Goal: Task Accomplishment & Management: Manage account settings

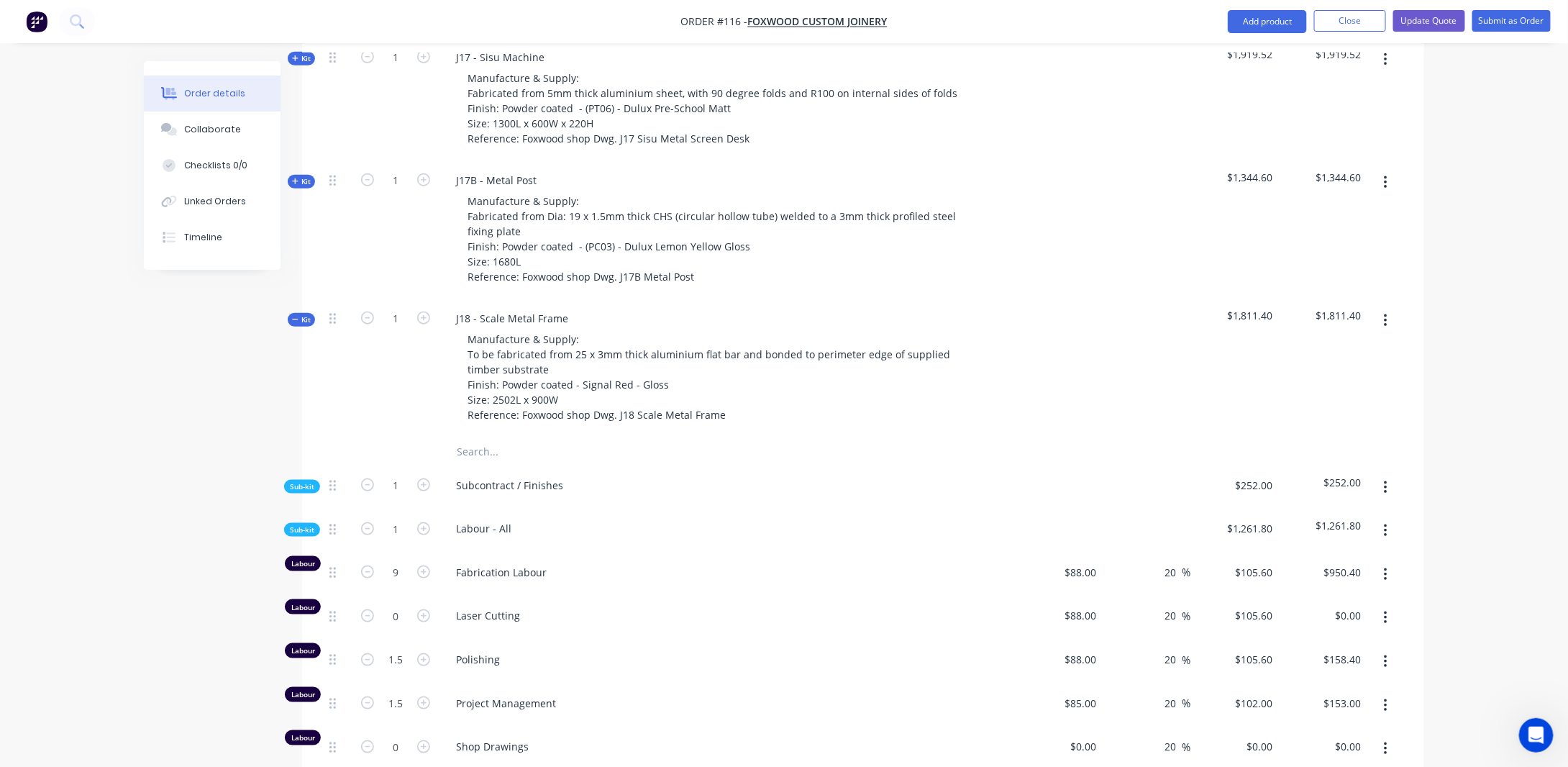
scroll to position [638, 0]
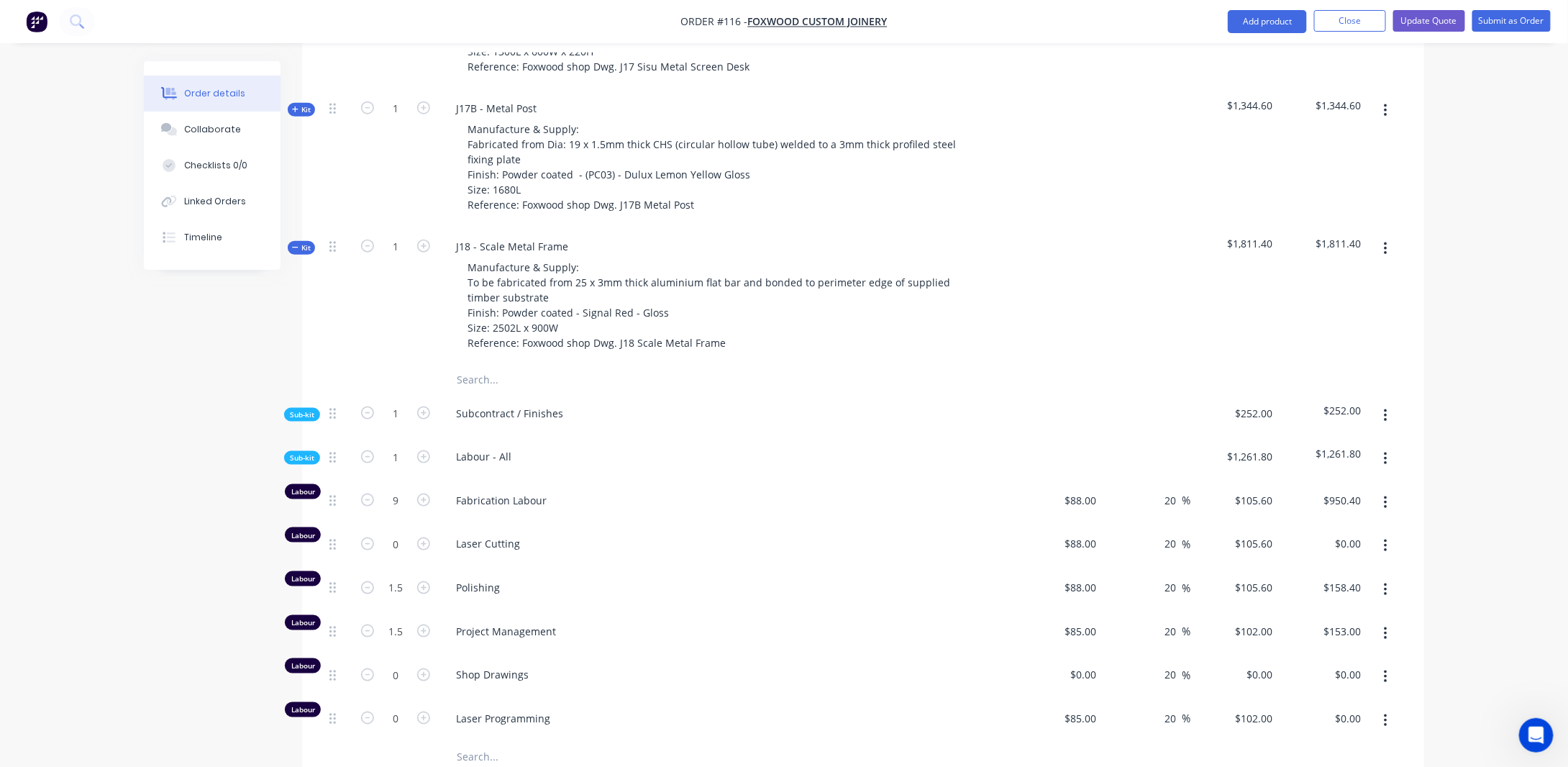
click at [306, 409] on span "Sub-kit" at bounding box center [302, 415] width 25 height 11
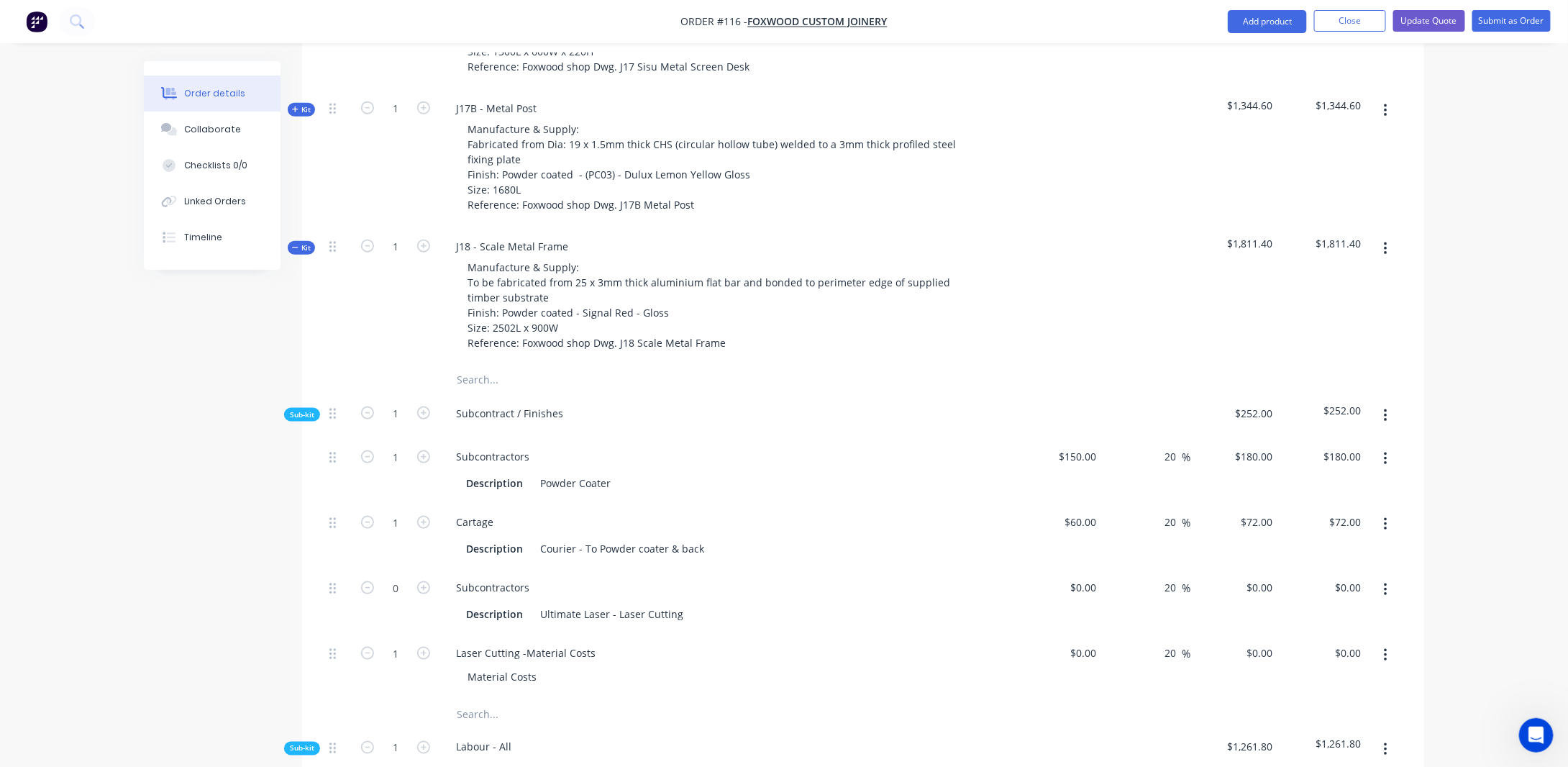
click at [1387, 582] on icon "button" at bounding box center [1386, 590] width 4 height 16
click at [300, 409] on span "Sub-kit" at bounding box center [302, 415] width 25 height 11
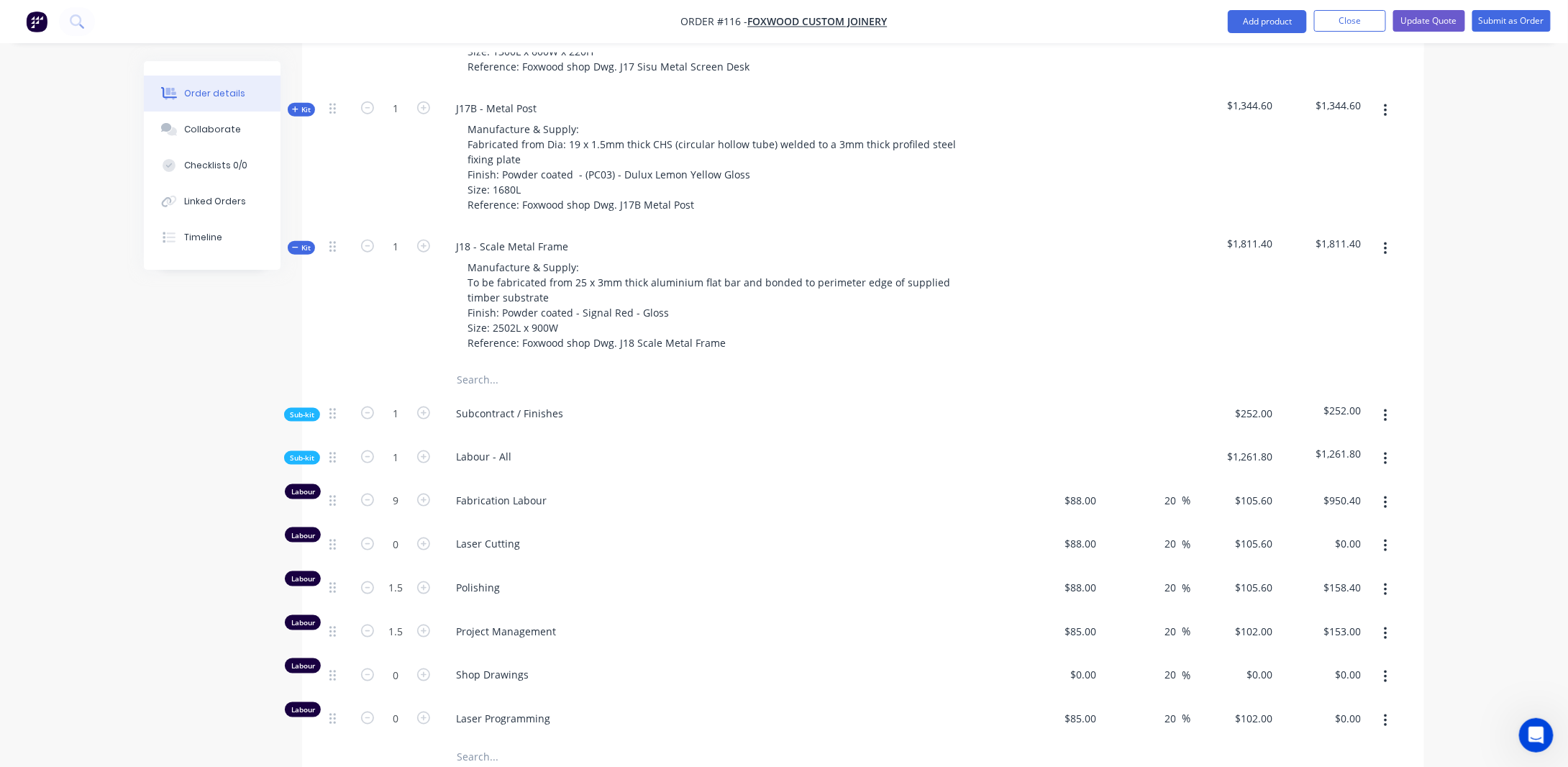
click at [301, 452] on span "Sub-kit" at bounding box center [302, 458] width 25 height 11
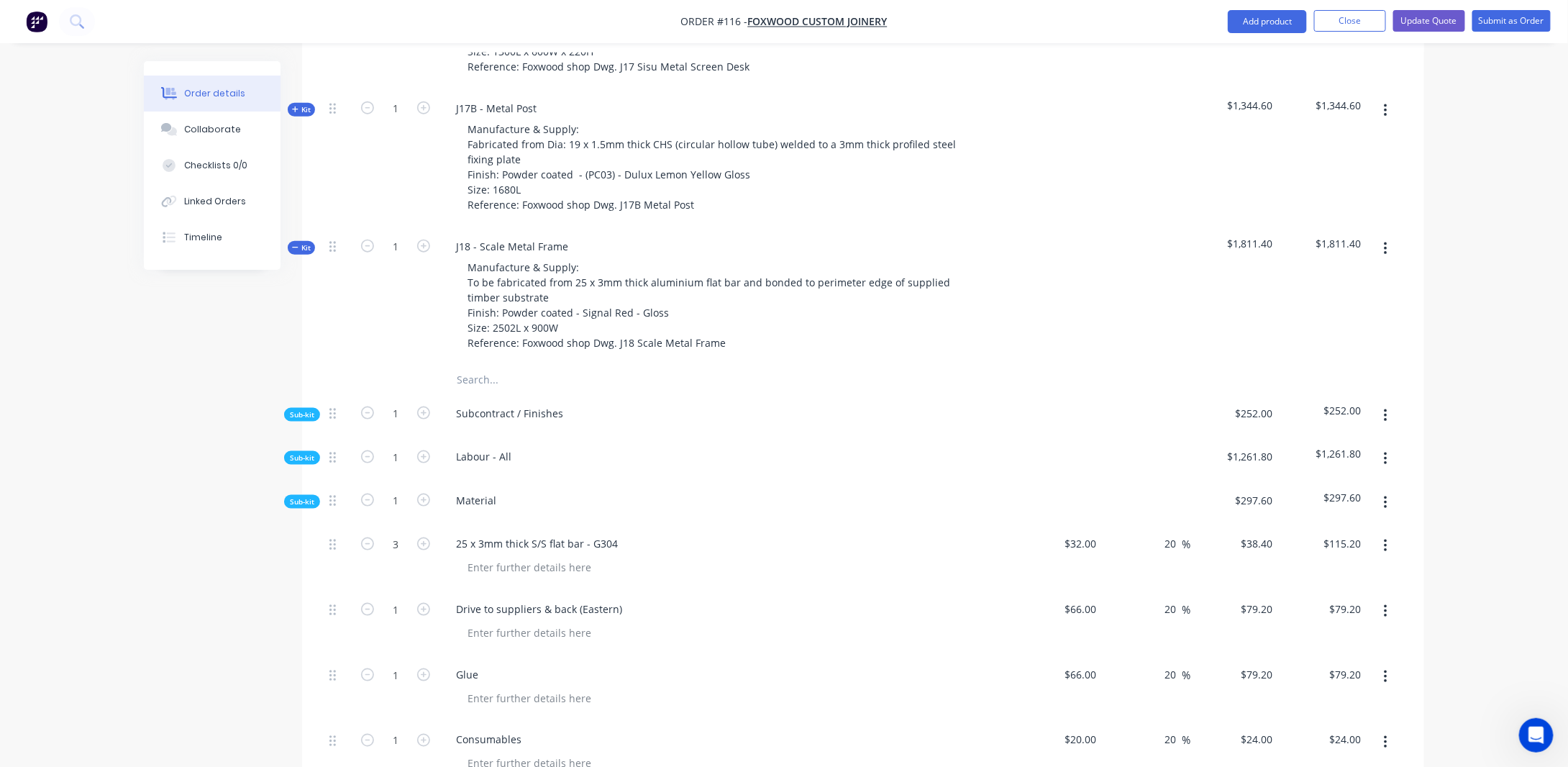
click at [301, 452] on span "Sub-kit" at bounding box center [302, 458] width 25 height 11
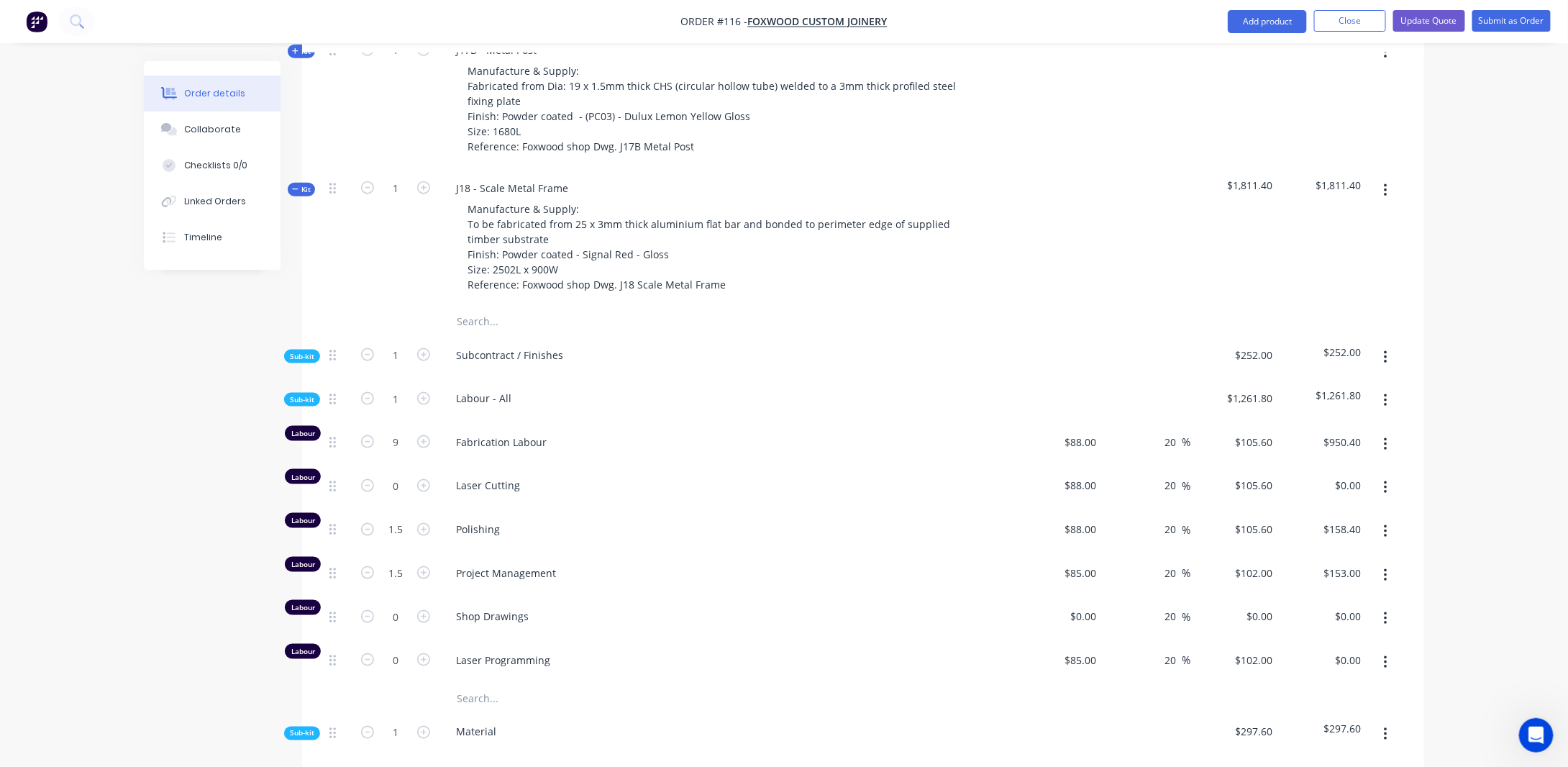
scroll to position [782, 0]
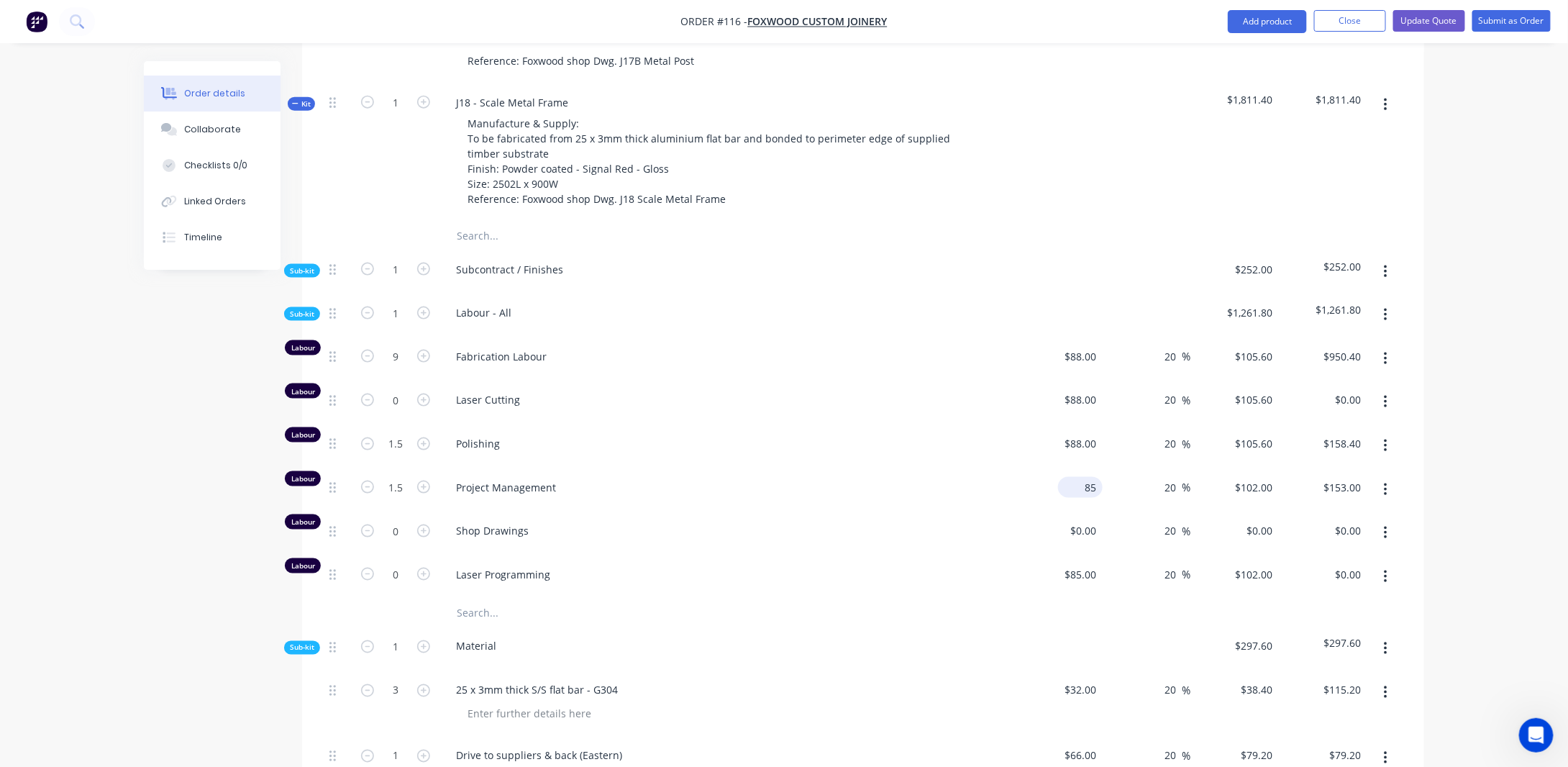
click at [1083, 477] on div "85 $85.00" at bounding box center [1083, 487] width 39 height 21
click at [1436, 417] on div "Order details Collaborate Checklists 0/0 Linked Orders Timeline Order details C…" at bounding box center [784, 328] width 1310 height 2097
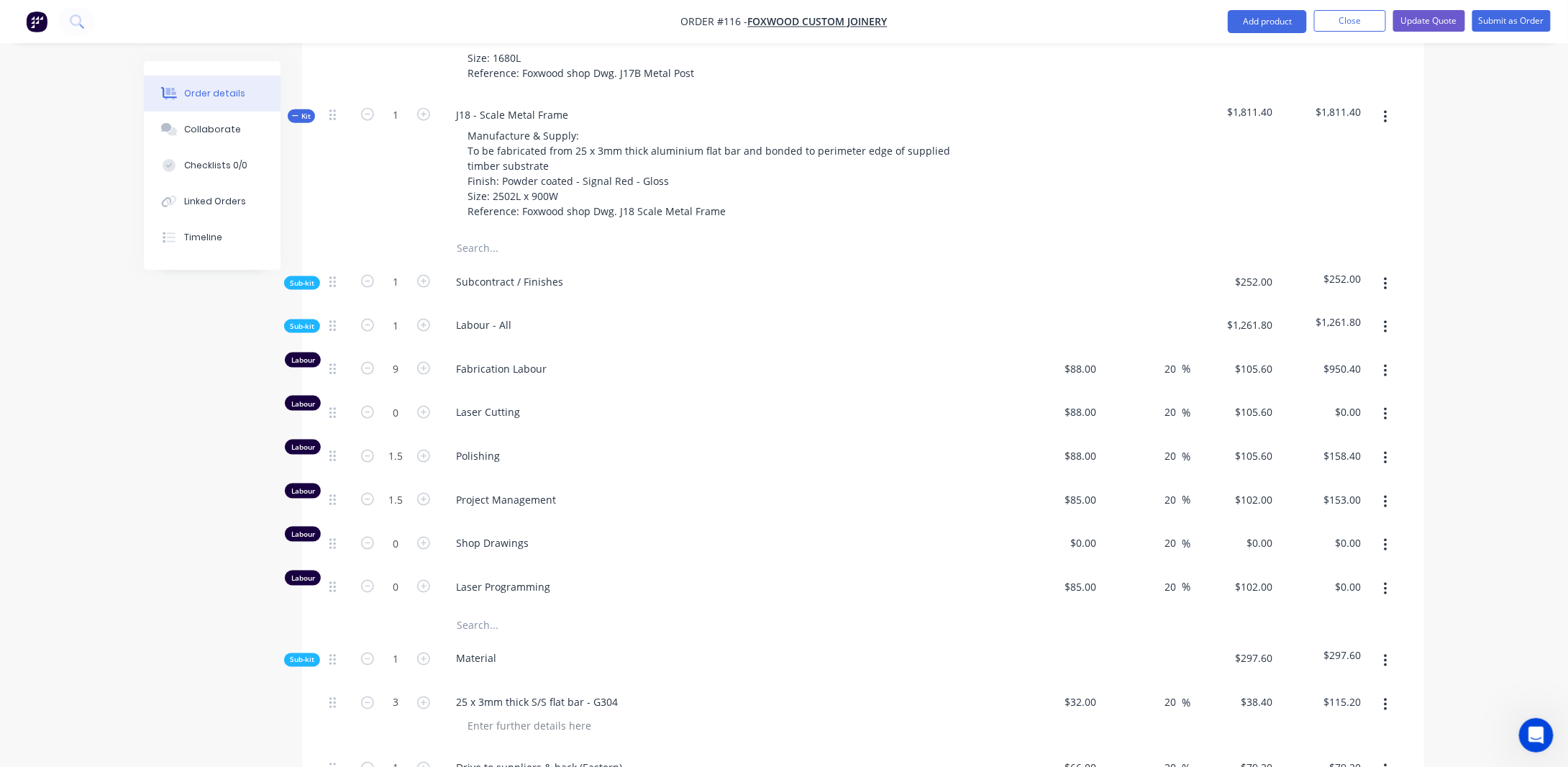
scroll to position [854, 0]
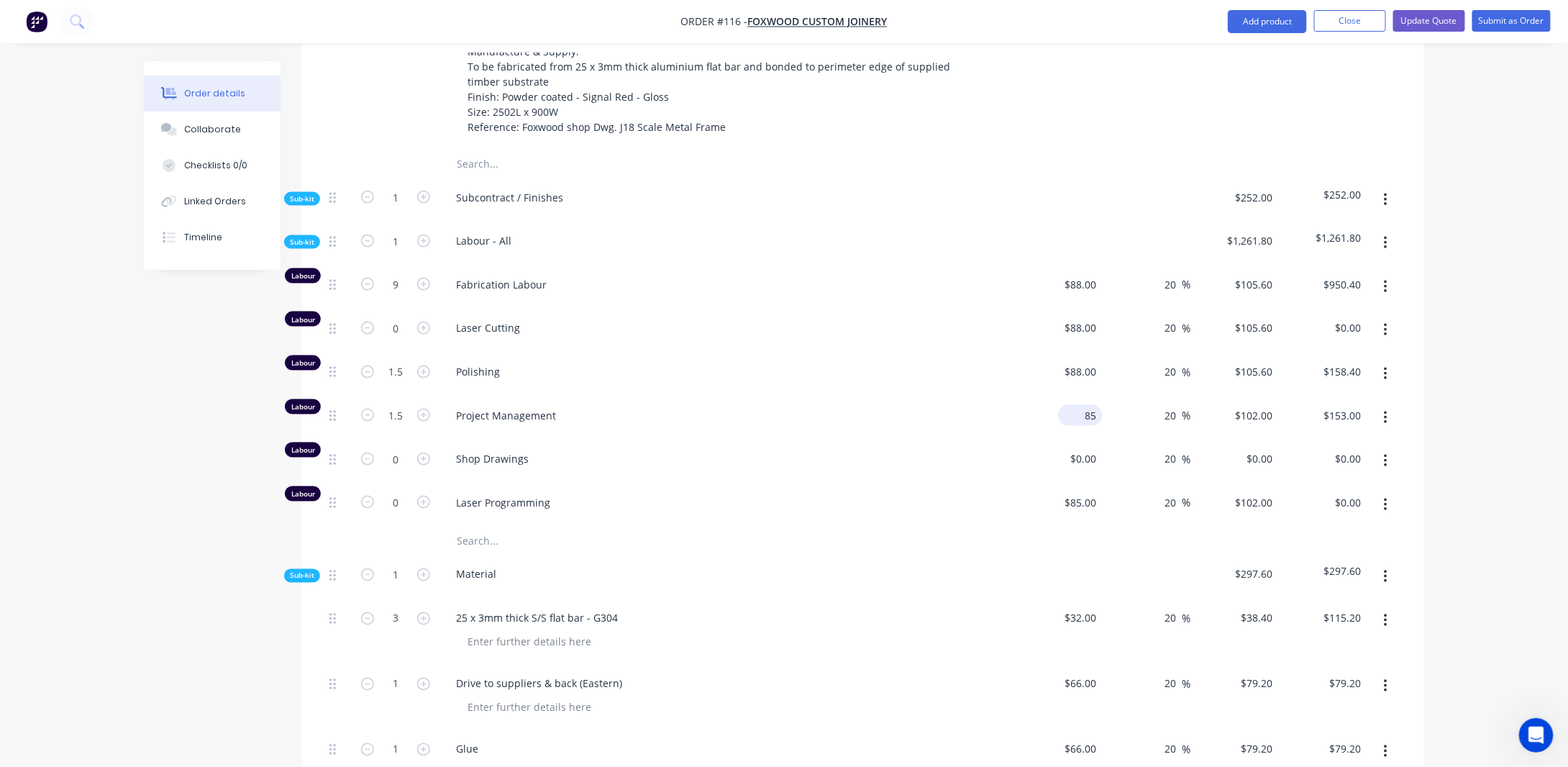
click at [1082, 405] on div "85 $85.00" at bounding box center [1080, 415] width 45 height 21
type input "$88.00"
type input "$105.60"
type input "$158.40"
click at [1459, 388] on div "Order details Collaborate Checklists 0/0 Linked Orders Timeline Order details C…" at bounding box center [784, 225] width 1568 height 2158
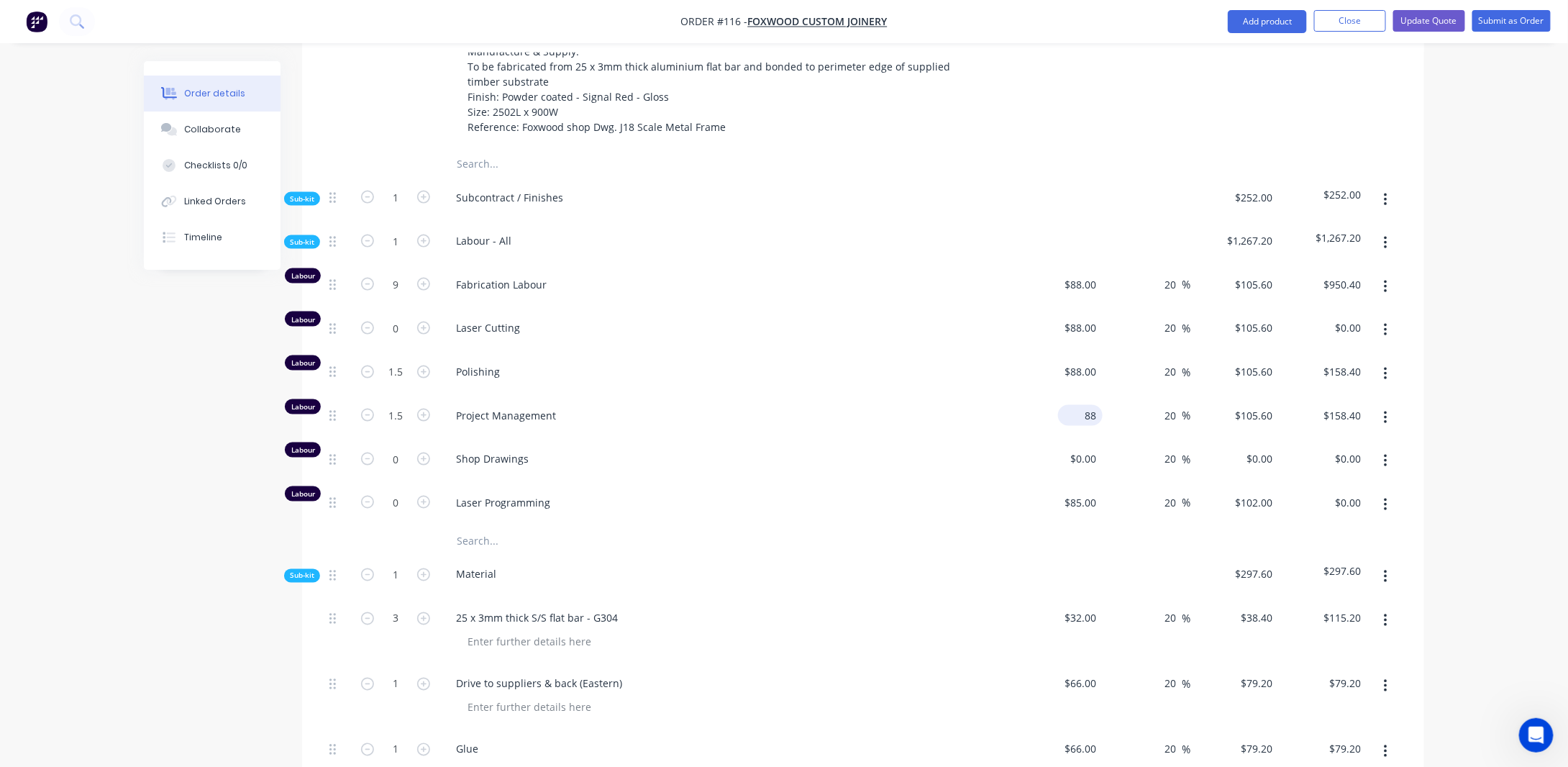
click at [1087, 405] on input "88" at bounding box center [1083, 415] width 39 height 21
type input "$85.00"
type input "$102.00"
type input "$153.00"
click at [1461, 372] on div "Order details Collaborate Checklists 0/0 Linked Orders Timeline Order details C…" at bounding box center [784, 225] width 1568 height 2158
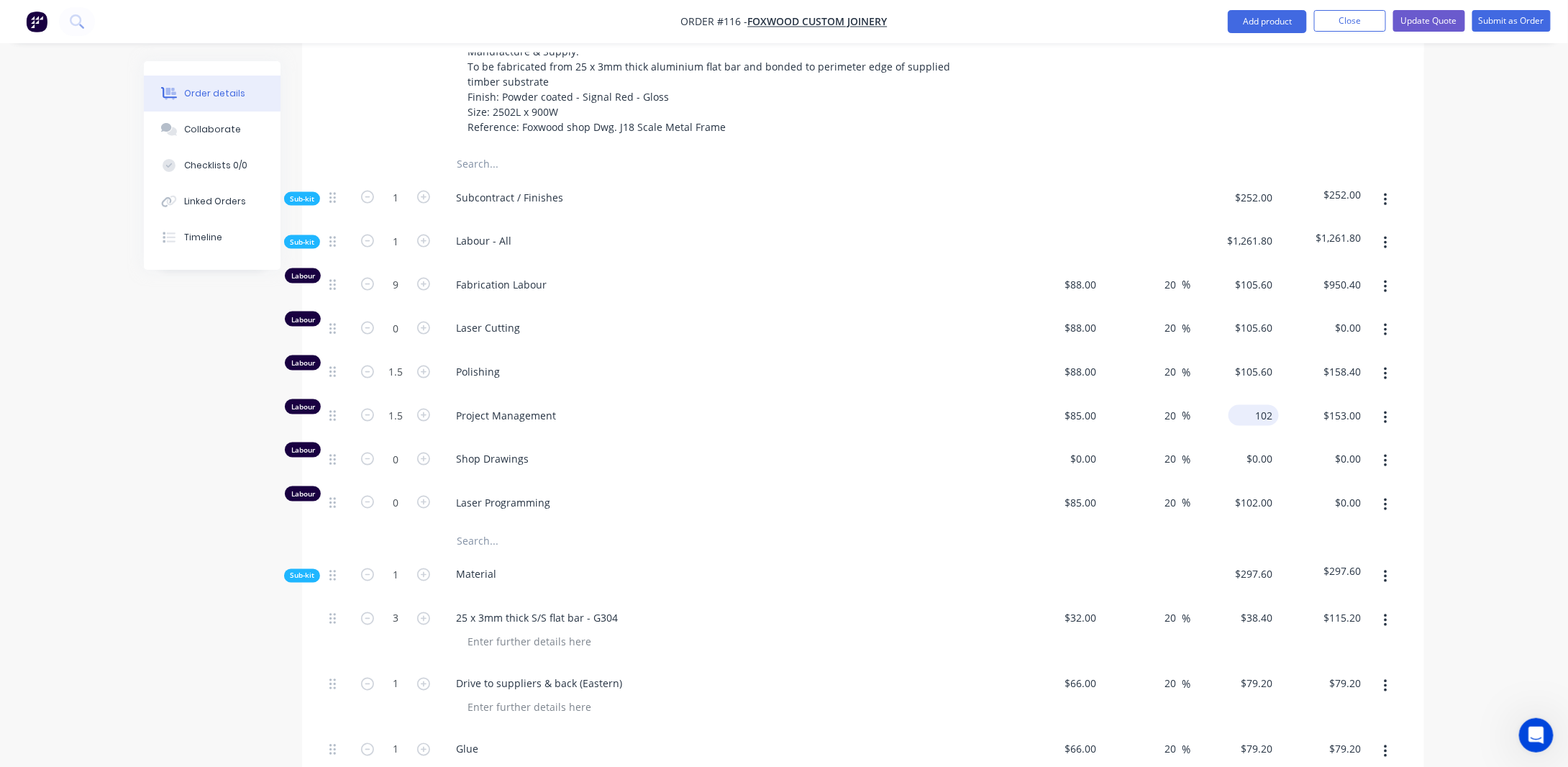
click at [1260, 405] on input "102" at bounding box center [1256, 415] width 45 height 21
type input "0"
type input "-100"
type input "$0.00"
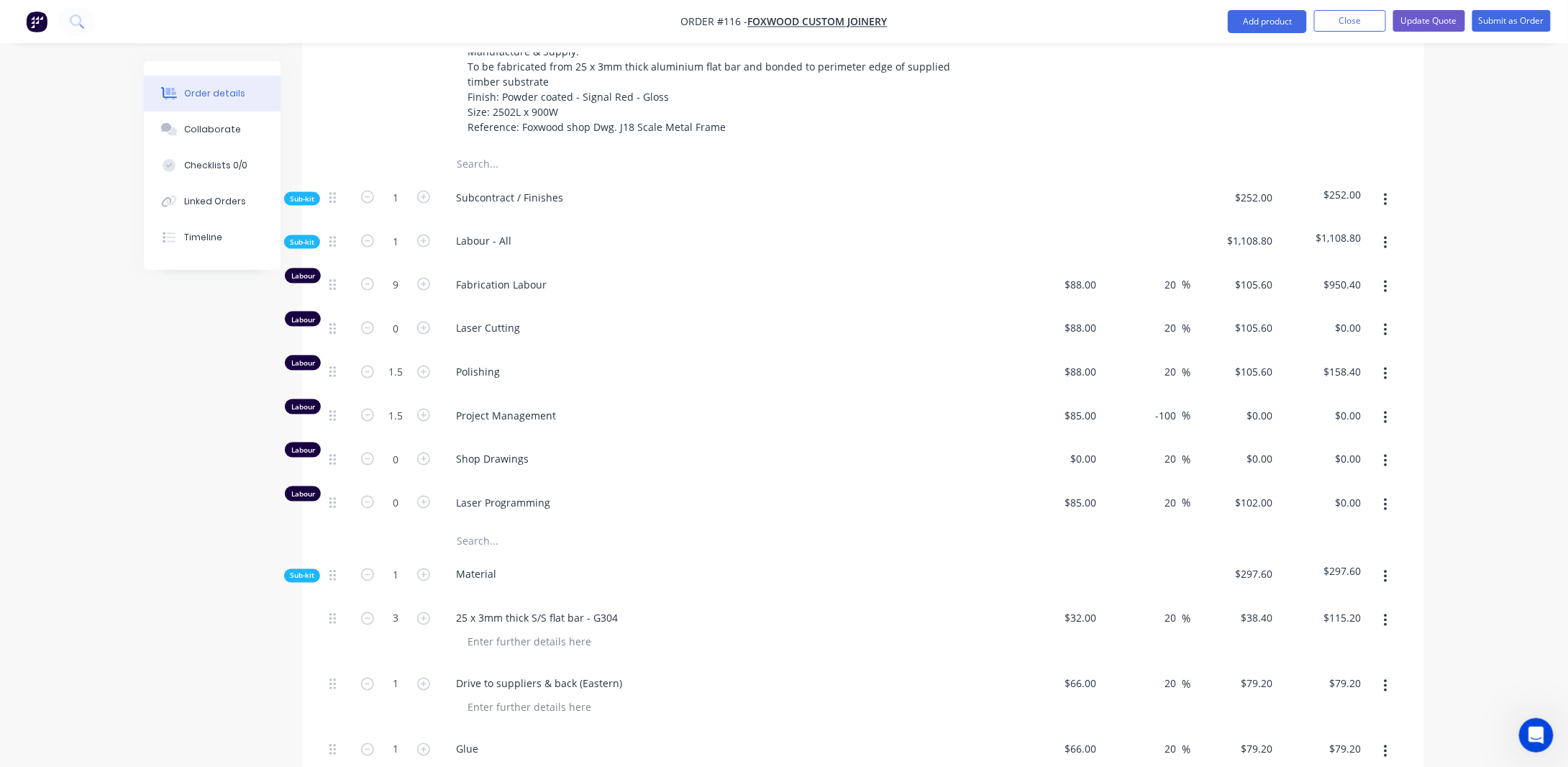
click at [1492, 393] on div "Order details Collaborate Checklists 0/0 Linked Orders Timeline Order details C…" at bounding box center [784, 225] width 1568 height 2158
click at [1259, 405] on div "0 0" at bounding box center [1268, 415] width 23 height 21
type input "$0.00"
click at [1445, 374] on div "Order details Collaborate Checklists 0/0 Linked Orders Timeline Order details C…" at bounding box center [784, 225] width 1568 height 2158
click at [1166, 405] on input "-100" at bounding box center [1168, 415] width 28 height 21
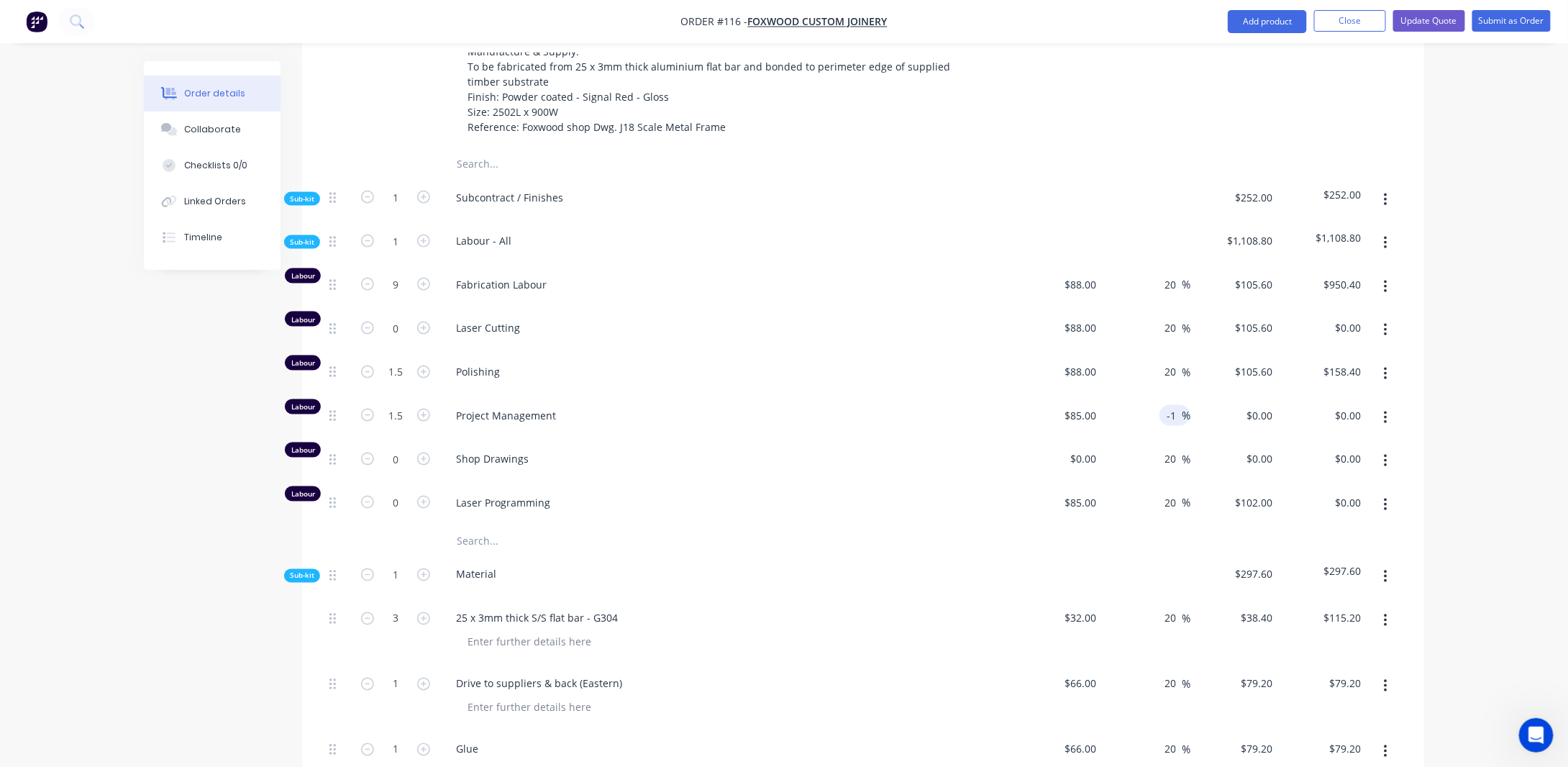
type input "-"
type input "0"
type input "$85.00"
type input "$127.50"
click at [1437, 379] on div "Order details Collaborate Checklists 0/0 Linked Orders Timeline Order details C…" at bounding box center [784, 255] width 1310 height 2097
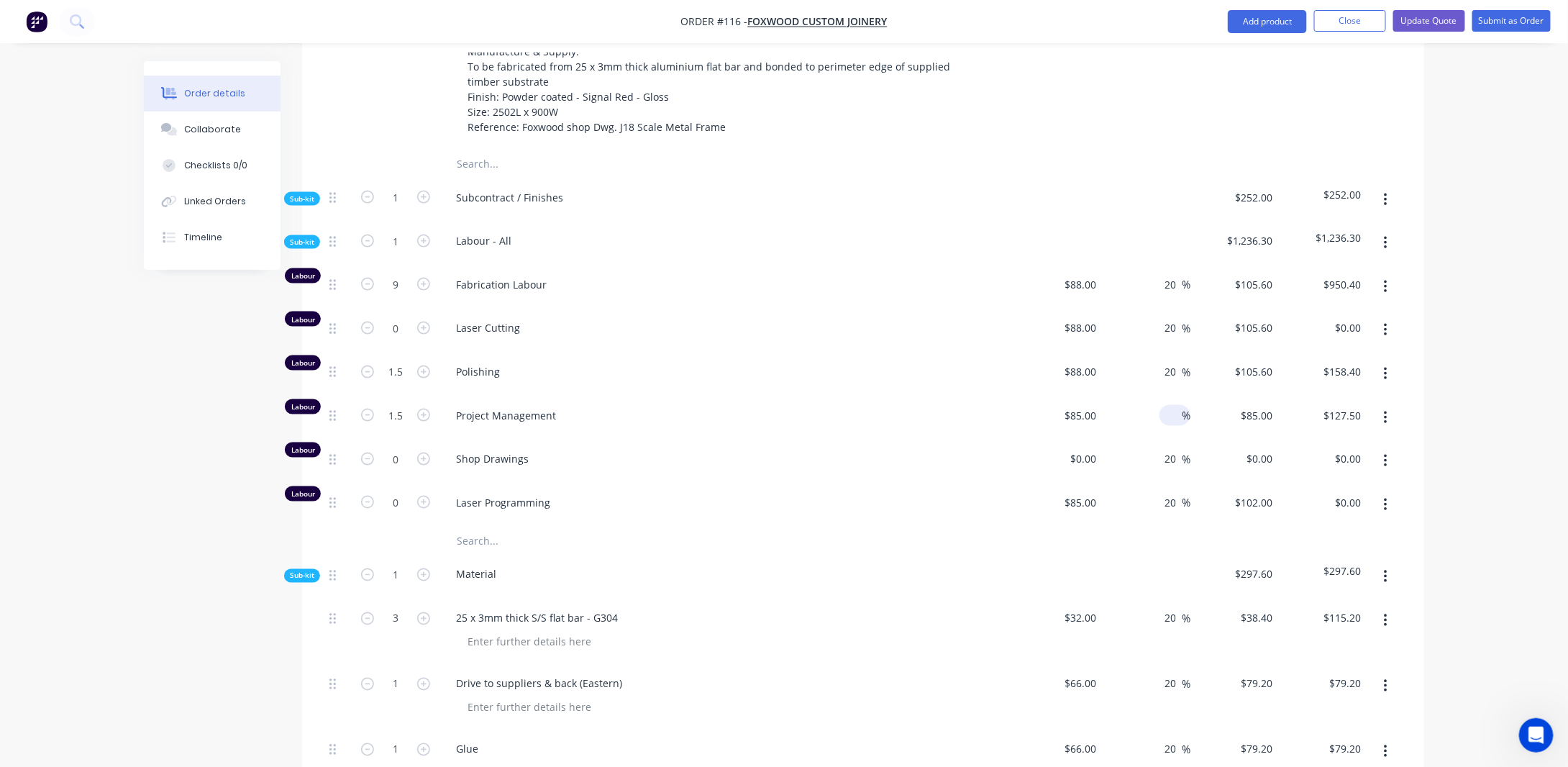
click at [1180, 405] on input at bounding box center [1174, 415] width 17 height 21
type input "20"
type input "$102.00"
type input "$153.00"
click at [1514, 368] on div "Order details Collaborate Checklists 0/0 Linked Orders Timeline Order details C…" at bounding box center [784, 225] width 1568 height 2158
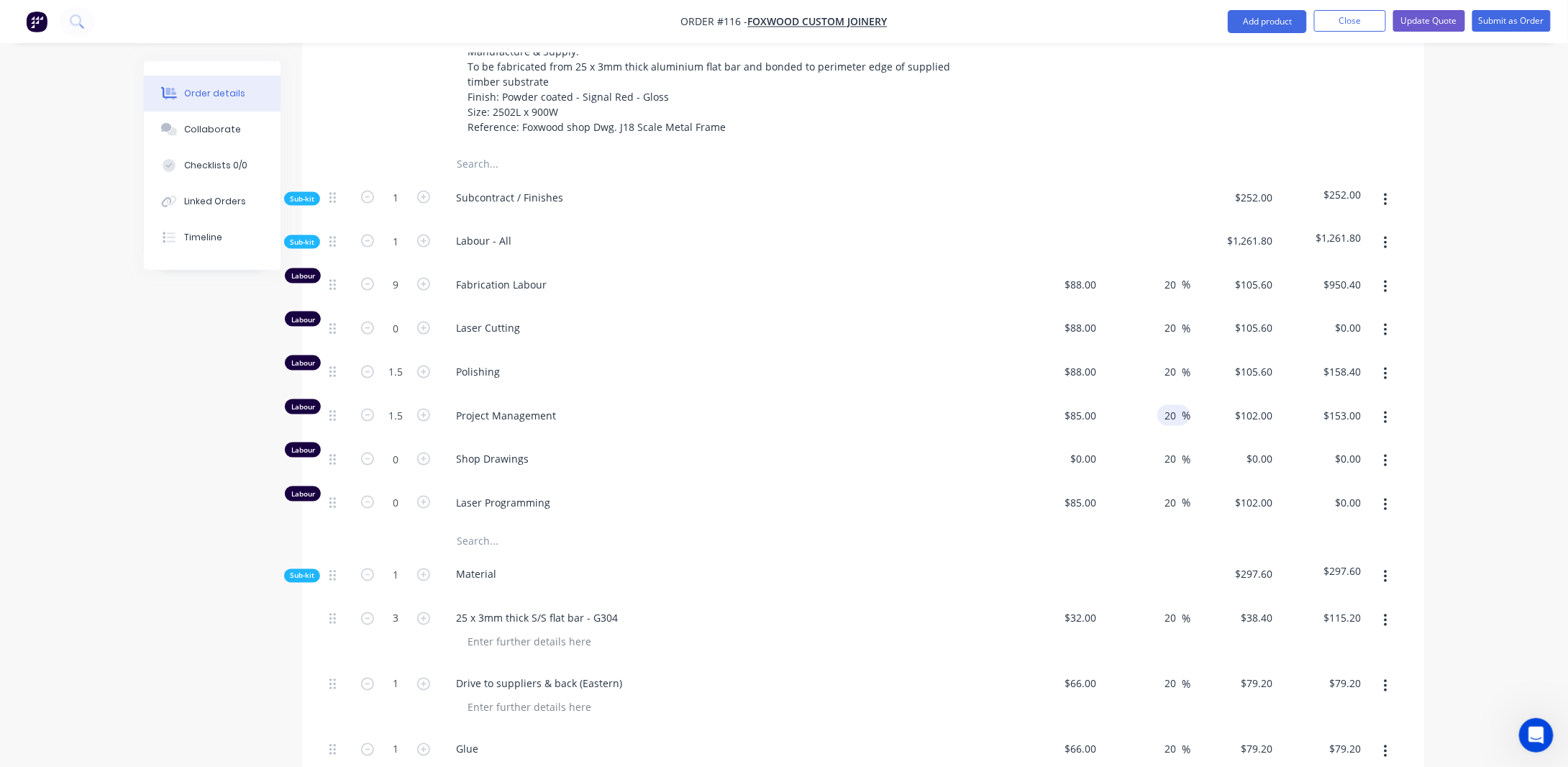
click at [1171, 405] on input "20" at bounding box center [1173, 415] width 19 height 21
type input "2"
type input "0"
type input "$85.00"
type input "$127.50"
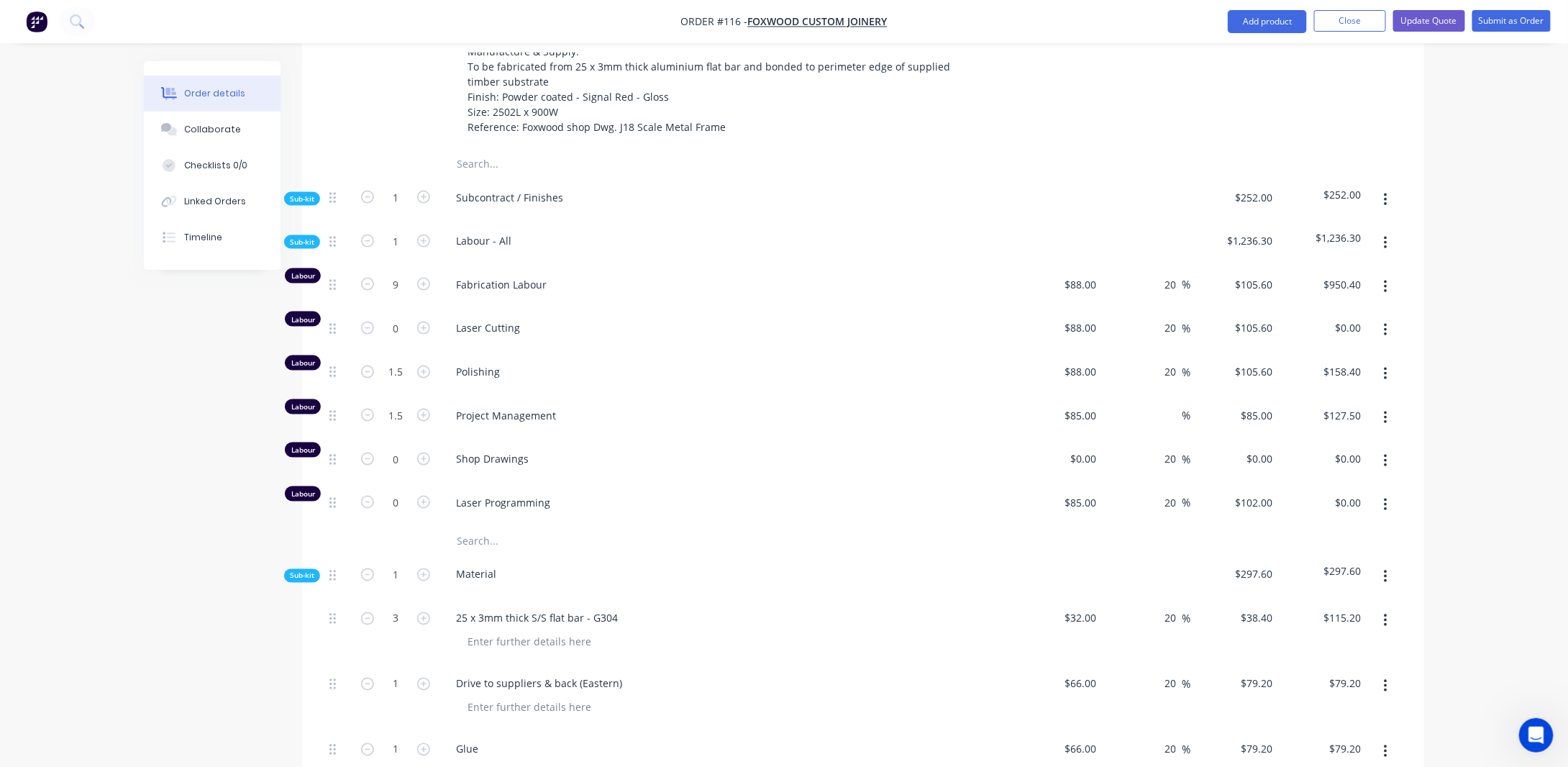
click at [1477, 412] on div "Order details Collaborate Checklists 0/0 Linked Orders Timeline Order details C…" at bounding box center [784, 225] width 1568 height 2158
click at [1167, 405] on input at bounding box center [1174, 415] width 17 height 21
type input "20"
type input "$102.00"
type input "$153.00"
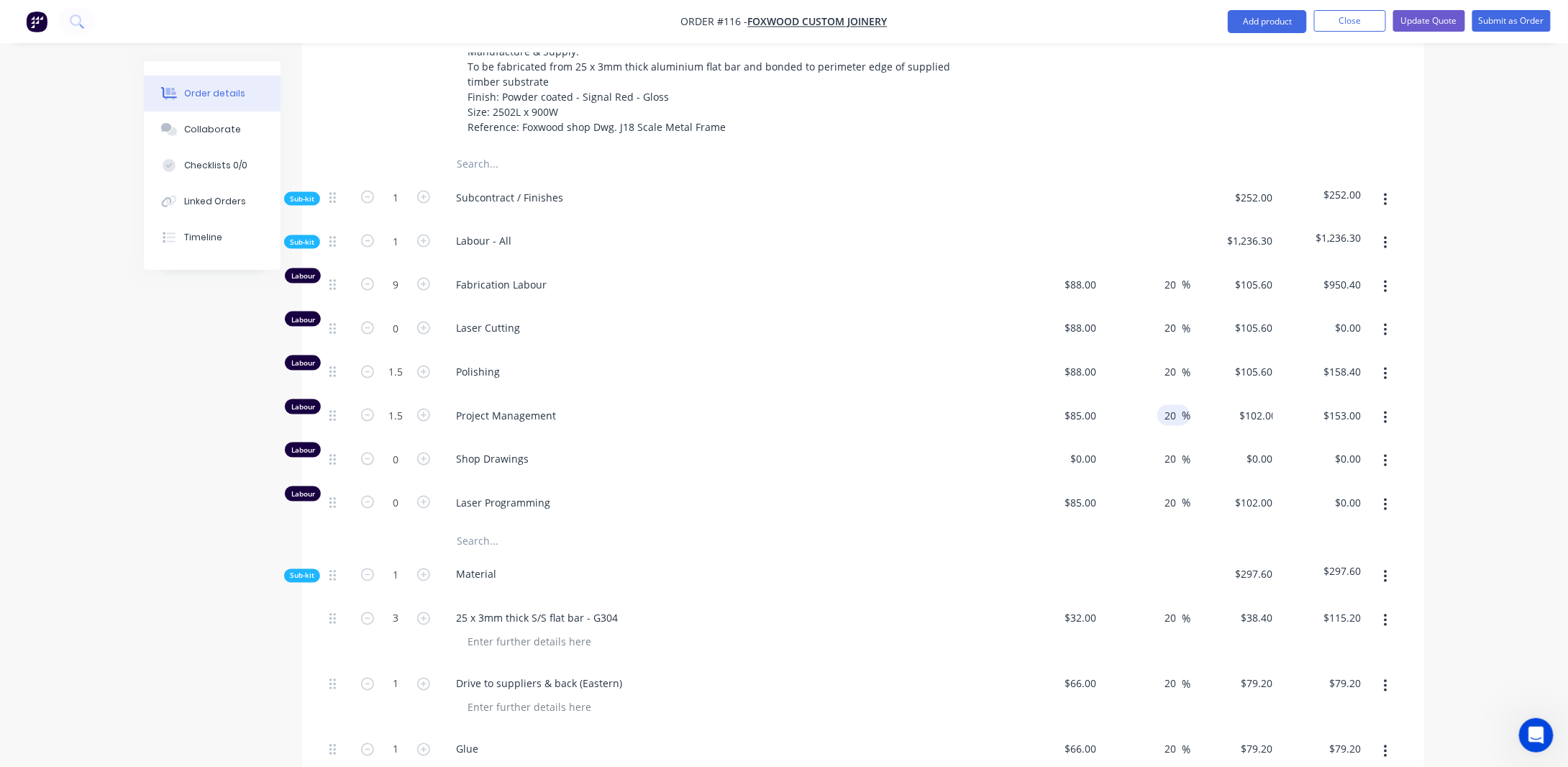
click at [1482, 389] on div "Order details Collaborate Checklists 0/0 Linked Orders Timeline Order details C…" at bounding box center [784, 225] width 1568 height 2158
click at [1468, 304] on div "Order details Collaborate Checklists 0/0 Linked Orders Timeline Order details C…" at bounding box center [784, 225] width 1568 height 2158
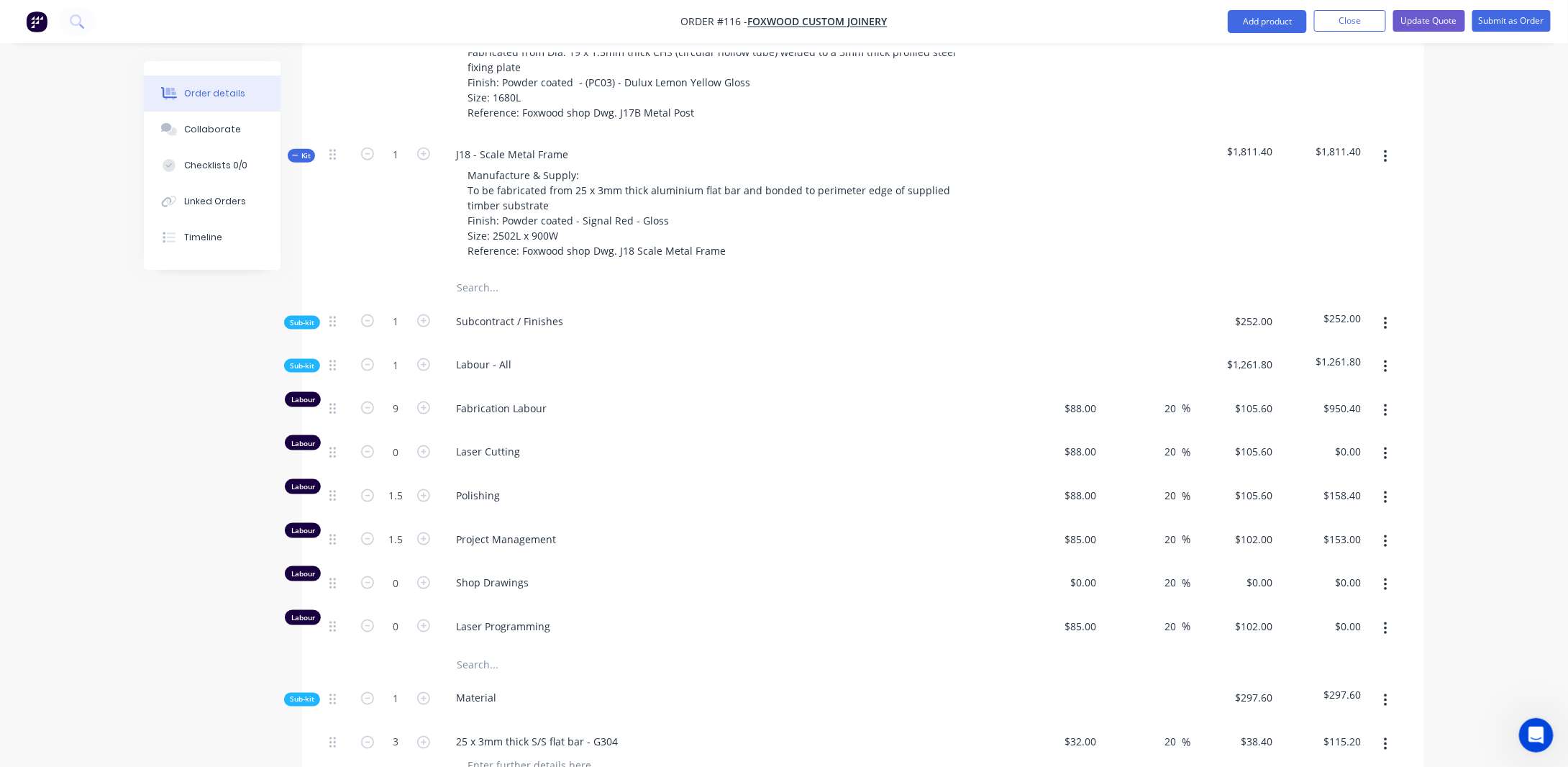
scroll to position [710, 0]
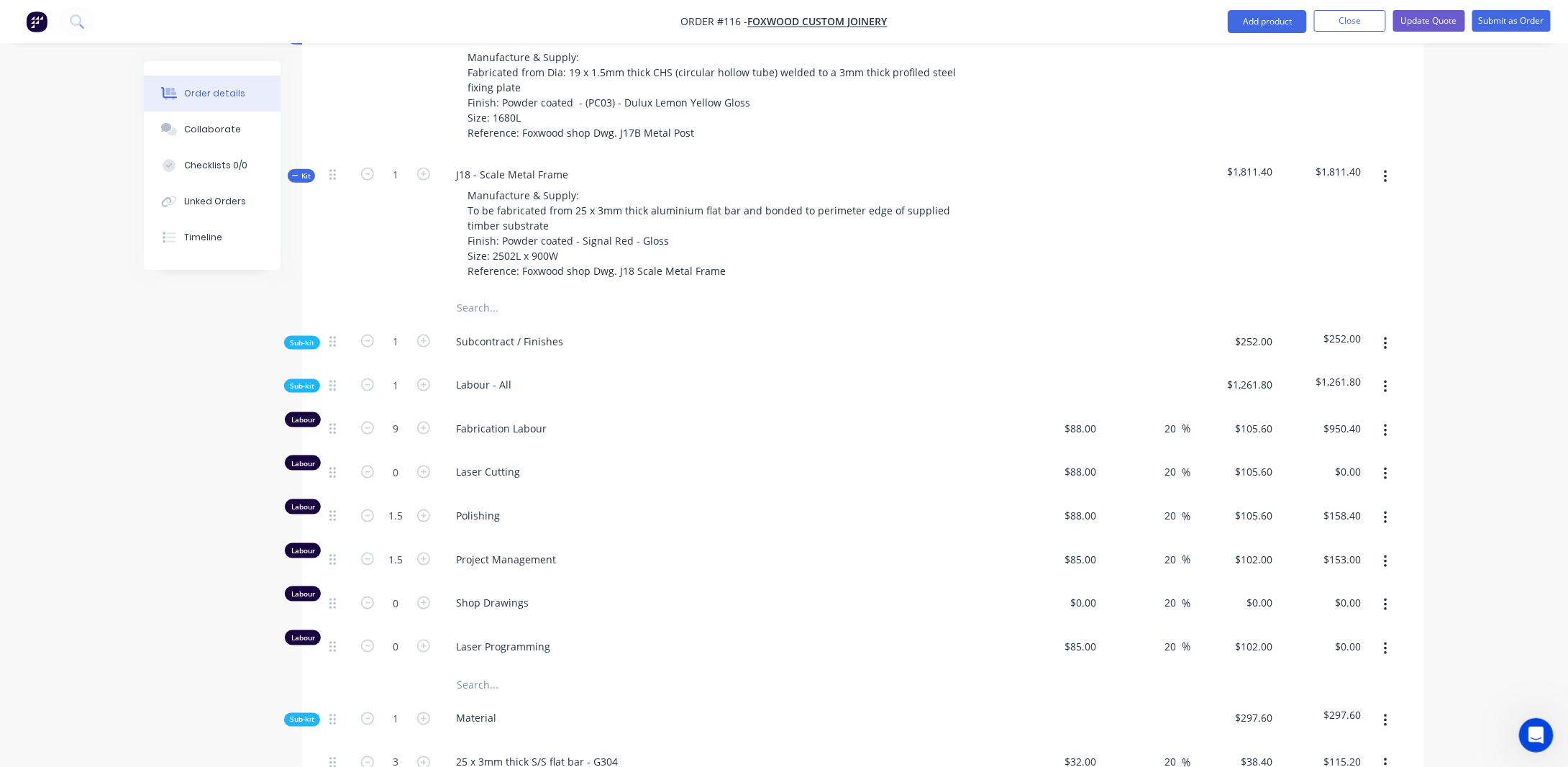
click at [305, 171] on span "Kit" at bounding box center [301, 176] width 19 height 11
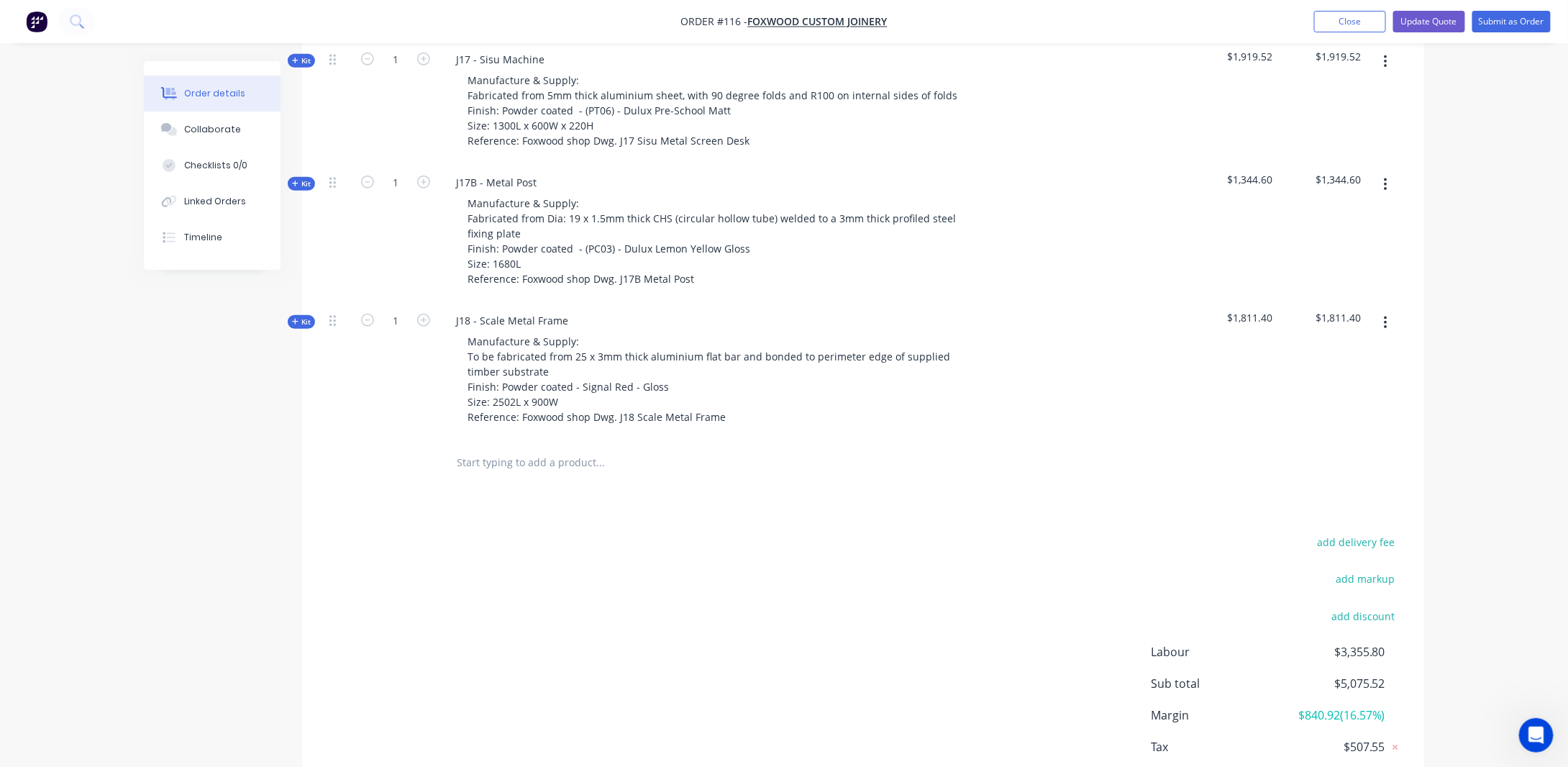
scroll to position [416, 0]
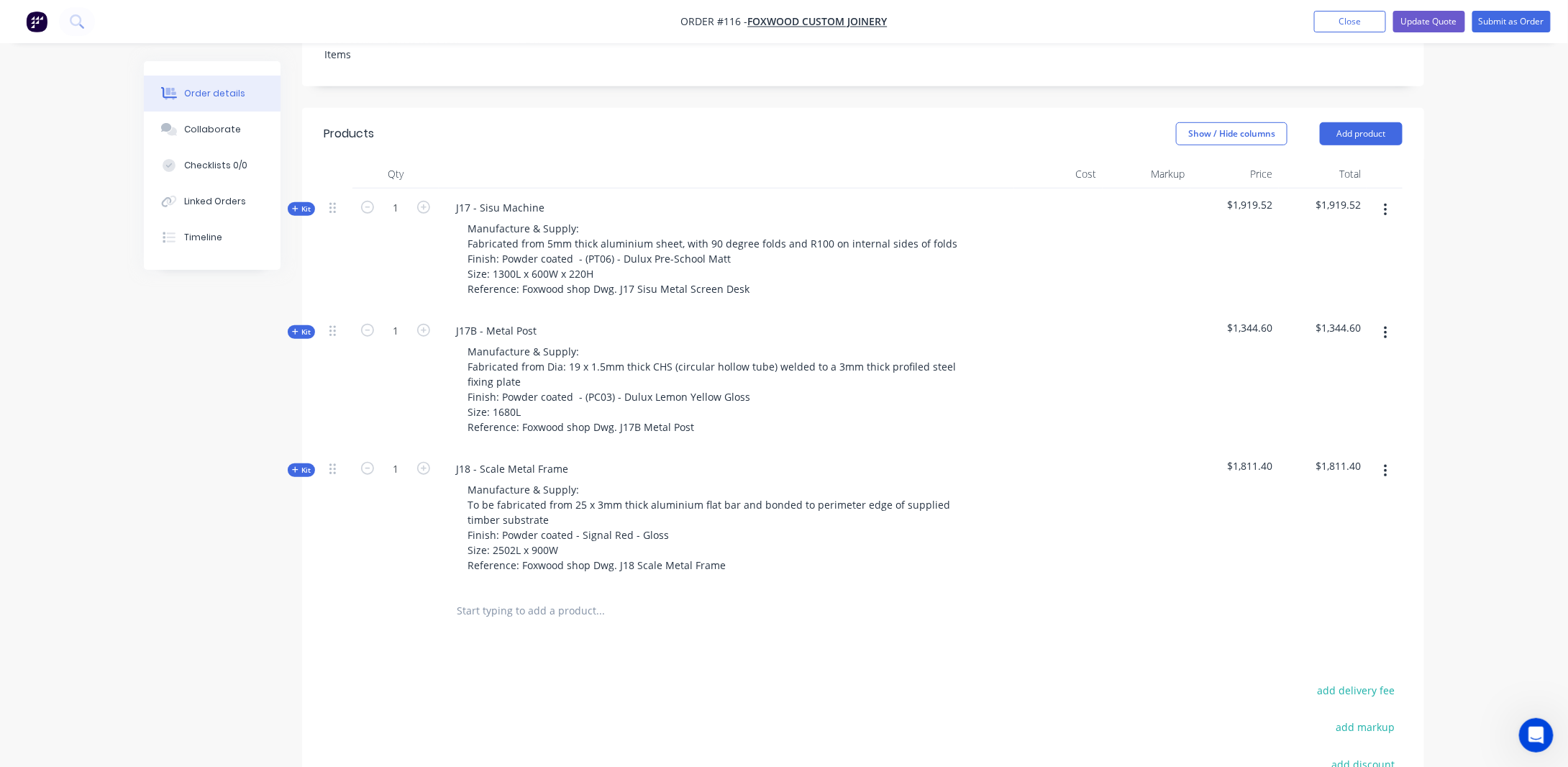
click at [1223, 324] on div "$1,344.60" at bounding box center [1234, 380] width 88 height 138
click at [301, 204] on span "Kit" at bounding box center [301, 209] width 19 height 11
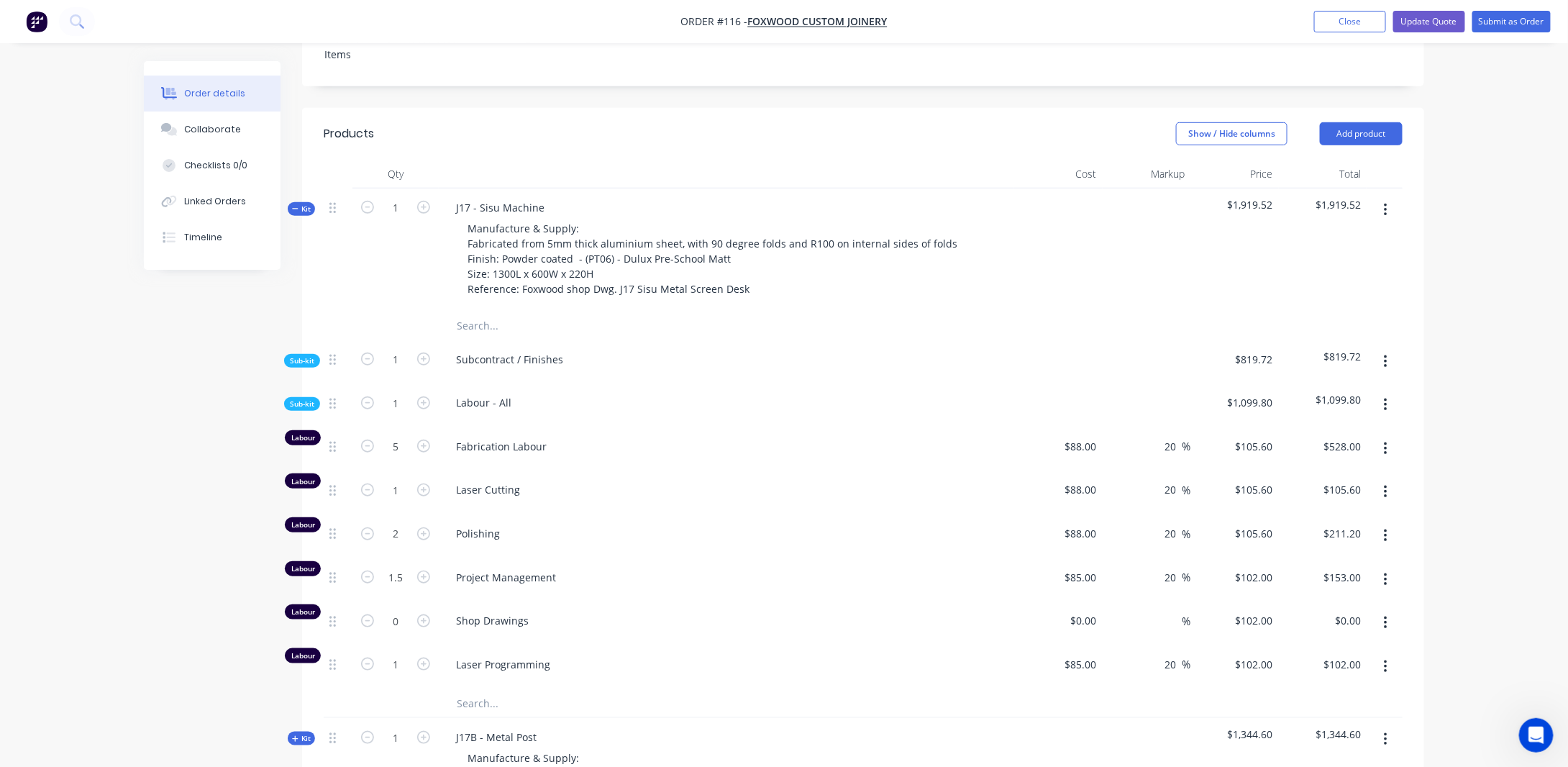
click at [311, 355] on span "Sub-kit" at bounding box center [302, 361] width 25 height 11
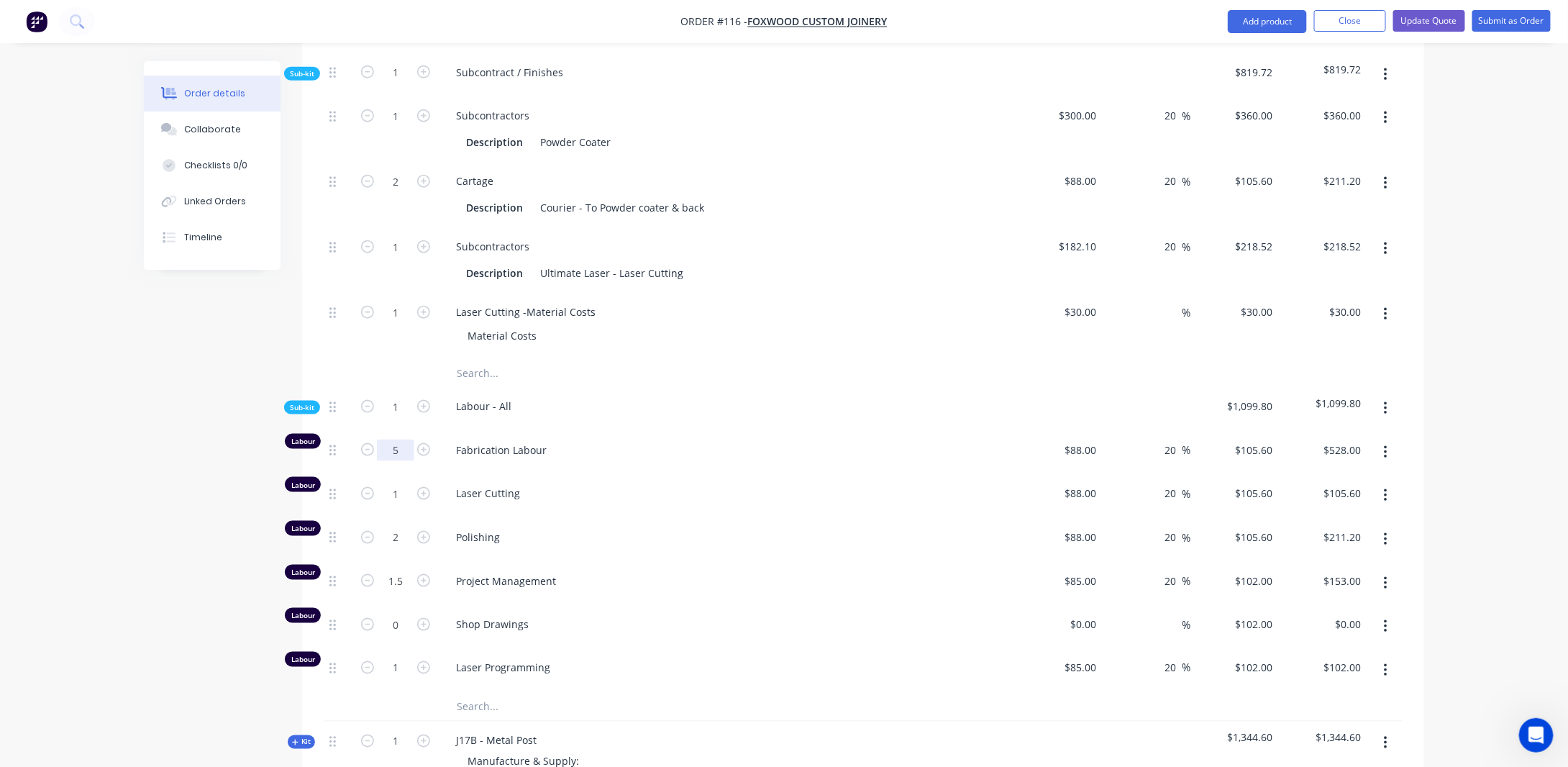
scroll to position [704, 0]
click at [1166, 439] on input "20" at bounding box center [1173, 449] width 19 height 21
type input "2"
type input "0"
type input "$88.00"
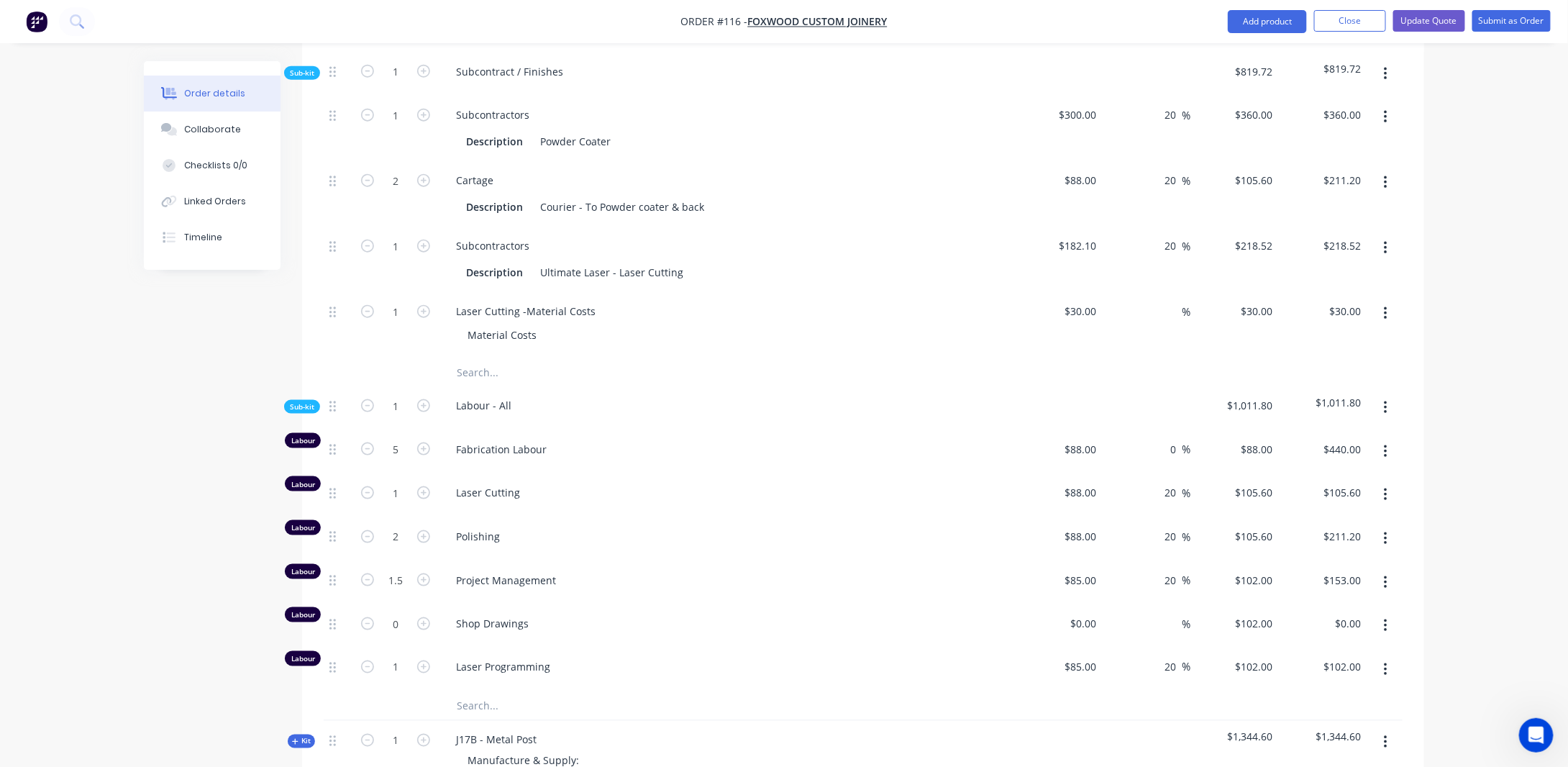
type input "$440.00"
click at [1455, 412] on div "Order details Collaborate Checklists 0/0 Linked Orders Timeline Order details C…" at bounding box center [784, 353] width 1568 height 2113
click at [1432, 426] on div "Order details Collaborate Checklists 0/0 Linked Orders Timeline Order details C…" at bounding box center [784, 384] width 1310 height 2053
click at [1158, 431] on div "%" at bounding box center [1147, 452] width 88 height 44
click at [1167, 439] on input at bounding box center [1174, 449] width 17 height 21
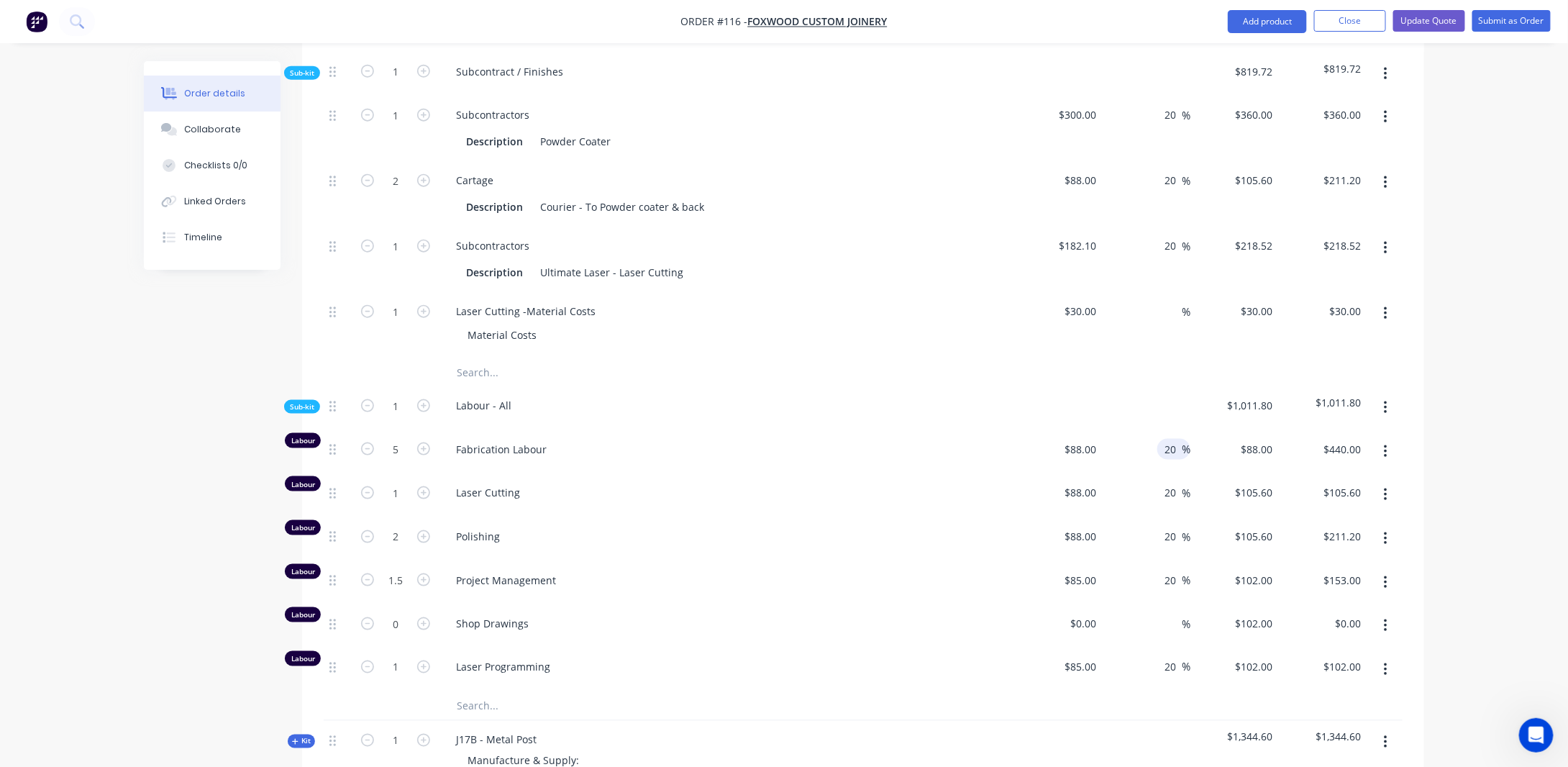
type input "20"
type input "$105.60"
type input "$528.00"
click at [1475, 429] on div "Order details Collaborate Checklists 0/0 Linked Orders Timeline Order details C…" at bounding box center [784, 353] width 1568 height 2113
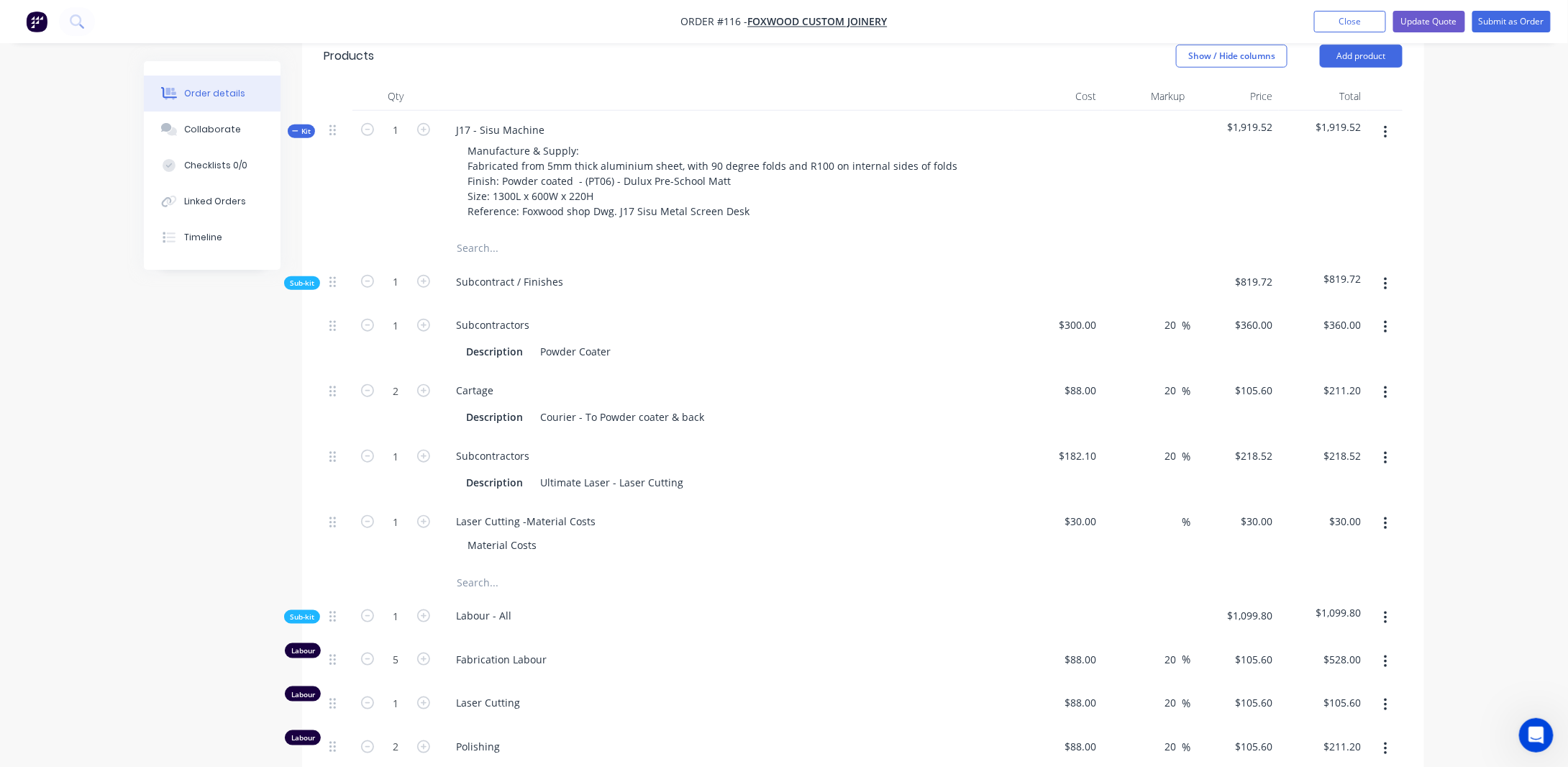
scroll to position [416, 0]
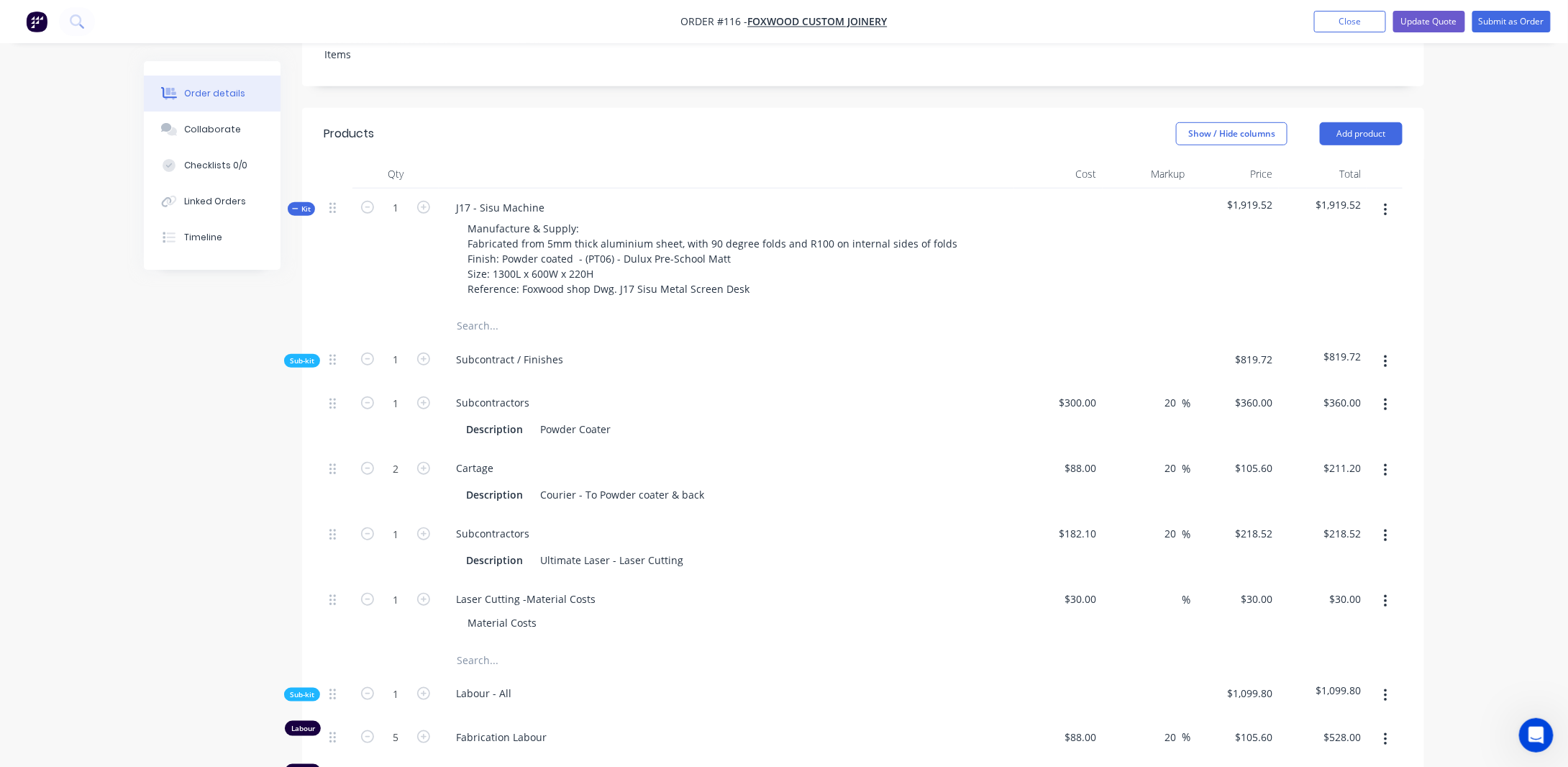
click at [294, 204] on span "Kit" at bounding box center [301, 209] width 19 height 11
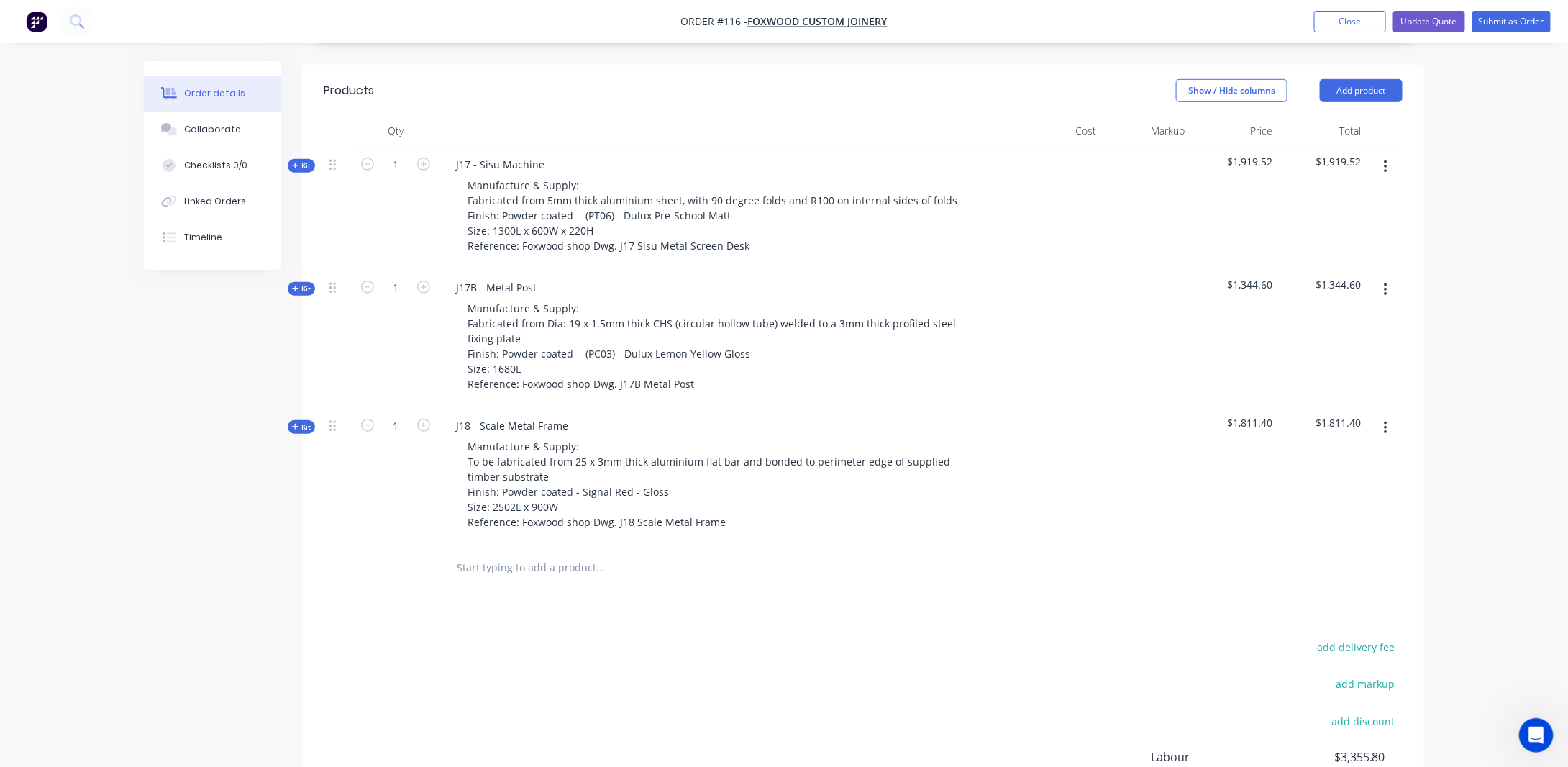
scroll to position [487, 0]
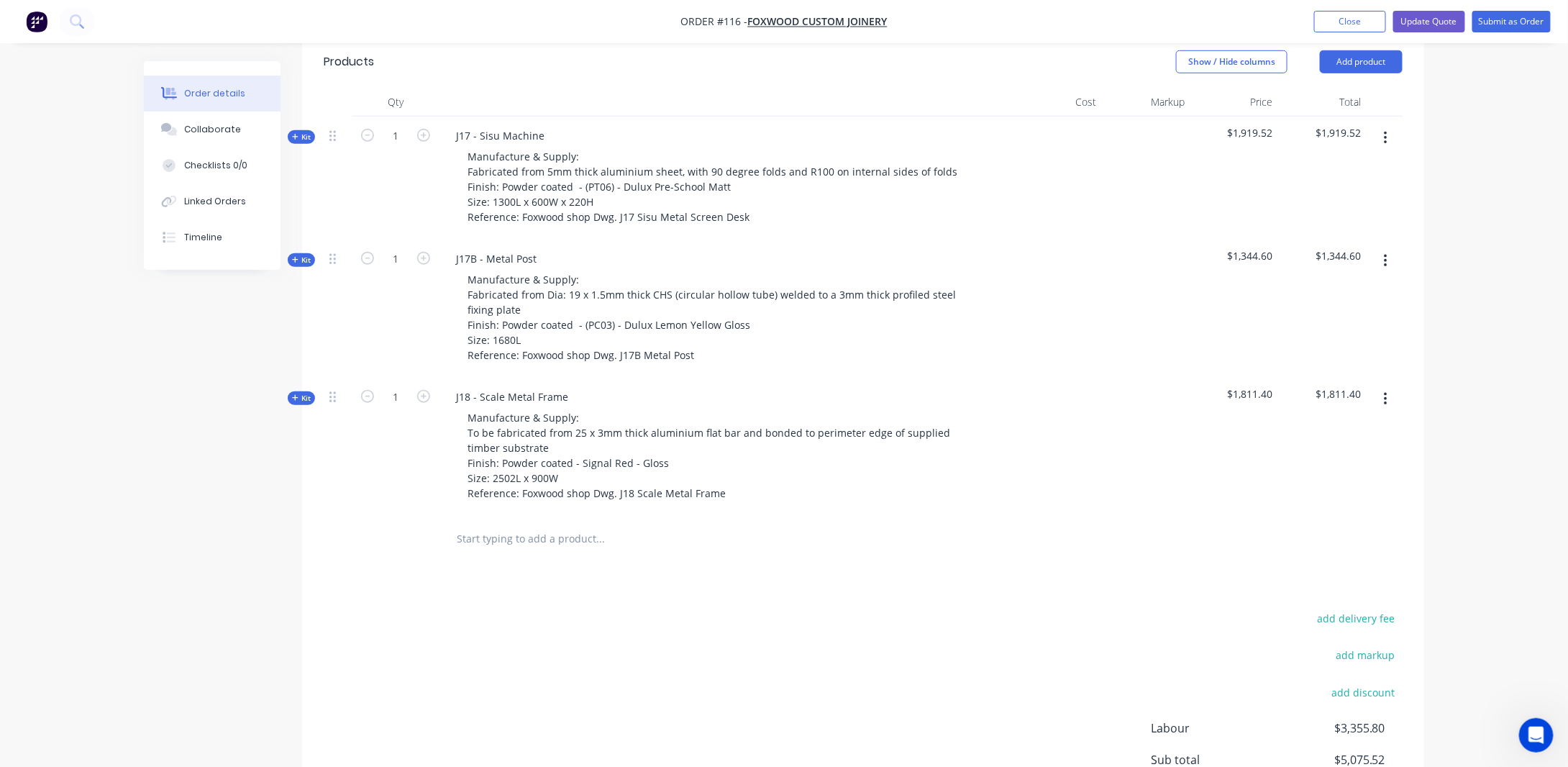
click at [1394, 405] on div at bounding box center [1384, 446] width 36 height 138
click at [298, 394] on icon at bounding box center [295, 398] width 7 height 7
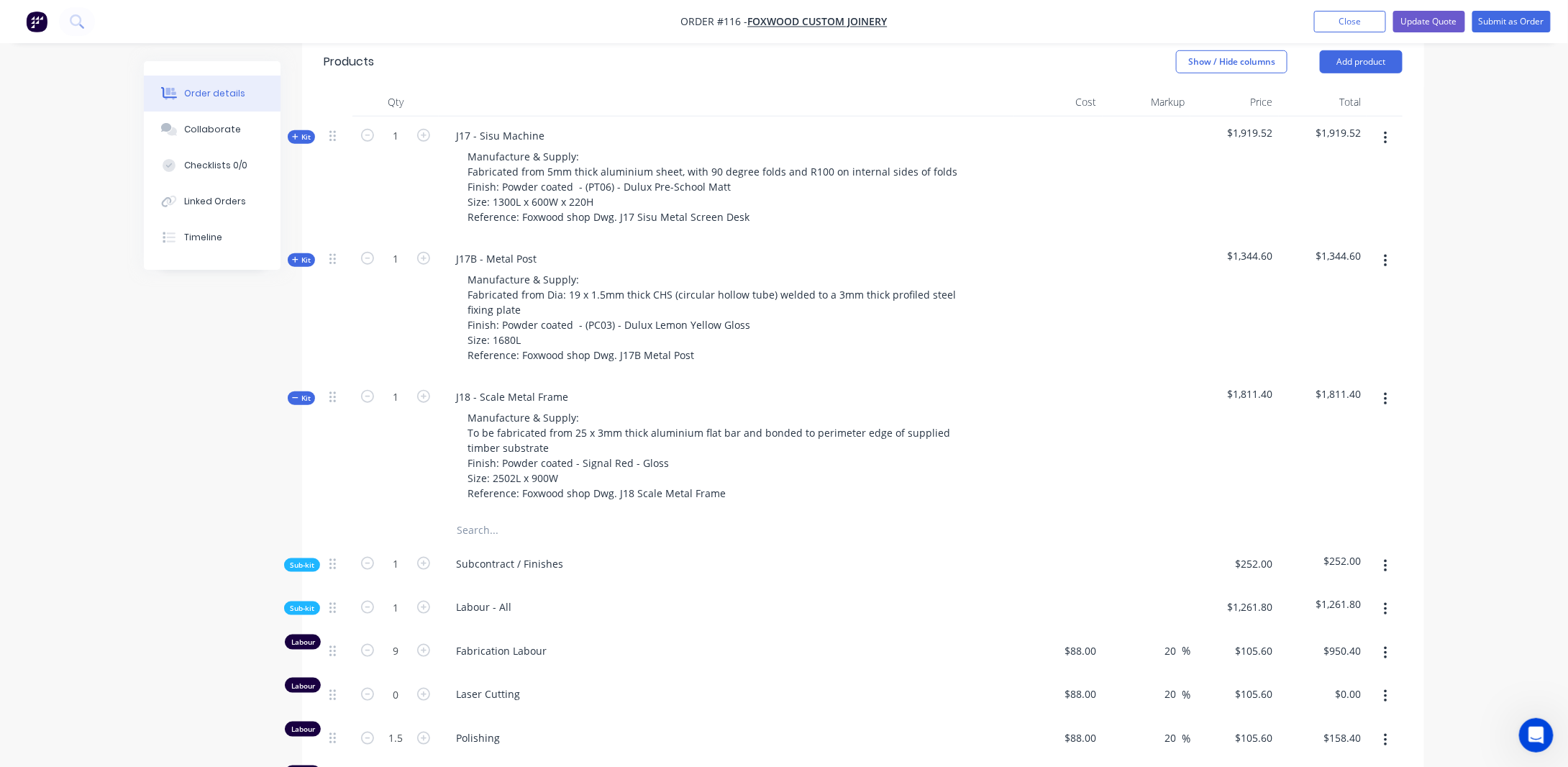
click at [1350, 125] on span "$1,919.52" at bounding box center [1323, 132] width 77 height 15
click at [1391, 125] on button "button" at bounding box center [1386, 137] width 34 height 26
click at [1449, 223] on div "Order details Collaborate Checklists 0/0 Linked Orders Timeline Order details C…" at bounding box center [784, 591] width 1568 height 2158
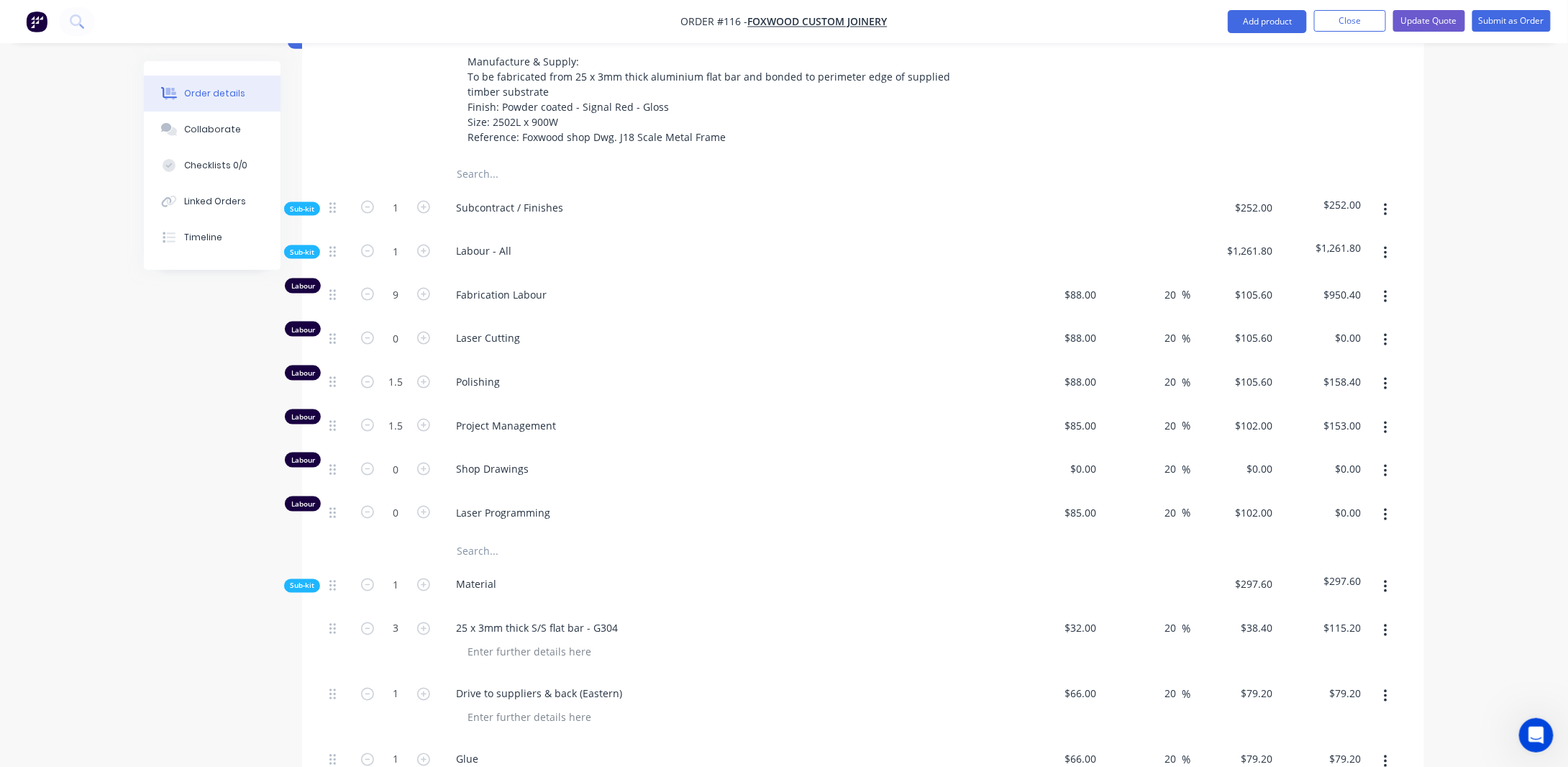
scroll to position [847, 0]
click at [1172, 280] on input "20" at bounding box center [1173, 290] width 19 height 21
type input "2"
type input "0"
type input "$88.00"
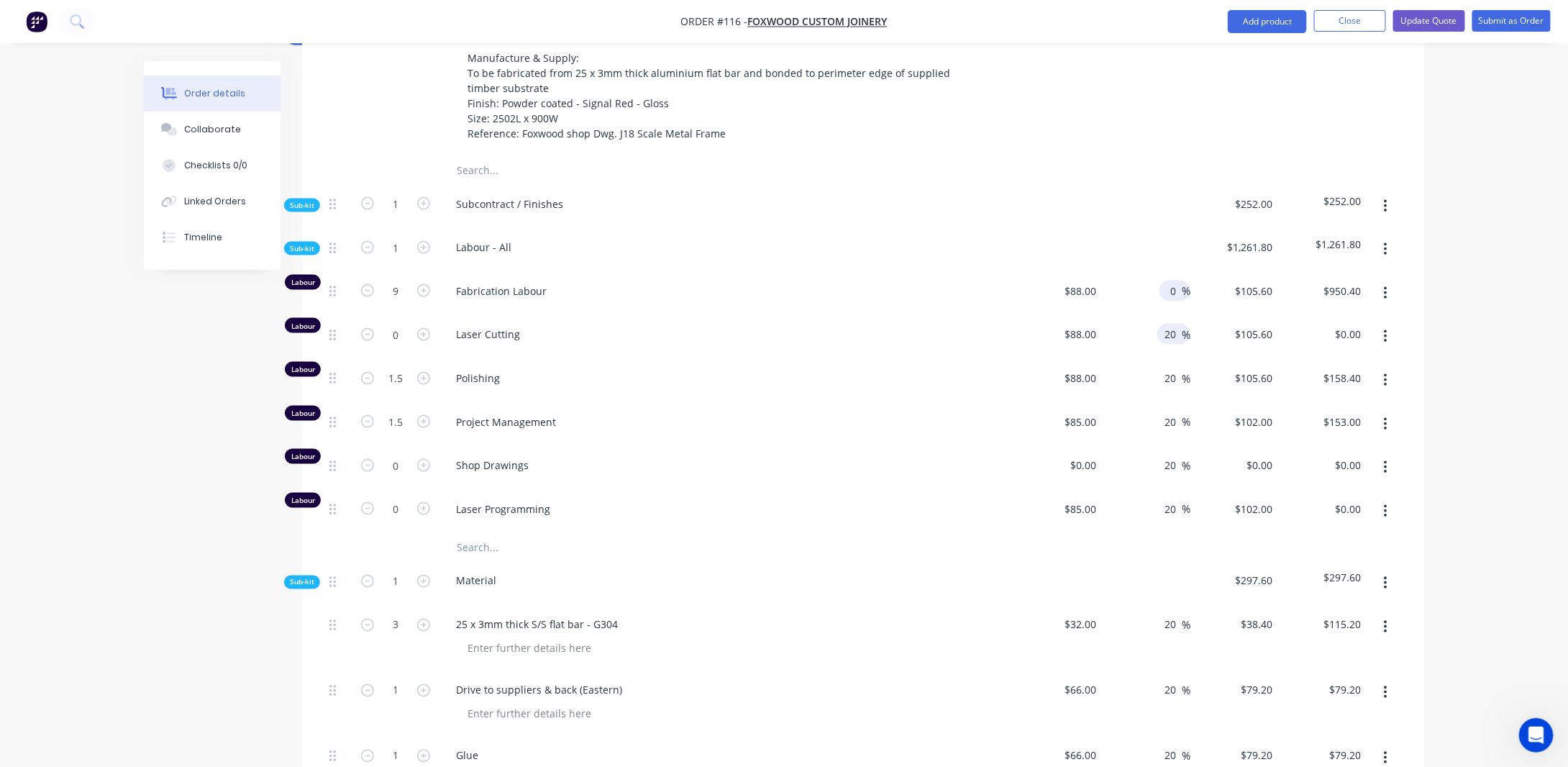
type input "$792.00"
click at [1166, 323] on input "20" at bounding box center [1173, 334] width 19 height 21
type input "2"
type input "0"
type input "$88.00"
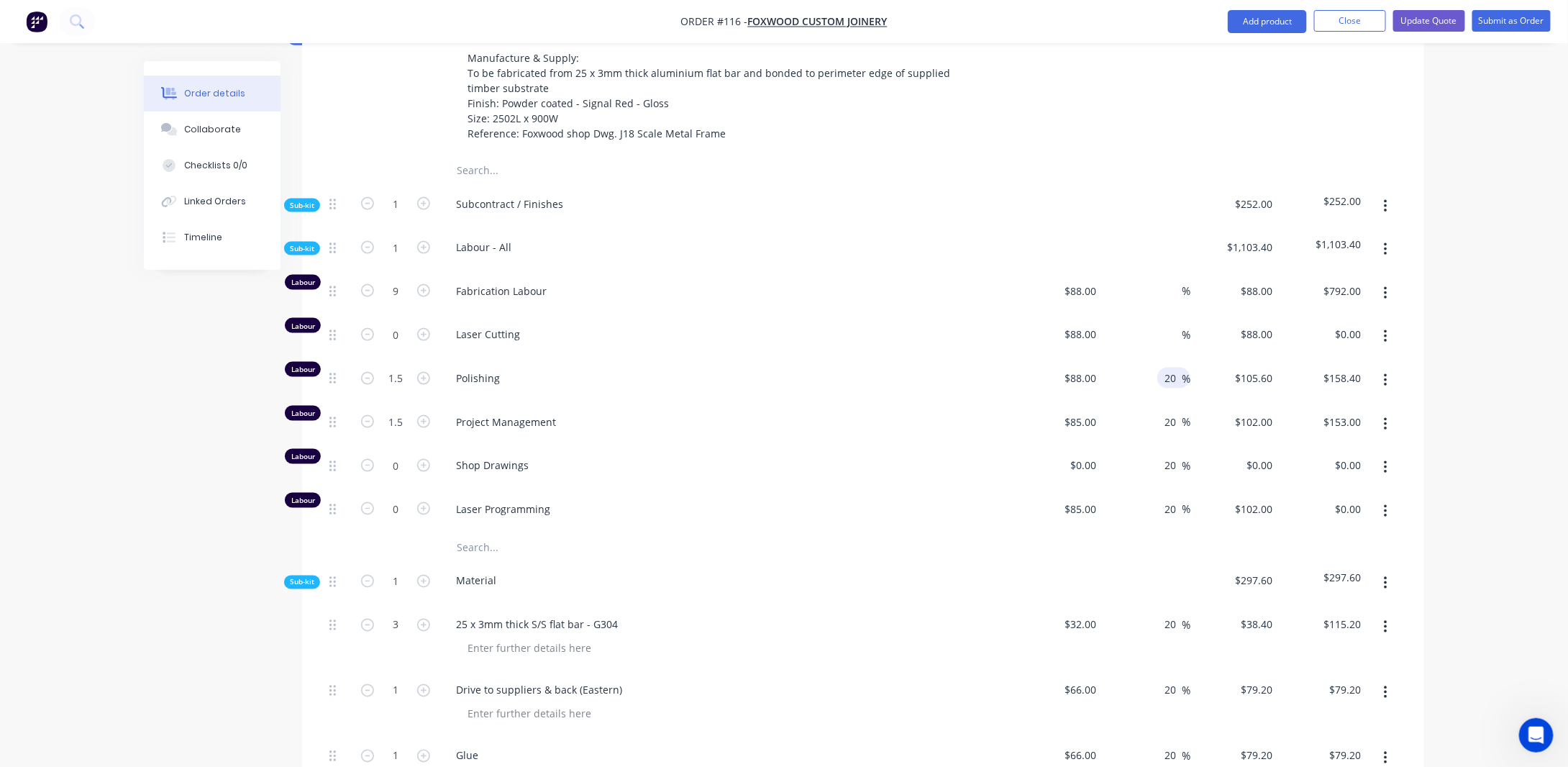
click at [1161, 368] on div "20 20 %" at bounding box center [1174, 378] width 33 height 21
type input "2"
type input "0"
type input "$88.00"
type input "$132.00"
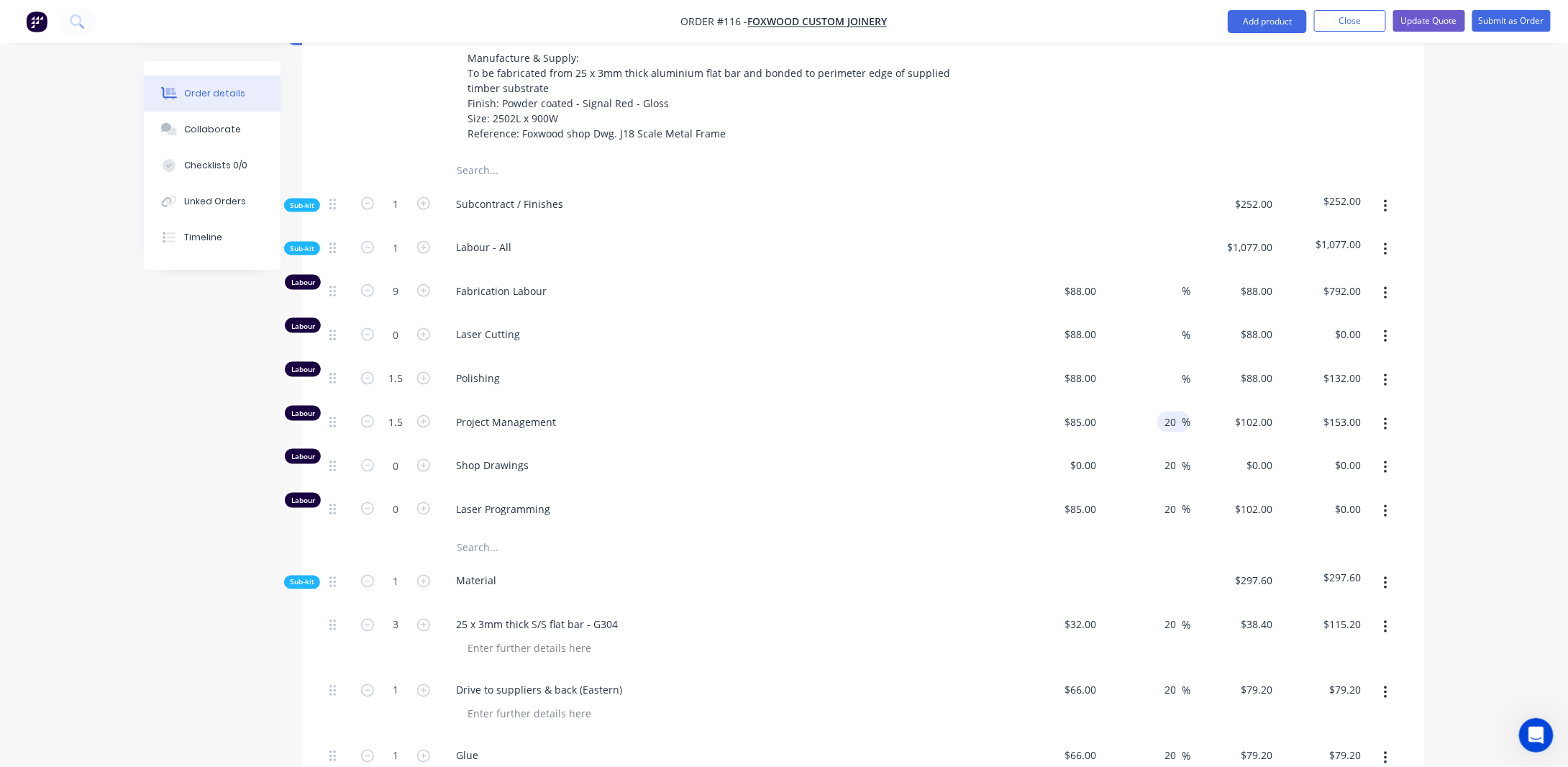
drag, startPoint x: 1168, startPoint y: 403, endPoint x: 1248, endPoint y: 407, distance: 80.1
click at [1169, 412] on input "20" at bounding box center [1173, 422] width 19 height 21
type input "2"
type input "0"
type input "$85.00"
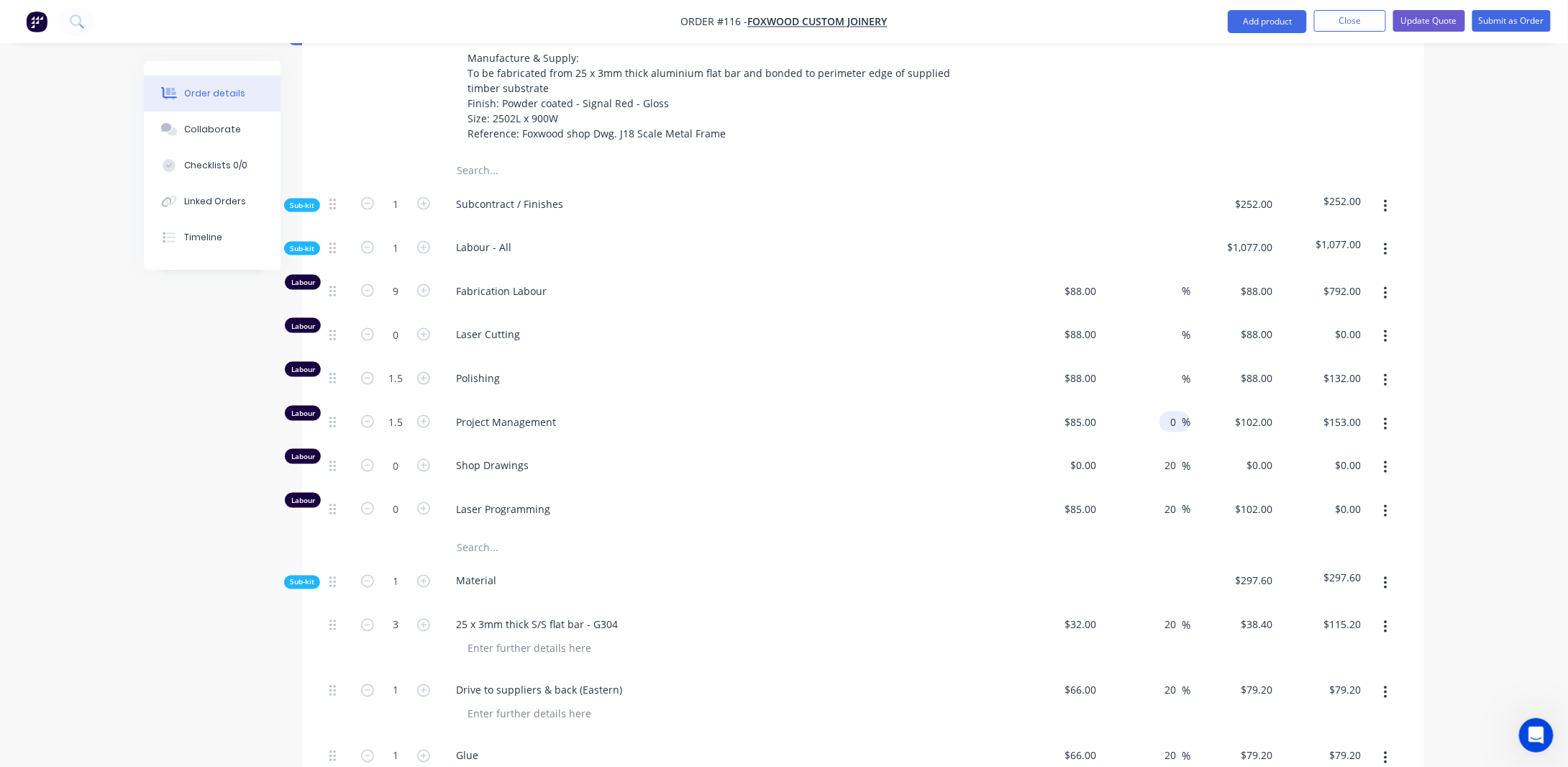
type input "$127.50"
click at [1439, 376] on div "Order details Collaborate Checklists 0/0 Linked Orders Timeline Order details C…" at bounding box center [784, 262] width 1310 height 2097
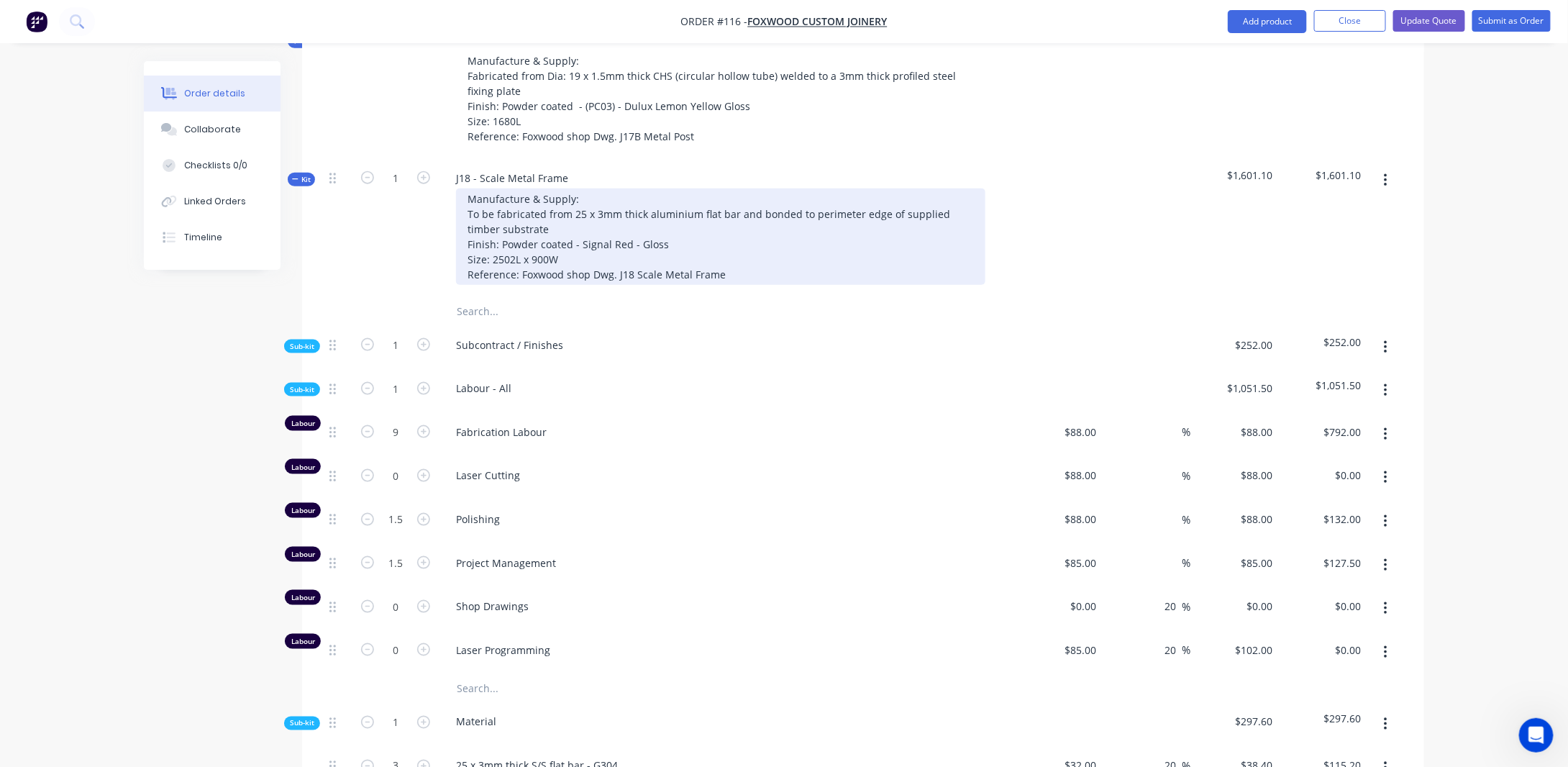
scroll to position [704, 0]
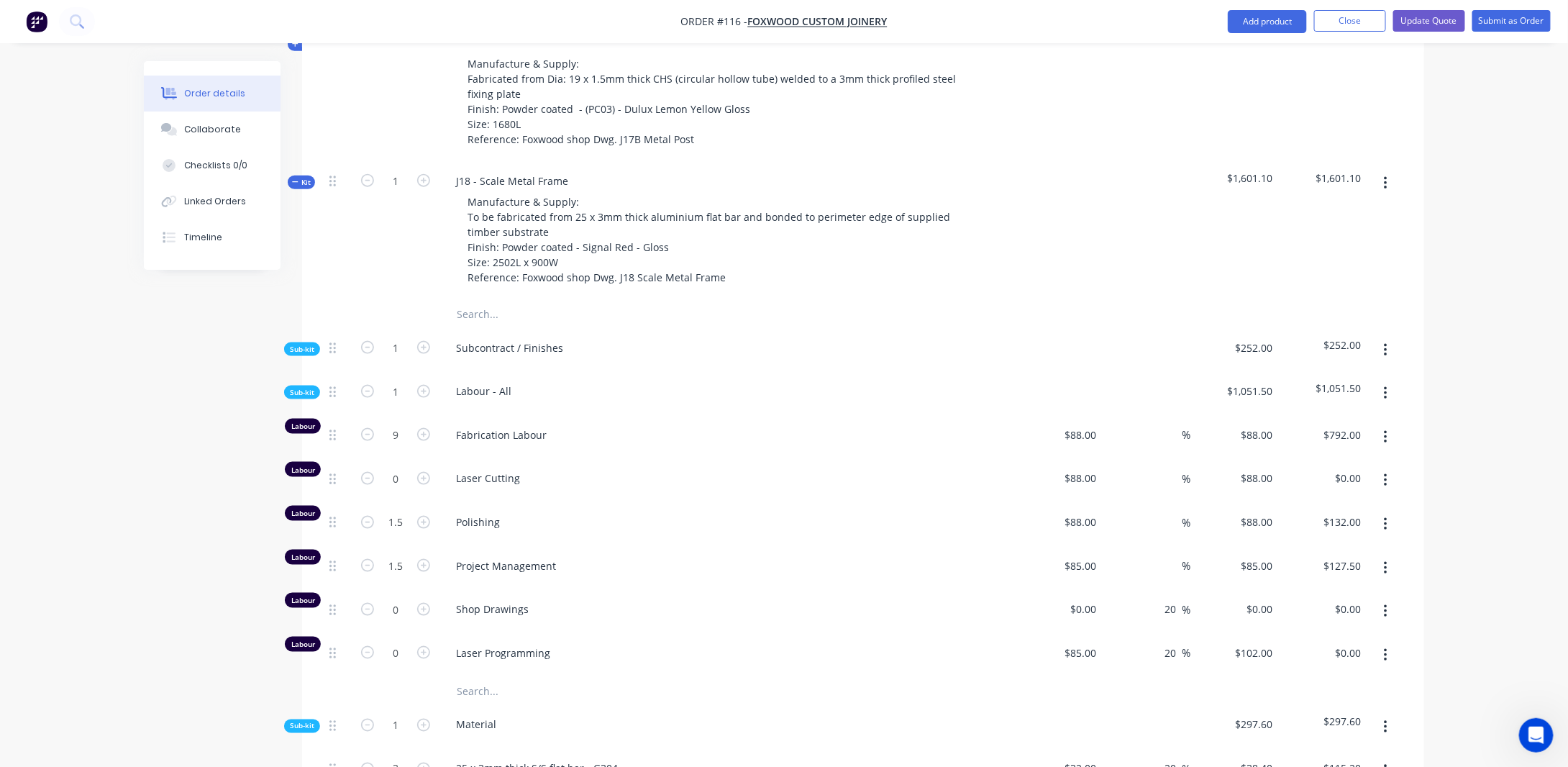
click at [309, 344] on span "Sub-kit" at bounding box center [302, 349] width 25 height 11
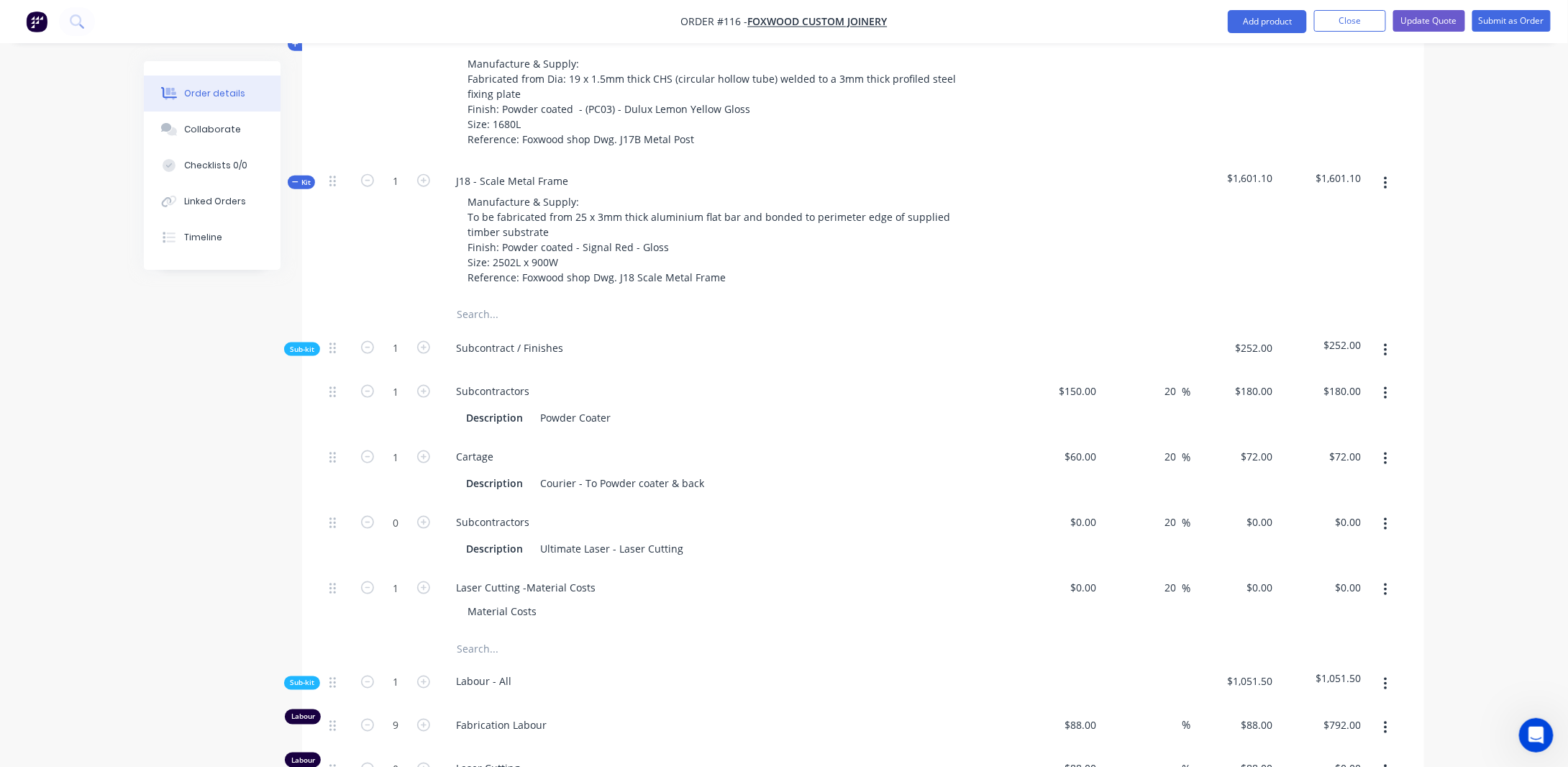
scroll to position [775, 0]
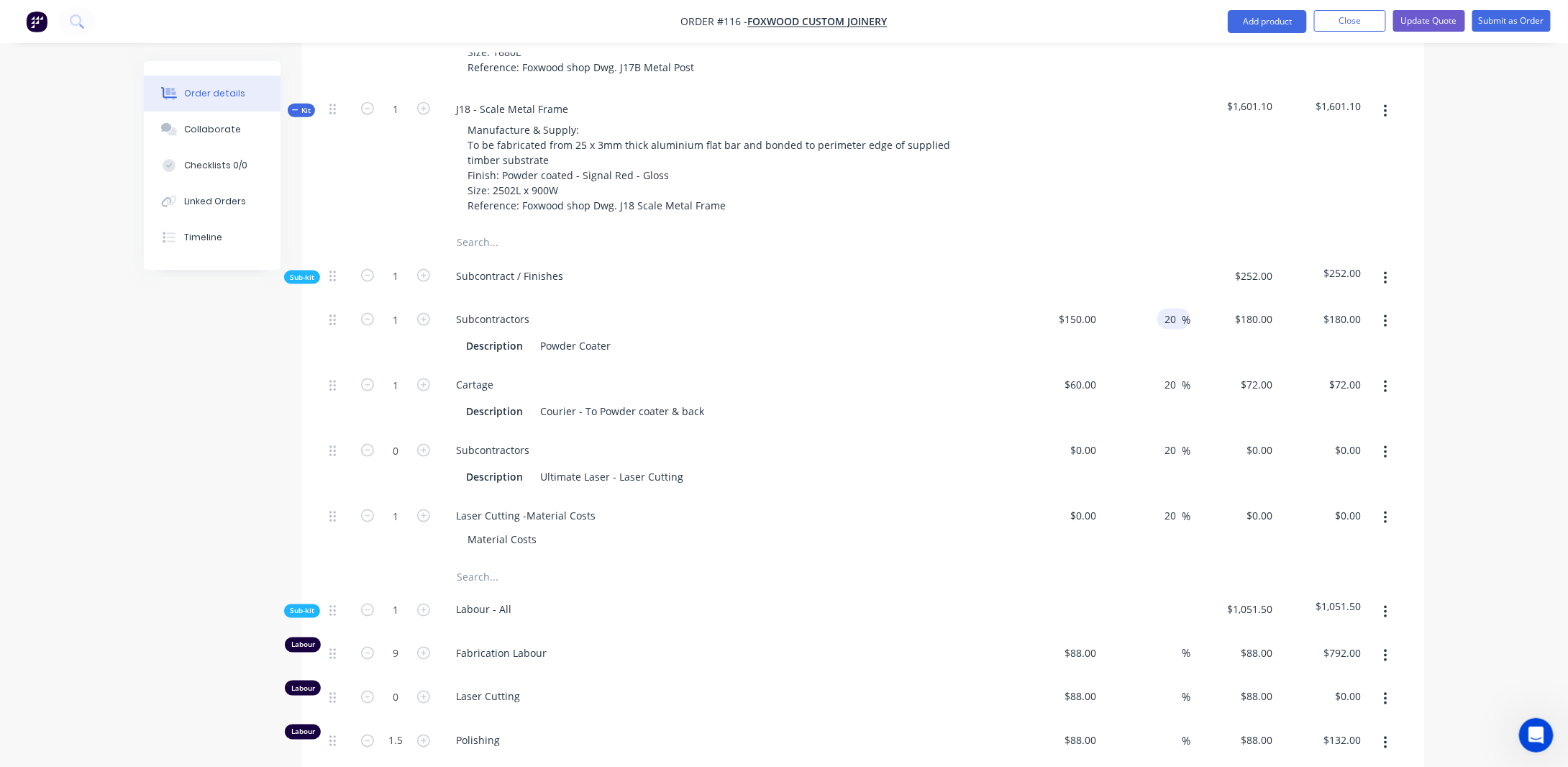
click at [1180, 309] on input "20" at bounding box center [1173, 319] width 19 height 21
type input "2"
type input "0"
type input "$150.00"
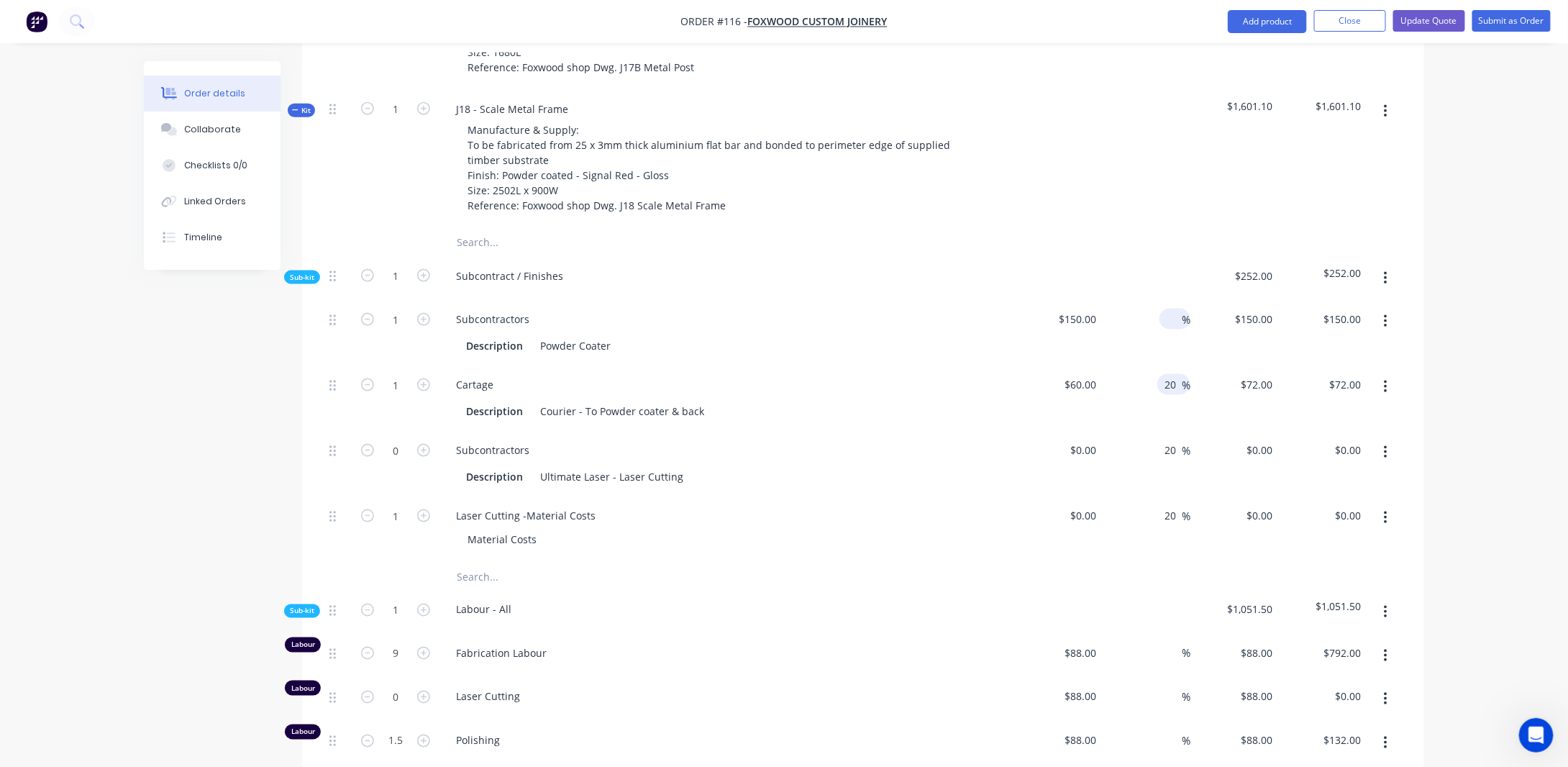
click at [1176, 374] on input "20" at bounding box center [1173, 384] width 19 height 21
type input "2"
type input "0"
type input "$60.00"
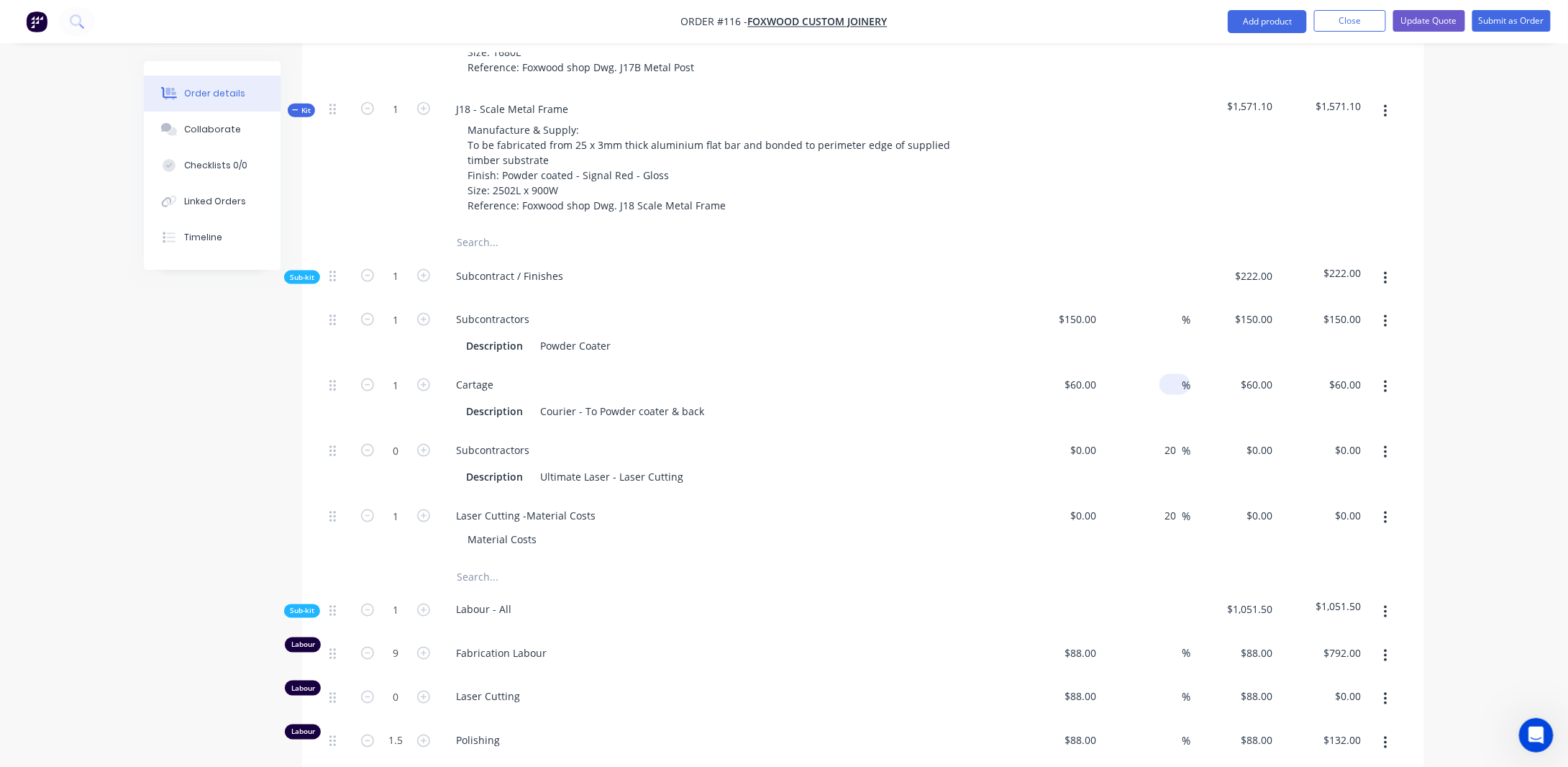
click at [1440, 404] on div "Order details Collaborate Checklists 0/0 Linked Orders Timeline Order details C…" at bounding box center [784, 449] width 1568 height 2448
click at [1177, 439] on input "20" at bounding box center [1173, 450] width 19 height 21
type input "2"
type input "0"
click at [1456, 404] on div "Order details Collaborate Checklists 0/0 Linked Orders Timeline Order details C…" at bounding box center [784, 449] width 1568 height 2448
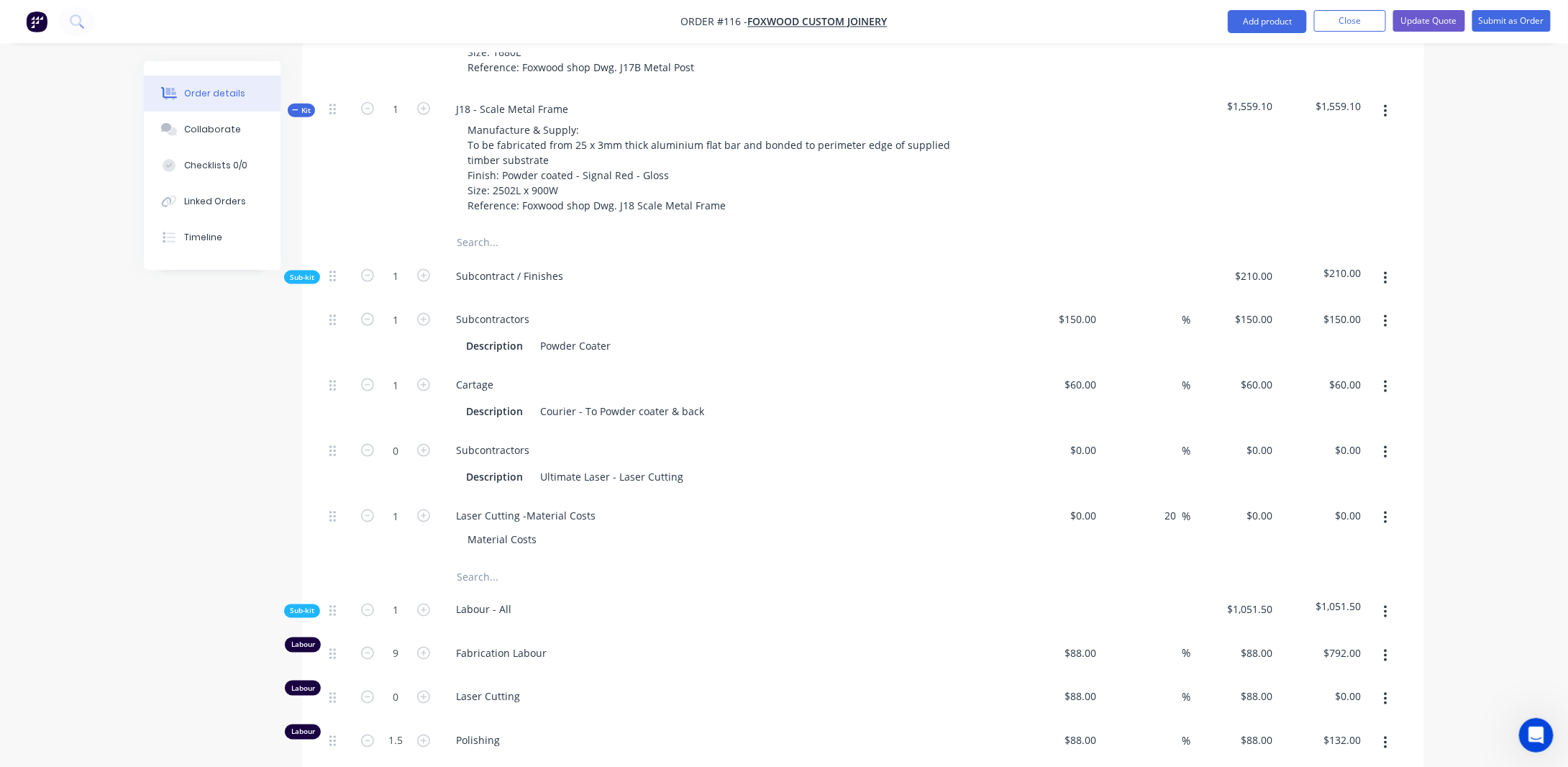
click at [1145, 300] on div "%" at bounding box center [1147, 333] width 88 height 66
click at [1164, 309] on div "%" at bounding box center [1175, 319] width 31 height 21
type input "20"
type input "$180.00"
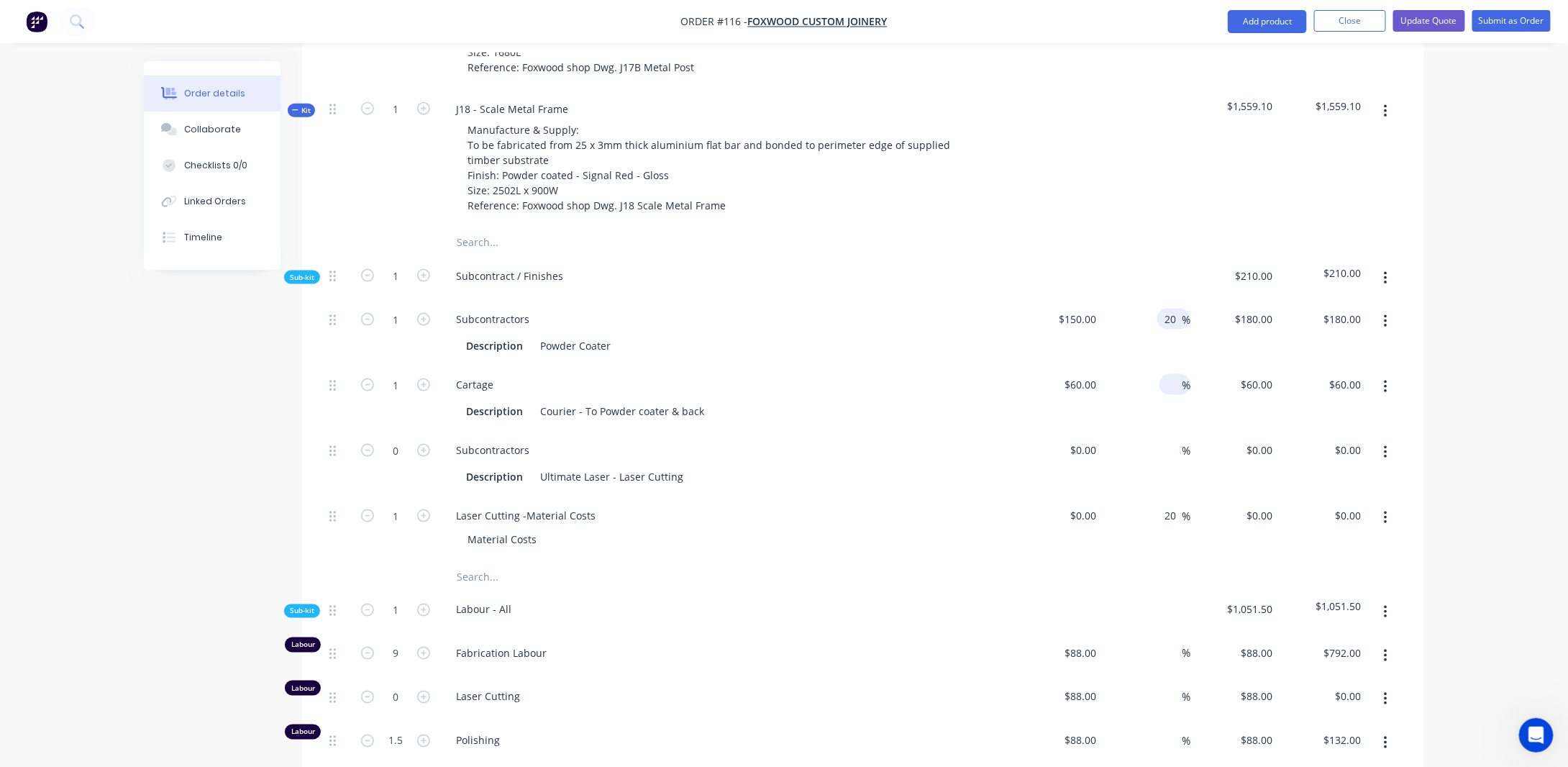
click at [1168, 374] on input at bounding box center [1174, 384] width 17 height 21
type input "20"
type input "$72.00"
click at [1172, 439] on input at bounding box center [1174, 450] width 17 height 21
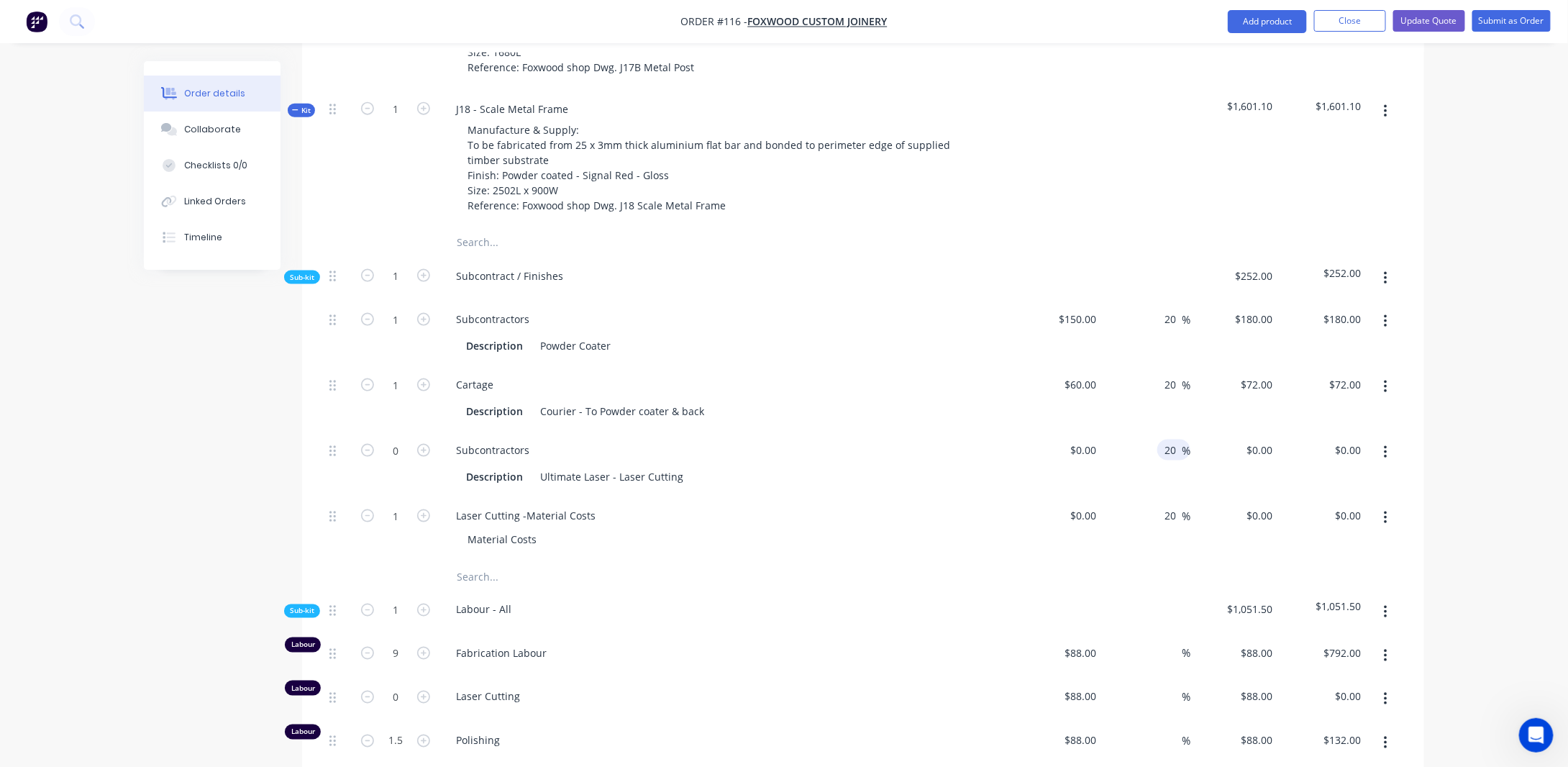
type input "20"
click at [1456, 422] on div "Order details Collaborate Checklists 0/0 Linked Orders Timeline Order details C…" at bounding box center [784, 449] width 1568 height 2448
click at [308, 272] on span "Sub-kit" at bounding box center [302, 277] width 25 height 11
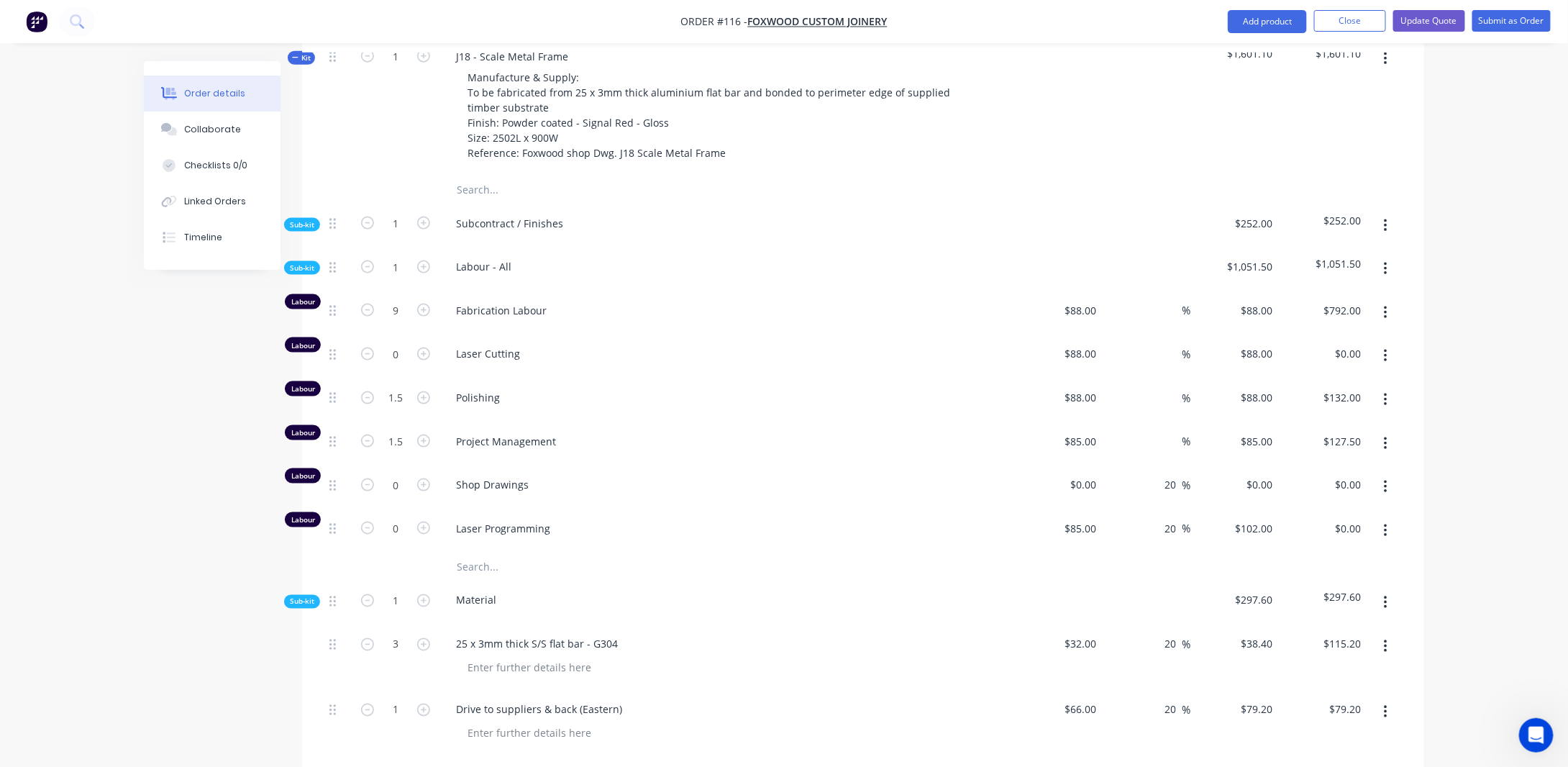
scroll to position [847, 0]
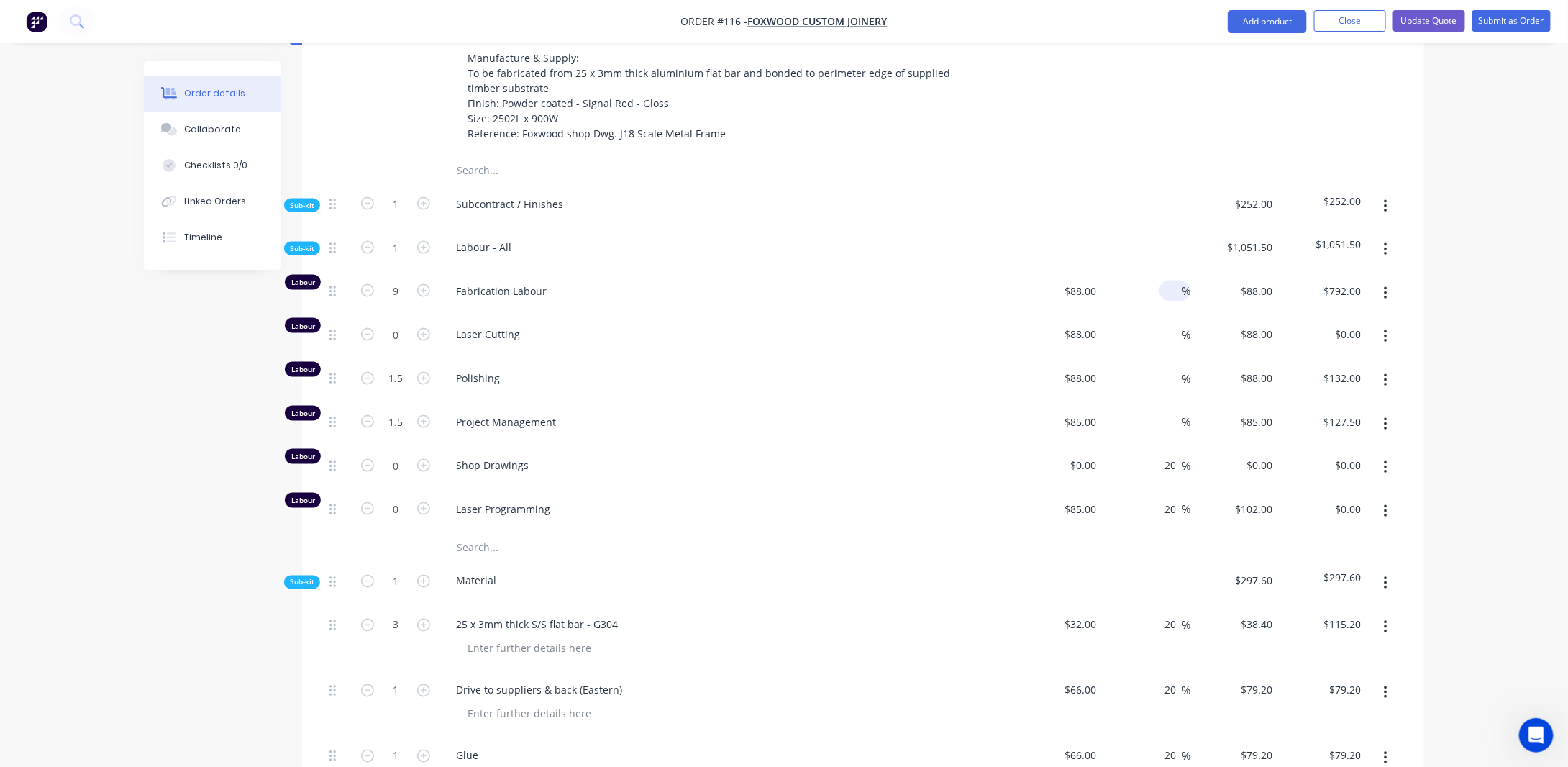
click at [1170, 280] on input at bounding box center [1174, 290] width 17 height 21
type input "20"
type input "$105.60"
type input "$950.40"
click at [1163, 323] on div "%" at bounding box center [1175, 334] width 31 height 21
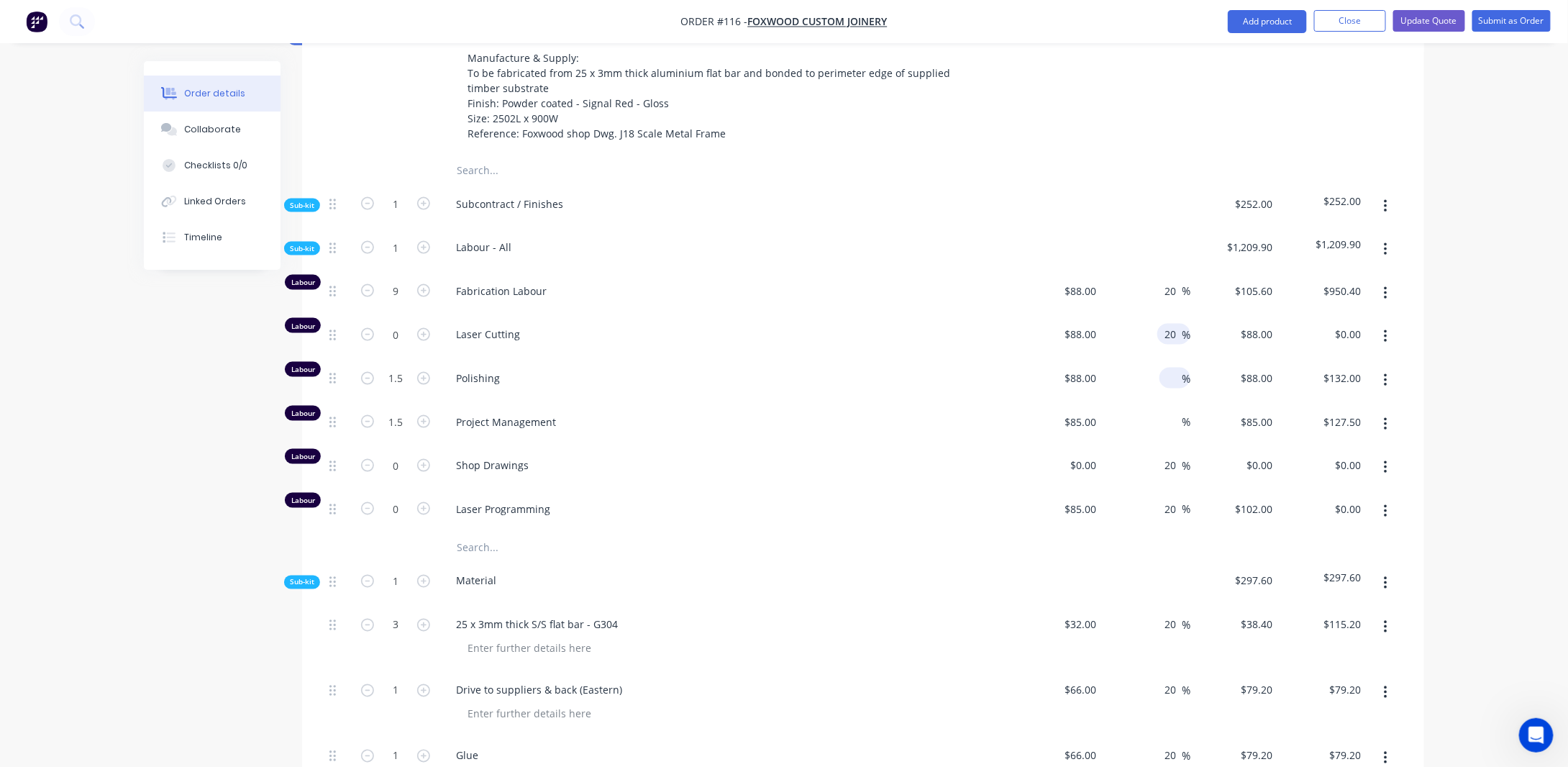
type input "20"
type input "$105.60"
click at [1169, 368] on input at bounding box center [1174, 378] width 17 height 21
type input "20"
type input "$105.60"
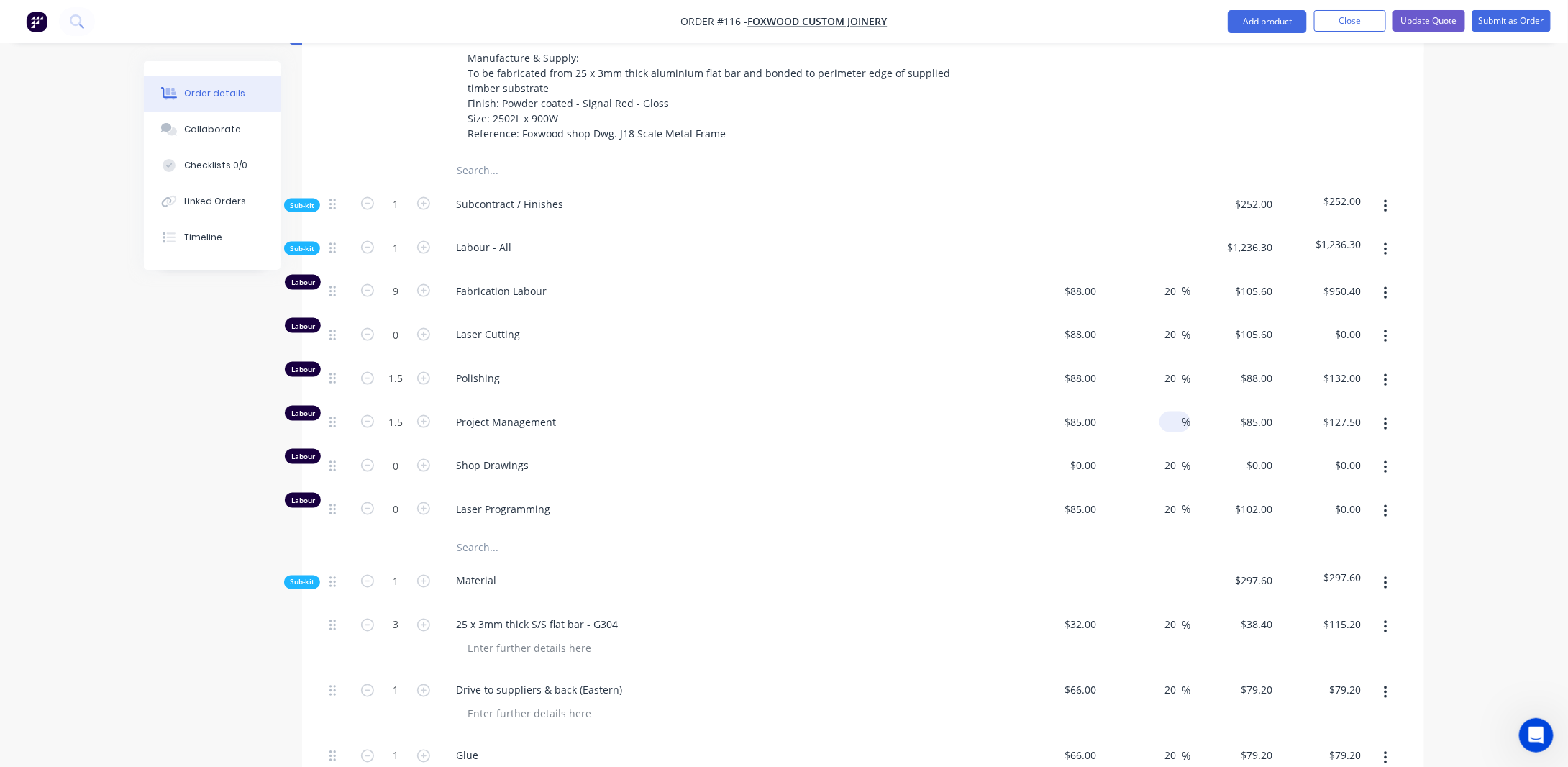
type input "$158.40"
click at [1169, 412] on input at bounding box center [1174, 422] width 17 height 21
type input "20"
type input "$102.00"
type input "$153.00"
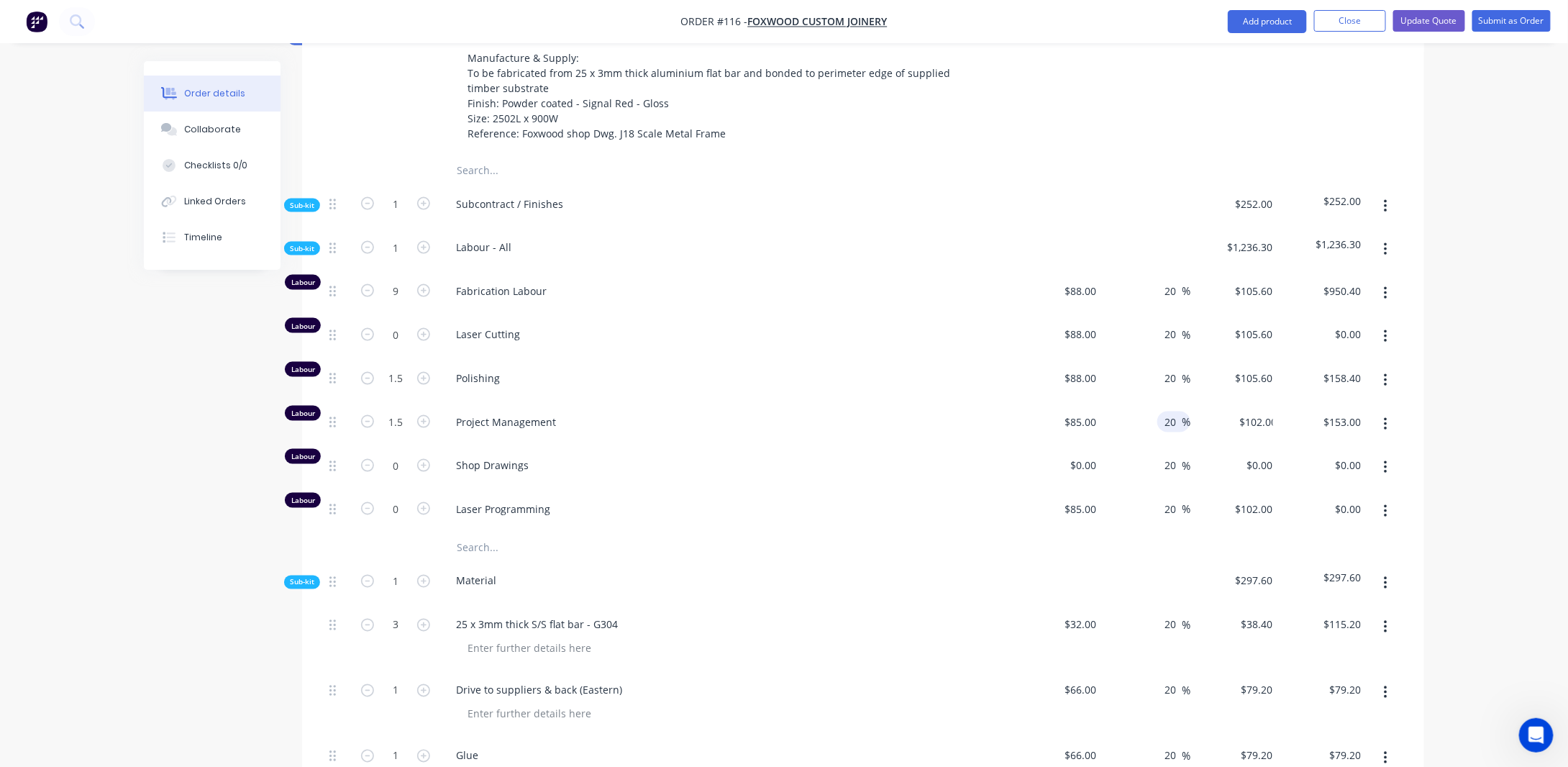
drag, startPoint x: 1489, startPoint y: 428, endPoint x: 1472, endPoint y: 409, distance: 25.5
click at [1489, 428] on div "Order details Collaborate Checklists 0/0 Linked Orders Timeline Order details C…" at bounding box center [784, 231] width 1568 height 2158
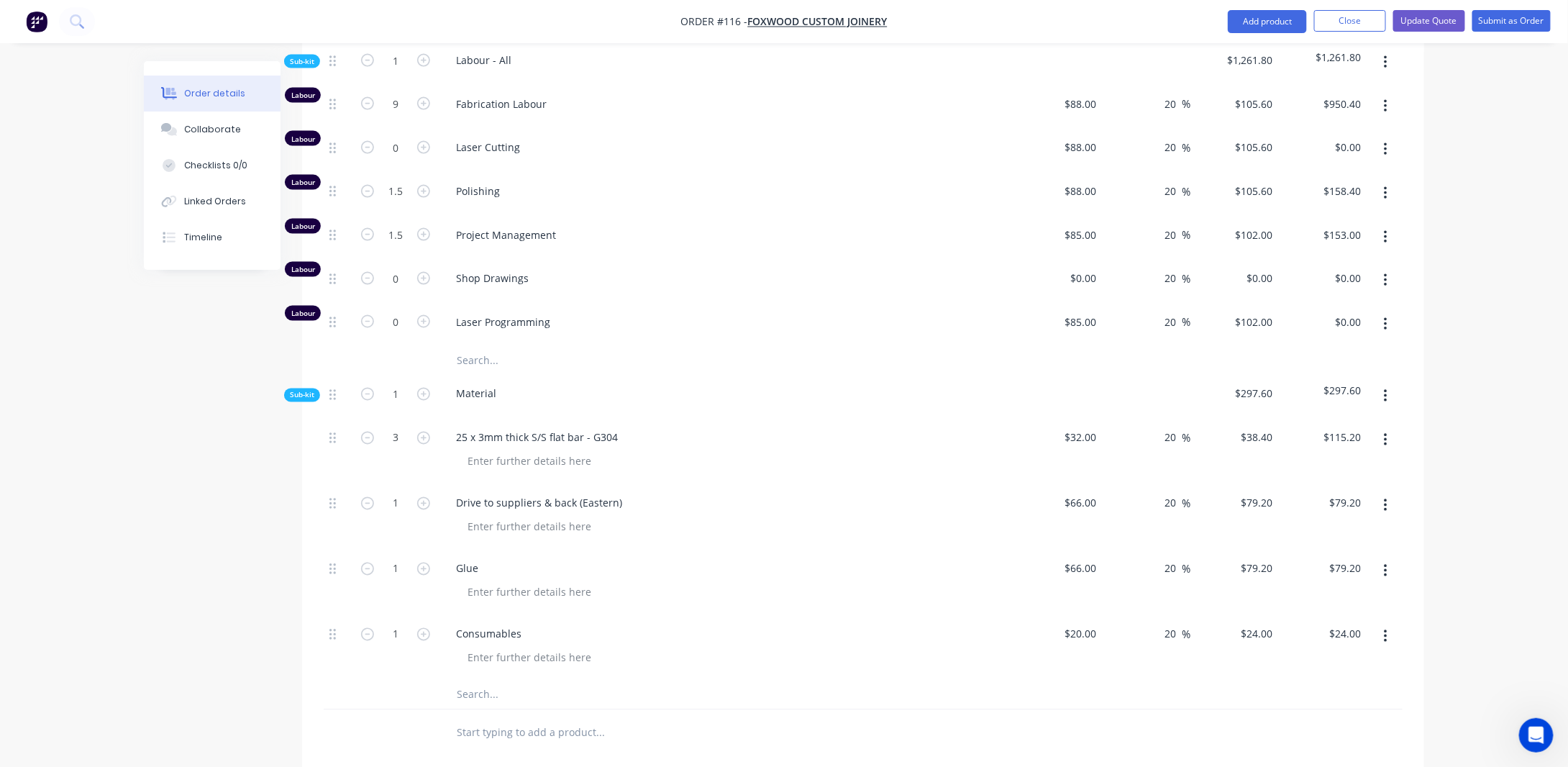
scroll to position [1063, 0]
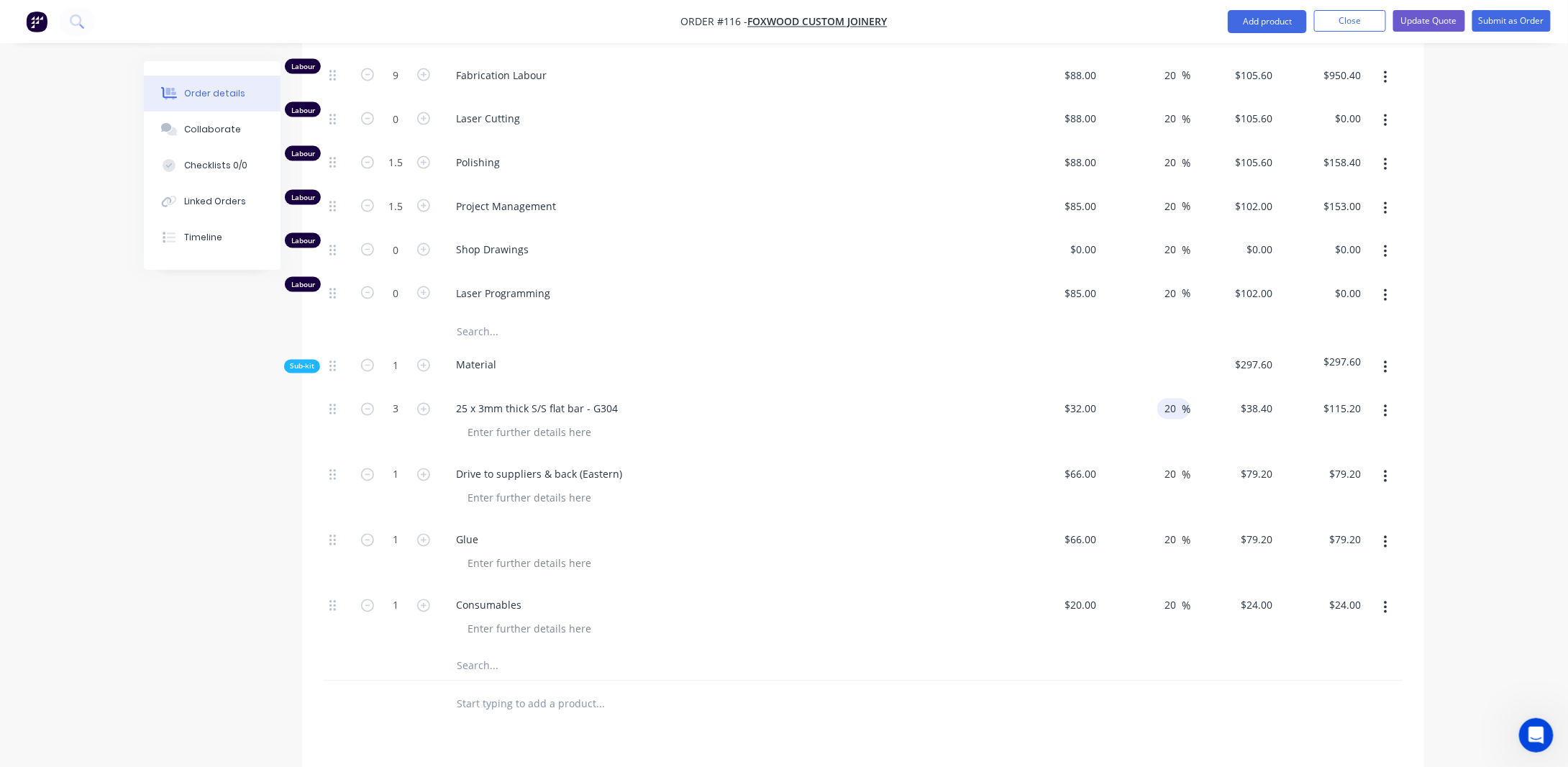
click at [1169, 398] on input "20" at bounding box center [1173, 409] width 19 height 21
type input "2"
type input "0"
type input "$32.00"
type input "$96.00"
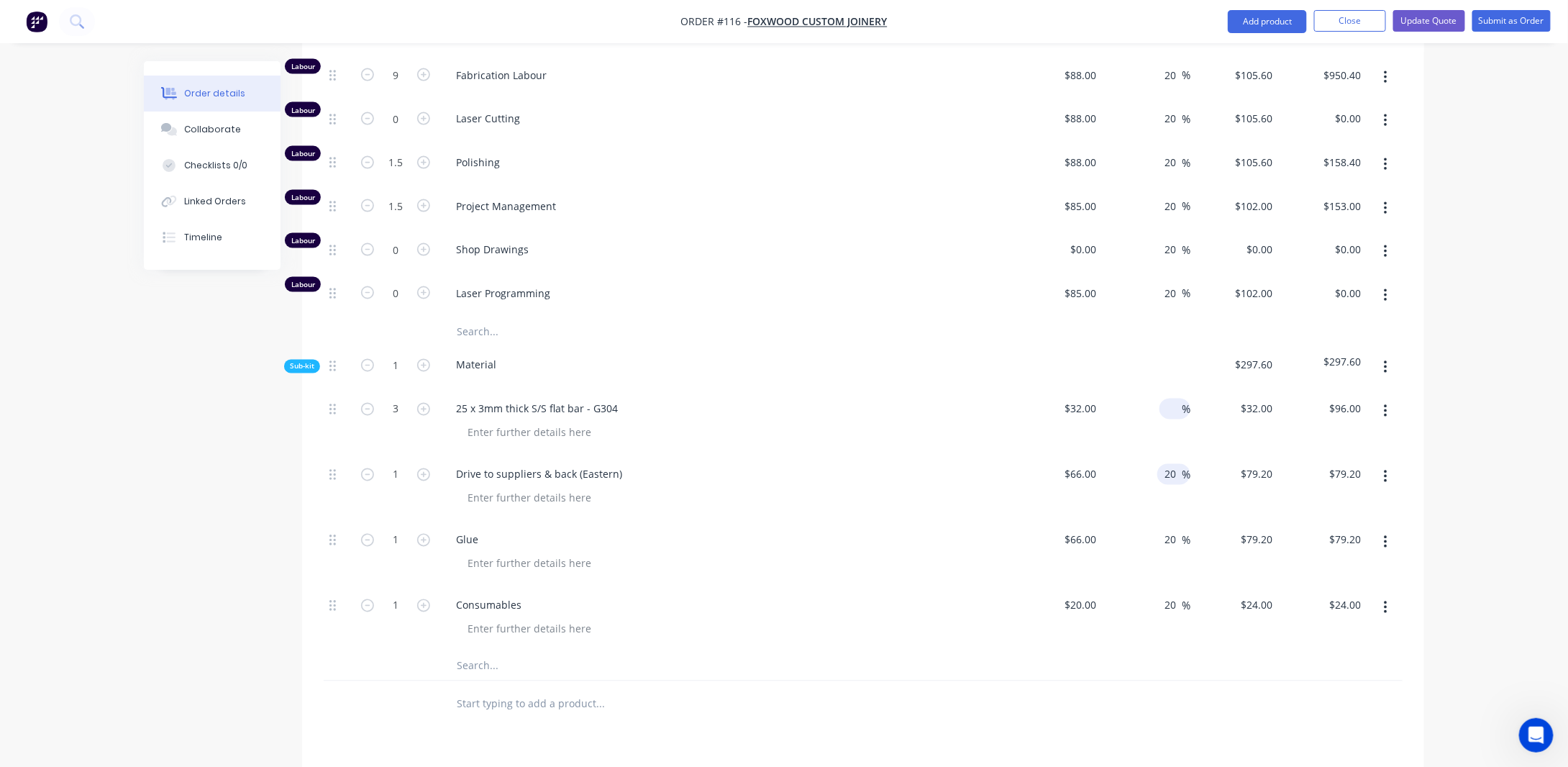
click at [1171, 464] on input "20" at bounding box center [1173, 474] width 19 height 21
type input "2"
type input "0"
type input "$66.00"
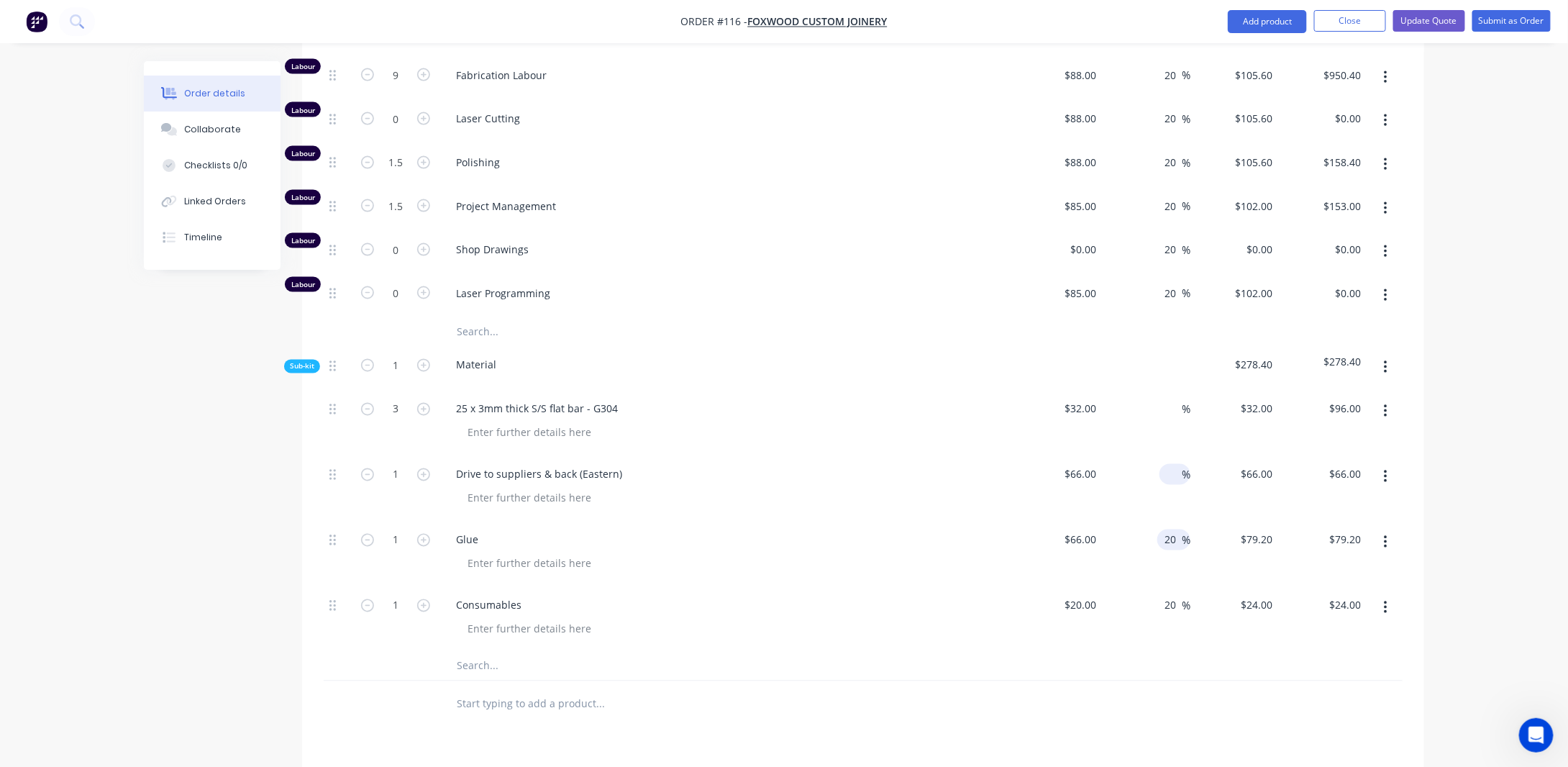
click at [1177, 529] on input "20" at bounding box center [1173, 539] width 19 height 21
type input "2"
type input "0"
type input "$66.00"
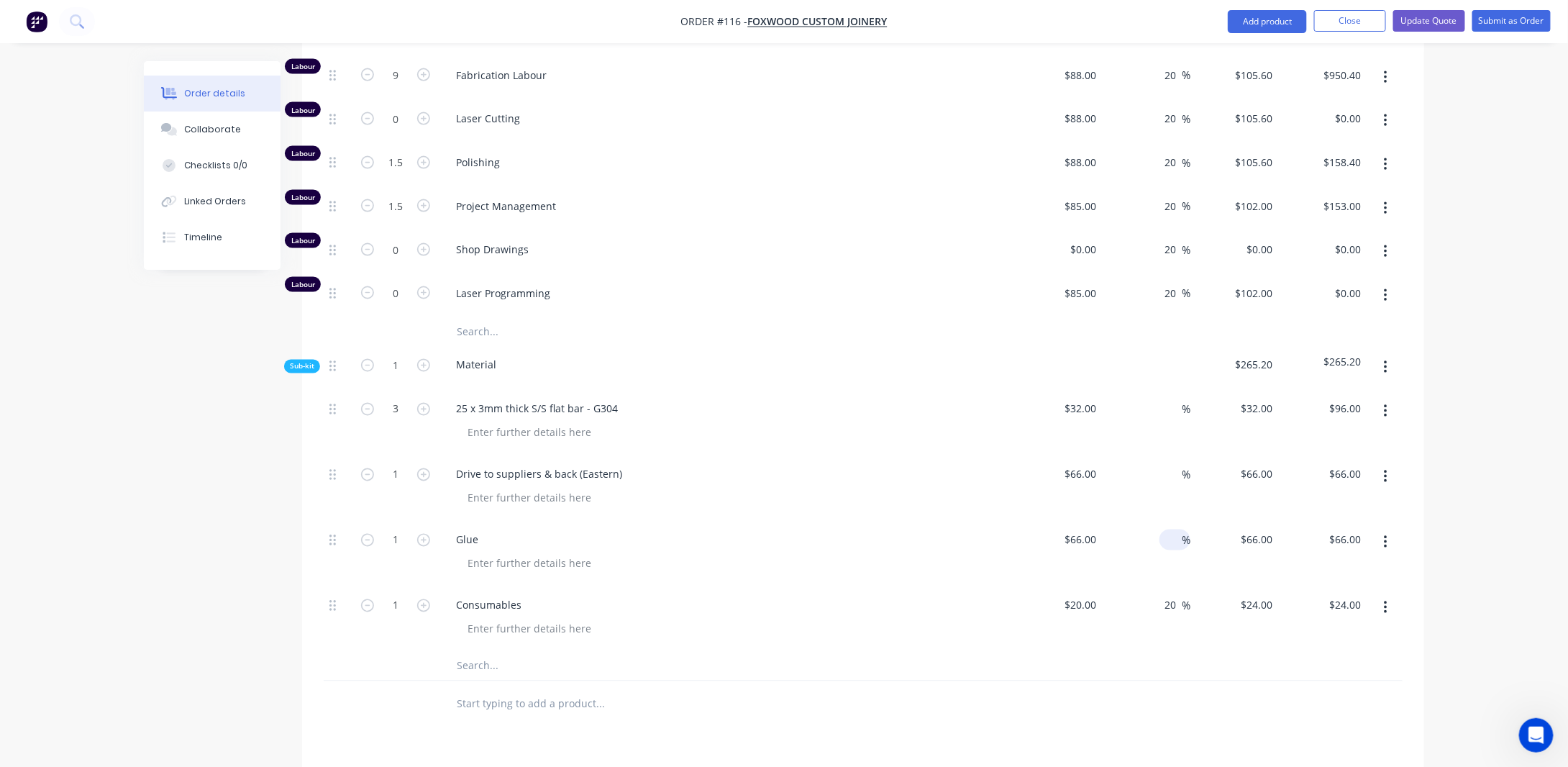
click at [1478, 569] on div "Order details Collaborate Checklists 0/0 Linked Orders Timeline Order details C…" at bounding box center [784, 15] width 1568 height 2158
click at [1174, 595] on input "20" at bounding box center [1173, 605] width 19 height 21
type input "2"
type input "0"
type input "$20.00"
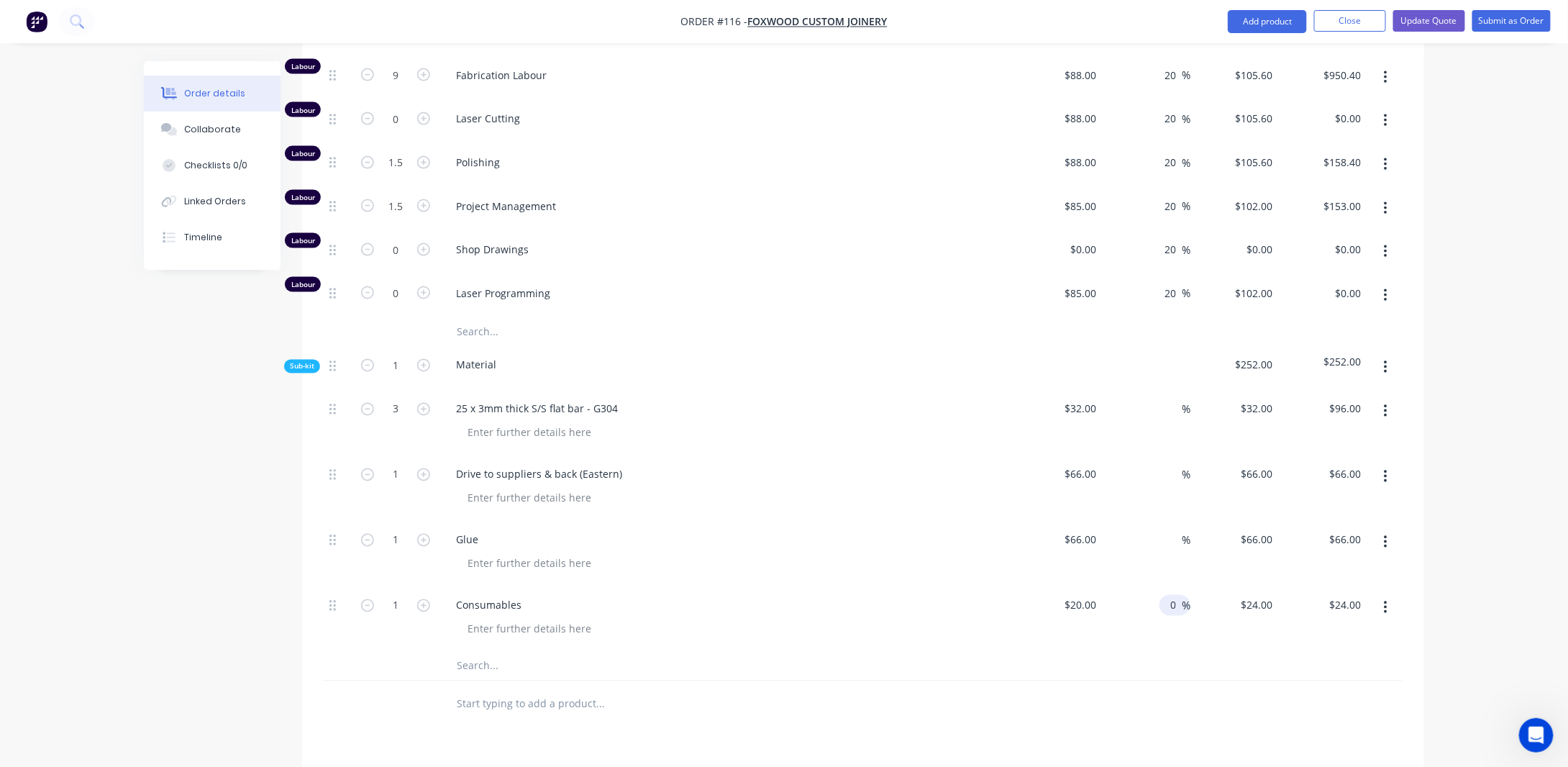
type input "$20.00"
click at [1492, 373] on div "Order details Collaborate Checklists 0/0 Linked Orders Timeline Order details C…" at bounding box center [784, 15] width 1568 height 2158
click at [1096, 529] on input "66" at bounding box center [1094, 539] width 19 height 21
type input "$25.00"
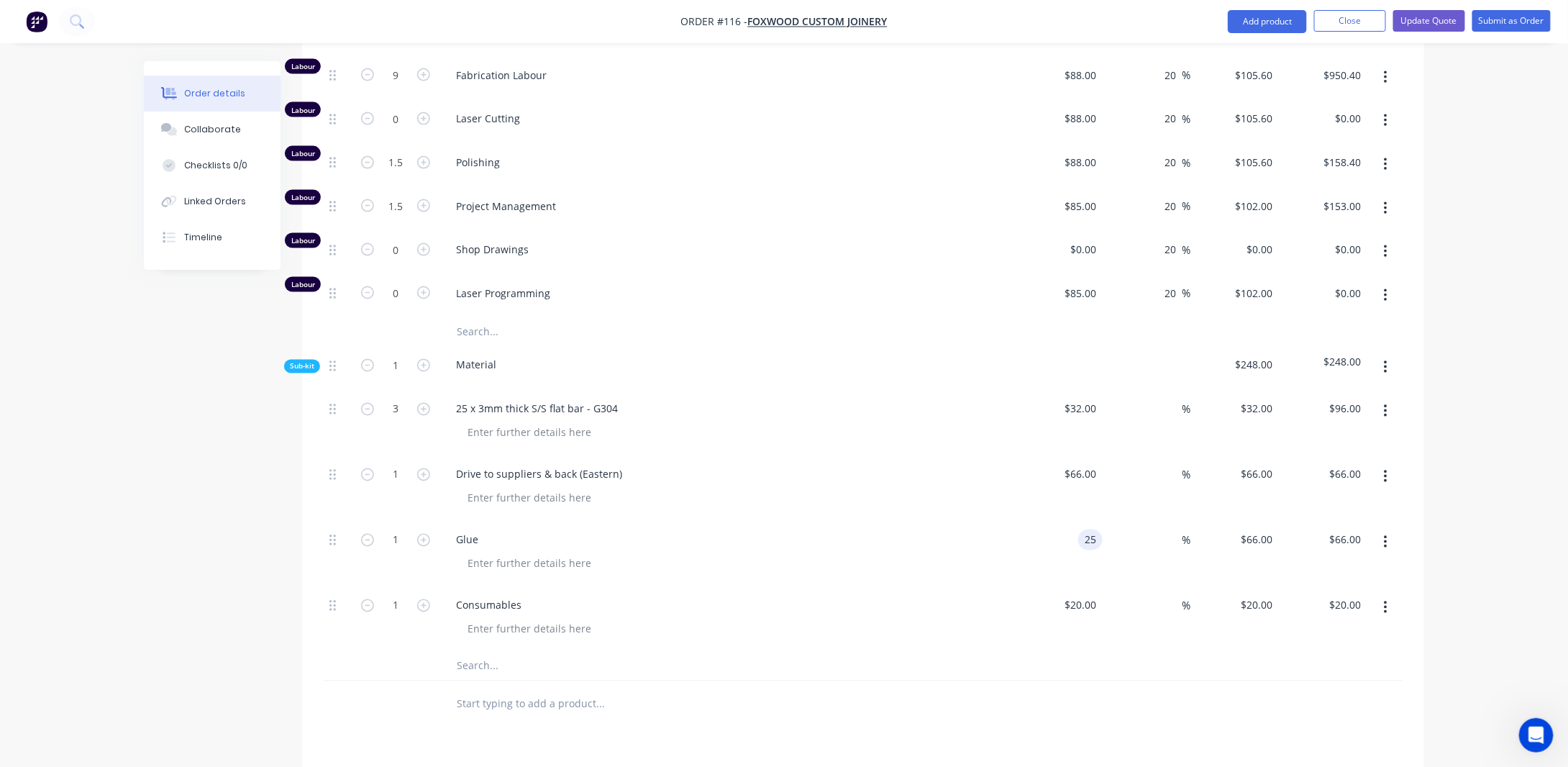
type input "$25.00"
click at [1486, 486] on div "Order details Collaborate Checklists 0/0 Linked Orders Timeline Order details C…" at bounding box center [784, 15] width 1568 height 2158
click at [1502, 510] on div "Order details Collaborate Checklists 0/0 Linked Orders Timeline Order details C…" at bounding box center [784, 15] width 1568 height 2158
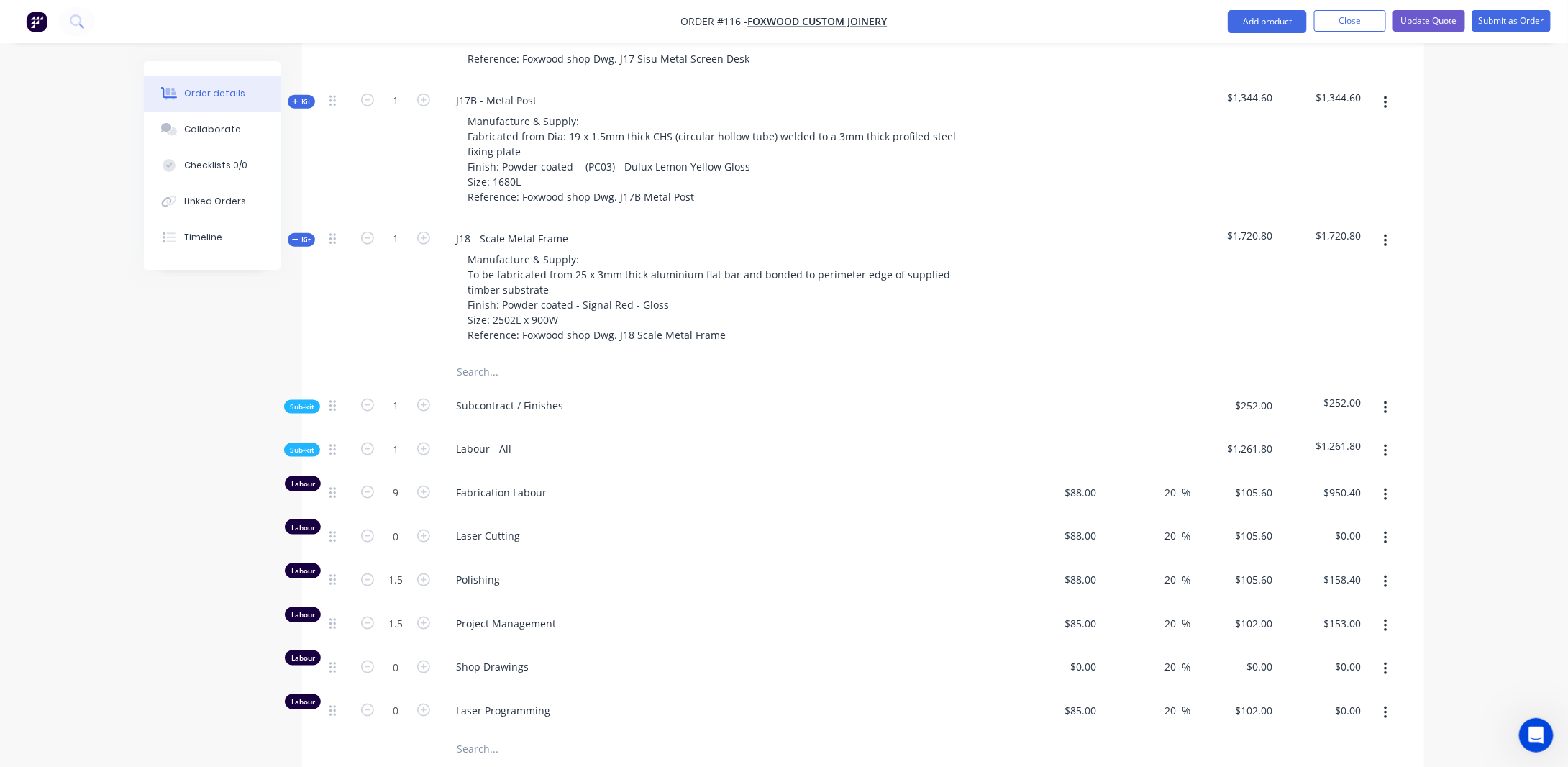
scroll to position [631, 0]
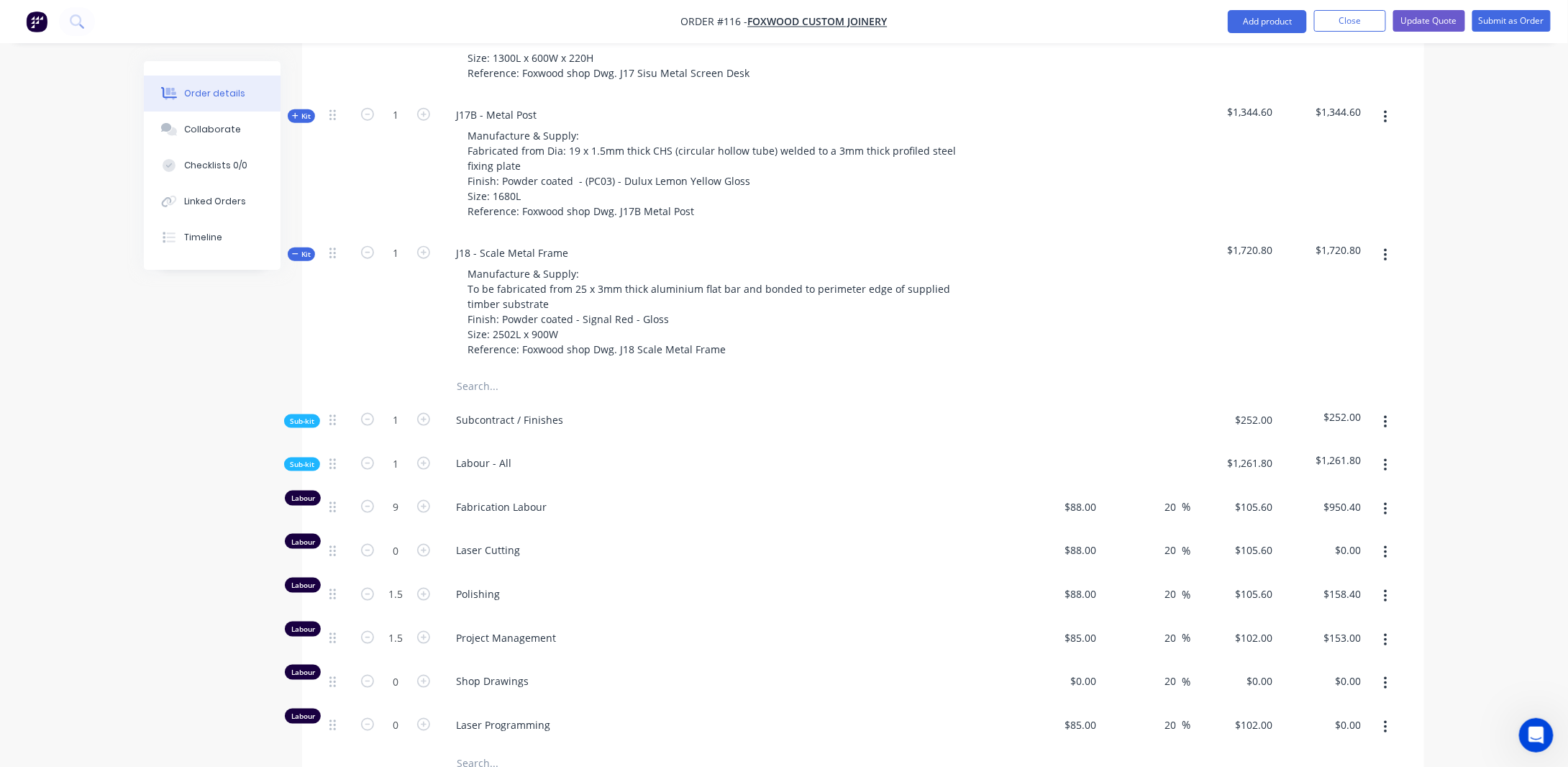
click at [1455, 433] on div "Order details Collaborate Checklists 0/0 Linked Orders Timeline Order details C…" at bounding box center [784, 447] width 1568 height 2158
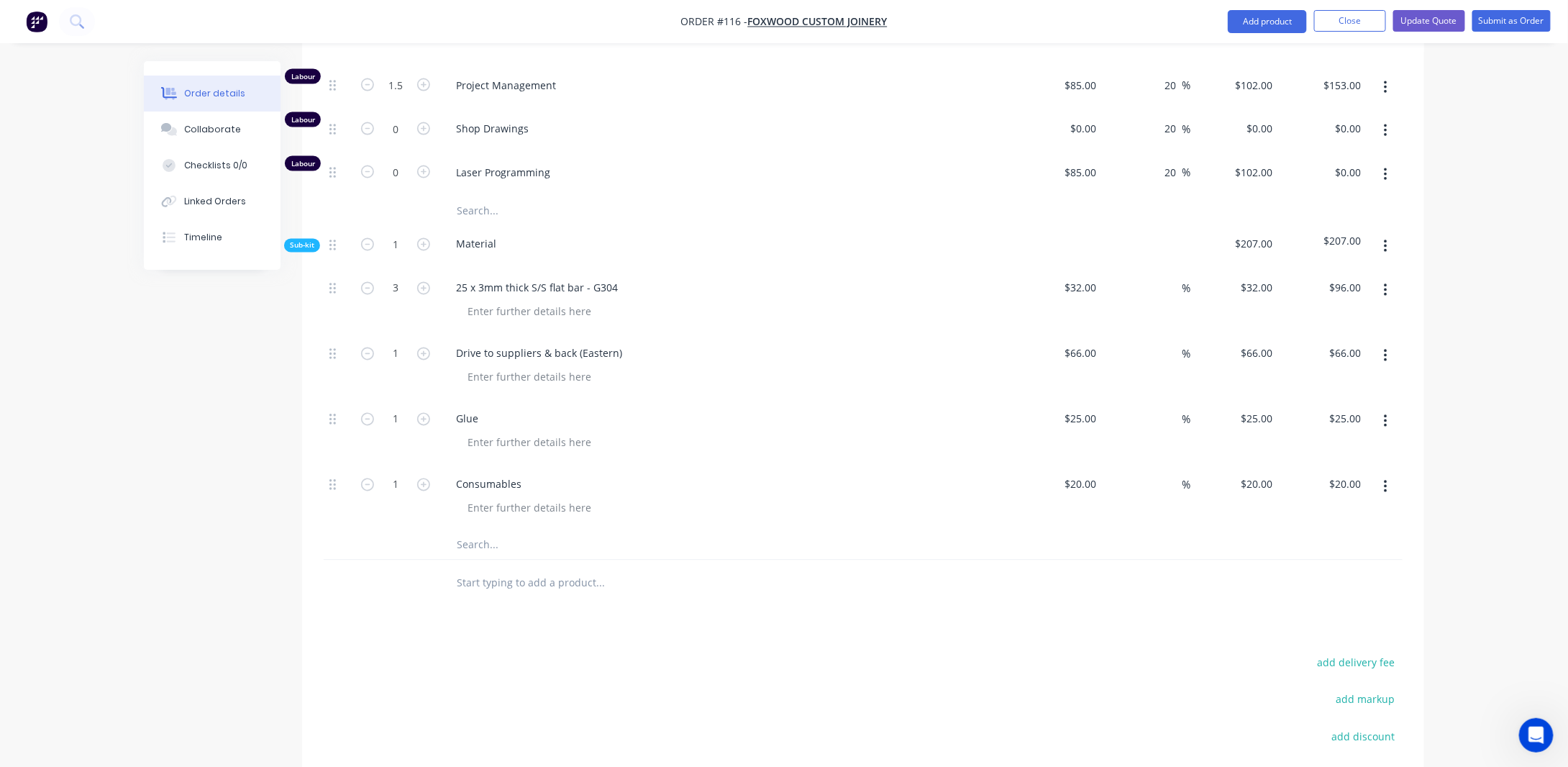
scroll to position [1207, 0]
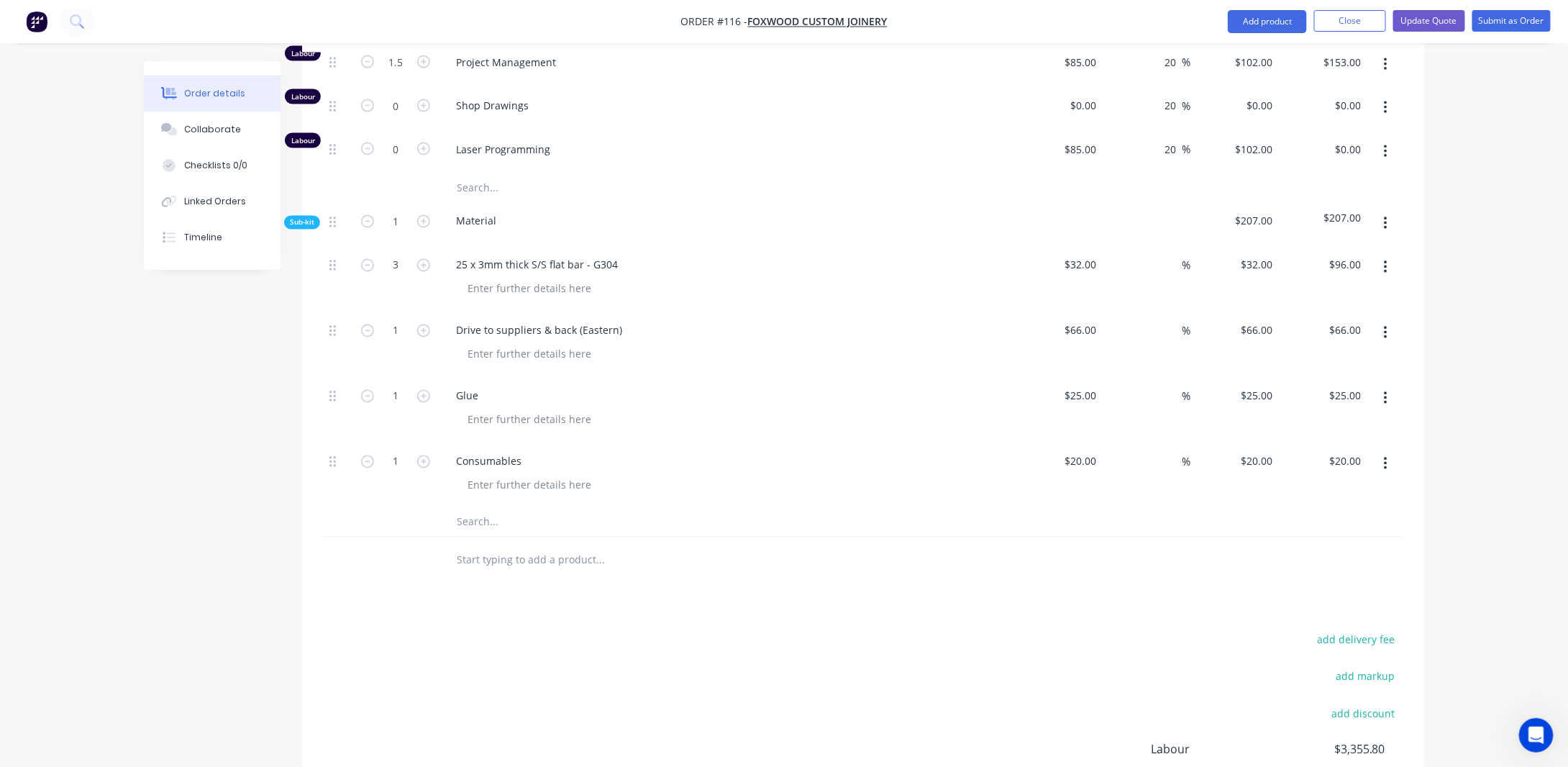
click at [1153, 246] on div "%" at bounding box center [1147, 279] width 88 height 66
click at [1161, 255] on div "%" at bounding box center [1175, 265] width 31 height 21
type input "20"
type input "$38.40"
type input "$115.20"
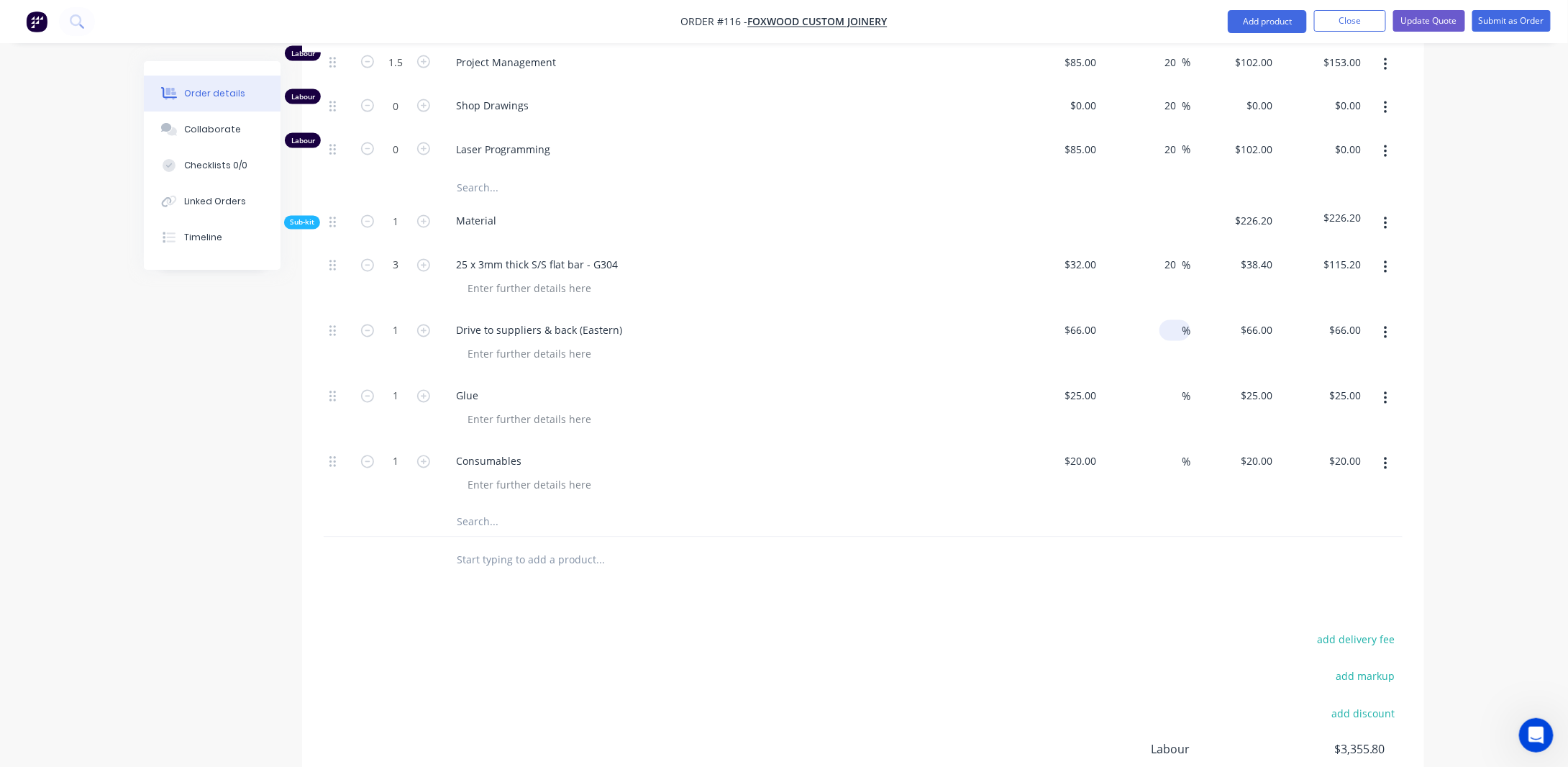
click at [1164, 320] on div "%" at bounding box center [1175, 331] width 31 height 21
type input "20"
type input "$79.20"
click at [1169, 385] on input at bounding box center [1174, 396] width 17 height 21
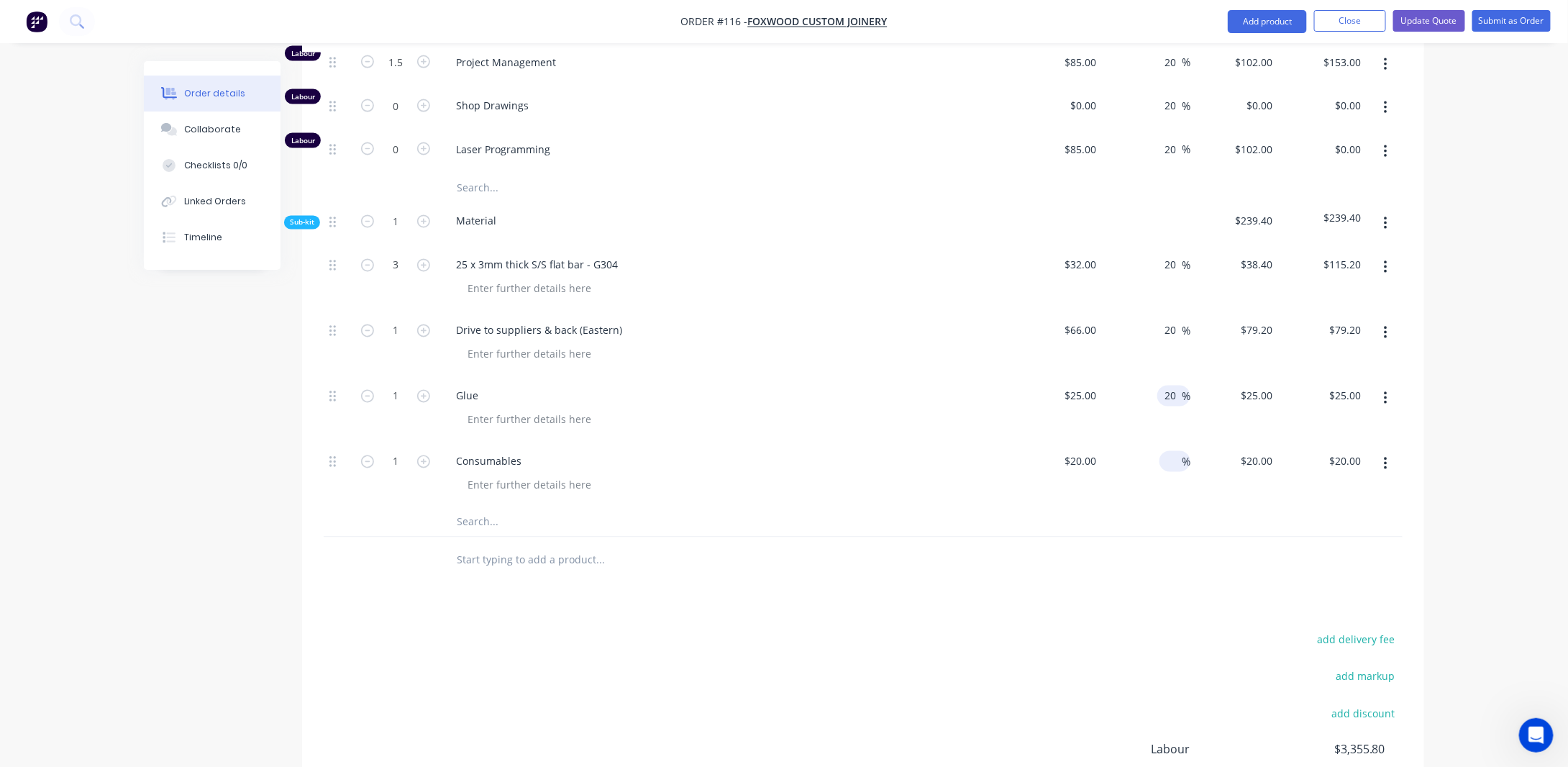
type input "20"
type input "$30.00"
click at [1170, 451] on input at bounding box center [1174, 461] width 17 height 21
type input "20"
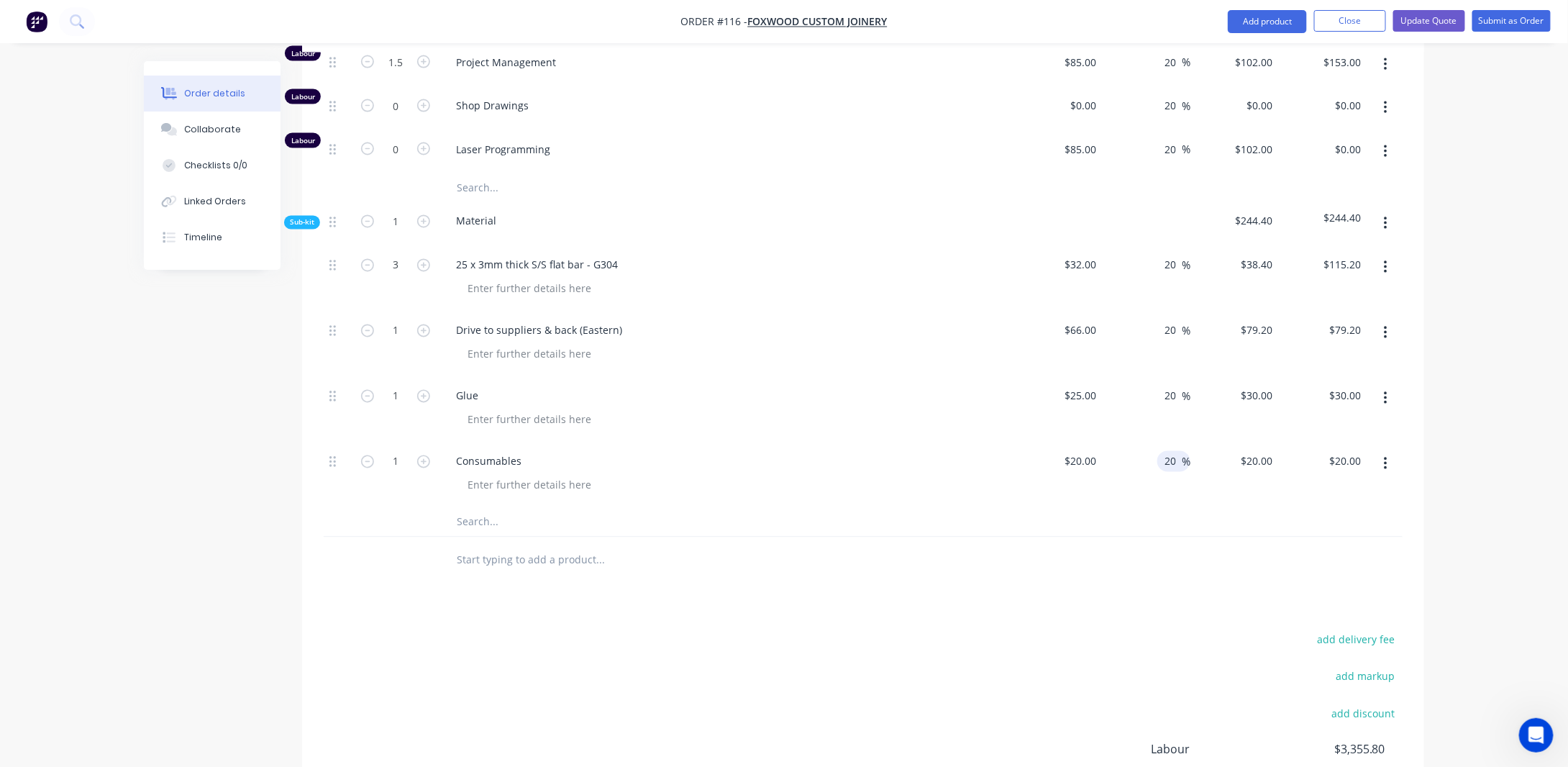
type input "$24.00"
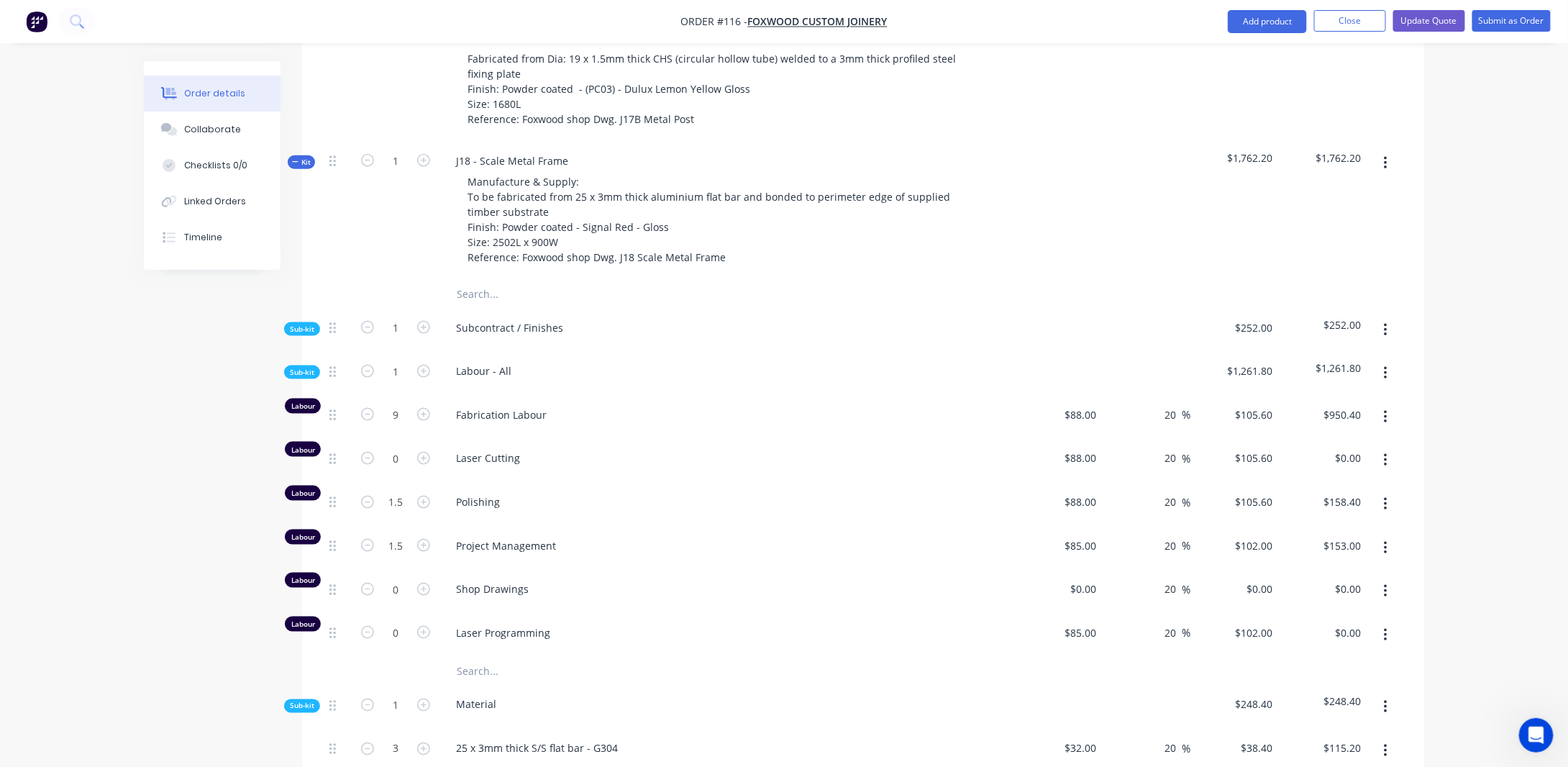
scroll to position [704, 0]
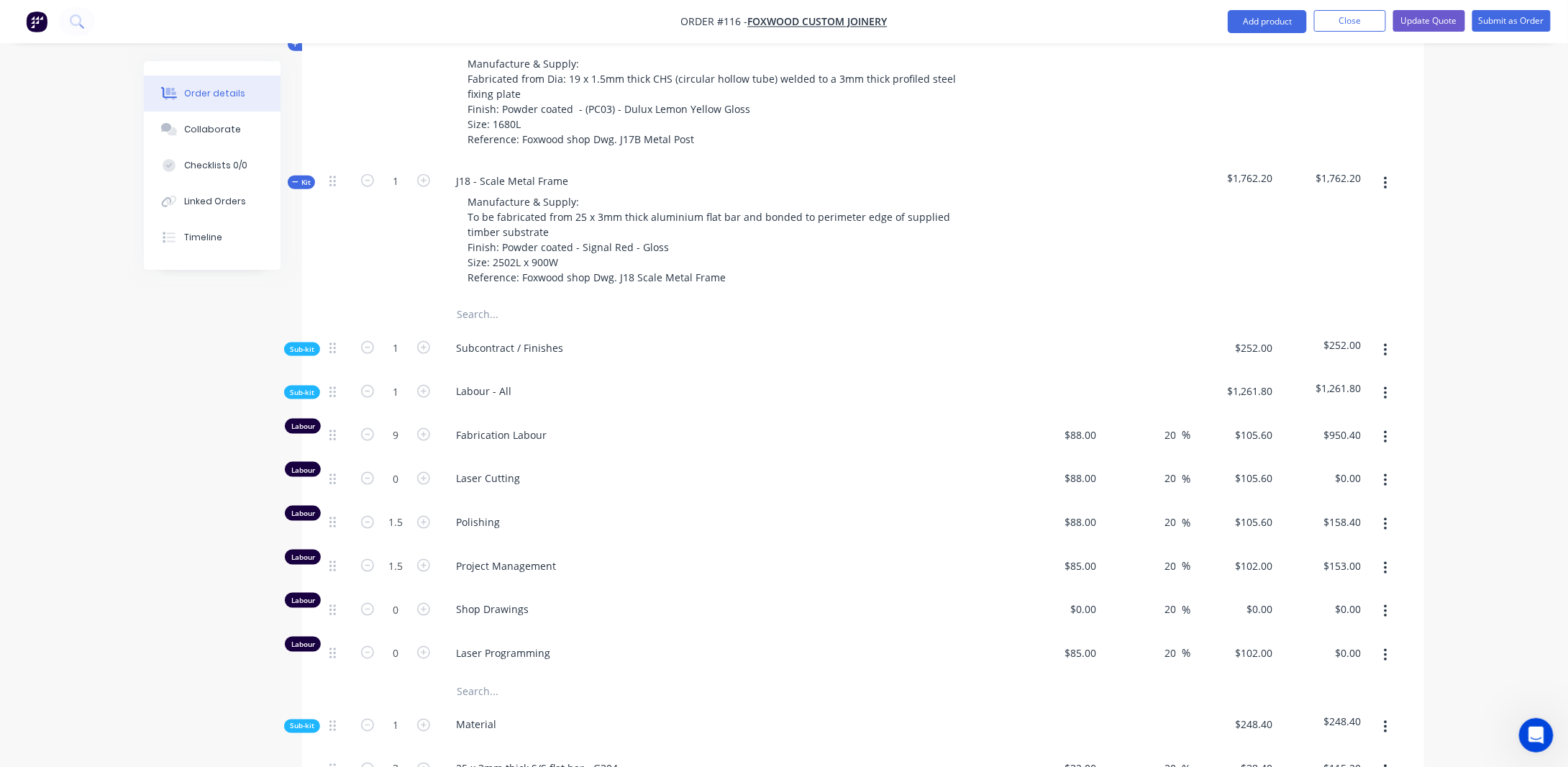
click at [299, 177] on span "Kit" at bounding box center [301, 182] width 19 height 11
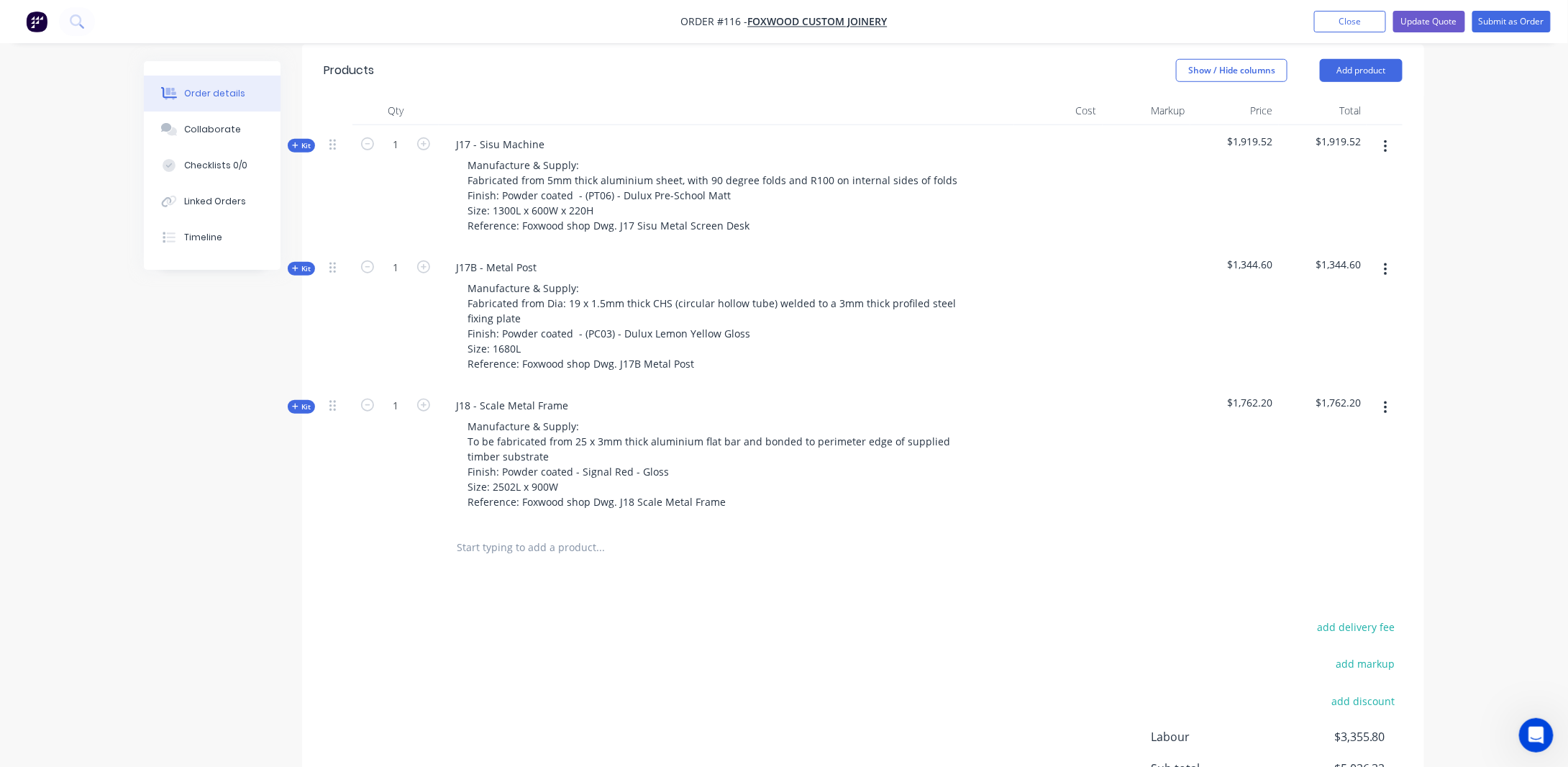
scroll to position [487, 0]
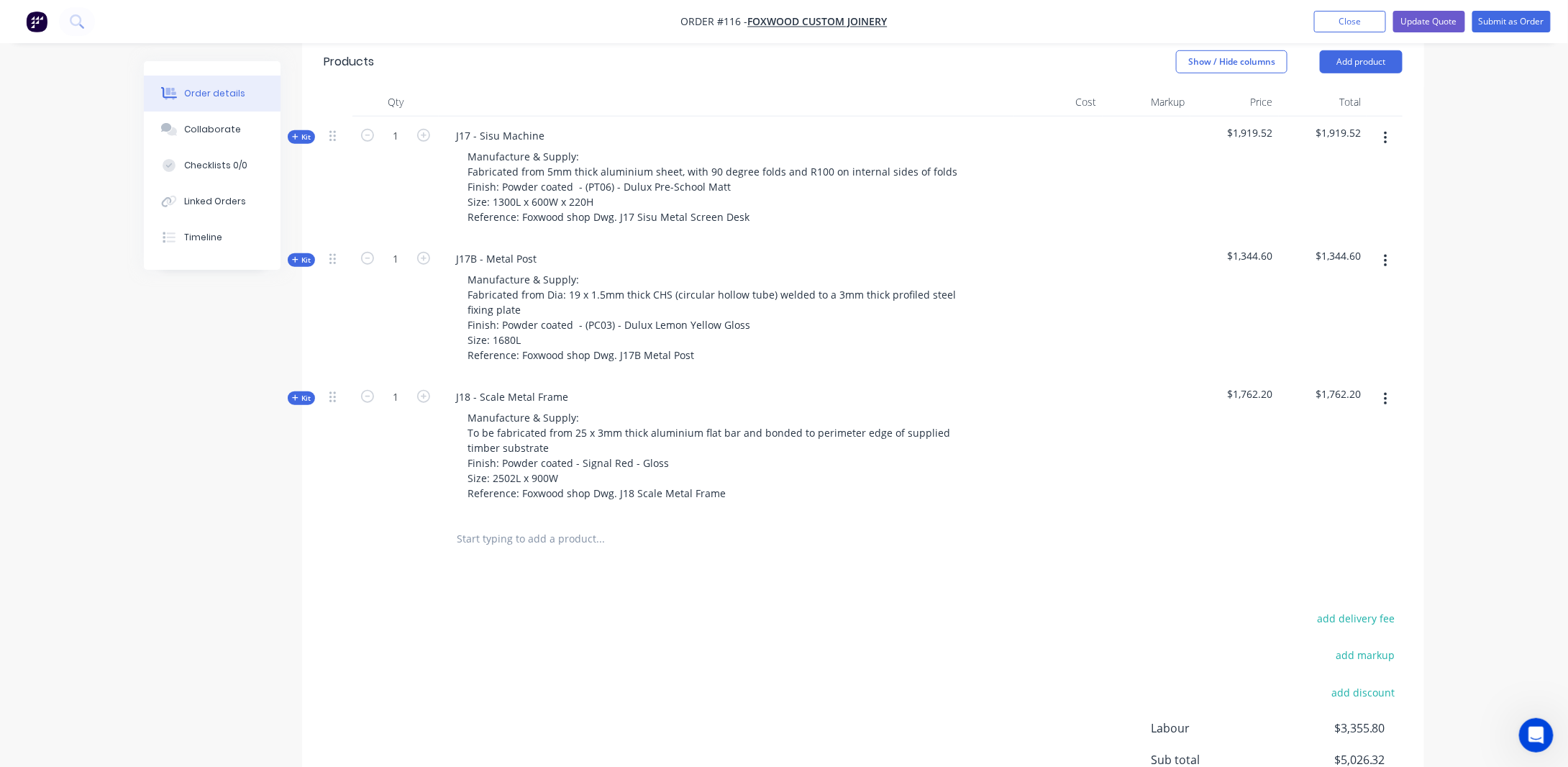
click at [1386, 393] on icon "button" at bounding box center [1386, 399] width 3 height 13
click at [1317, 484] on div "Duplicate" at bounding box center [1334, 494] width 111 height 21
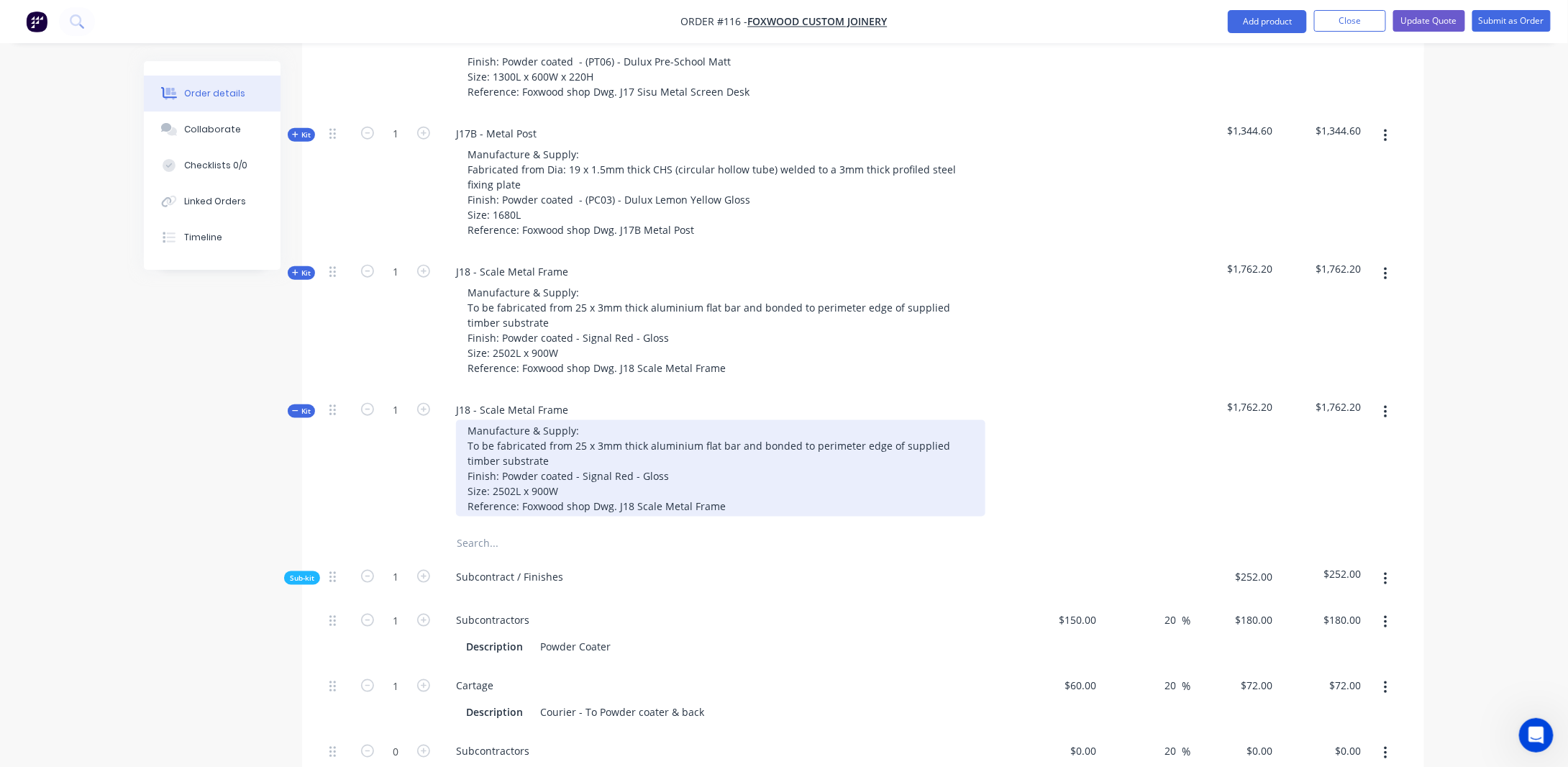
scroll to position [631, 0]
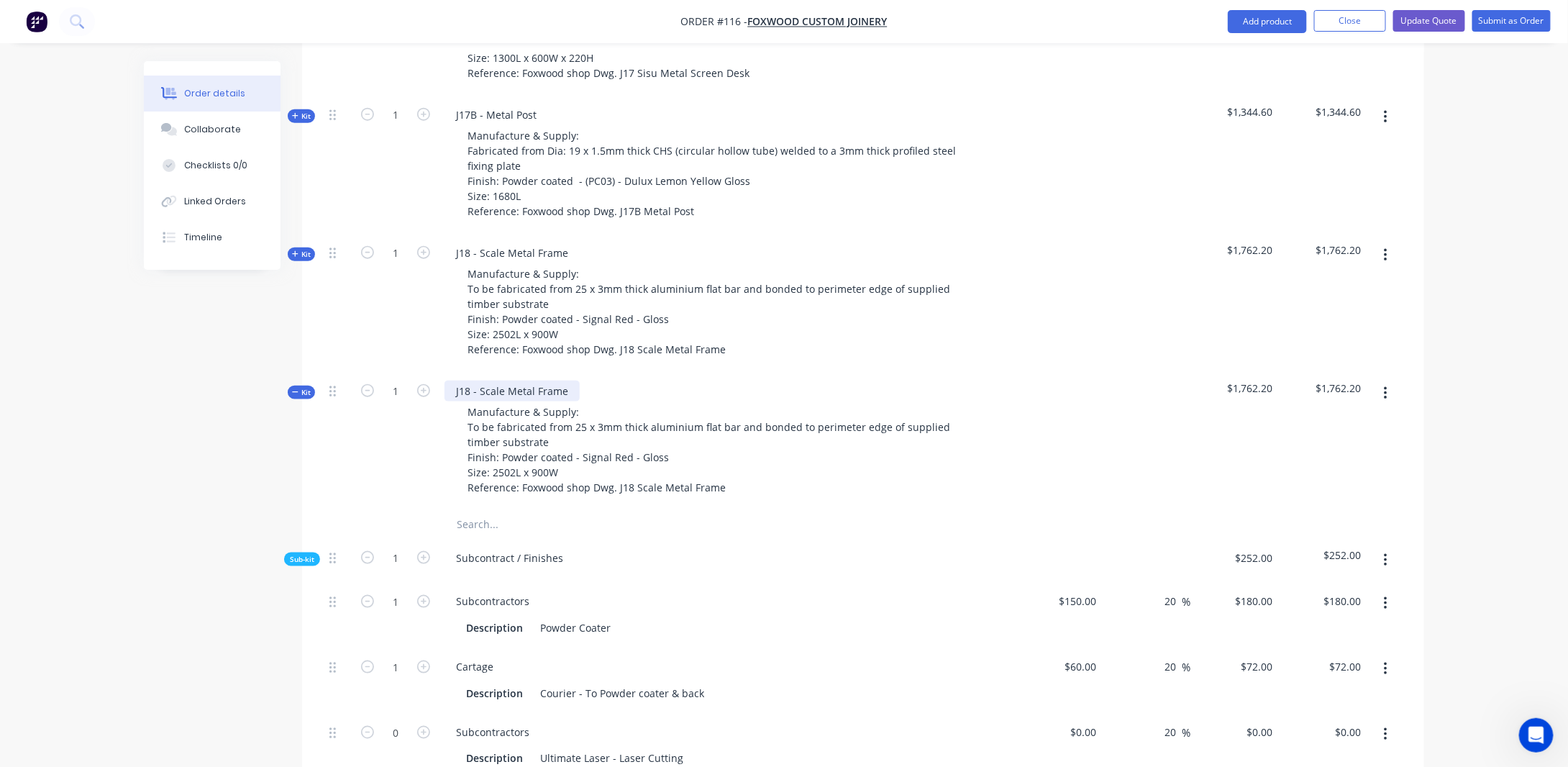
drag, startPoint x: 472, startPoint y: 373, endPoint x: 665, endPoint y: 343, distance: 195.3
click at [472, 380] on div "J18 - Scale Metal Frame" at bounding box center [512, 390] width 135 height 21
click at [1543, 736] on div "Open Intercom Messenger" at bounding box center [1534, 733] width 47 height 47
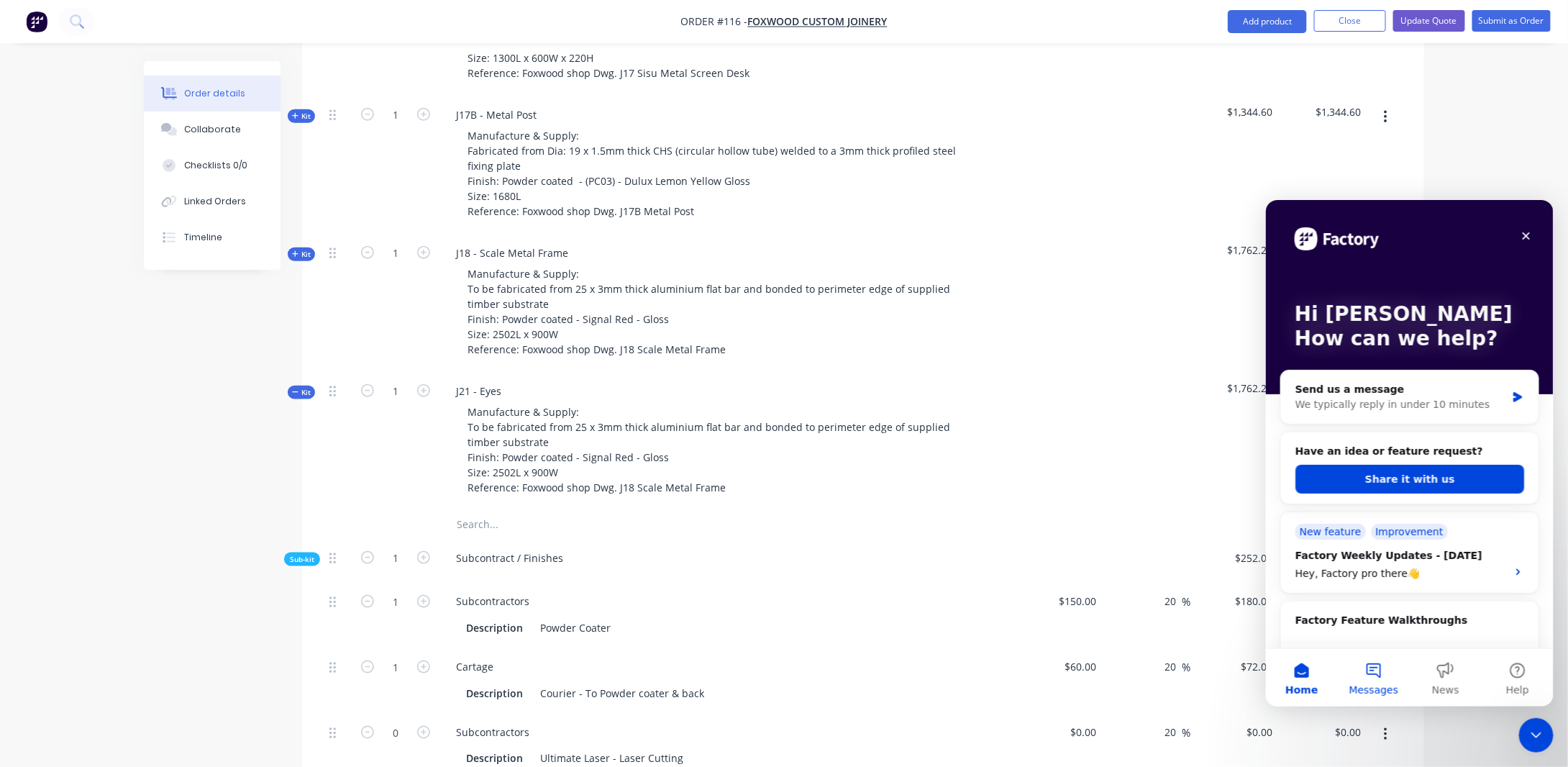
click at [1374, 661] on button "Messages" at bounding box center [1373, 677] width 72 height 58
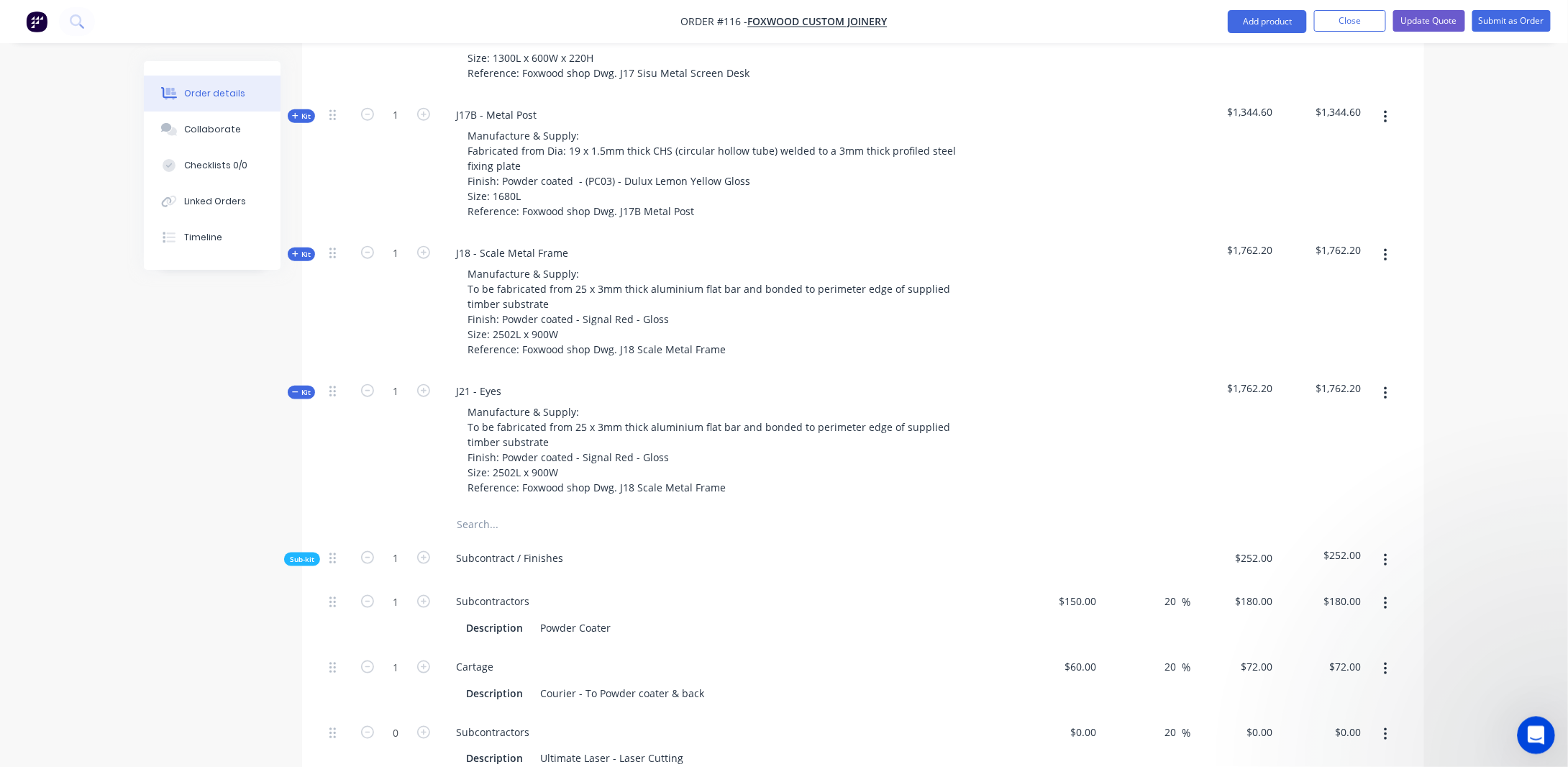
click at [1528, 727] on icon "Open Intercom Messenger" at bounding box center [1534, 733] width 24 height 24
click at [1567, 723] on icon "go back" at bounding box center [1576, 725] width 4 height 7
click at [1567, 725] on icon "go back" at bounding box center [1576, 725] width 12 height 12
click at [1567, 725] on icon "go back" at bounding box center [1576, 725] width 4 height 7
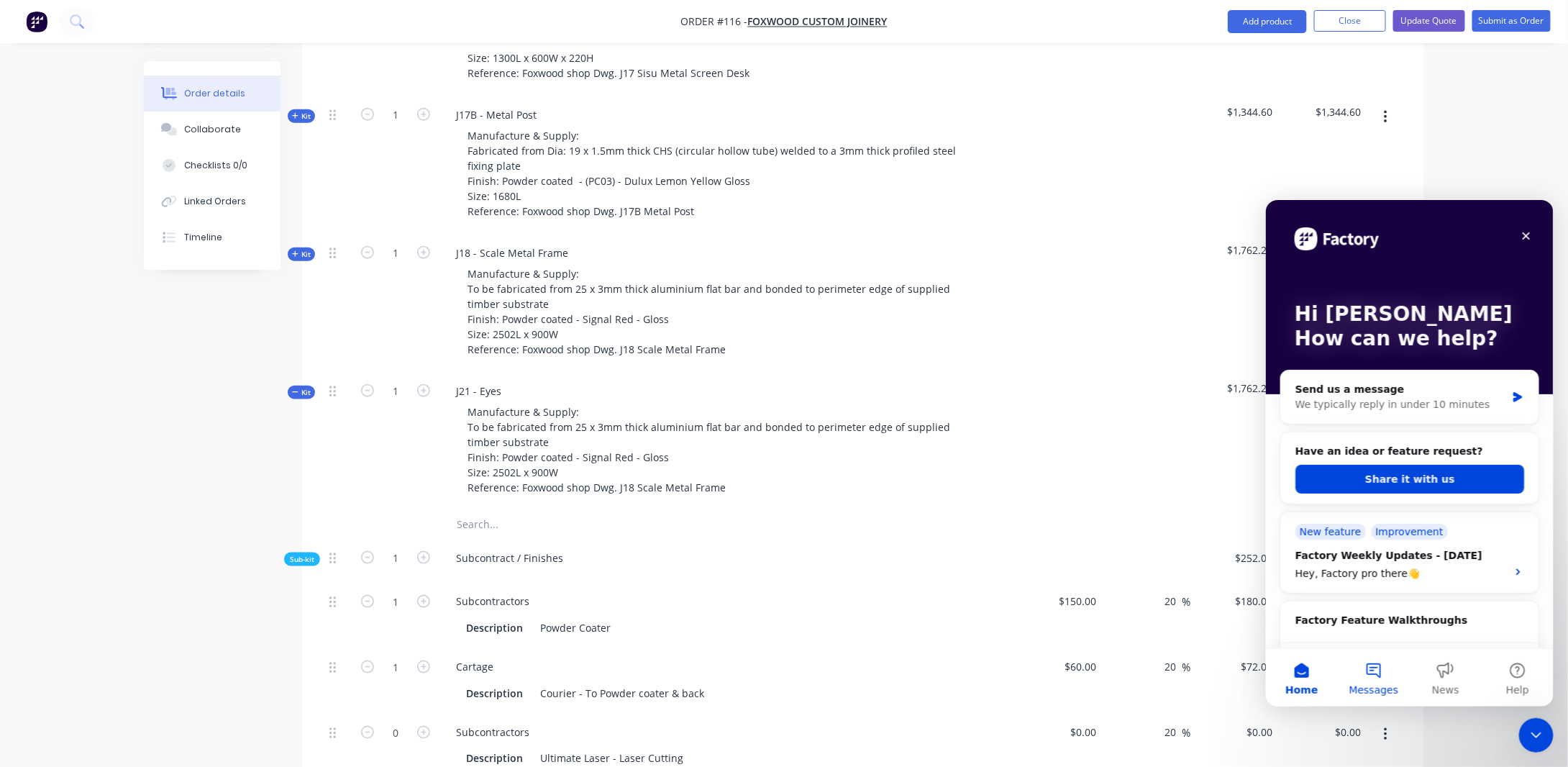
click at [1374, 663] on button "Messages" at bounding box center [1373, 677] width 72 height 58
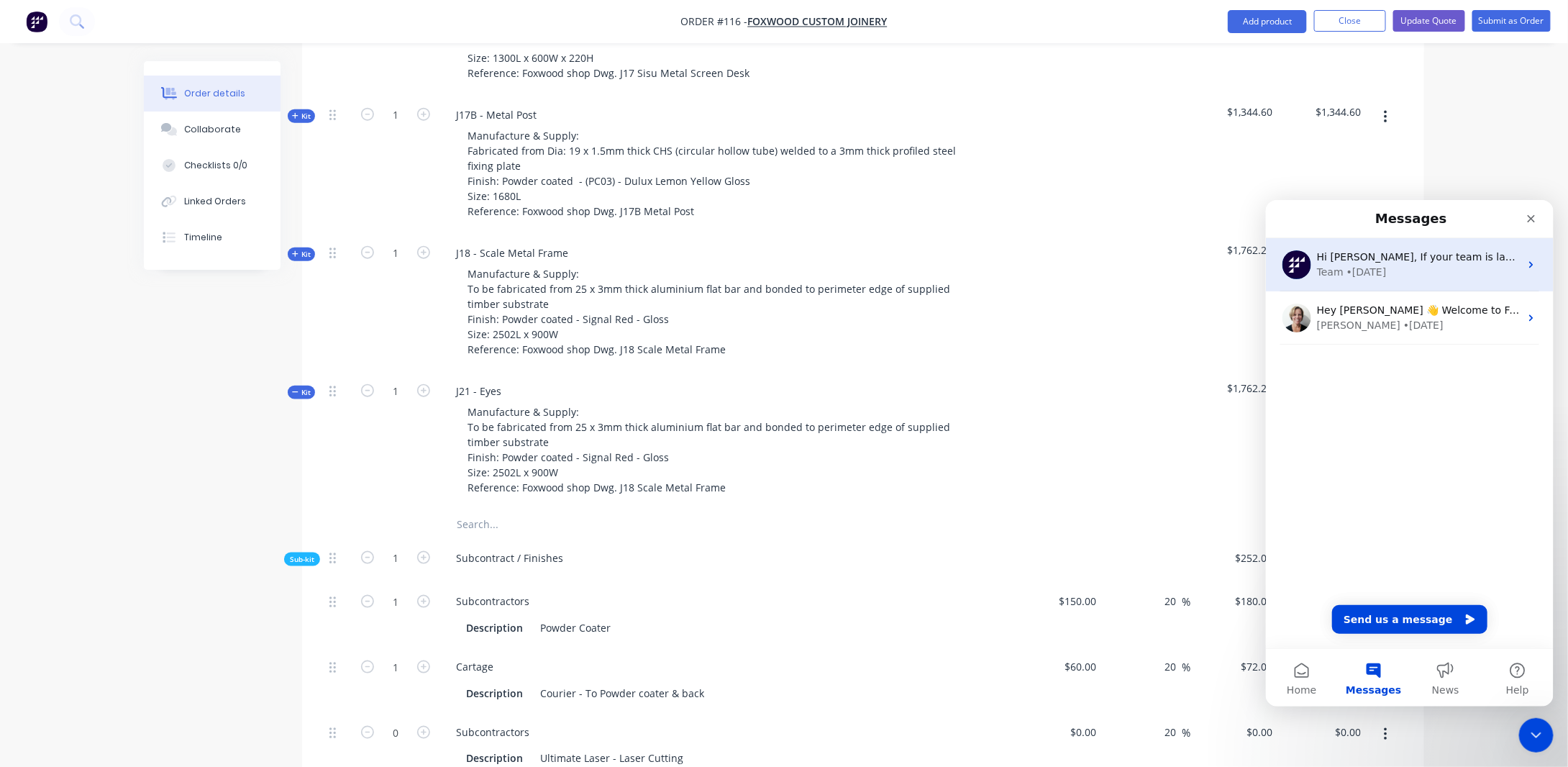
click at [1405, 267] on div "Team • [DATE]" at bounding box center [1418, 271] width 203 height 15
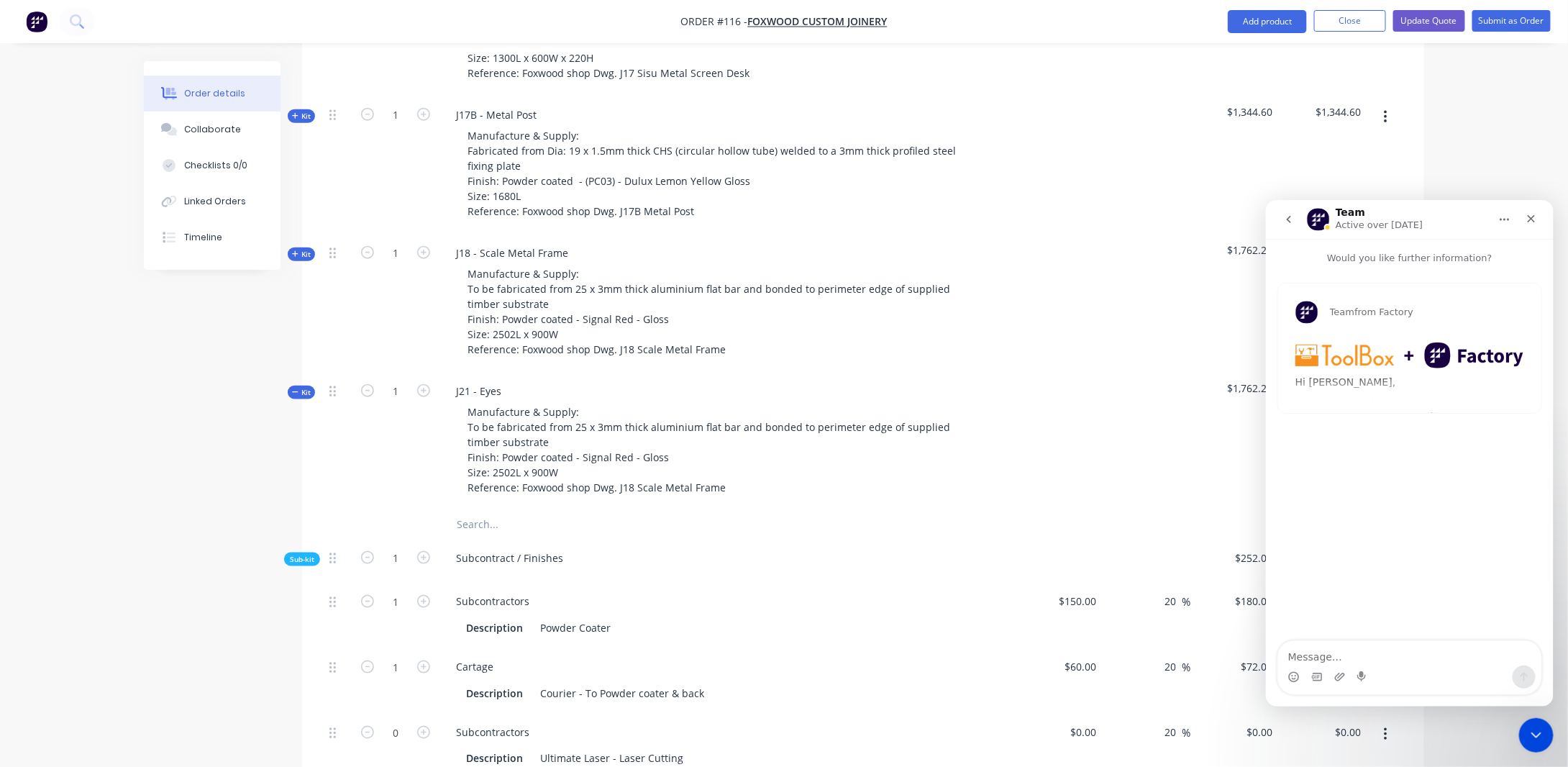
click at [1275, 217] on button "go back" at bounding box center [1288, 218] width 27 height 27
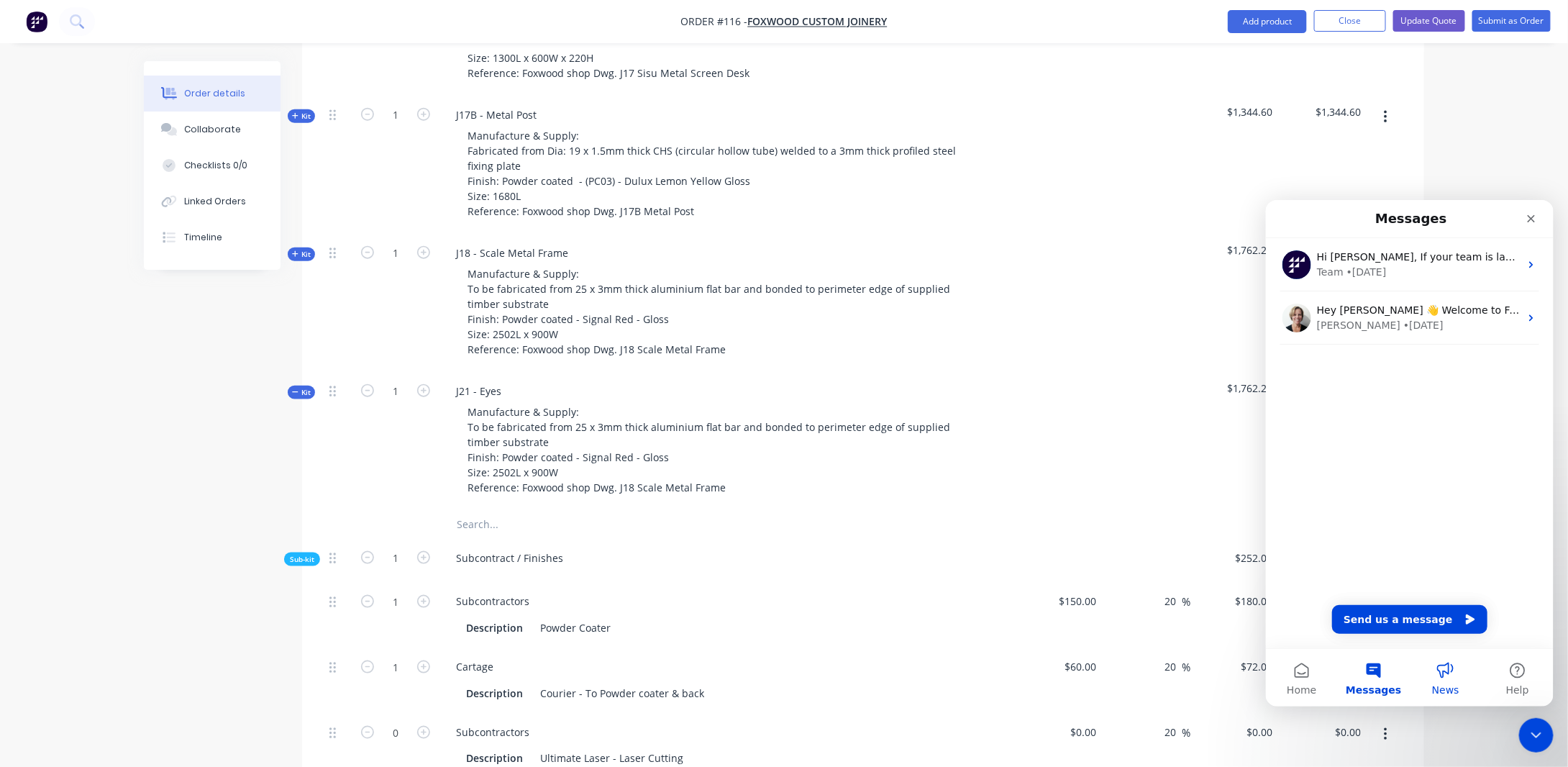
click at [1437, 671] on button "News" at bounding box center [1445, 677] width 72 height 58
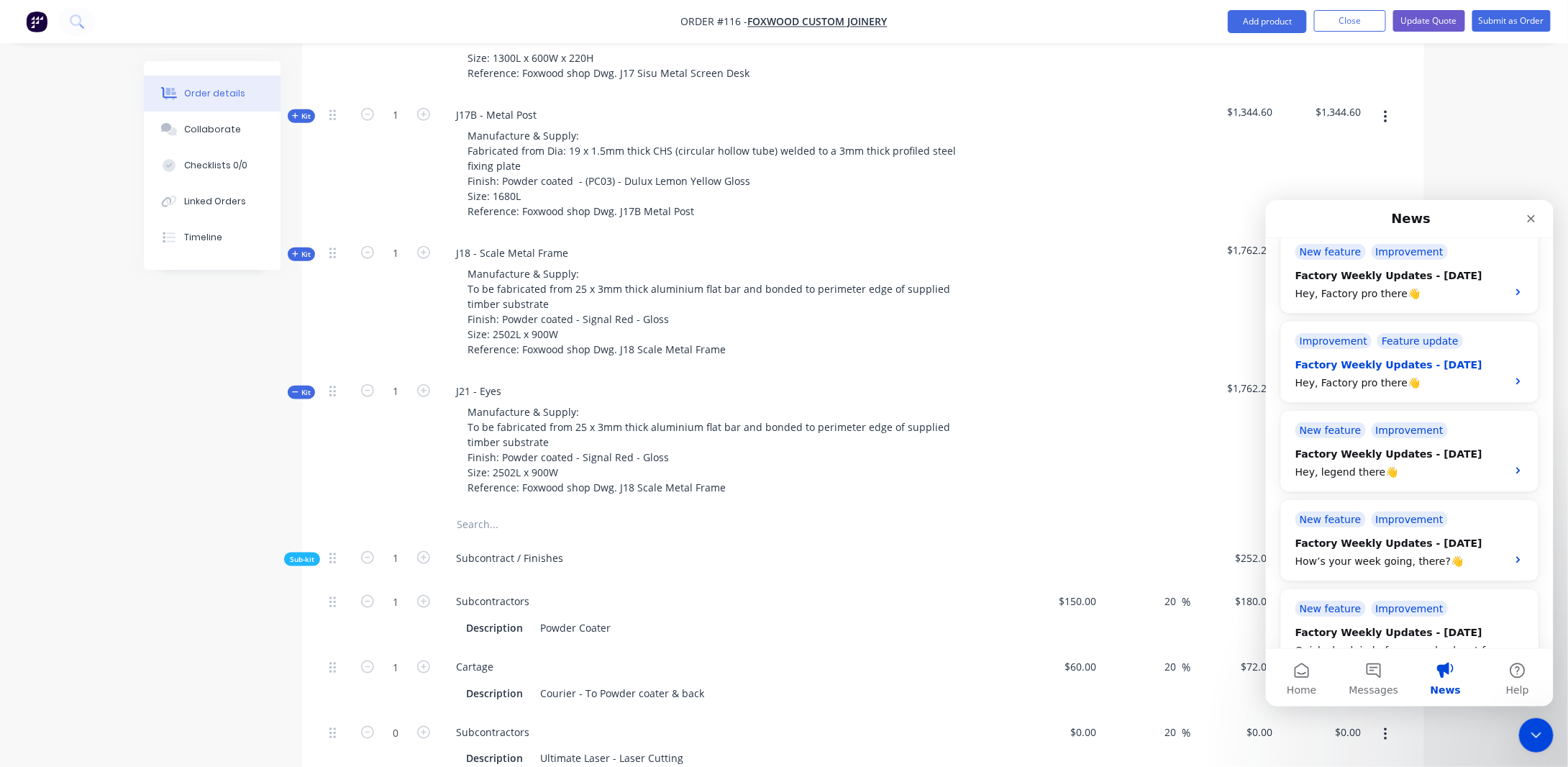
scroll to position [0, 0]
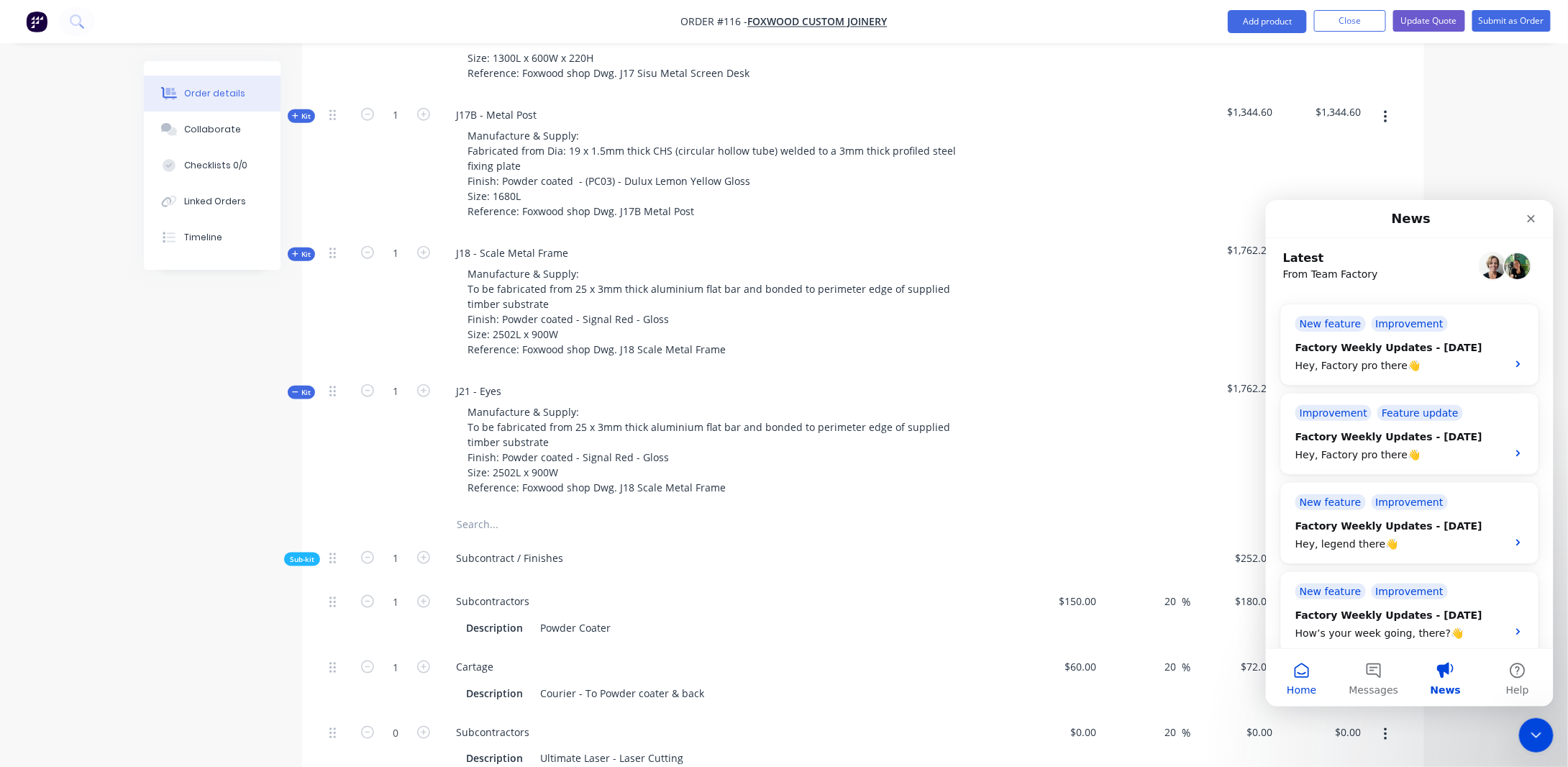
click at [1298, 671] on button "Home" at bounding box center [1302, 677] width 72 height 58
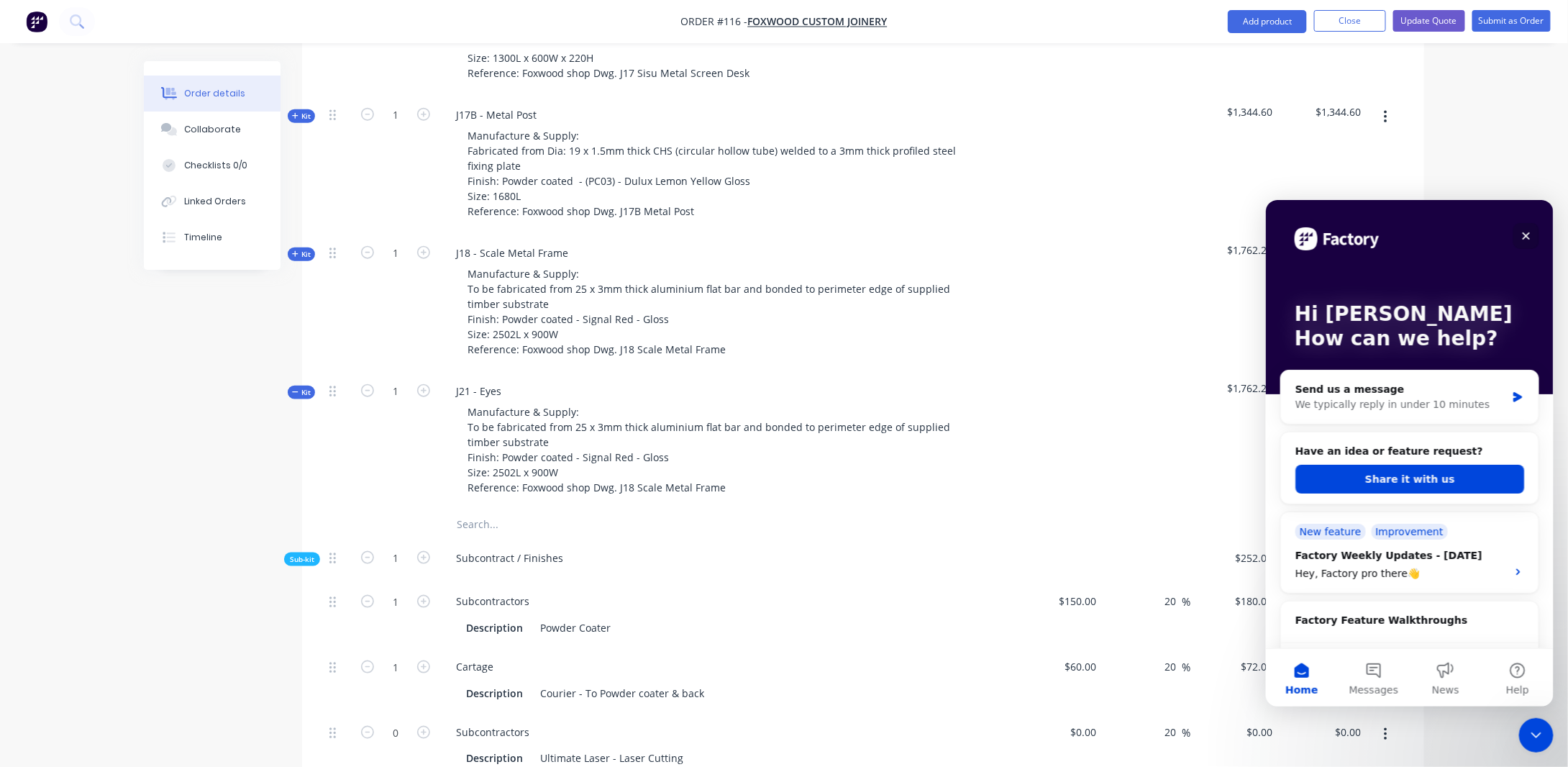
click at [1518, 231] on div "Close" at bounding box center [1526, 235] width 26 height 26
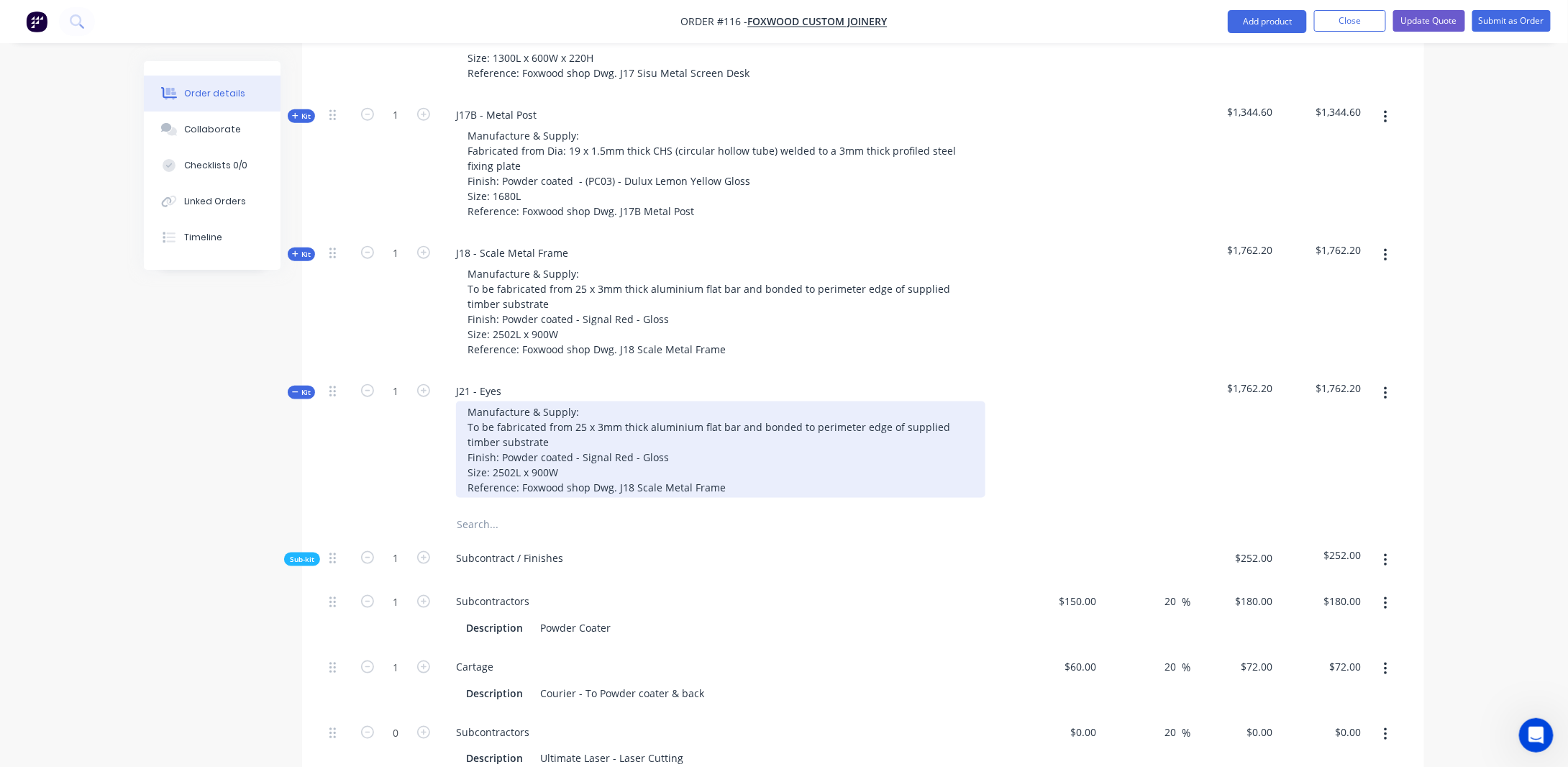
click at [515, 417] on div "Manufacture & Supply: To be fabricated from 25 x 3mm thick aluminium flat bar a…" at bounding box center [720, 450] width 529 height 96
drag, startPoint x: 494, startPoint y: 425, endPoint x: 468, endPoint y: 412, distance: 29.1
click at [468, 412] on div "Manufacture & Supply: To be fabricated from 25 x 3mm thick aluminium flat bar a…" at bounding box center [720, 450] width 529 height 96
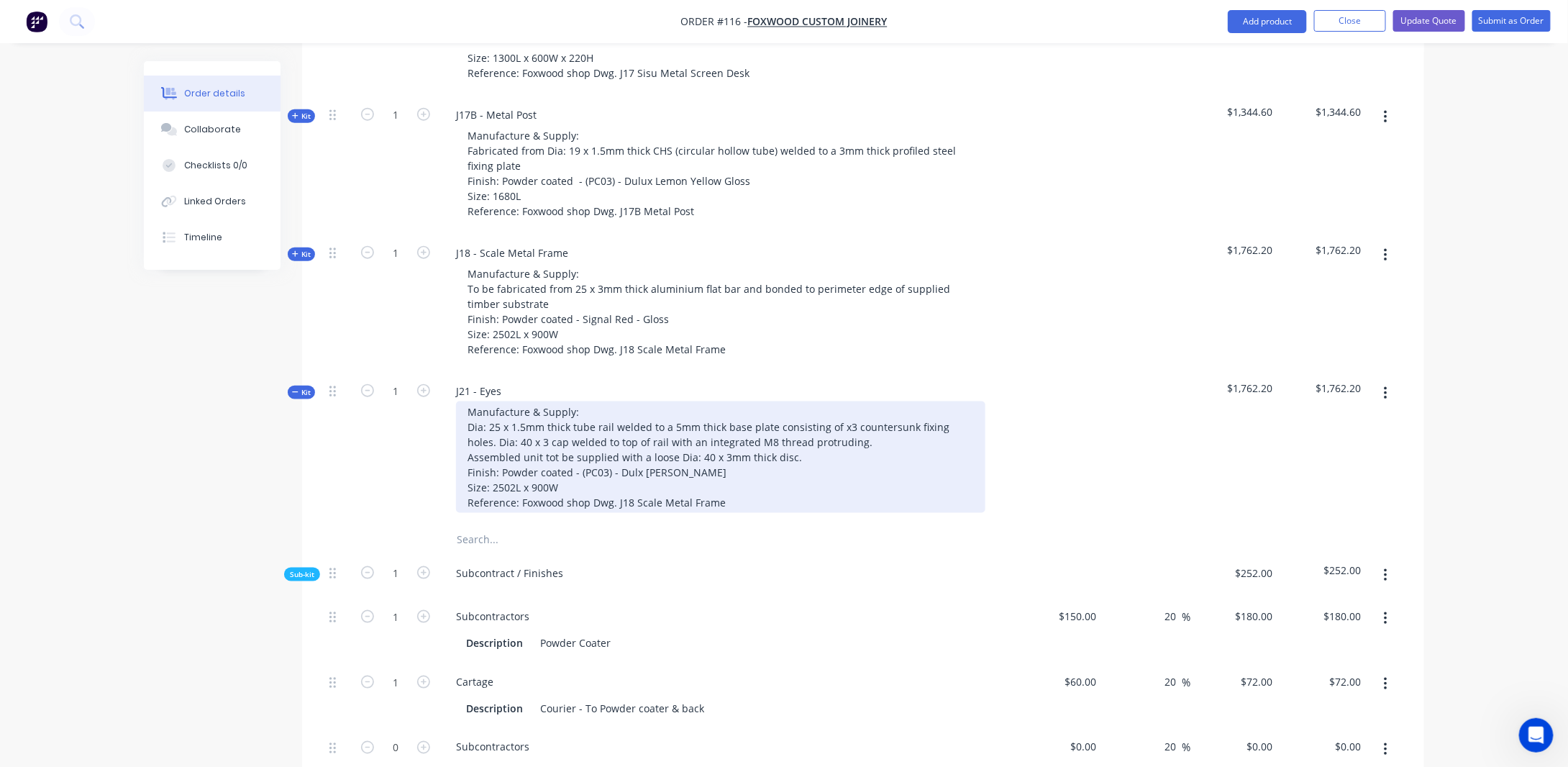
click at [632, 460] on div "Manufacture & Supply: Dia: 25 x 1.5mm thick tube rail welded to a 5mm thick bas…" at bounding box center [720, 457] width 529 height 112
click at [583, 470] on div "Manufacture & Supply: Dia: 25 x 1.5mm thick tube rail welded to a 5mm thick bas…" at bounding box center [720, 457] width 529 height 112
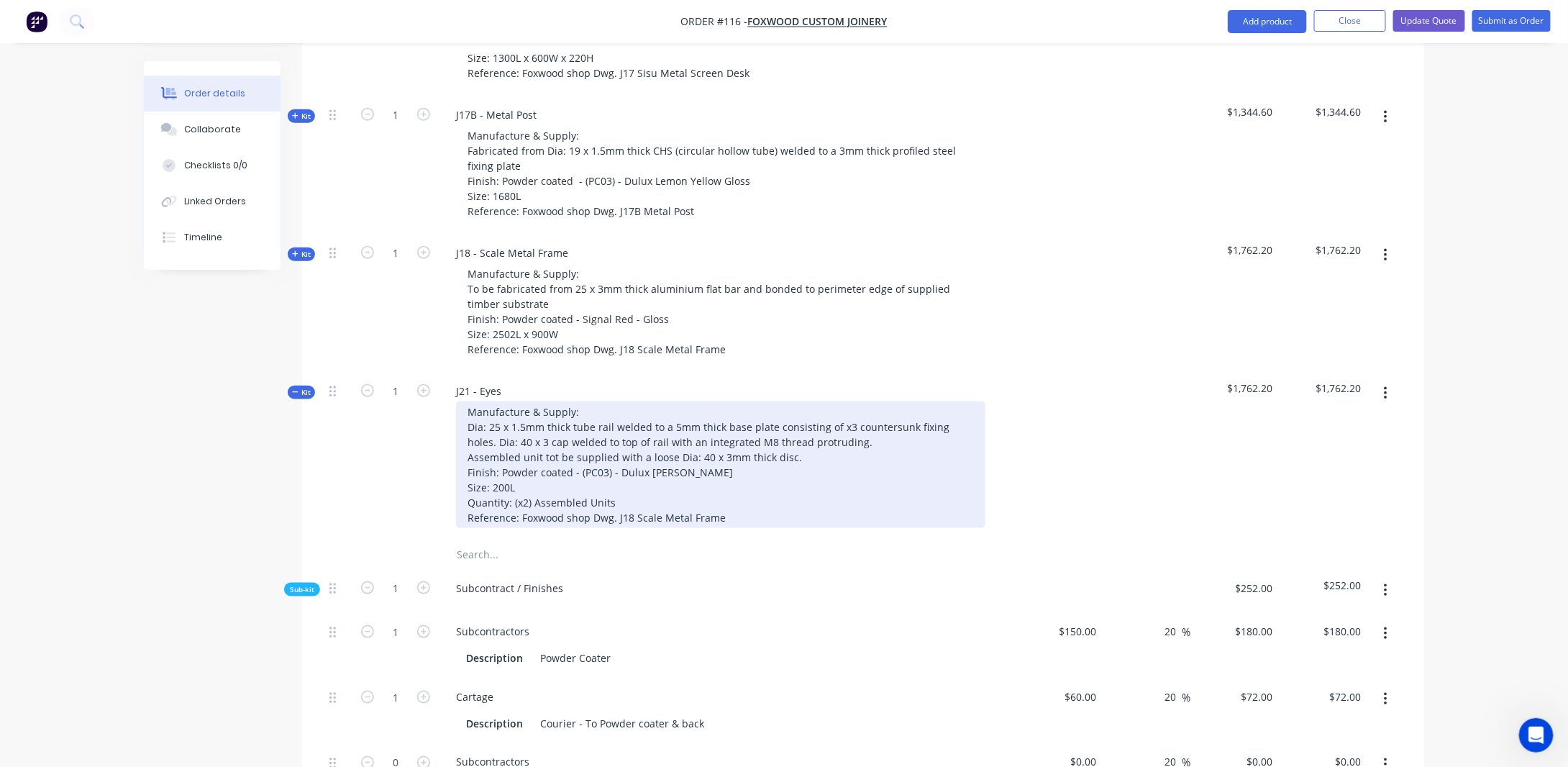
click at [723, 498] on div "Manufacture & Supply: Dia: 25 x 1.5mm thick tube rail welded to a 5mm thick bas…" at bounding box center [720, 464] width 529 height 126
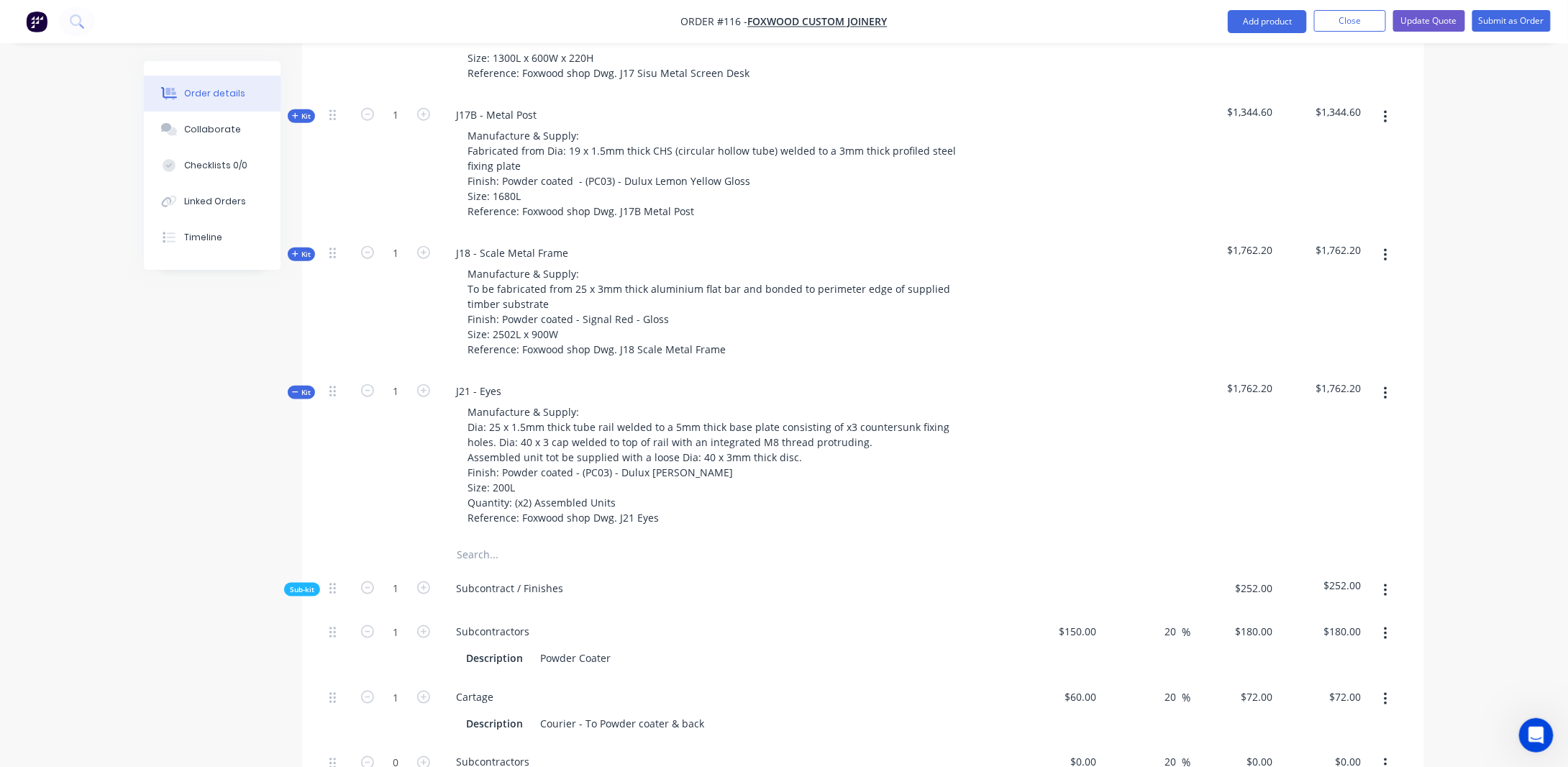
click at [1494, 490] on div "Order details Collaborate Checklists 0/0 Linked Orders Timeline Order details C…" at bounding box center [784, 677] width 1568 height 2616
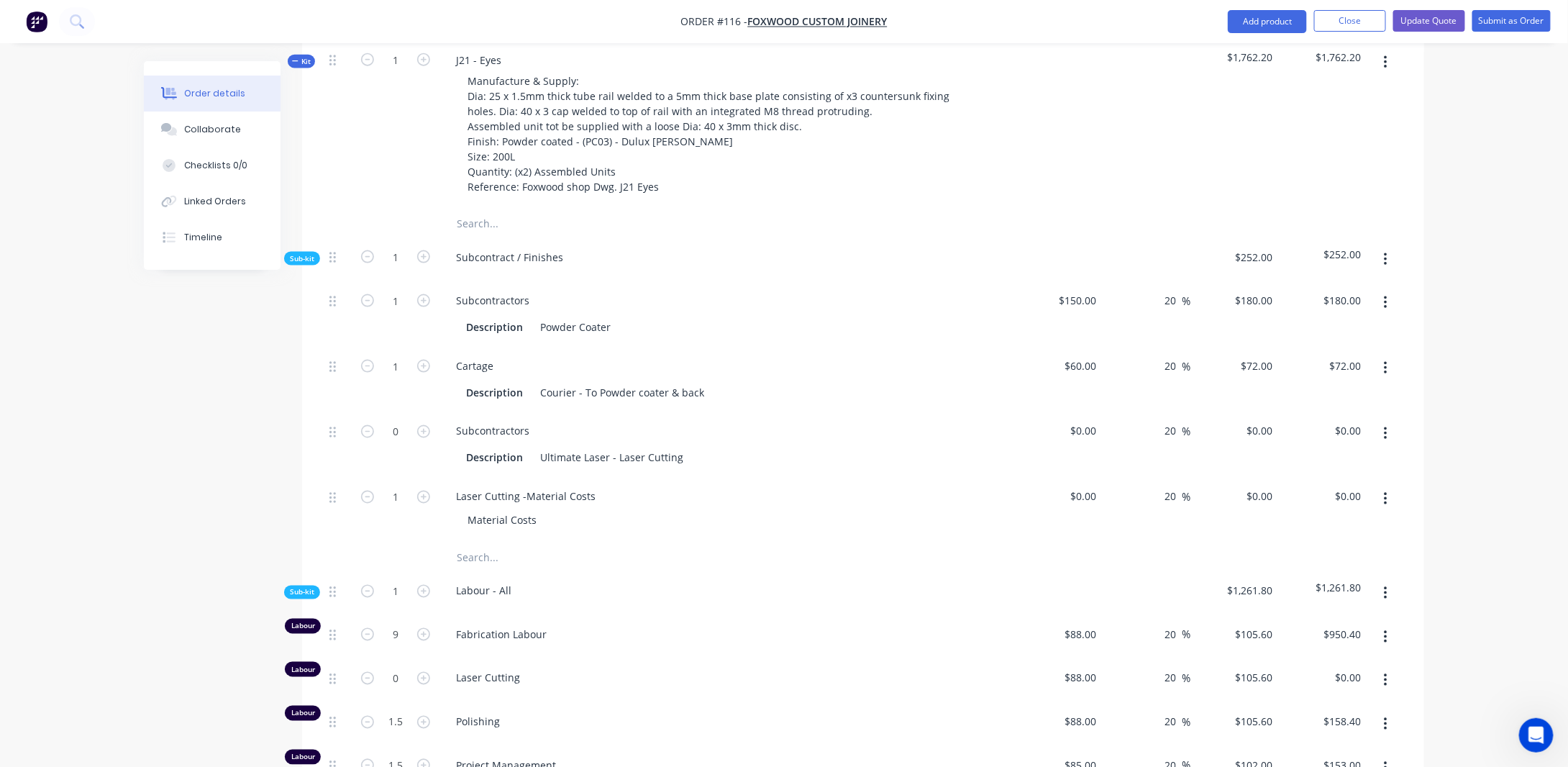
scroll to position [885, 0]
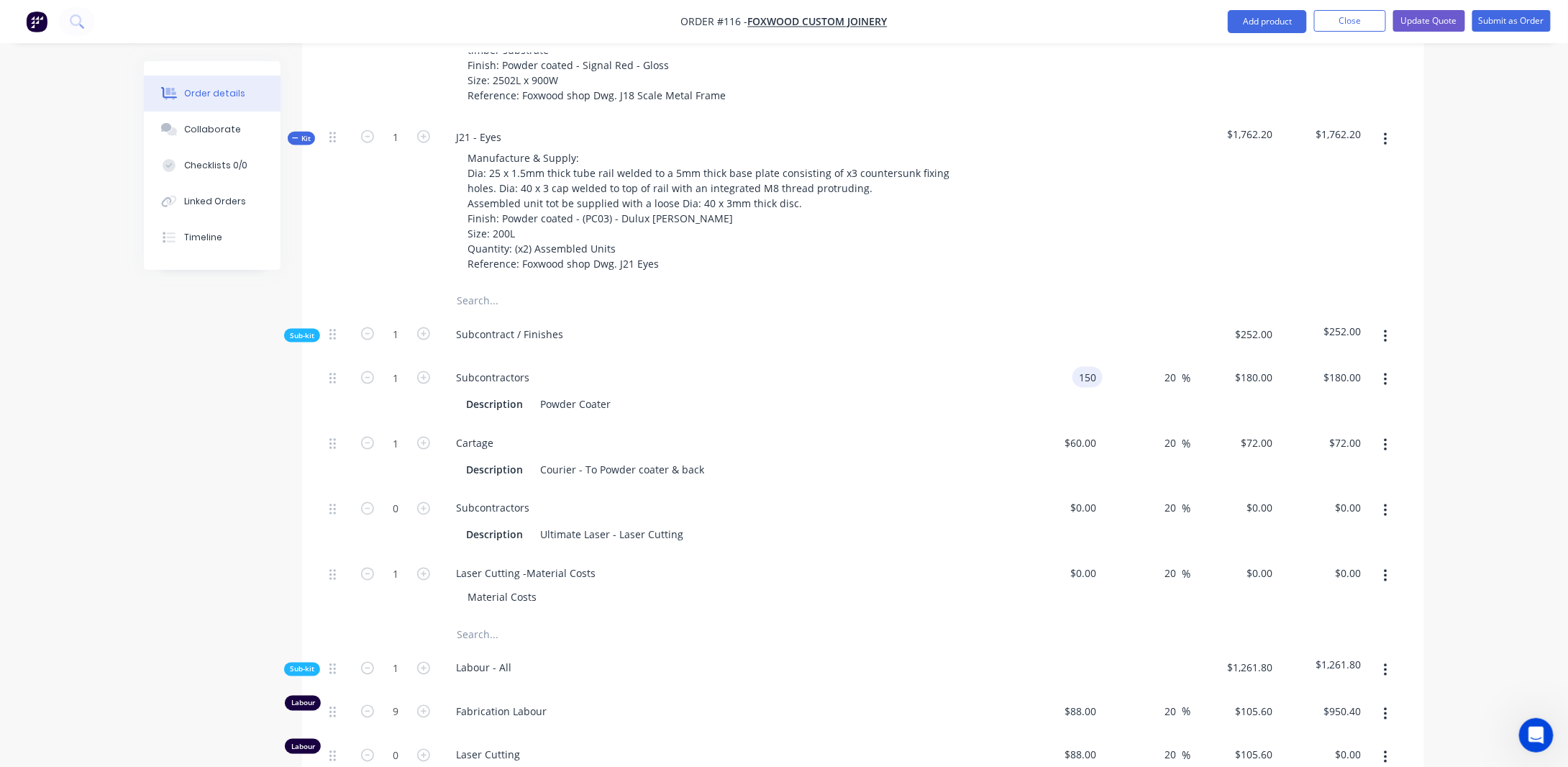
click at [1097, 367] on input "150" at bounding box center [1091, 377] width 25 height 21
type input "$150.00"
drag, startPoint x: 1163, startPoint y: 361, endPoint x: 1179, endPoint y: 359, distance: 16.1
click at [1179, 367] on div "20 20" at bounding box center [1173, 377] width 19 height 21
click at [1178, 367] on input "20" at bounding box center [1173, 377] width 19 height 21
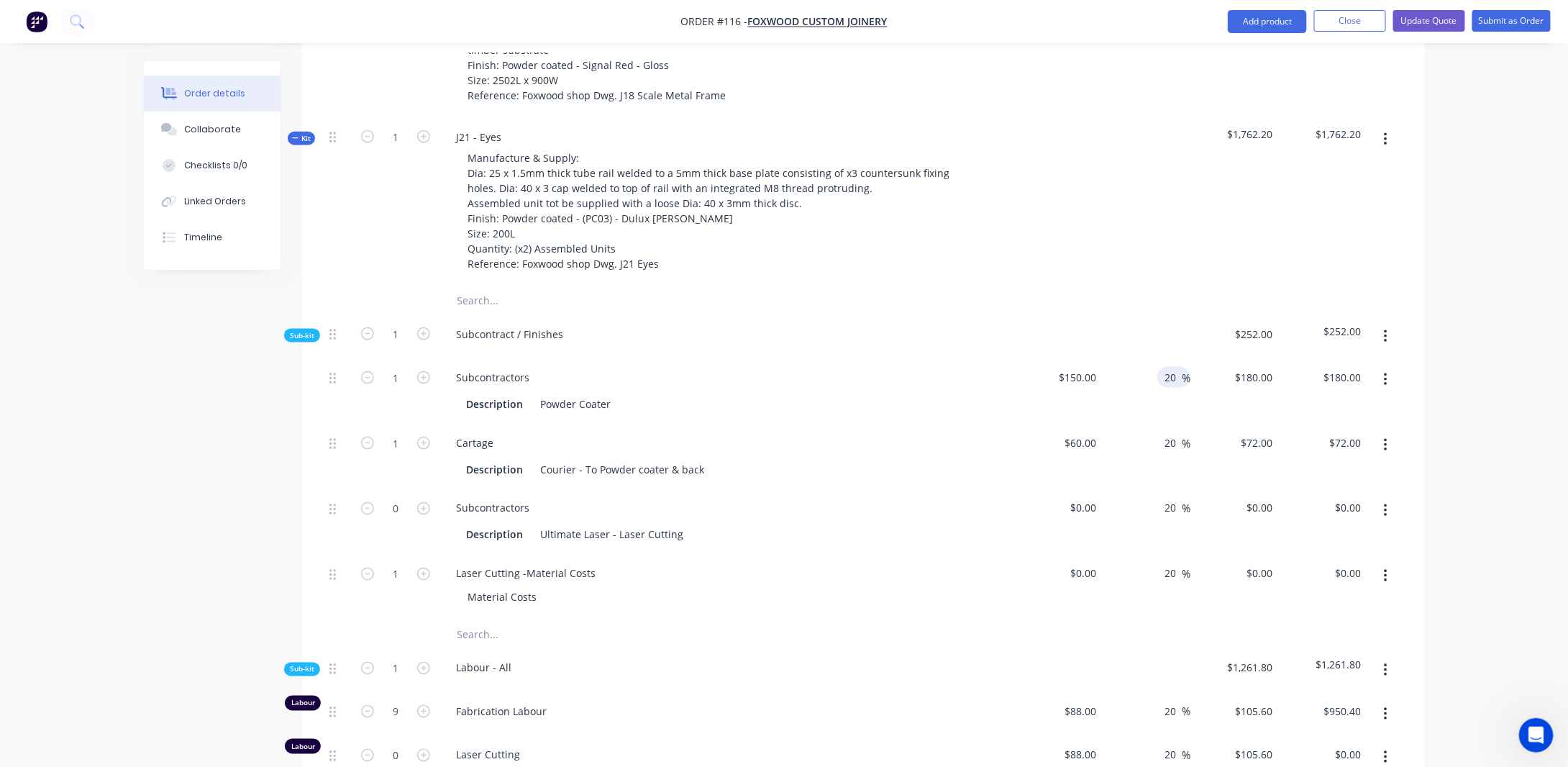
type input "2"
type input "0"
type input "$150.00"
click at [1174, 432] on input "20" at bounding box center [1173, 442] width 19 height 21
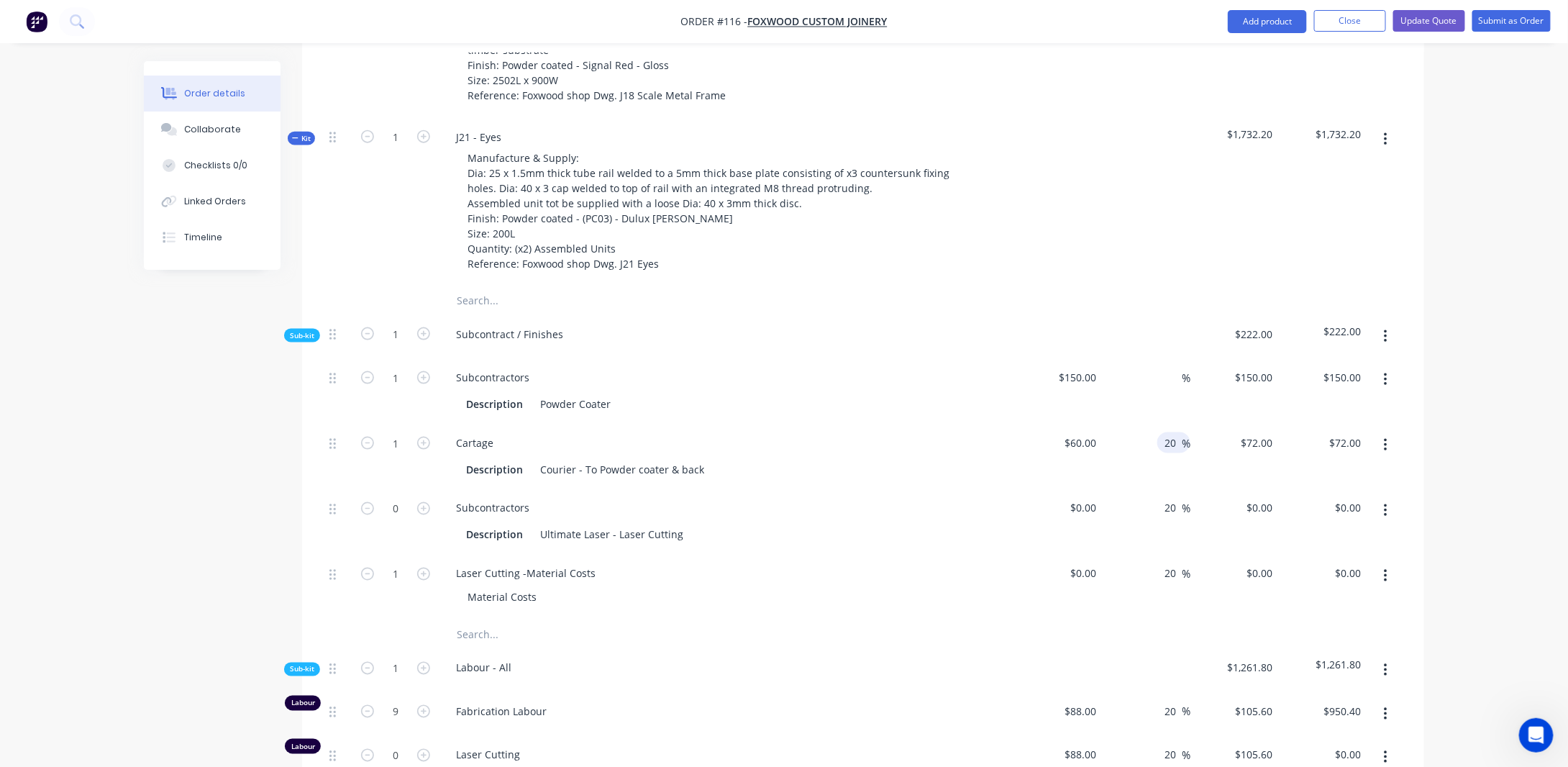
type input "2"
type input "0"
type input "$60.00"
click at [1174, 498] on input "20" at bounding box center [1173, 508] width 19 height 21
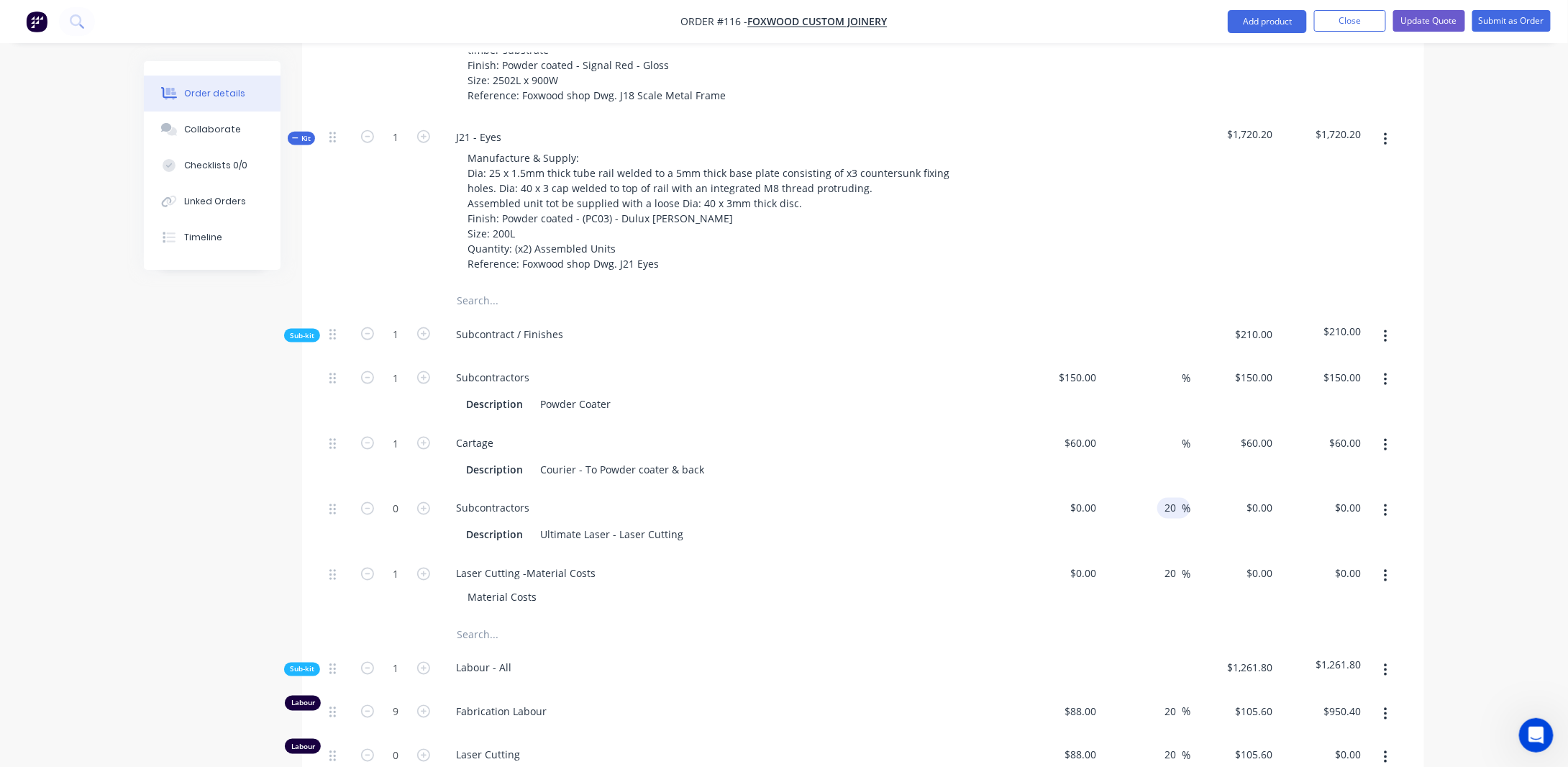
type input "2"
type input "0"
click at [991, 563] on div "Laser Cutting -Material Costs" at bounding box center [726, 574] width 564 height 21
click at [1088, 367] on input "150" at bounding box center [1091, 377] width 25 height 21
type input "$60.00"
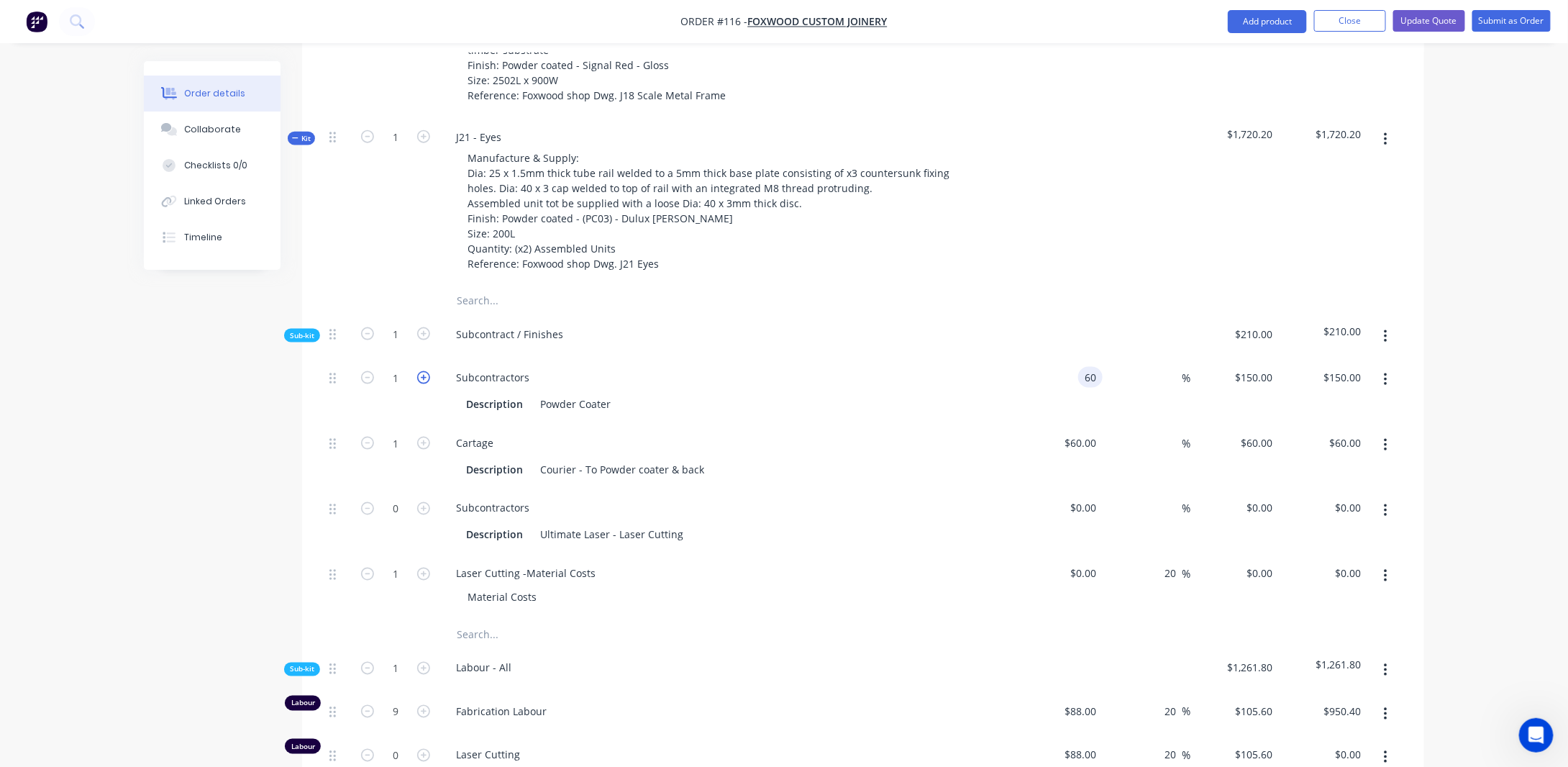
type input "$60.00"
click at [422, 371] on icon "button" at bounding box center [424, 378] width 13 height 13
type input "2"
type input "$120.00"
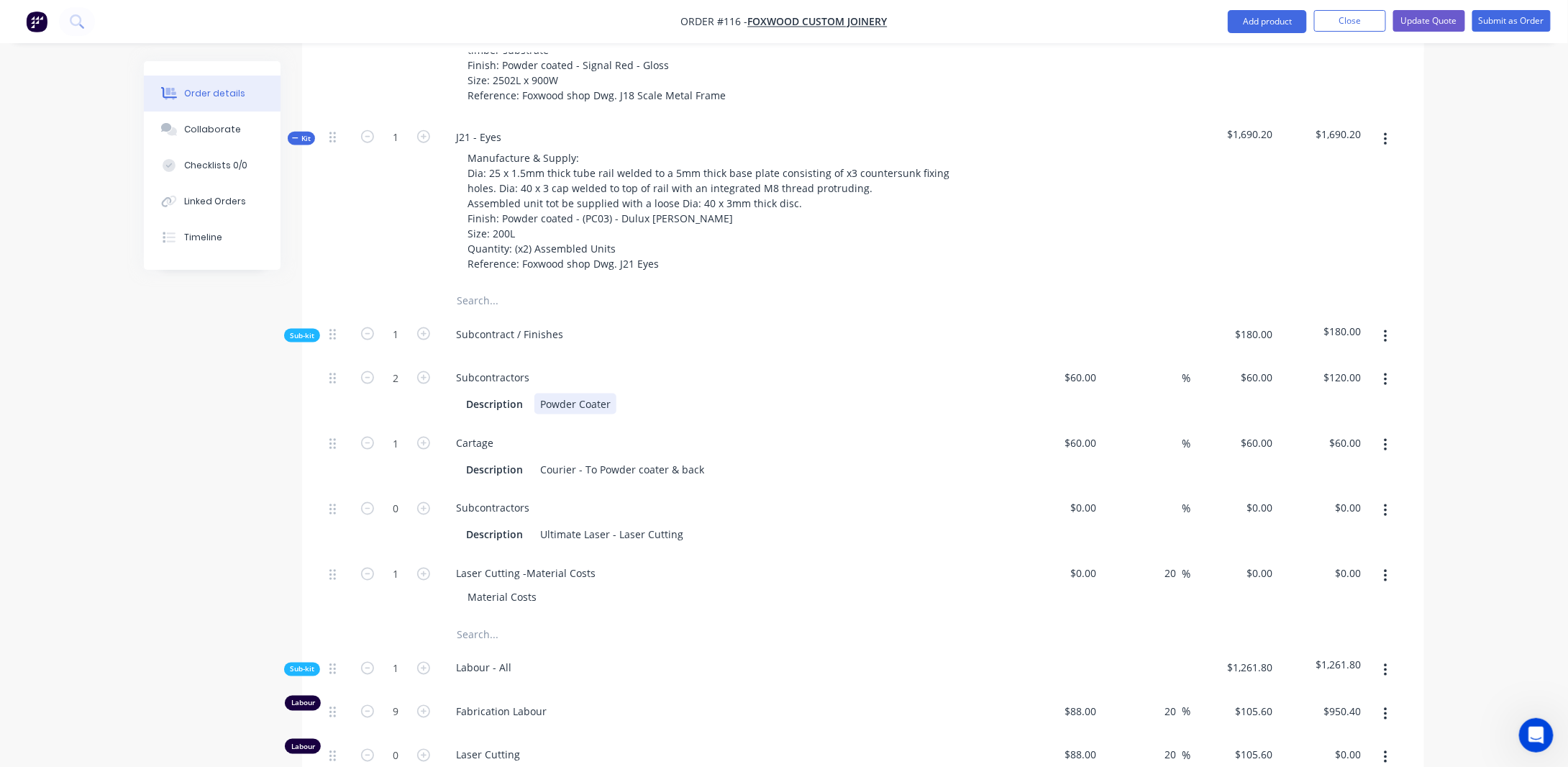
click at [560, 393] on div "Powder Coater" at bounding box center [575, 404] width 82 height 21
click at [582, 393] on div "Powder Coater" at bounding box center [575, 404] width 82 height 21
click at [1088, 432] on input "60" at bounding box center [1094, 442] width 19 height 21
type input "$60.00"
click at [596, 524] on div "Ultimate Laser - Laser Cutting" at bounding box center [612, 534] width 155 height 21
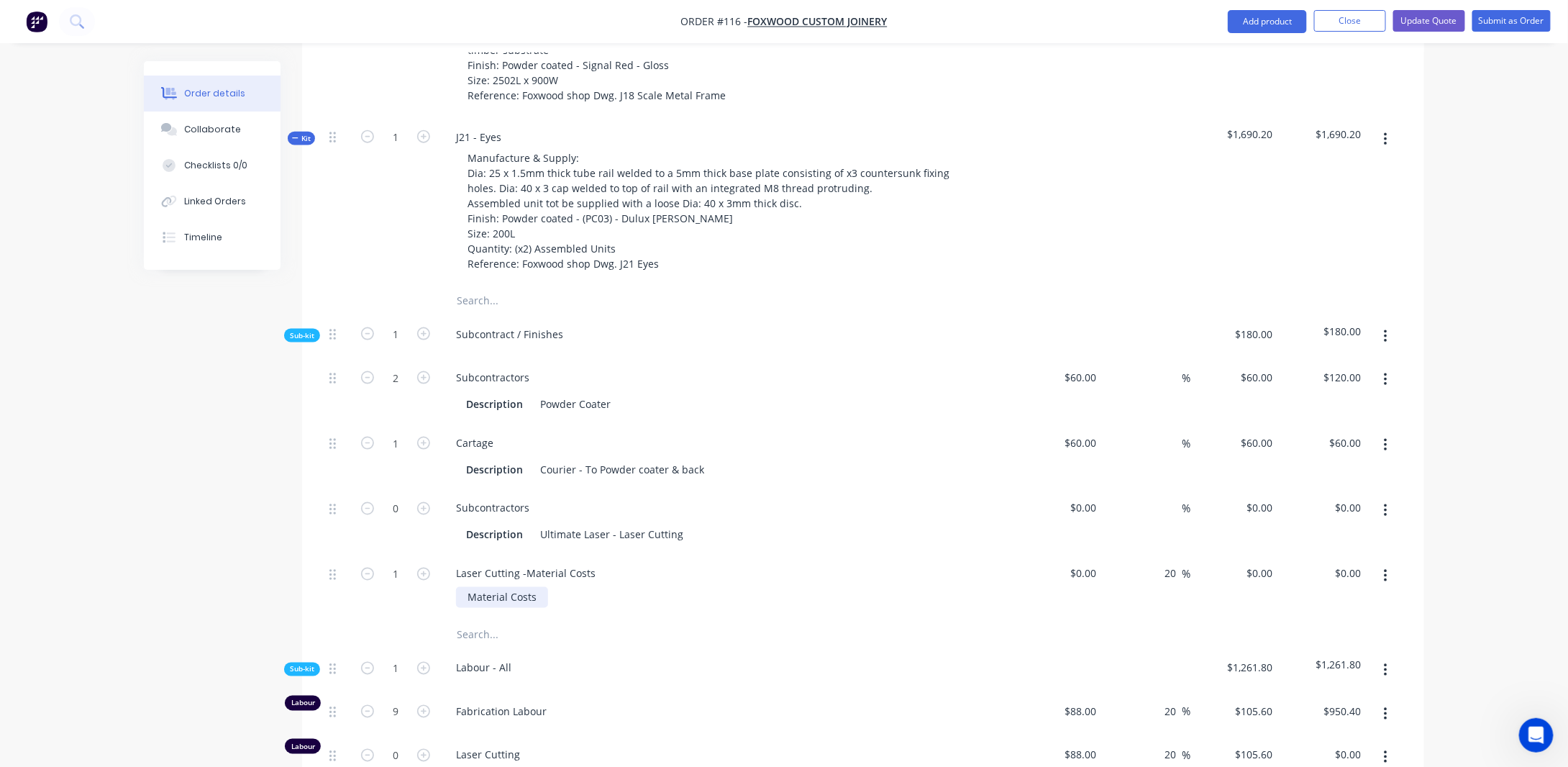
drag, startPoint x: 539, startPoint y: 571, endPoint x: 554, endPoint y: 571, distance: 15.0
click at [539, 587] on div "Material Costs" at bounding box center [502, 597] width 92 height 21
click at [1186, 566] on span "%" at bounding box center [1186, 574] width 9 height 17
type input "2"
type input "0"
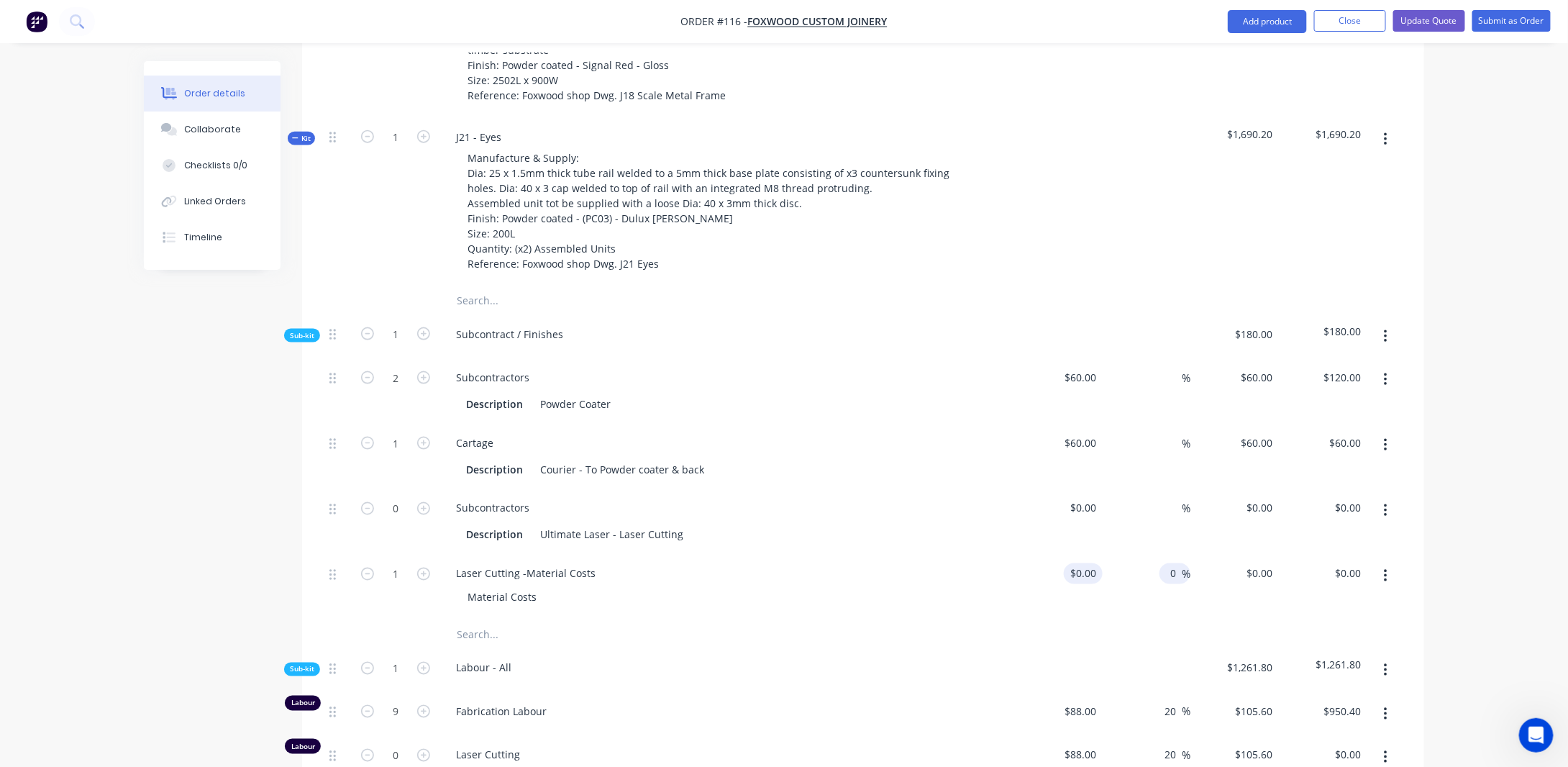
type input "0"
click at [1092, 563] on input "0" at bounding box center [1094, 574] width 17 height 21
type input "$30.00"
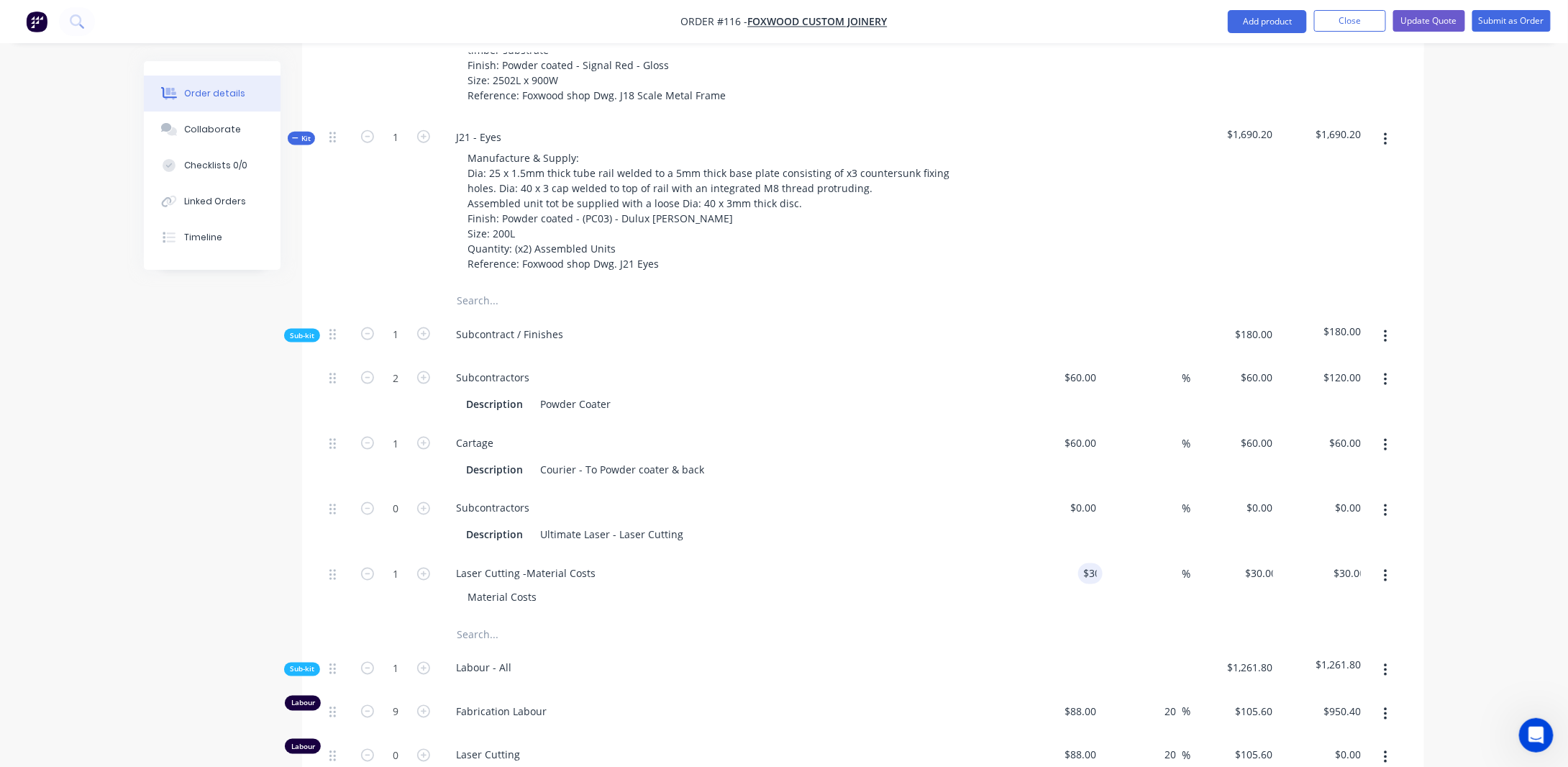
click at [1506, 420] on div "Order details Collaborate Checklists 0/0 Linked Orders Timeline Order details C…" at bounding box center [784, 423] width 1568 height 2616
click at [1461, 385] on div "Order details Collaborate Checklists 0/0 Linked Orders Timeline Order details C…" at bounding box center [784, 423] width 1568 height 2616
click at [1156, 360] on div "%" at bounding box center [1147, 391] width 88 height 66
click at [1164, 367] on div "%" at bounding box center [1175, 377] width 31 height 21
type input "20"
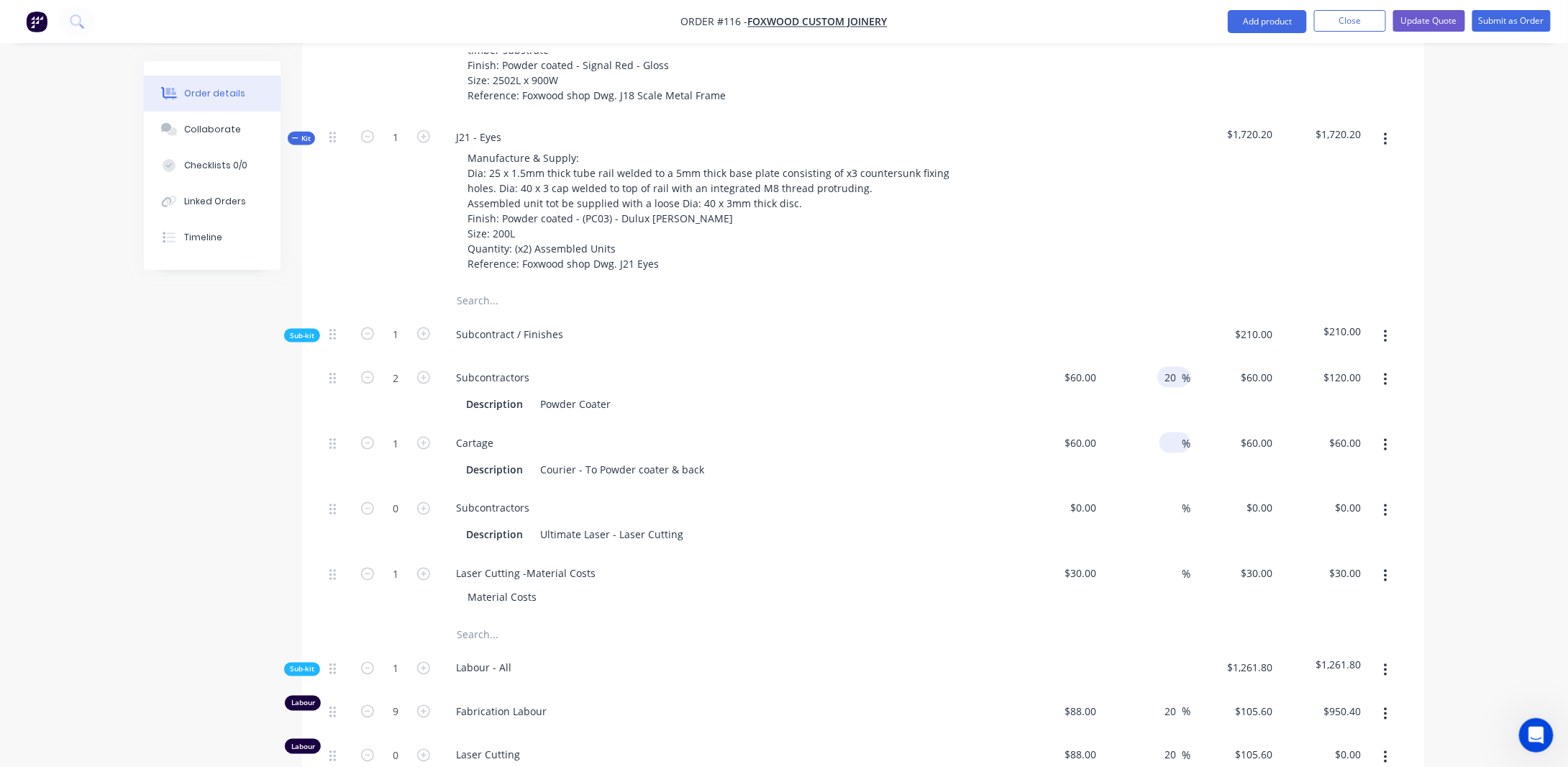
type input "$72.00"
type input "$144.00"
drag, startPoint x: 1175, startPoint y: 428, endPoint x: 1184, endPoint y: 425, distance: 9.5
click at [1175, 432] on input at bounding box center [1174, 442] width 17 height 21
type input "20"
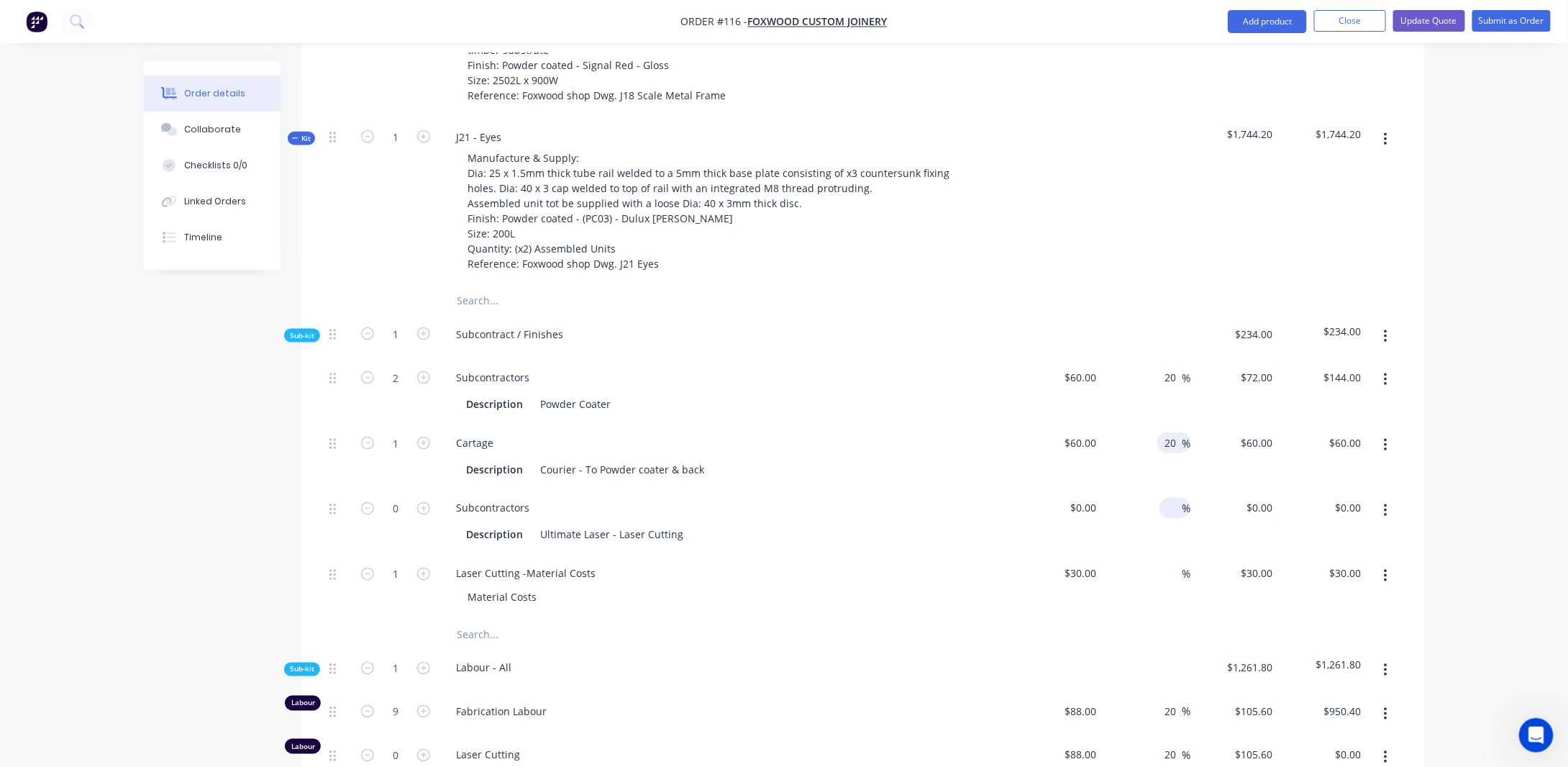
type input "$72.00"
click at [1180, 498] on div at bounding box center [1174, 508] width 17 height 21
type input "20"
click at [1169, 563] on input at bounding box center [1174, 574] width 17 height 21
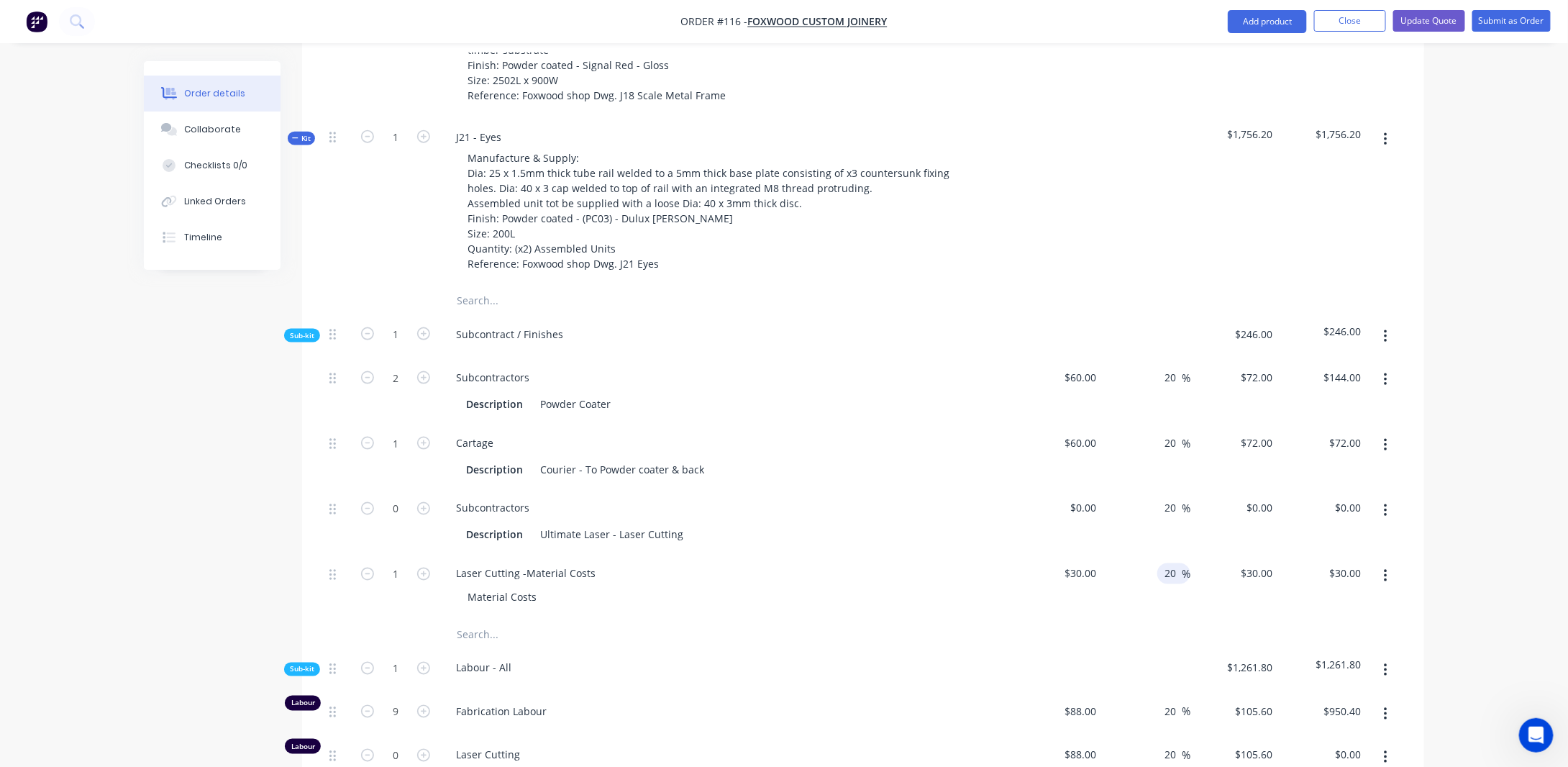
type input "20"
type input "$36.00"
click at [1500, 432] on div "Order details Collaborate Checklists 0/0 Linked Orders Timeline Order details C…" at bounding box center [784, 423] width 1568 height 2616
click at [1485, 425] on div "Order details Collaborate Checklists 0/0 Linked Orders Timeline Order details C…" at bounding box center [784, 423] width 1568 height 2616
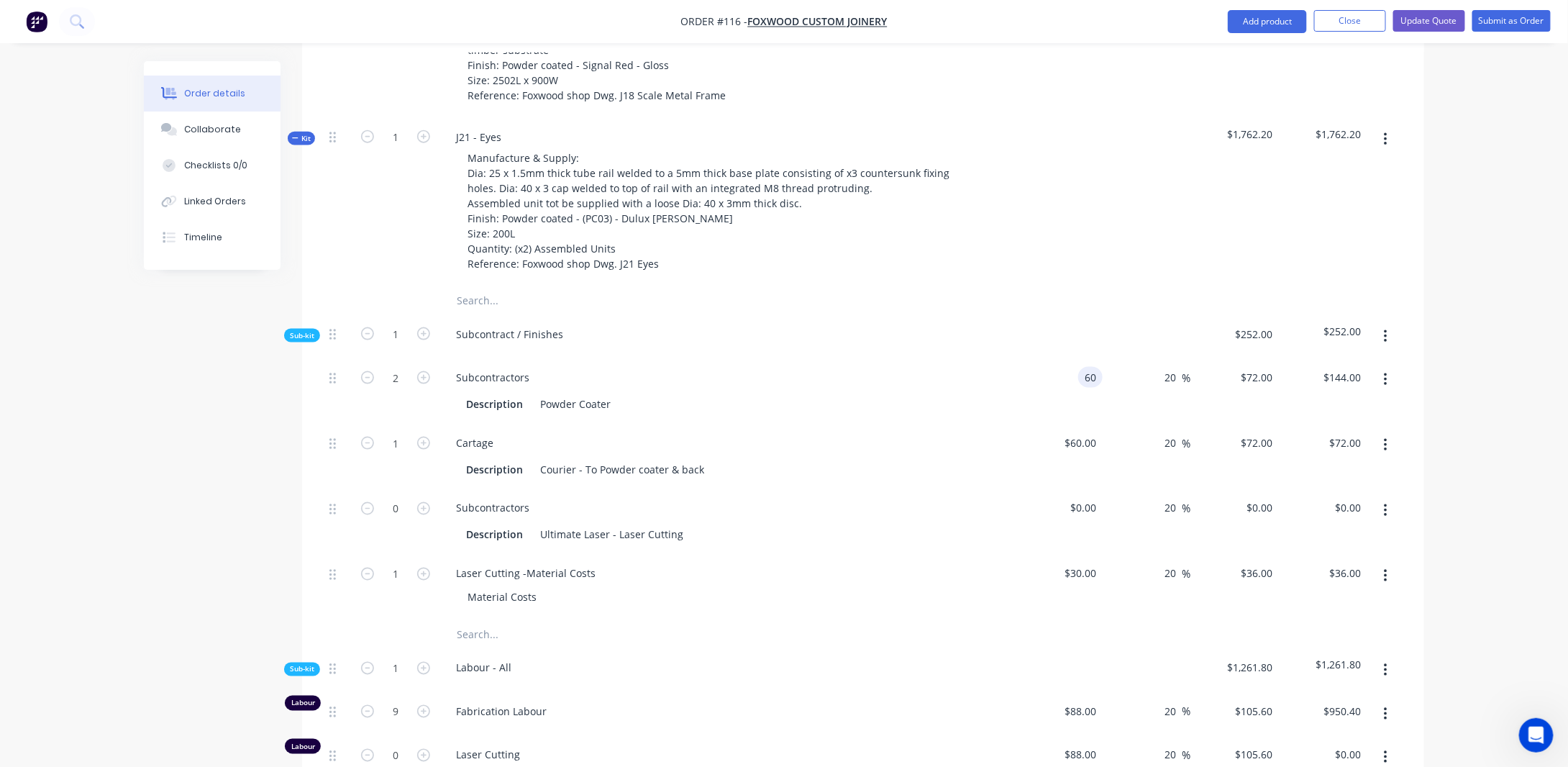
click at [1086, 367] on input "60" at bounding box center [1094, 377] width 19 height 21
click at [1480, 359] on div "Order details Collaborate Checklists 0/0 Linked Orders Timeline Order details C…" at bounding box center [784, 423] width 1568 height 2616
type input "$120.00"
type input "$144.00"
type input "$288.00"
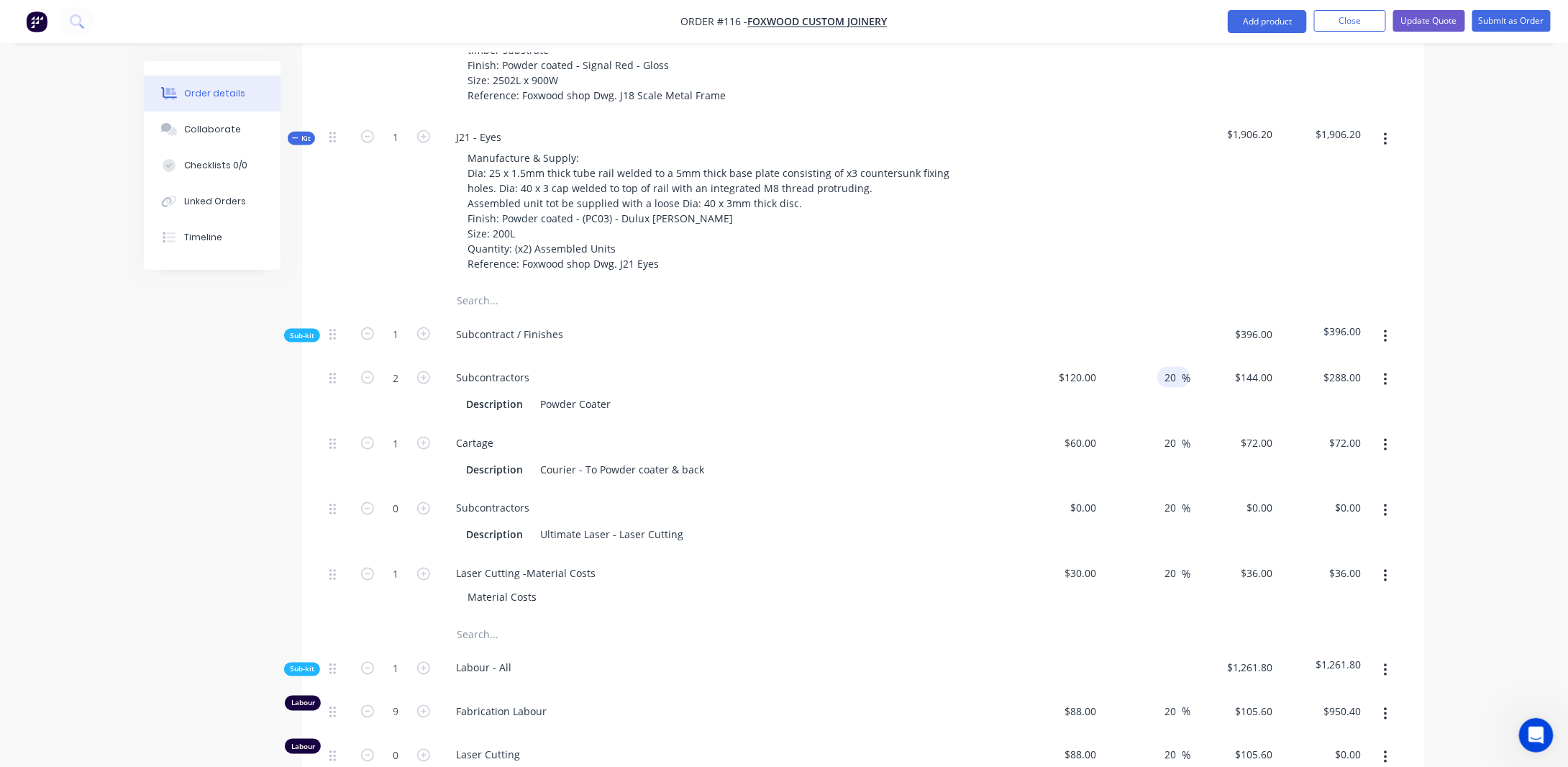
drag, startPoint x: 1168, startPoint y: 359, endPoint x: 1183, endPoint y: 367, distance: 17.0
click at [1180, 367] on input "20" at bounding box center [1173, 377] width 19 height 21
type input "0"
type input "$120.00"
type input "$240.00"
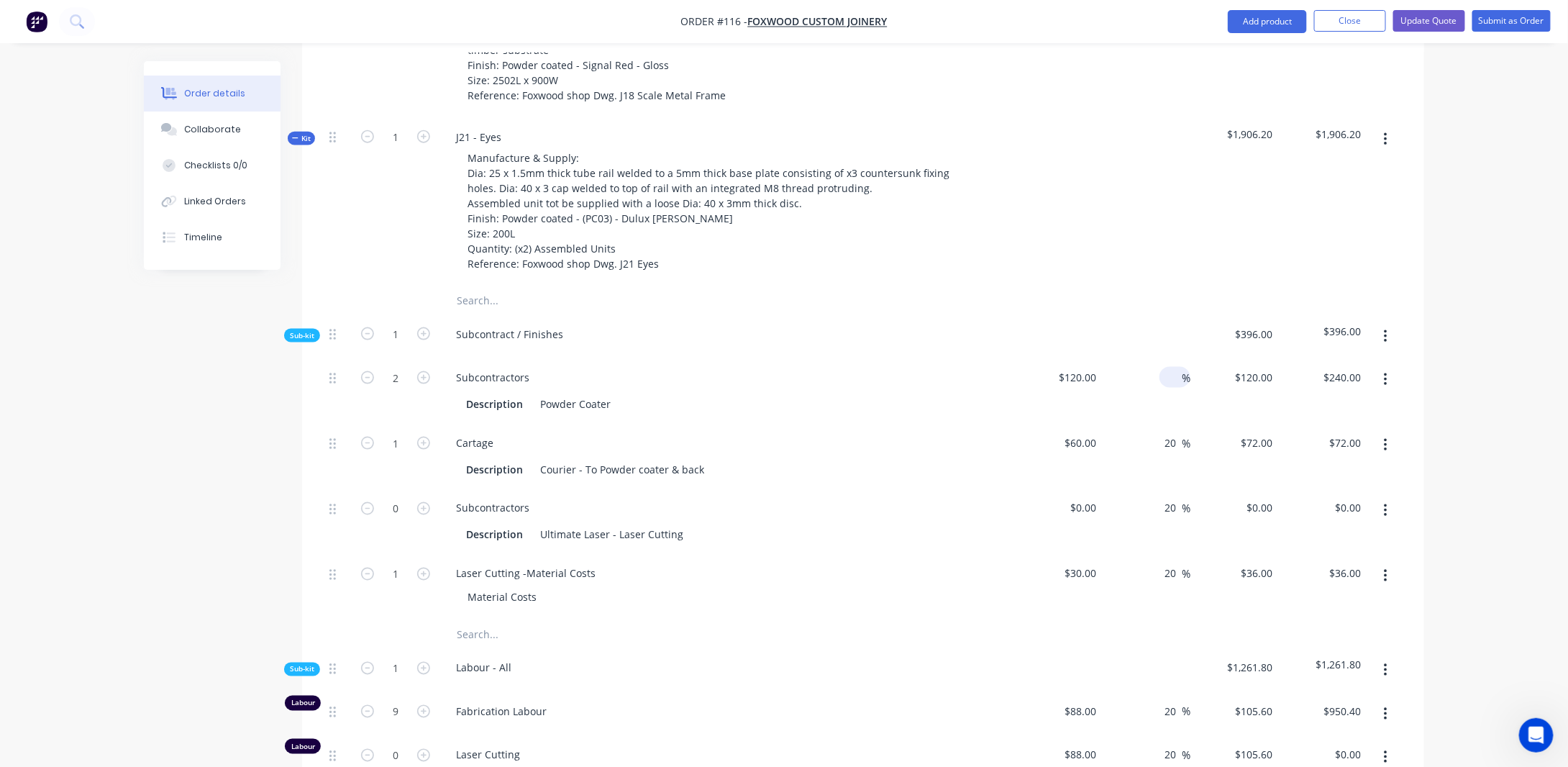
drag, startPoint x: 1167, startPoint y: 485, endPoint x: 1207, endPoint y: 477, distance: 40.8
click at [1207, 489] on div "0 Subcontractors Description Ultimate Laser - Laser Cutting $0.00 $0.00 20 20 %…" at bounding box center [863, 522] width 1079 height 66
type input "0"
click at [1164, 563] on div "20 20 %" at bounding box center [1174, 574] width 33 height 21
drag, startPoint x: 1164, startPoint y: 556, endPoint x: 1201, endPoint y: 553, distance: 37.1
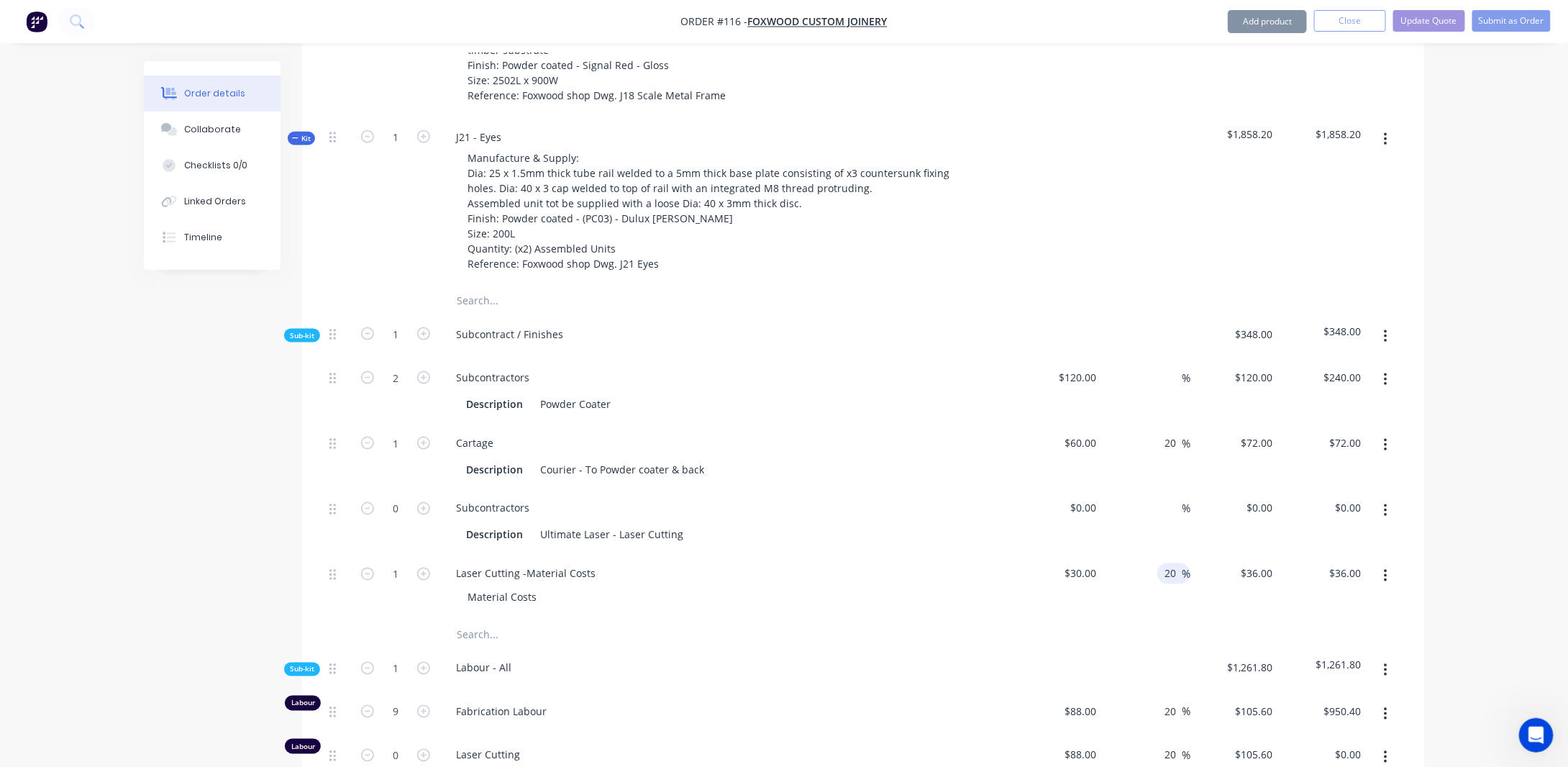
click at [1194, 555] on div "1 Laser Cutting -Material Costs Material Costs $30.00 $30.00 20 20 % $36.00 $36…" at bounding box center [863, 587] width 1079 height 66
type input "0"
type input "$30.00"
click at [1476, 452] on div "Order details Collaborate Checklists 0/0 Linked Orders Timeline Order details C…" at bounding box center [784, 423] width 1568 height 2616
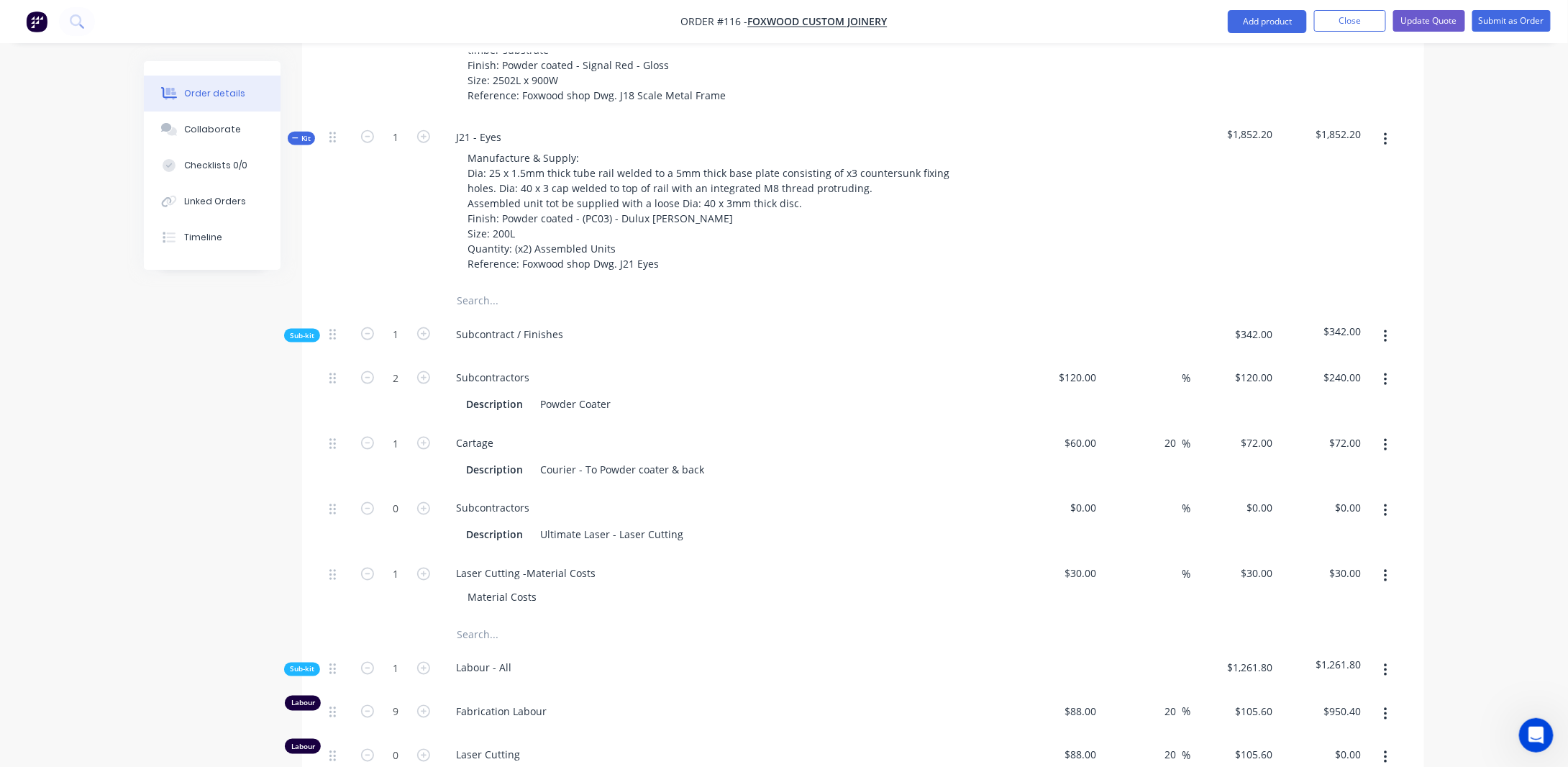
drag, startPoint x: 1164, startPoint y: 423, endPoint x: 1223, endPoint y: 426, distance: 59.1
click at [1194, 423] on div "1 Cartage Description Courier - To Powder coater & back $60.00 $60.00 20 20 % $…" at bounding box center [863, 456] width 1079 height 66
type input "0"
type input "$60.00"
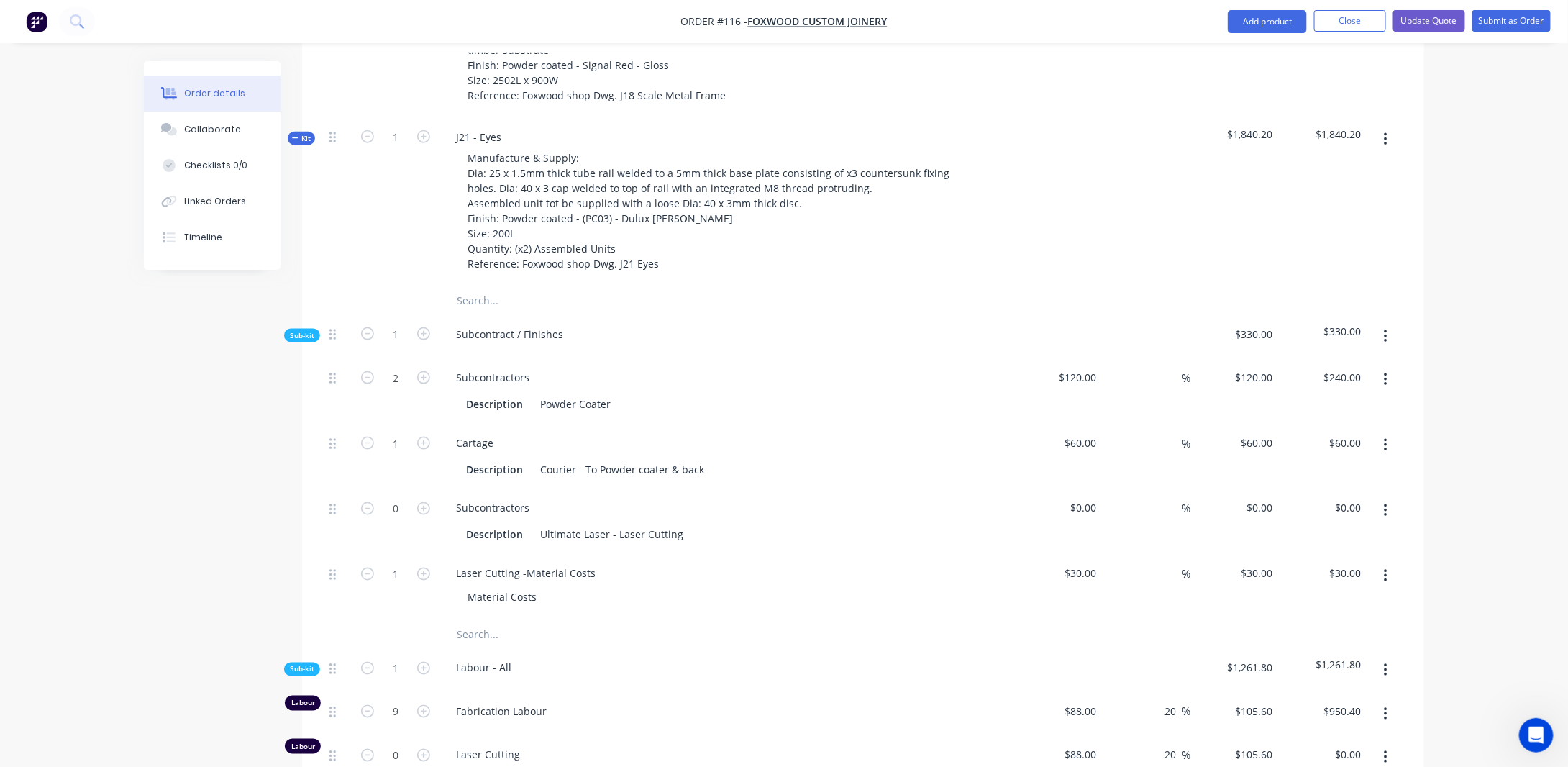
click at [1457, 385] on div "Order details Collaborate Checklists 0/0 Linked Orders Timeline Order details C…" at bounding box center [784, 423] width 1568 height 2616
click at [1174, 367] on input at bounding box center [1174, 377] width 17 height 21
click at [1520, 331] on div "Order details Collaborate Checklists 0/0 Linked Orders Timeline Order details C…" at bounding box center [784, 423] width 1568 height 2616
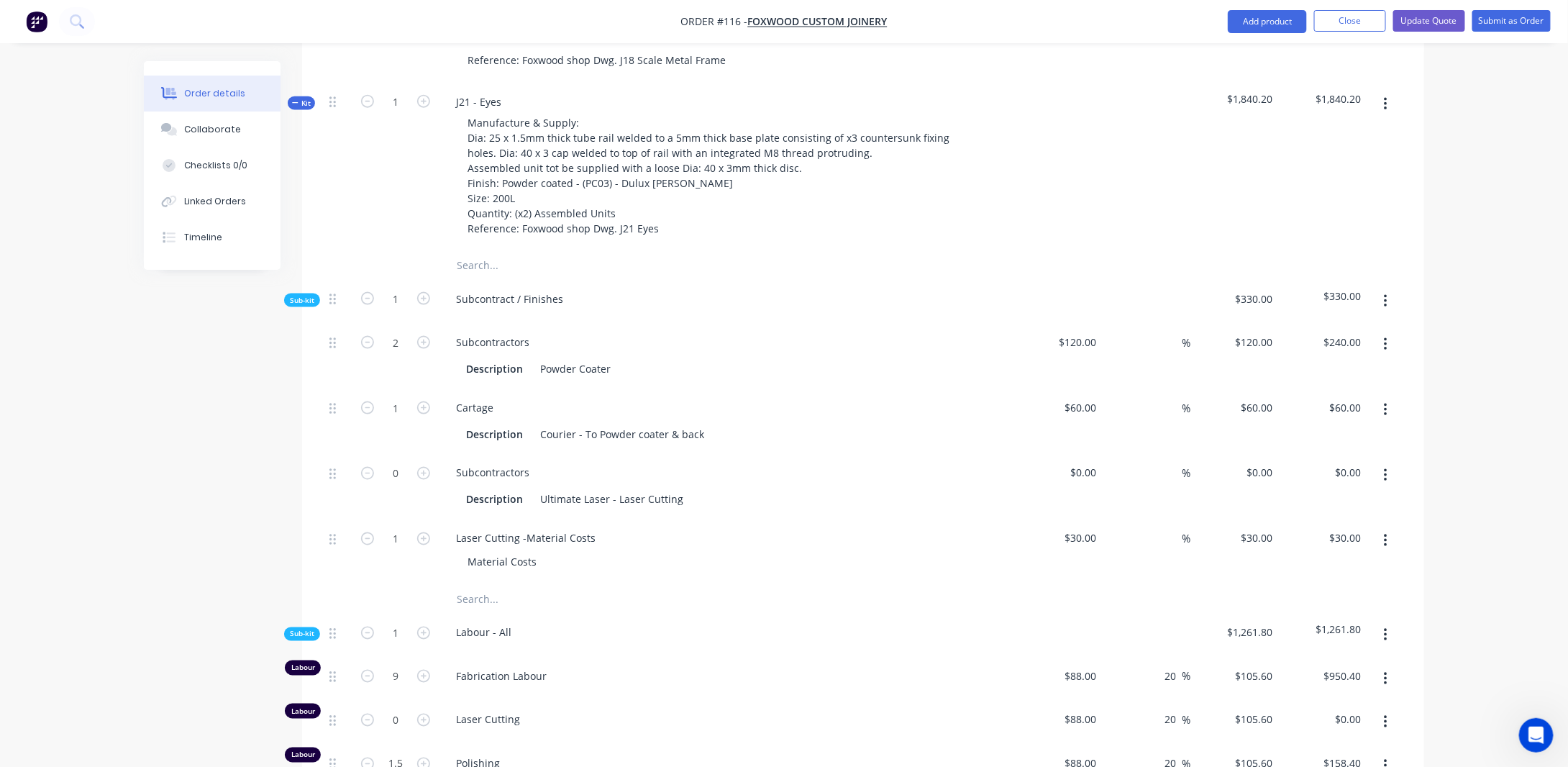
scroll to position [923, 0]
type input "$120.00"
click at [1485, 323] on div "Order details Collaborate Checklists 0/0 Linked Orders Timeline Order details C…" at bounding box center [784, 385] width 1568 height 2616
click at [1384, 465] on icon "button" at bounding box center [1386, 473] width 4 height 16
click at [1300, 558] on div "Delete" at bounding box center [1334, 568] width 111 height 21
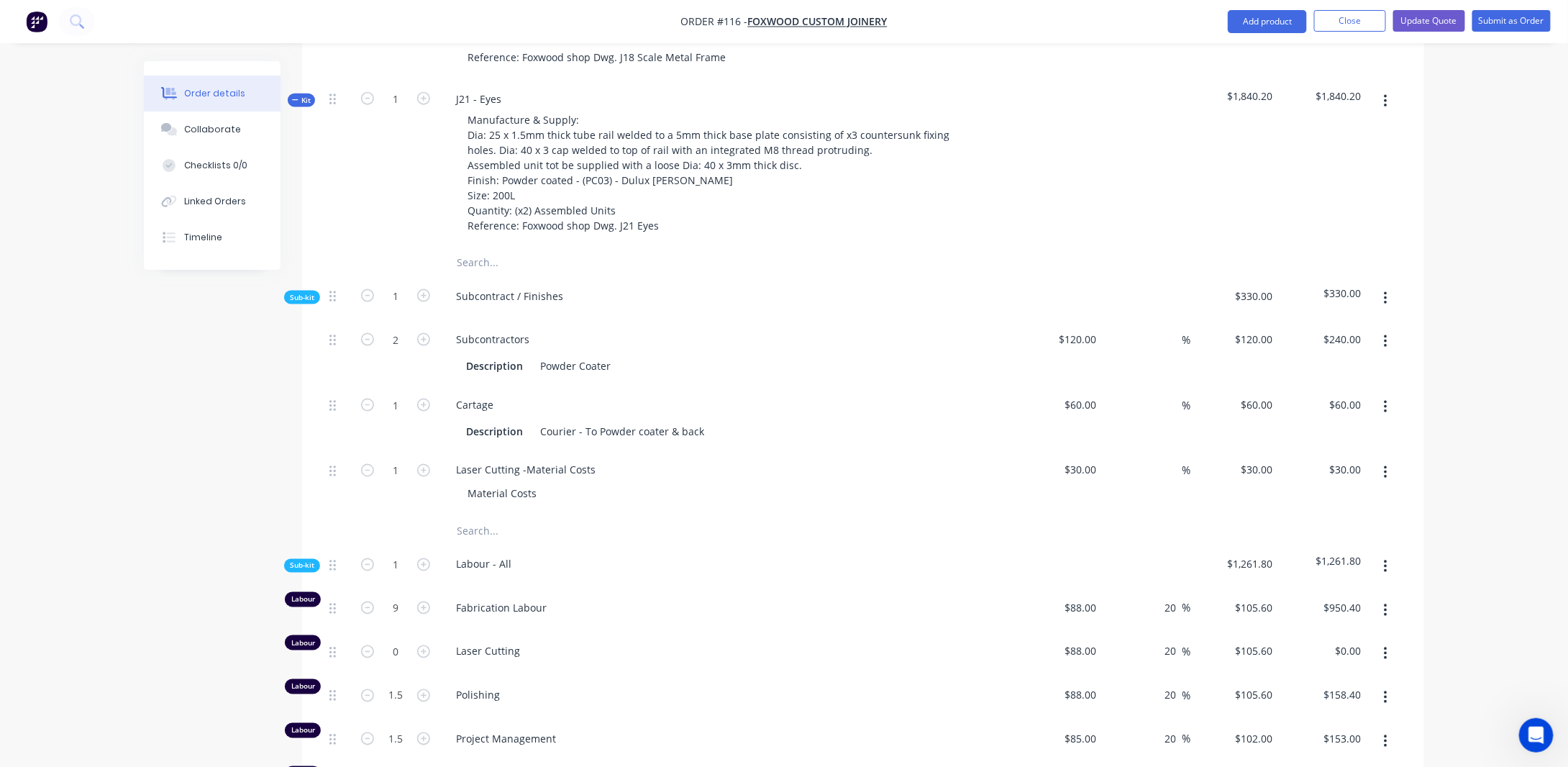
click at [1458, 398] on div "Order details Collaborate Checklists 0/0 Linked Orders Timeline Order details C…" at bounding box center [784, 352] width 1568 height 2551
click at [1385, 290] on icon "button" at bounding box center [1386, 298] width 4 height 16
click at [1447, 325] on div "Order details Collaborate Checklists 0/0 Linked Orders Timeline Order details C…" at bounding box center [784, 352] width 1568 height 2551
click at [514, 355] on div "Description" at bounding box center [495, 366] width 69 height 21
drag, startPoint x: 1469, startPoint y: 361, endPoint x: 1430, endPoint y: 362, distance: 39.0
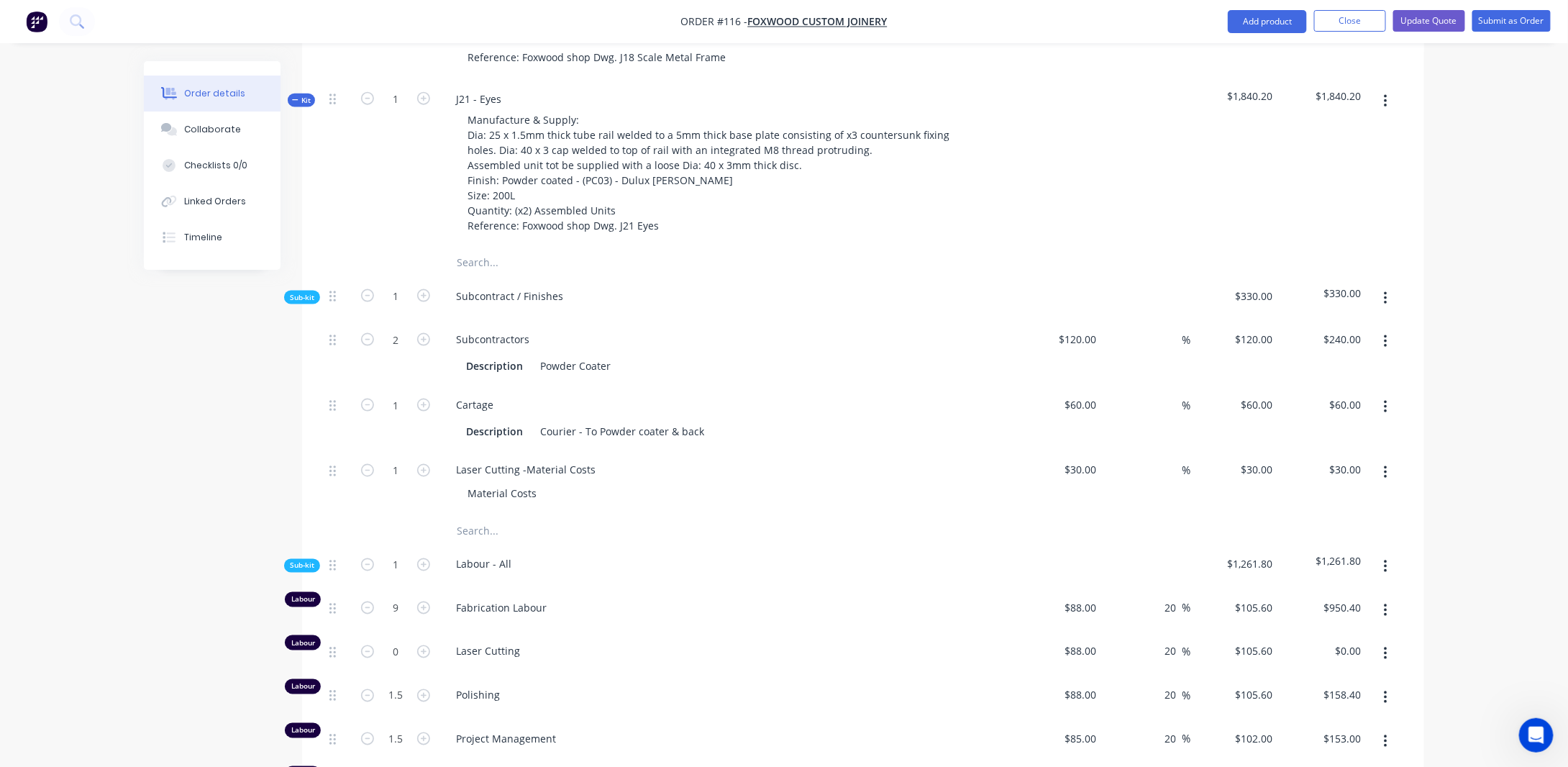
click at [1468, 361] on div "Order details Collaborate Checklists 0/0 Linked Orders Timeline Order details C…" at bounding box center [784, 352] width 1568 height 2551
click at [1175, 328] on input at bounding box center [1174, 339] width 17 height 21
type input "20"
type input "$144.00"
type input "$288.00"
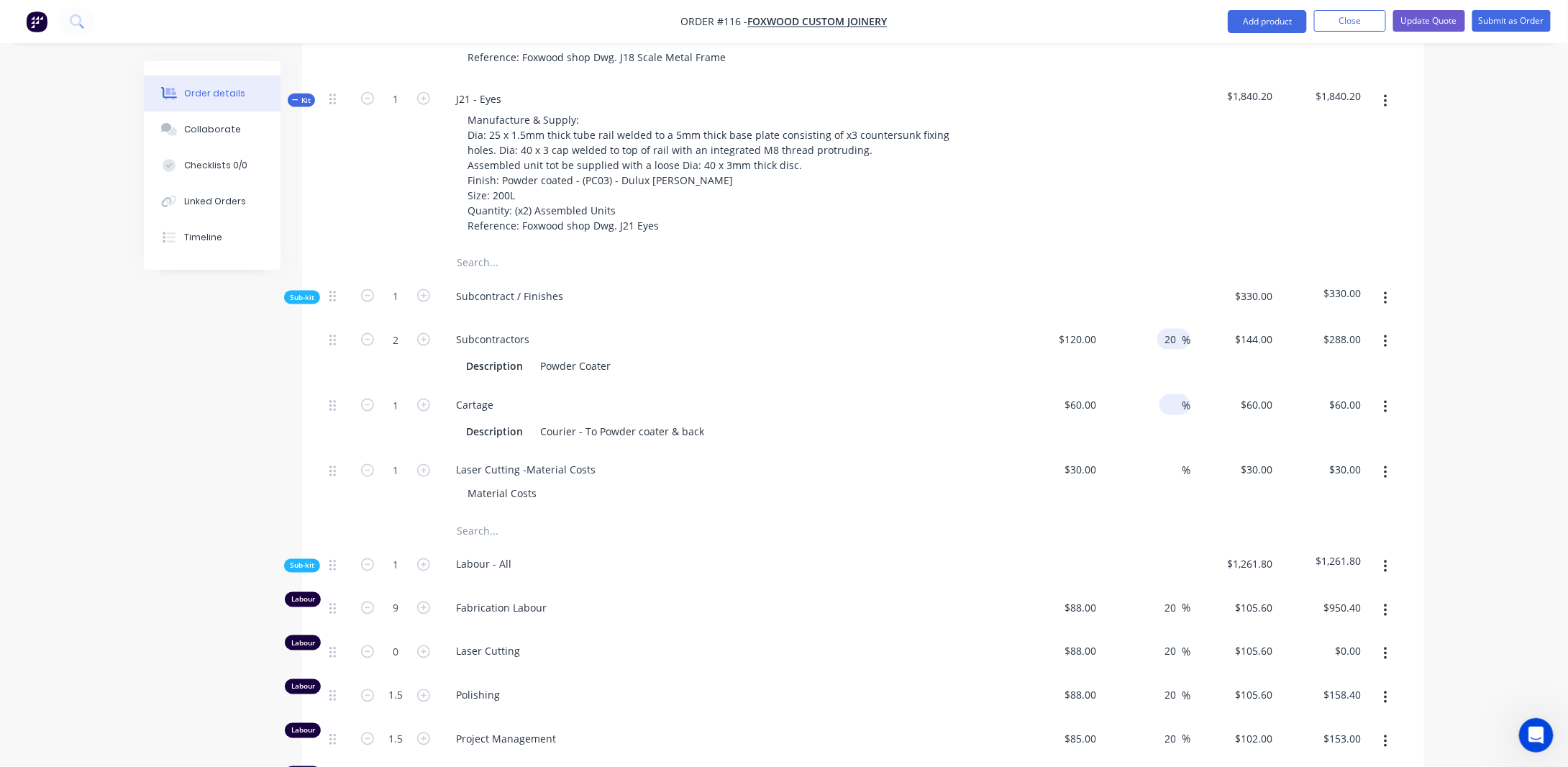
click at [1167, 394] on input at bounding box center [1174, 404] width 17 height 21
type input "20"
type input "$72.00"
click at [1163, 460] on div "%" at bounding box center [1175, 470] width 31 height 21
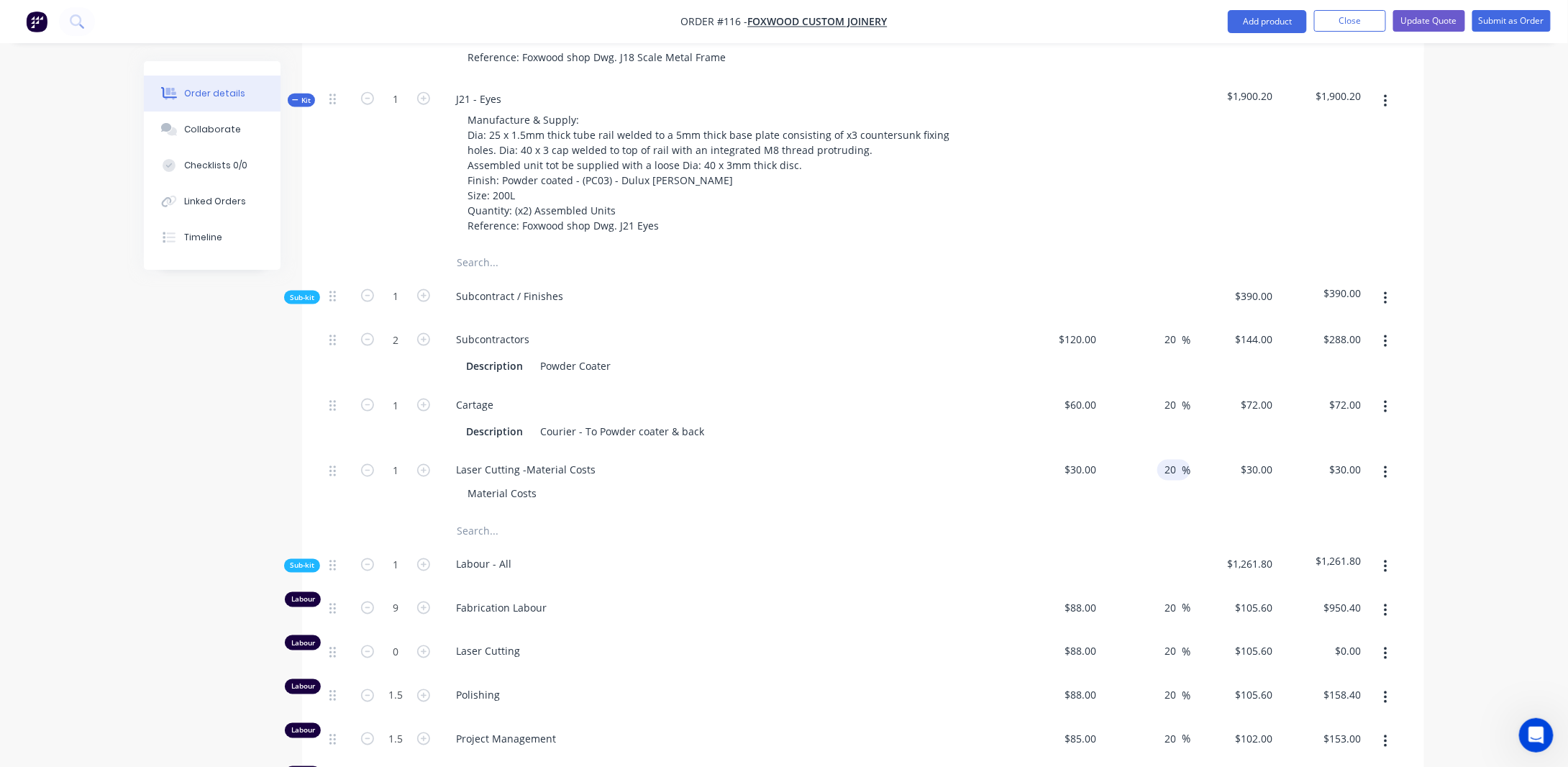
type input "20"
type input "$36.00"
click at [1494, 493] on div "Order details Collaborate Checklists 0/0 Linked Orders Timeline Order details C…" at bounding box center [784, 352] width 1568 height 2551
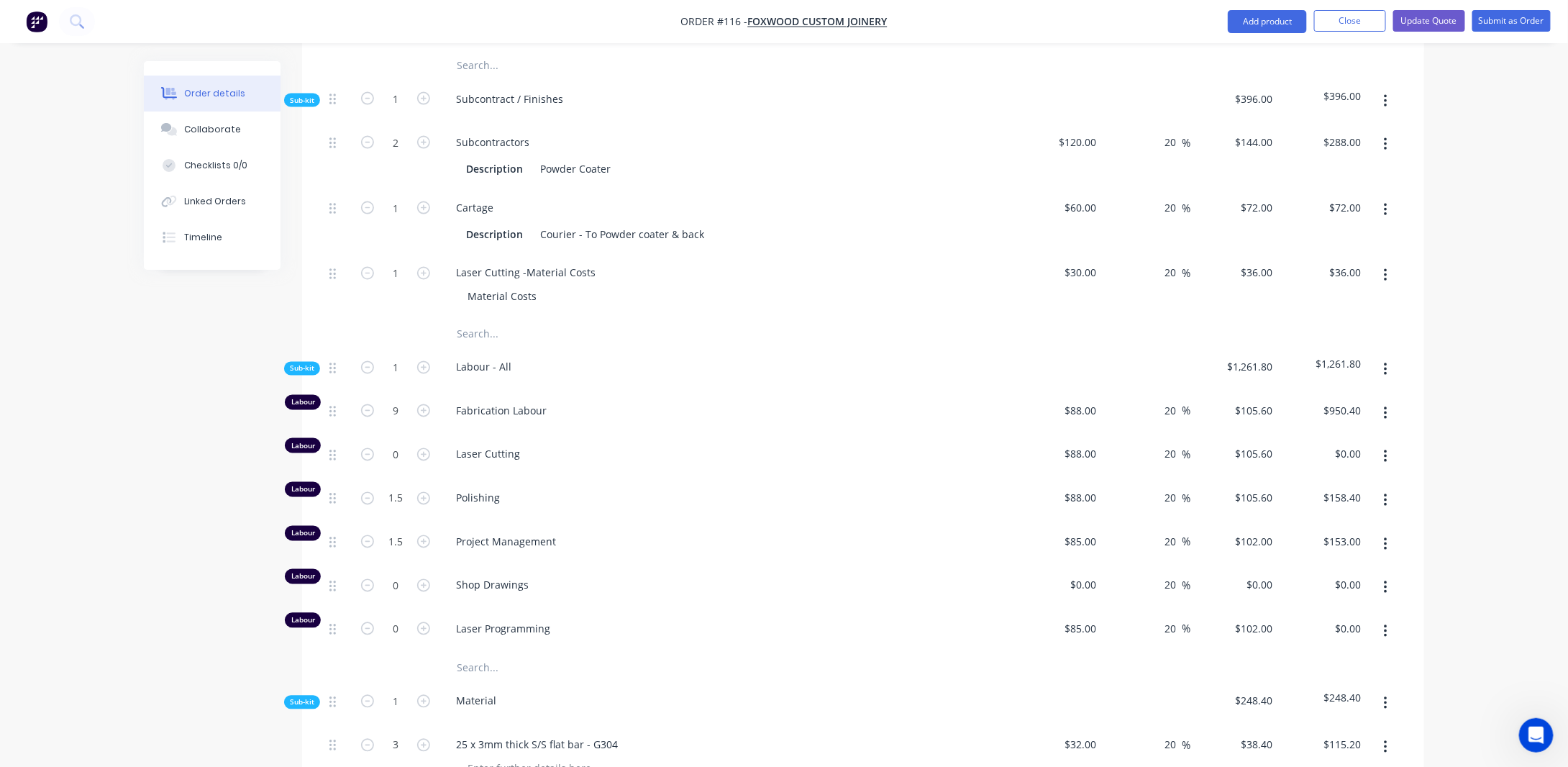
scroll to position [1139, 0]
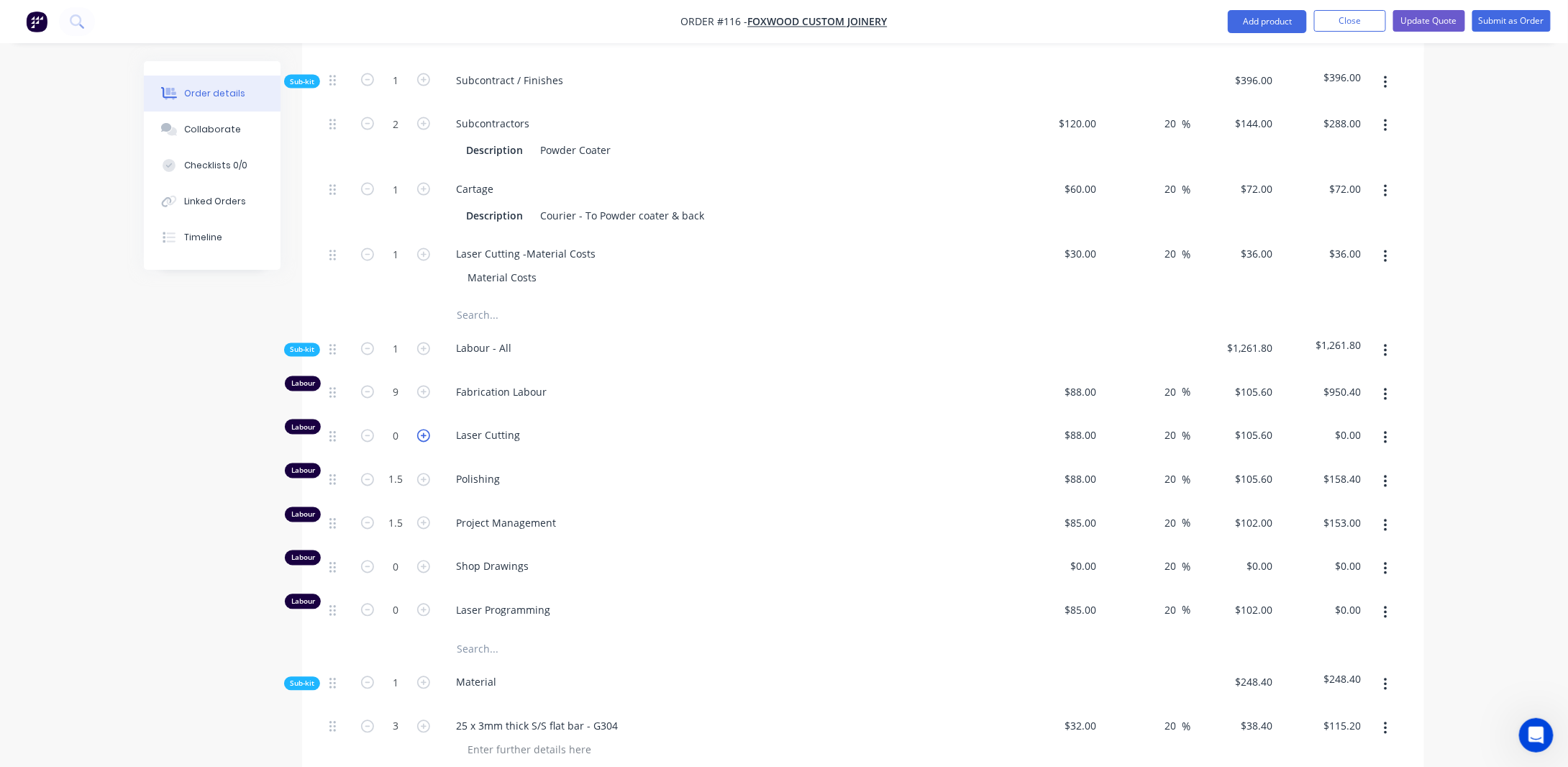
click at [420, 429] on icon "button" at bounding box center [424, 436] width 13 height 13
type input "1"
type input "$105.60"
click at [1175, 425] on input "20" at bounding box center [1173, 435] width 19 height 21
type input "2"
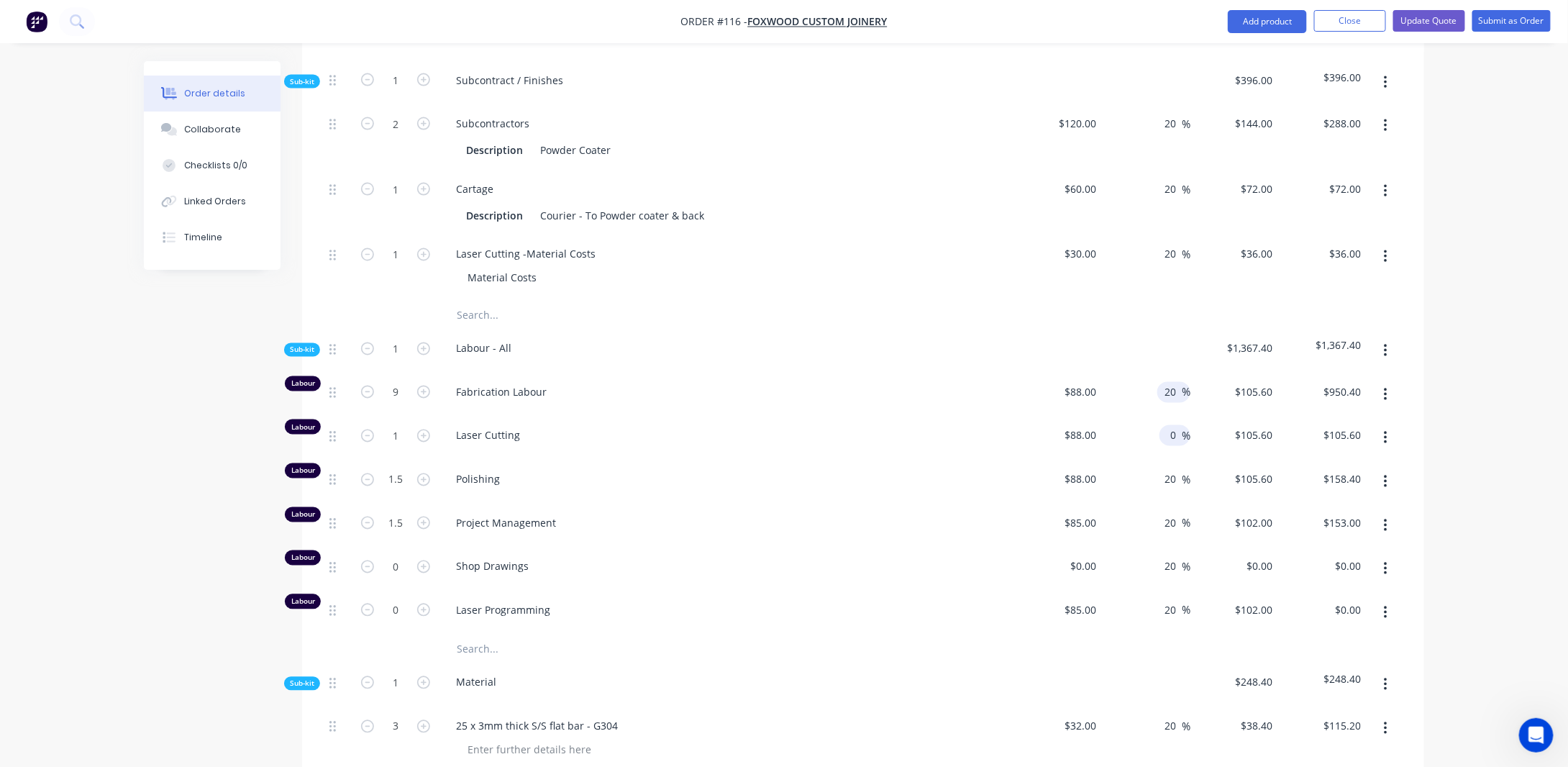
type input "0"
type input "$88.00"
click at [1181, 382] on div "20 20" at bounding box center [1173, 392] width 19 height 21
type input "2"
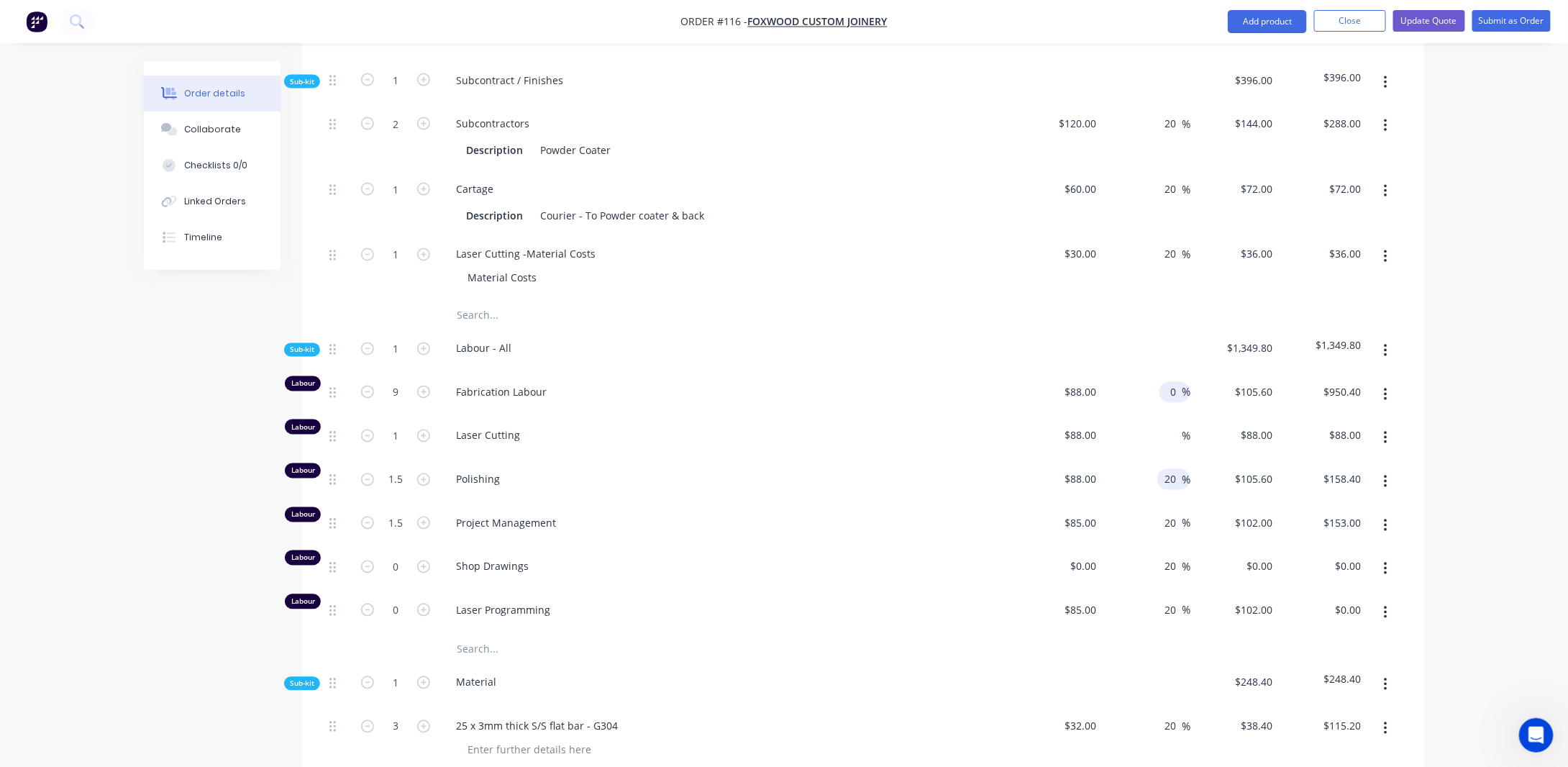
type input "0"
type input "$88.00"
type input "$792.00"
click at [1180, 469] on input "20" at bounding box center [1173, 479] width 19 height 21
type input "2"
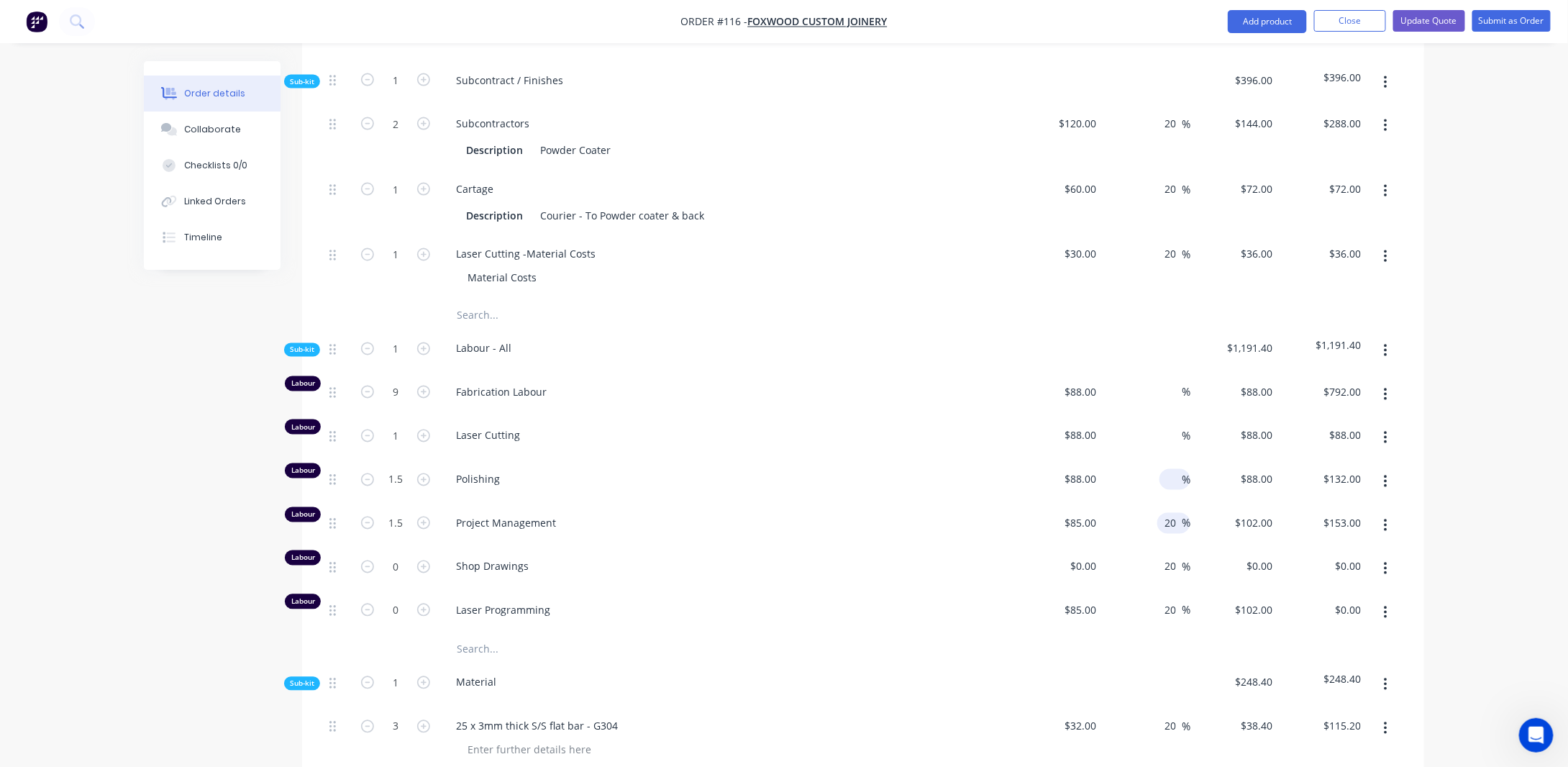
click at [1178, 513] on input "20" at bounding box center [1173, 523] width 19 height 21
click at [1176, 556] on input "20" at bounding box center [1173, 566] width 19 height 21
click at [1183, 602] on span "%" at bounding box center [1186, 610] width 9 height 17
click at [1442, 425] on div "Order details Collaborate Checklists 0/0 Linked Orders Timeline Order details C…" at bounding box center [784, 136] width 1568 height 2551
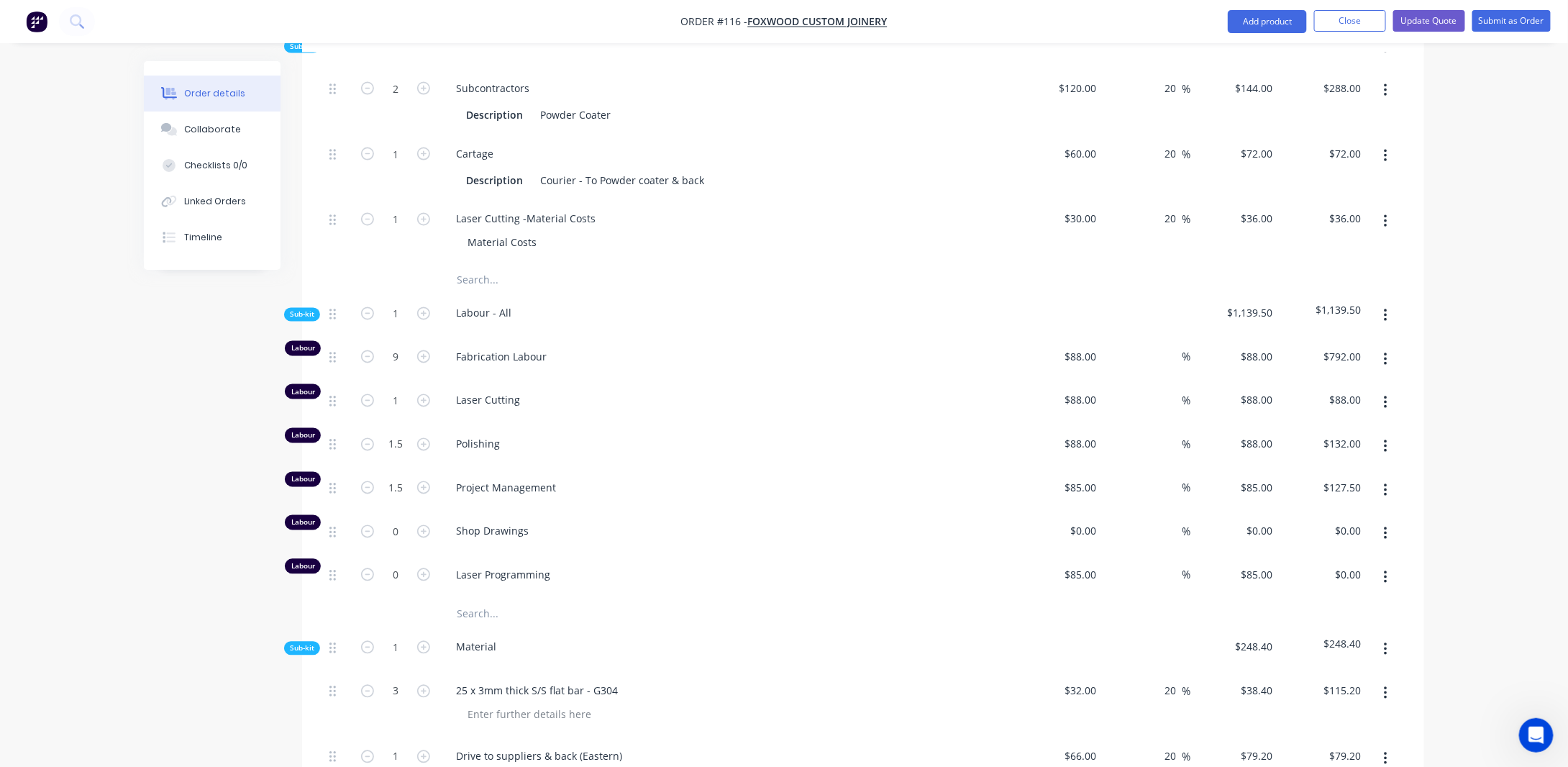
scroll to position [1109, 0]
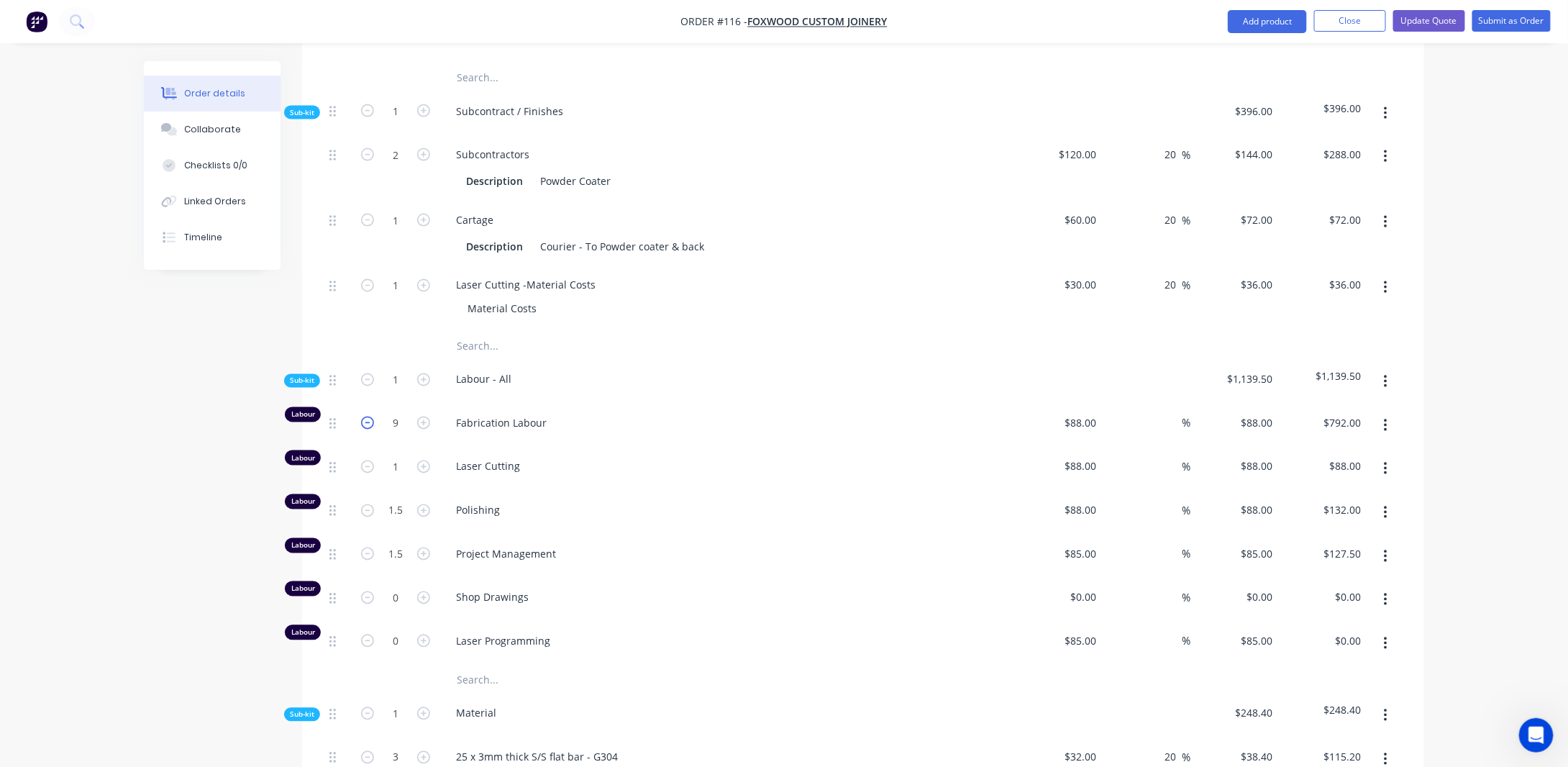
click at [370, 417] on icon "button" at bounding box center [368, 423] width 13 height 13
click at [1448, 408] on div "Order details Collaborate Checklists 0/0 Linked Orders Timeline Order details C…" at bounding box center [784, 167] width 1568 height 2551
click at [1448, 431] on div "Order details Collaborate Checklists 0/0 Linked Orders Timeline Order details C…" at bounding box center [784, 167] width 1568 height 2551
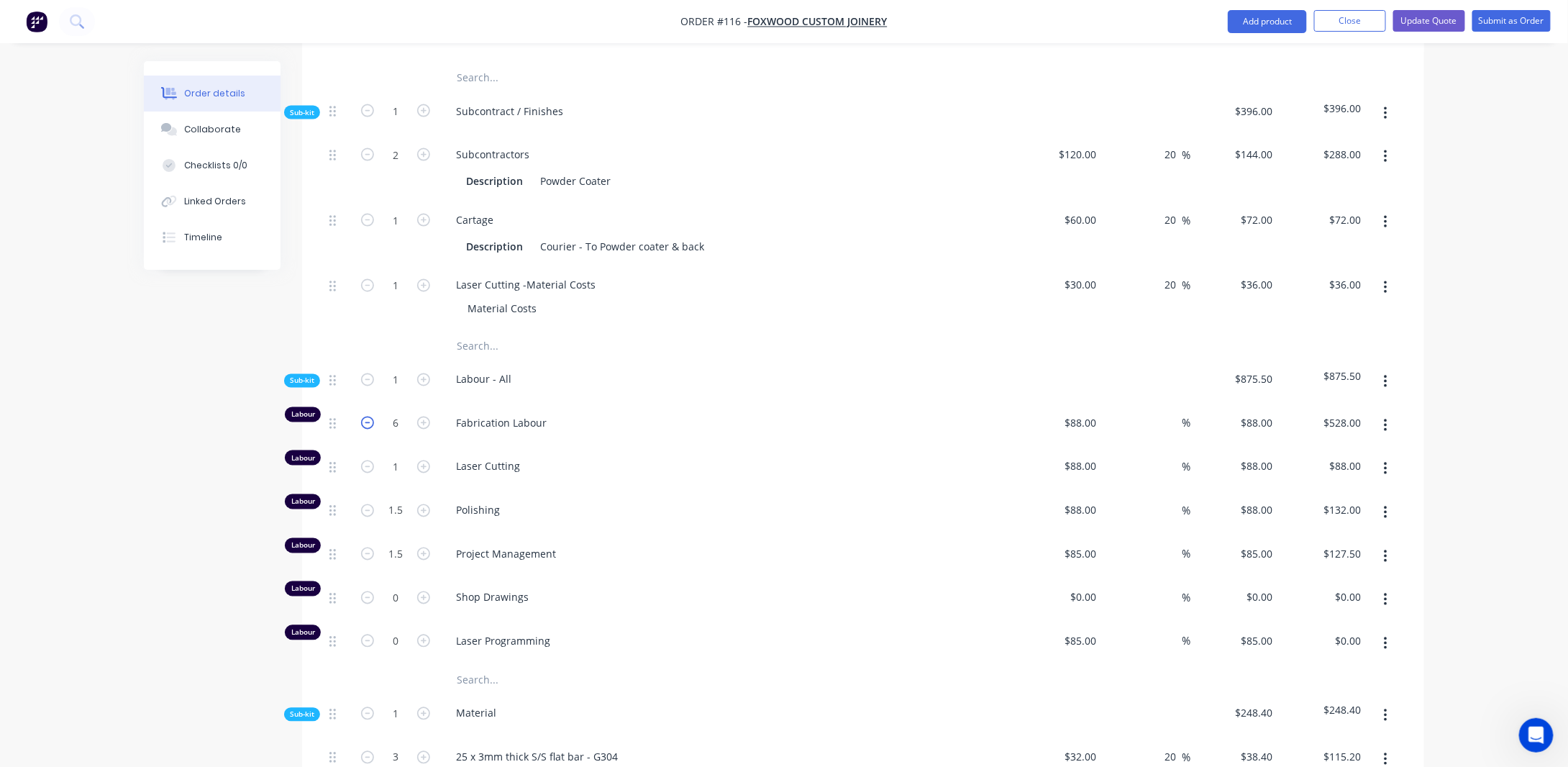
click at [370, 417] on icon "button" at bounding box center [368, 423] width 13 height 13
click at [369, 417] on icon "button" at bounding box center [368, 423] width 13 height 13
click at [427, 504] on icon "button" at bounding box center [424, 511] width 13 height 13
click at [407, 500] on input "2.5" at bounding box center [395, 511] width 37 height 22
click at [104, 451] on div "Order details Collaborate Checklists 0/0 Linked Orders Timeline Order details C…" at bounding box center [784, 167] width 1568 height 2551
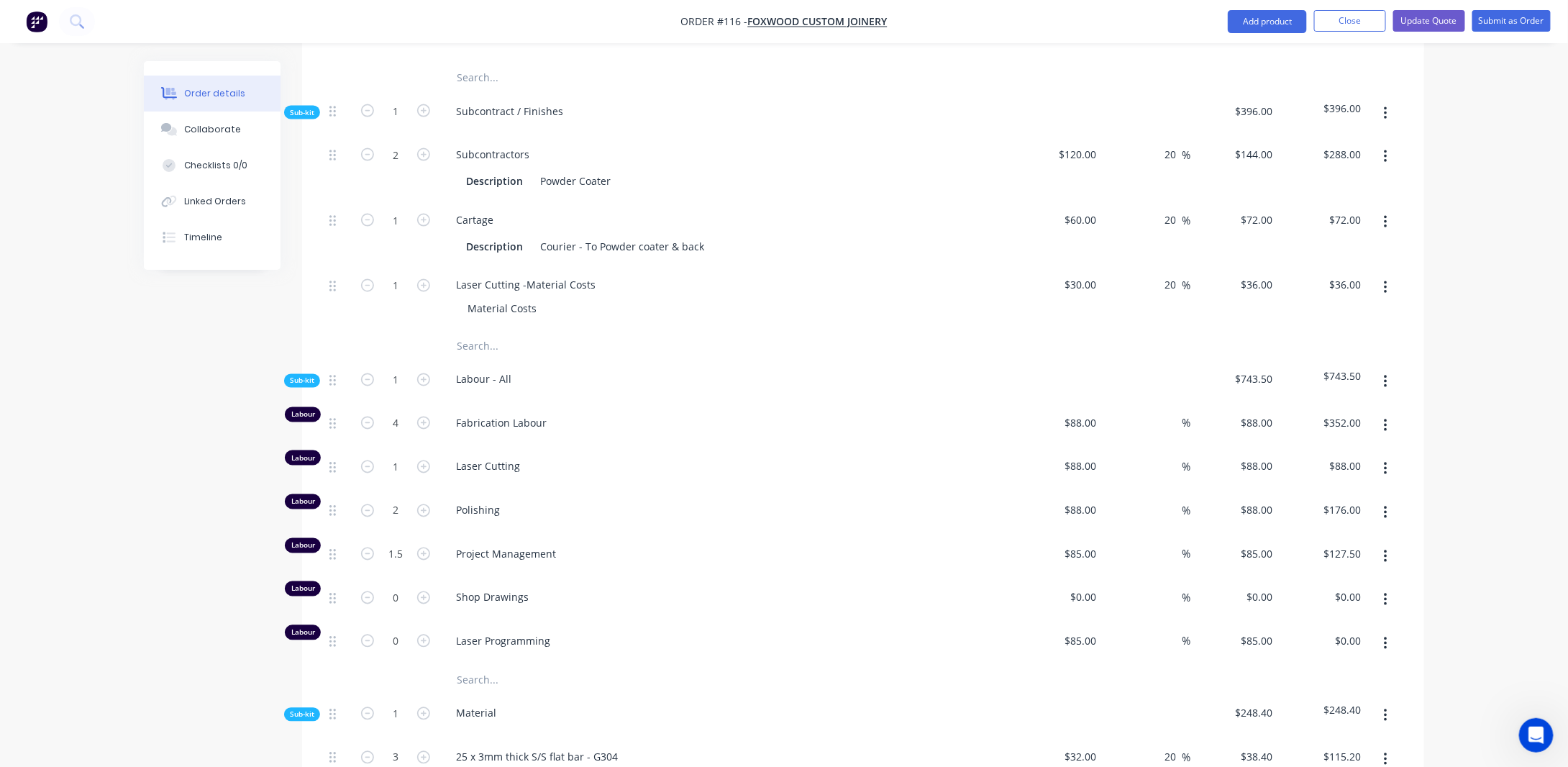
scroll to position [1180, 0]
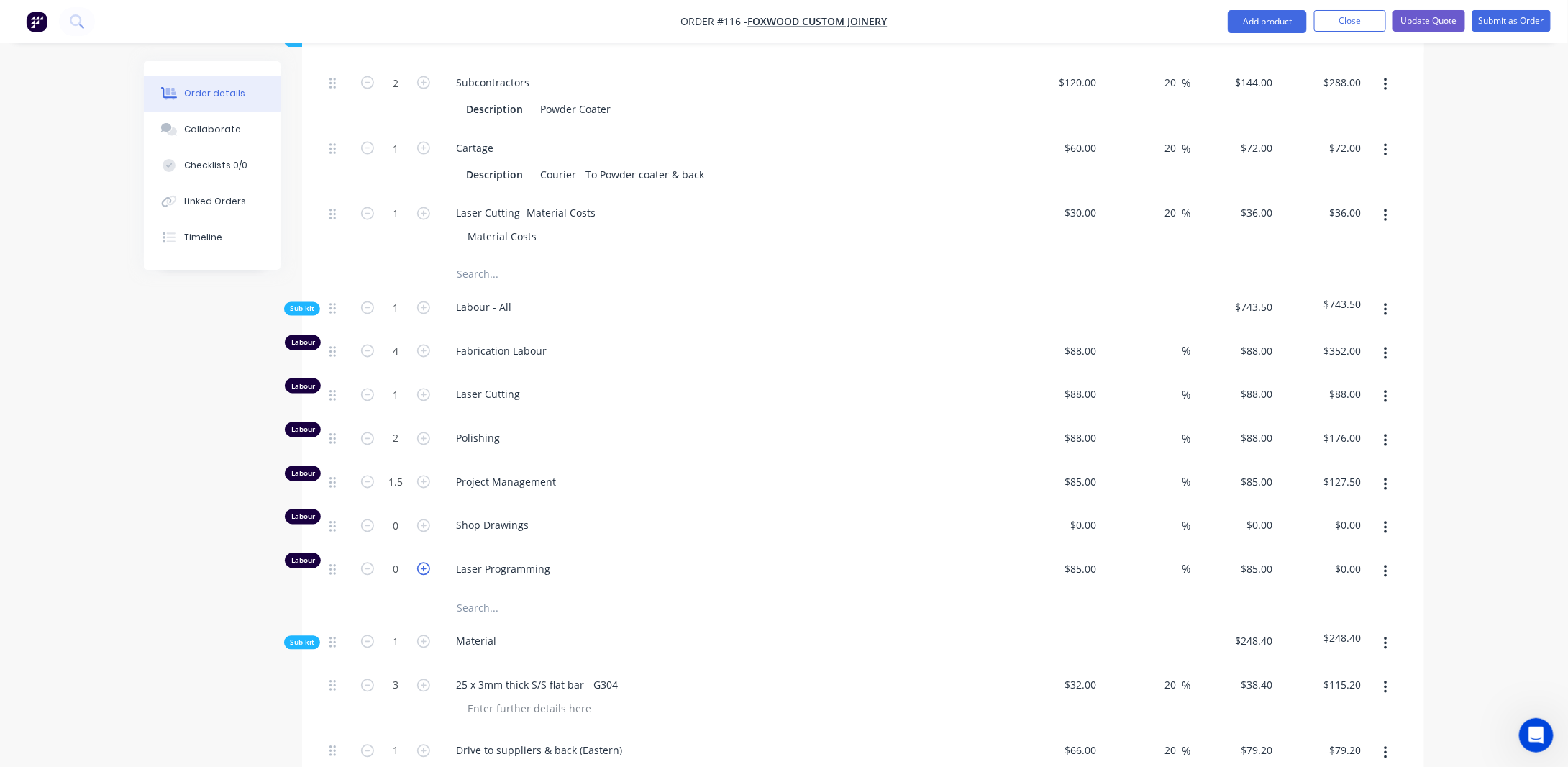
click at [426, 563] on icon "button" at bounding box center [424, 569] width 13 height 13
click at [1433, 391] on div "Order details Collaborate Checklists 0/0 Linked Orders Timeline Order details C…" at bounding box center [784, 126] width 1310 height 2490
click at [1433, 359] on div "Order details Collaborate Checklists 0/0 Linked Orders Timeline Order details C…" at bounding box center [784, 126] width 1310 height 2490
click at [1158, 332] on div "%" at bounding box center [1147, 354] width 88 height 44
click at [1167, 341] on input at bounding box center [1174, 351] width 17 height 21
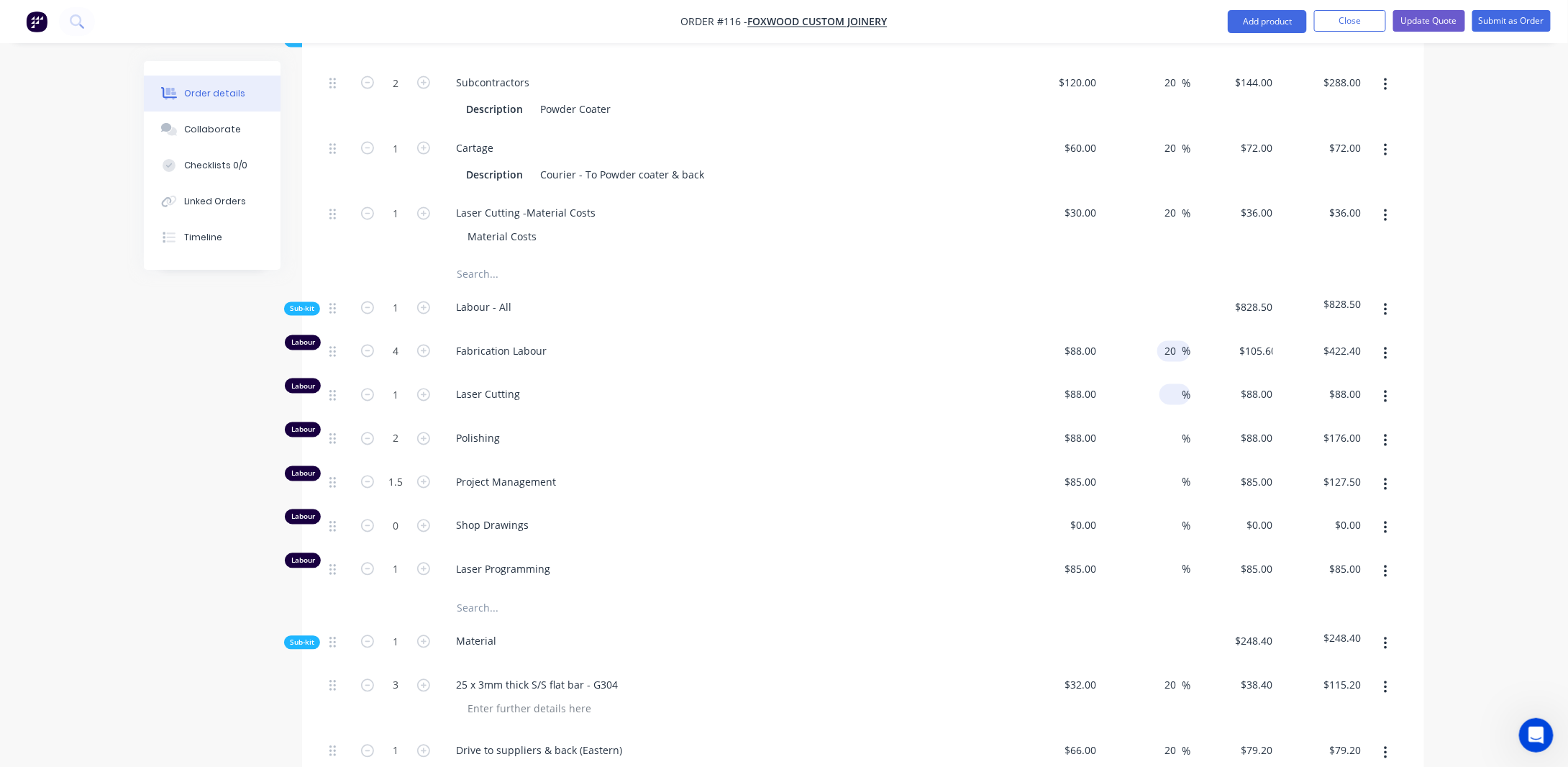
click at [1167, 384] on input at bounding box center [1174, 394] width 17 height 21
click at [1172, 428] on input at bounding box center [1174, 438] width 17 height 21
click at [1169, 471] on input at bounding box center [1174, 482] width 17 height 21
click at [1166, 515] on div at bounding box center [1174, 525] width 17 height 21
click at [1180, 559] on input at bounding box center [1174, 569] width 17 height 21
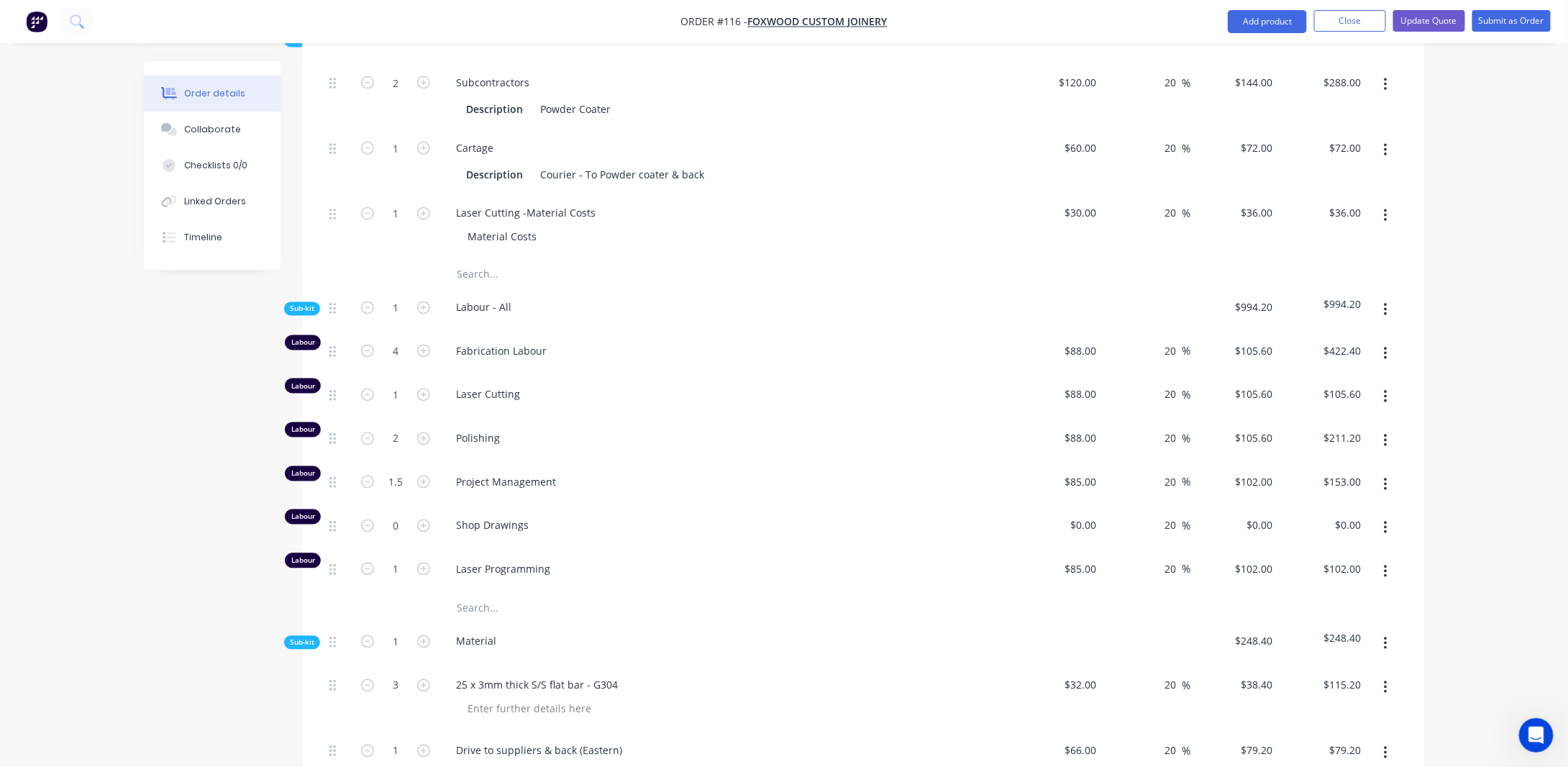
click at [1471, 460] on div "Order details Collaborate Checklists 0/0 Linked Orders Timeline Order details C…" at bounding box center [784, 96] width 1568 height 2551
click at [296, 304] on span "Sub-kit" at bounding box center [302, 309] width 25 height 11
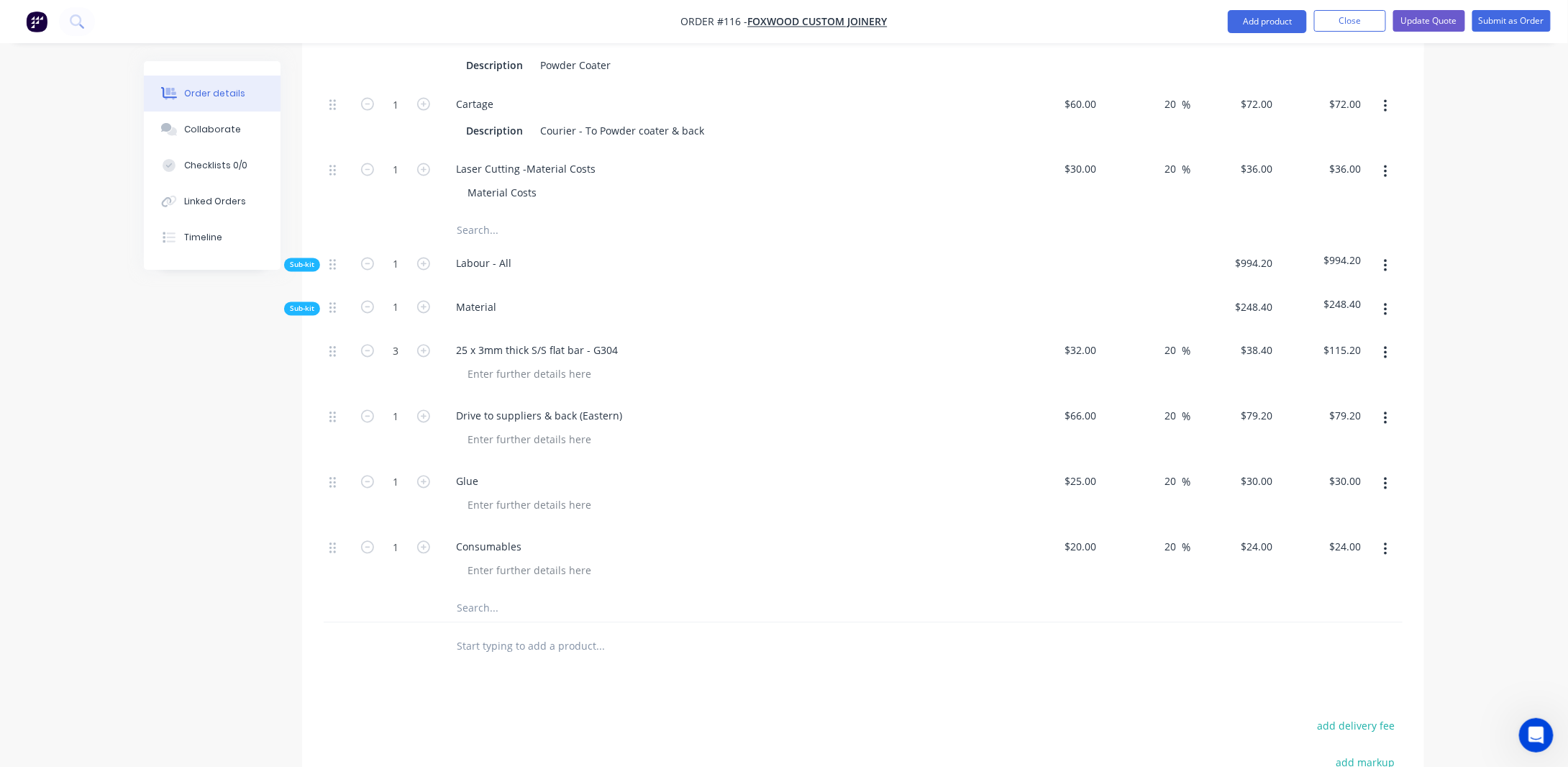
scroll to position [1252, 0]
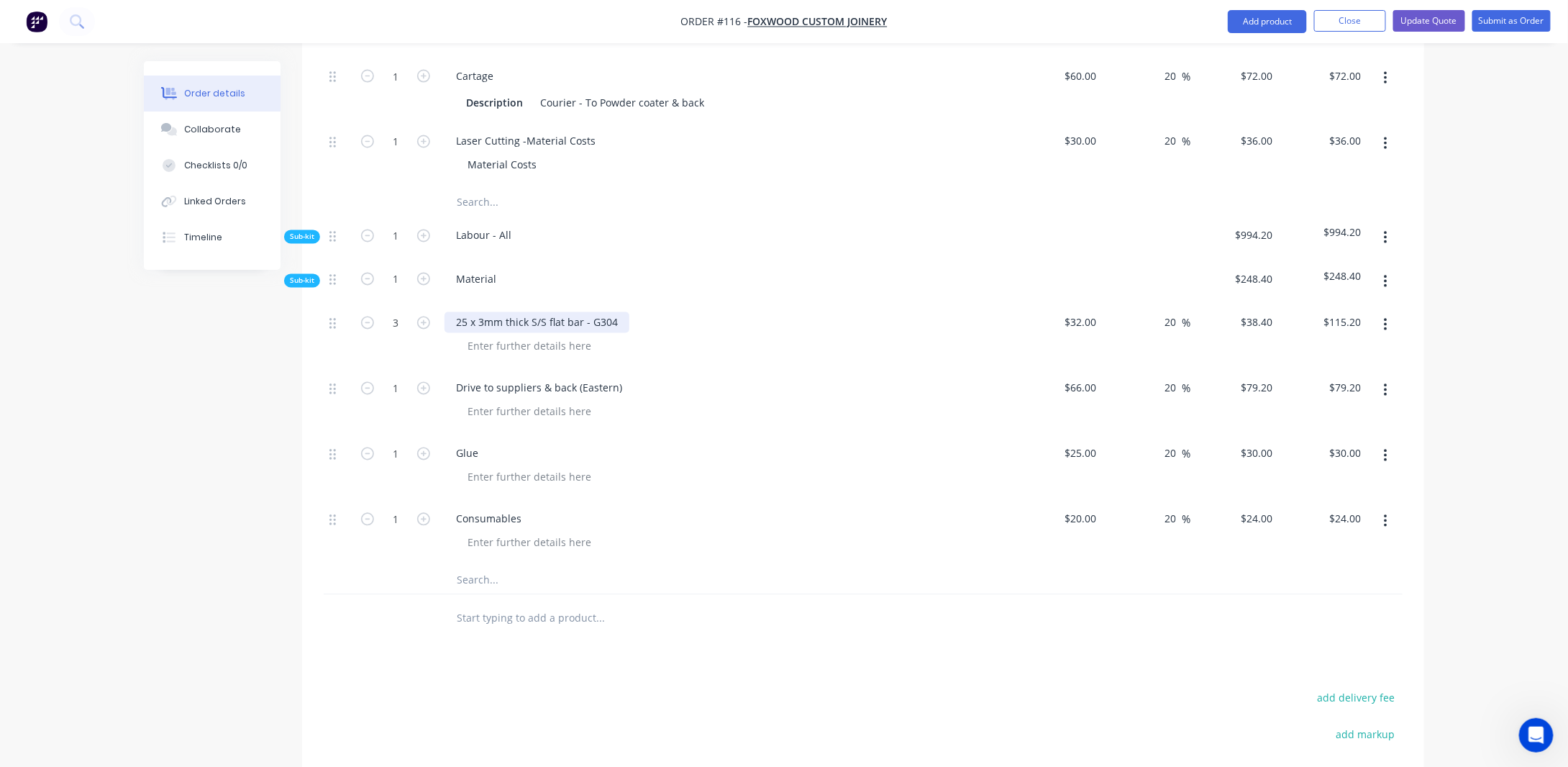
click at [543, 312] on div "25 x 3mm thick S/S flat bar - G304" at bounding box center [537, 323] width 185 height 21
drag, startPoint x: 617, startPoint y: 298, endPoint x: 418, endPoint y: 299, distance: 199.0
click at [418, 304] on div "3 25 x 3mm thick S/S flat bar - G304 $32.00 $32.00 20 20 % $38.40 $38.40 $115.2…" at bounding box center [863, 336] width 1079 height 66
click at [404, 312] on input "3" at bounding box center [395, 323] width 37 height 22
click at [1104, 304] on div "20 20 %" at bounding box center [1147, 336] width 88 height 66
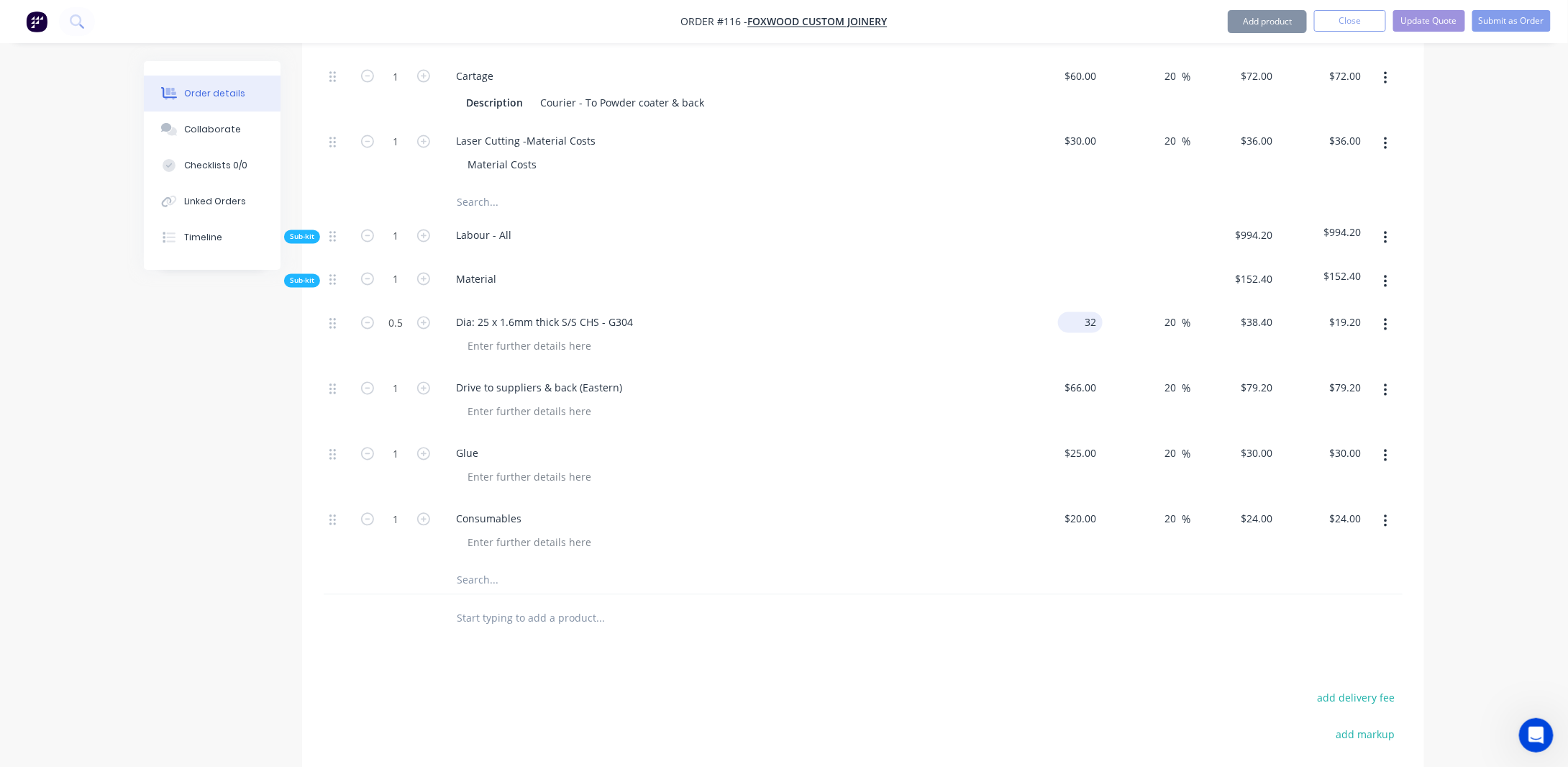
click at [1099, 312] on input "32" at bounding box center [1083, 323] width 39 height 21
click at [499, 377] on div "Drive to suppliers & back (Eastern)" at bounding box center [539, 388] width 189 height 21
click at [1388, 312] on button "button" at bounding box center [1386, 325] width 34 height 26
click at [1338, 352] on div "Duplicate" at bounding box center [1334, 363] width 111 height 21
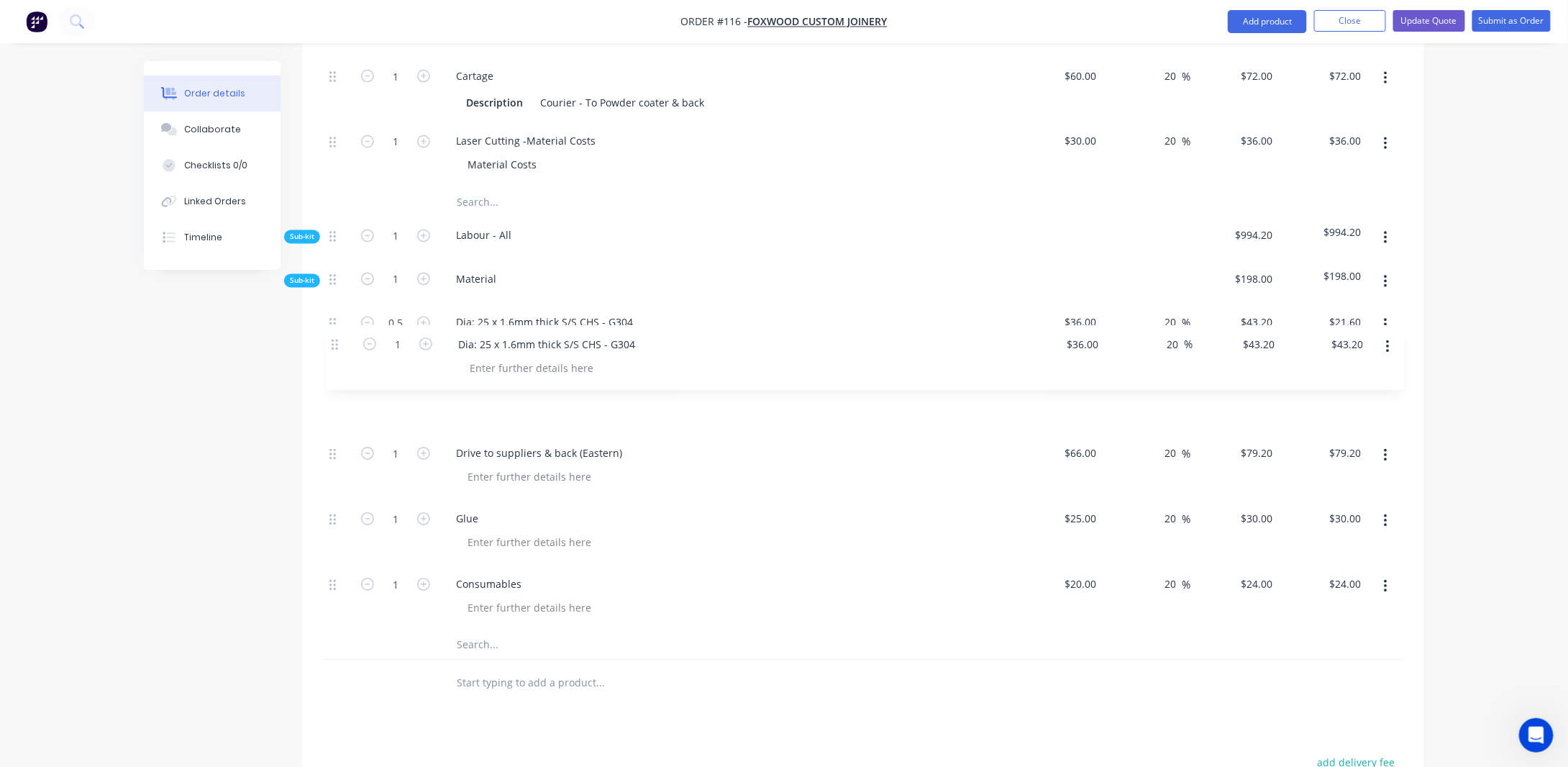
drag, startPoint x: 331, startPoint y: 564, endPoint x: 334, endPoint y: 342, distance: 222.0
click at [334, 342] on div "0.5 Dia: 25 x 1.6mm thick S/S CHS - G304 $36.00 $36.00 20 20 % $43.20 $43.20 $2…" at bounding box center [863, 467] width 1079 height 327
drag, startPoint x: 594, startPoint y: 352, endPoint x: 429, endPoint y: 339, distance: 165.5
click at [429, 339] on div "0.5 Dia: 25 x 1.6mm thick S/S CHS - G304 $36.00 $36.00 20 20 % $43.20 $43.20 $2…" at bounding box center [863, 467] width 1079 height 327
click at [420, 382] on icon "button" at bounding box center [424, 388] width 13 height 13
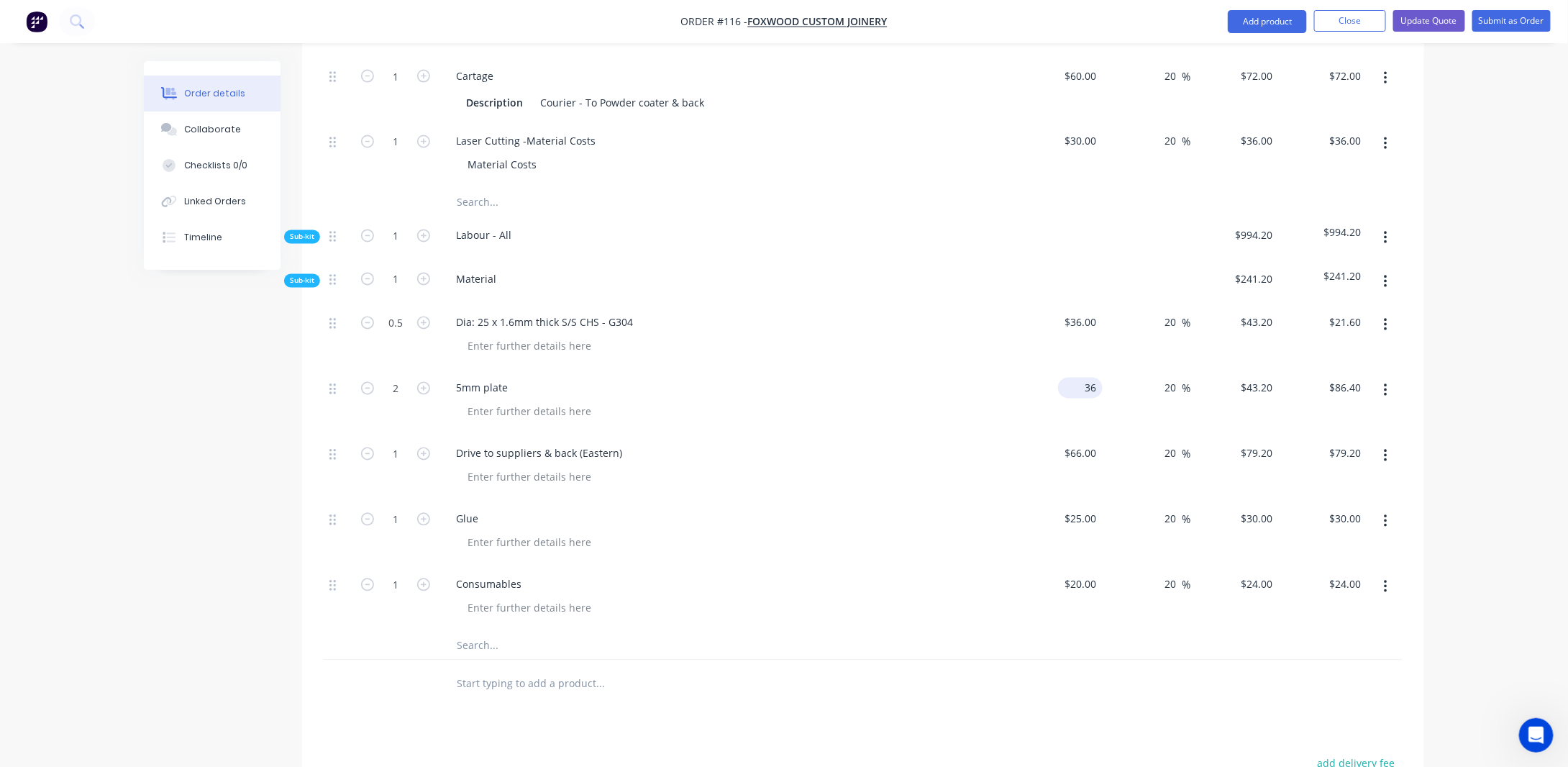
click at [1098, 377] on input "36" at bounding box center [1083, 388] width 39 height 21
click at [1388, 382] on icon "button" at bounding box center [1386, 390] width 4 height 16
click at [1360, 418] on div "Duplicate" at bounding box center [1334, 428] width 111 height 21
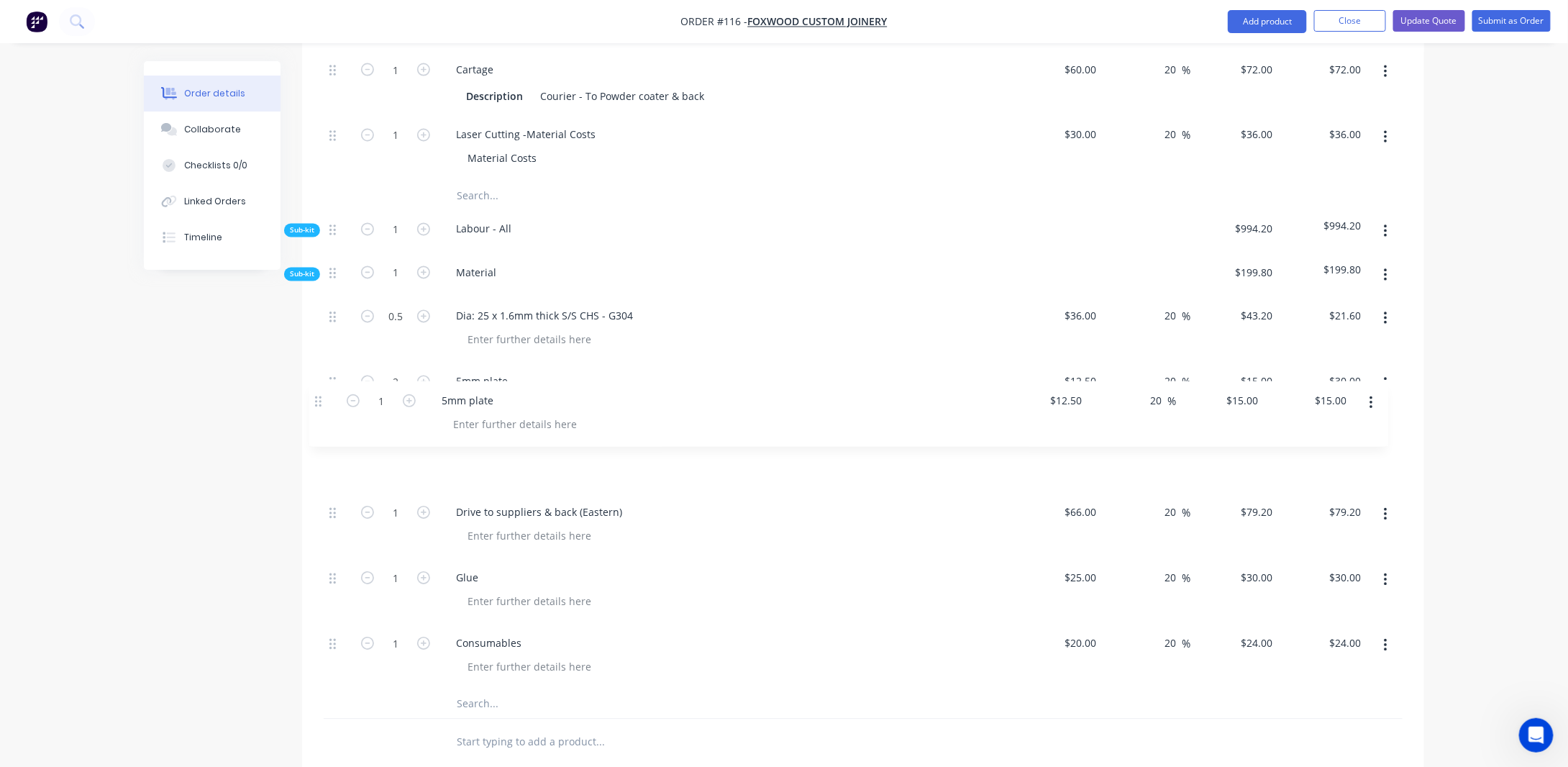
drag, startPoint x: 331, startPoint y: 630, endPoint x: 318, endPoint y: 400, distance: 230.4
click at [318, 400] on div "Qty Cost Markup Price Total Kit 1 J17 - Sisu Machine Manufacture & Supply: Fabr…" at bounding box center [863, 42] width 1122 height 1449
click at [464, 436] on div "5mm plate" at bounding box center [482, 447] width 74 height 21
click at [423, 441] on icon "button" at bounding box center [424, 447] width 13 height 13
click at [1417, 449] on div "Qty Cost Markup Price Total Kit 1 J17 - Sisu Machine Manufacture & Supply: Fabr…" at bounding box center [863, 42] width 1122 height 1450
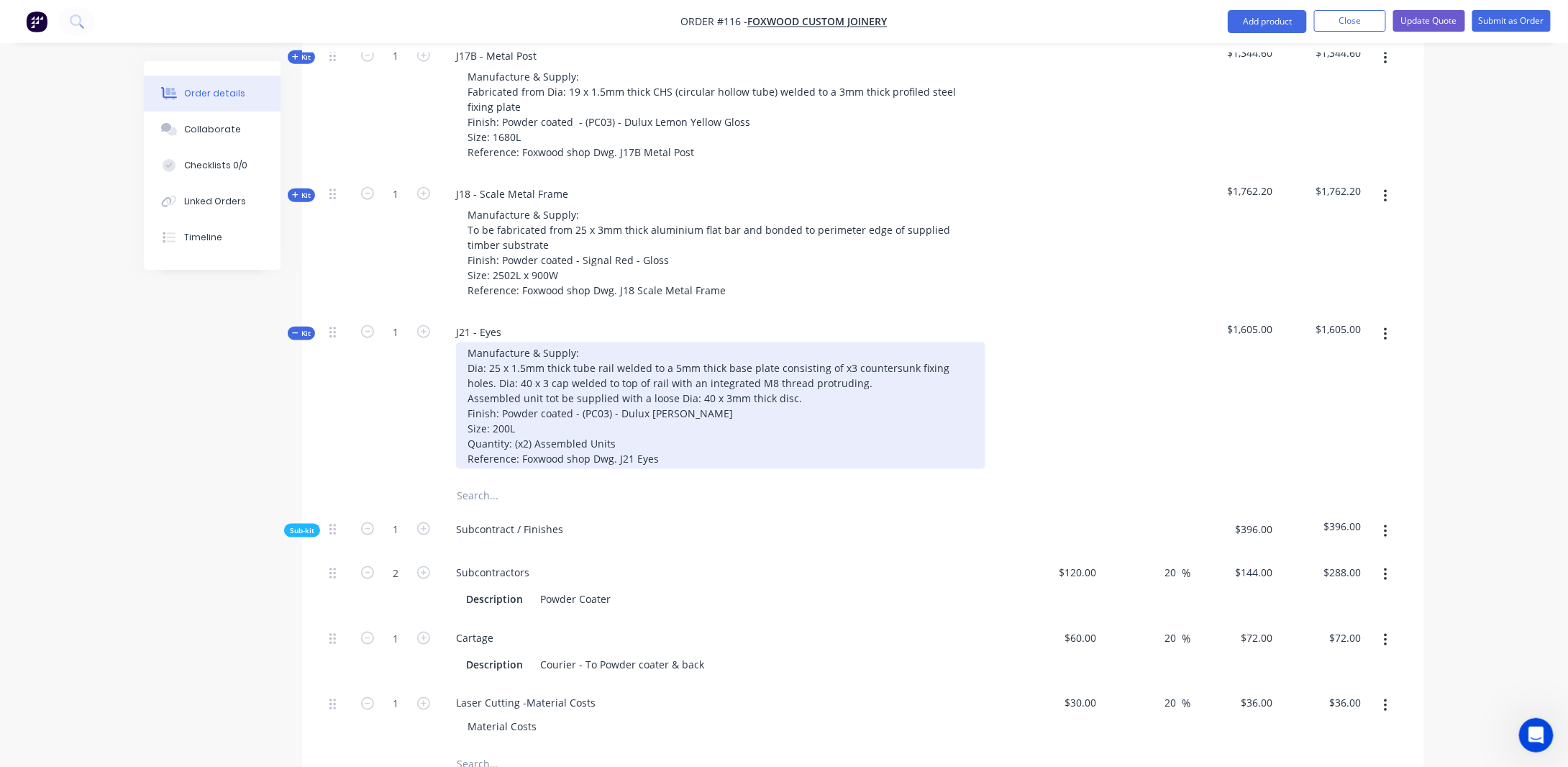
scroll to position [612, 0]
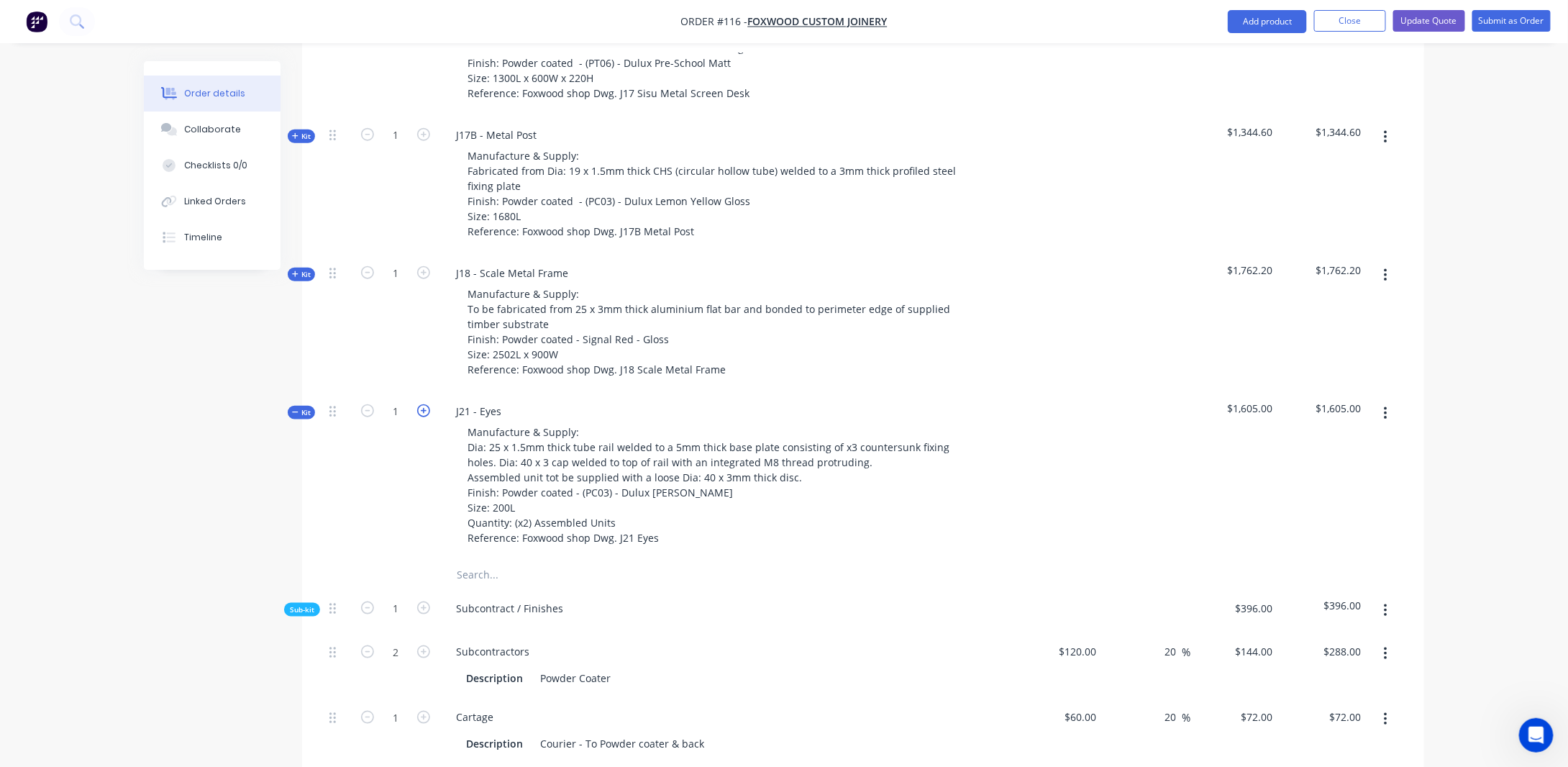
click at [422, 404] on icon "button" at bounding box center [424, 411] width 13 height 13
click at [366, 404] on icon "button" at bounding box center [368, 411] width 13 height 13
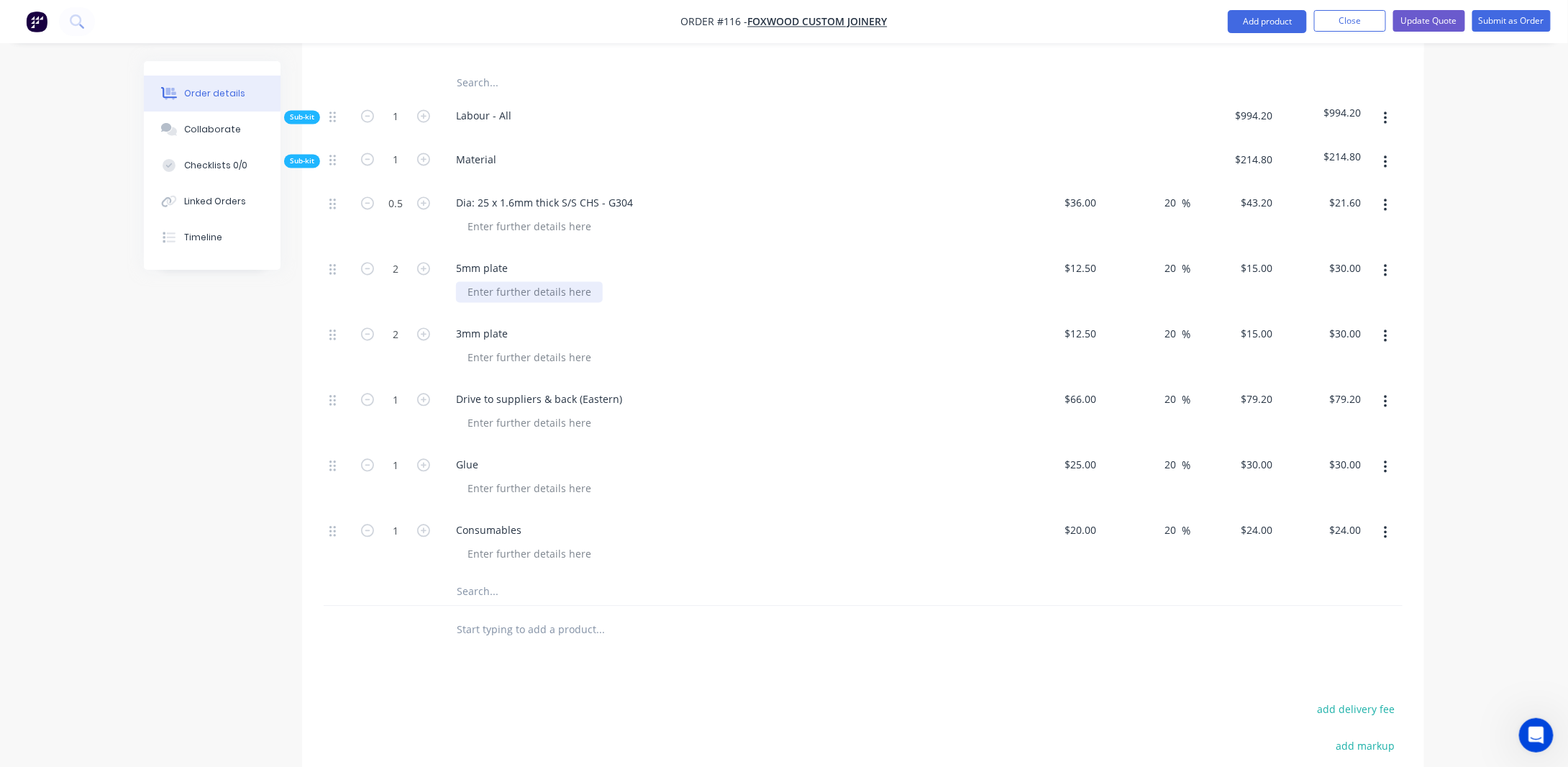
scroll to position [1330, 0]
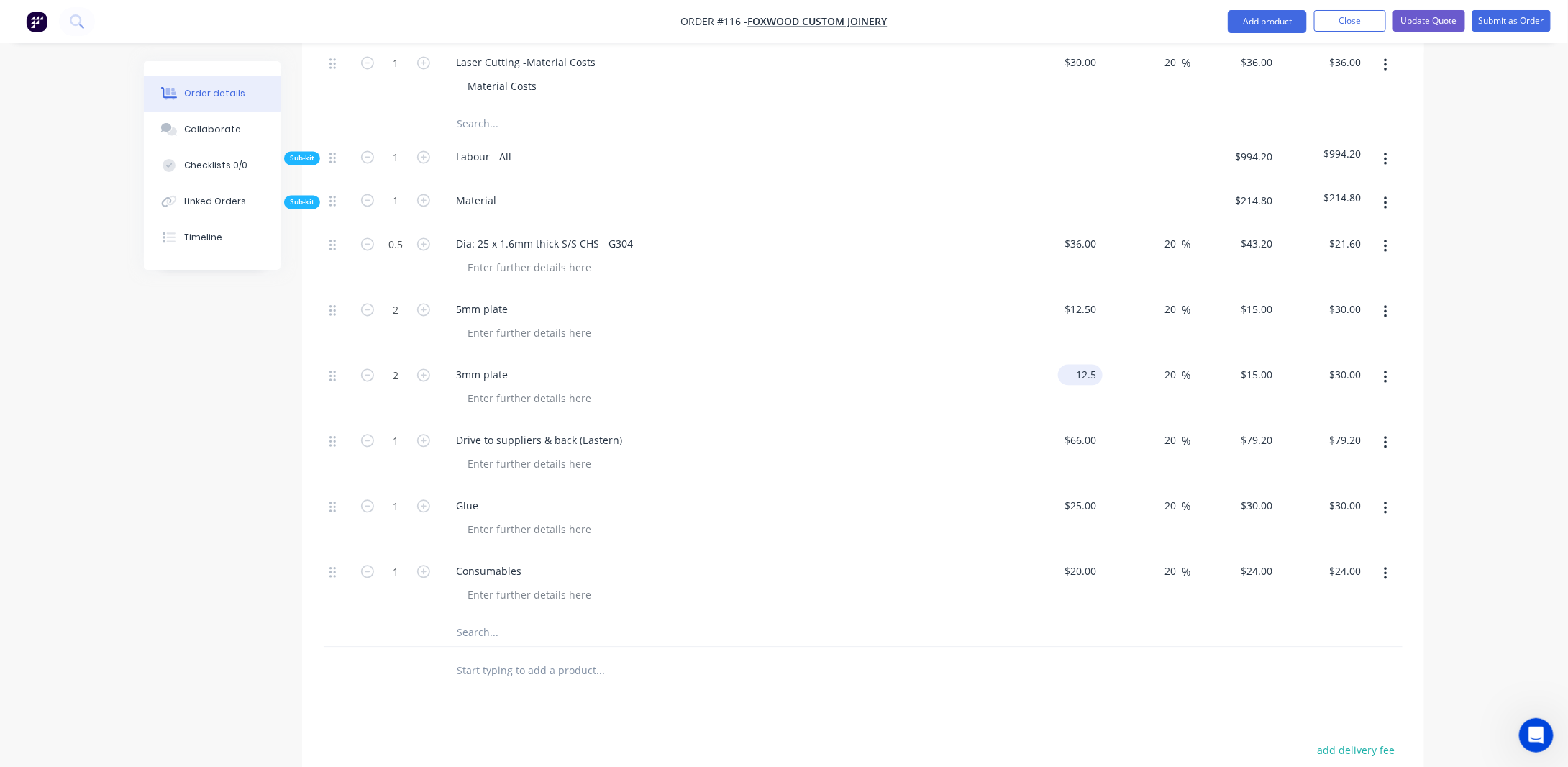
click at [1095, 365] on input "12.5" at bounding box center [1083, 375] width 39 height 21
click at [331, 501] on icon at bounding box center [332, 506] width 7 height 11
click at [332, 501] on icon at bounding box center [332, 507] width 7 height 13
click at [1387, 501] on icon "button" at bounding box center [1386, 509] width 4 height 16
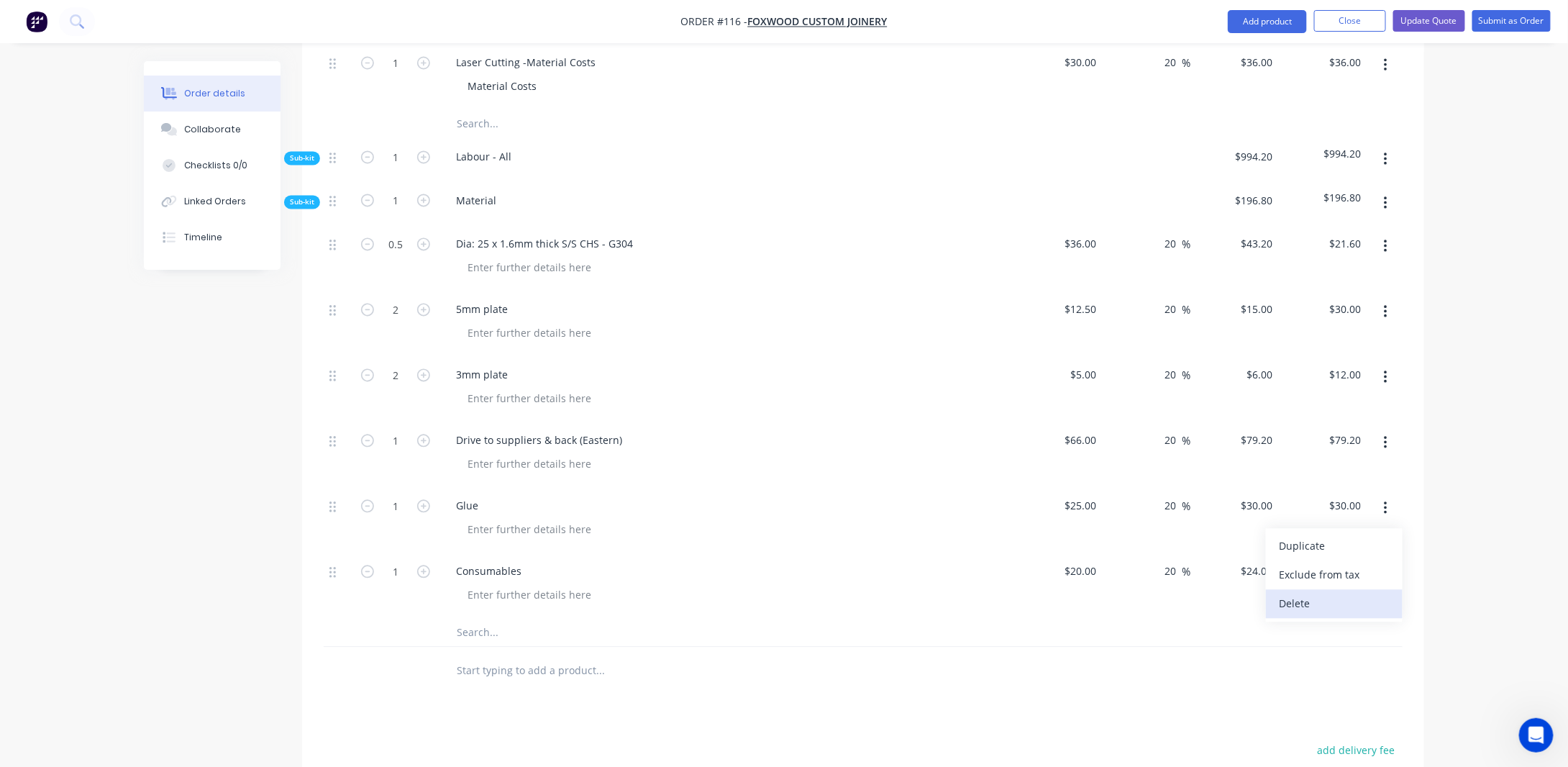
click at [1302, 593] on div "Delete" at bounding box center [1334, 604] width 111 height 21
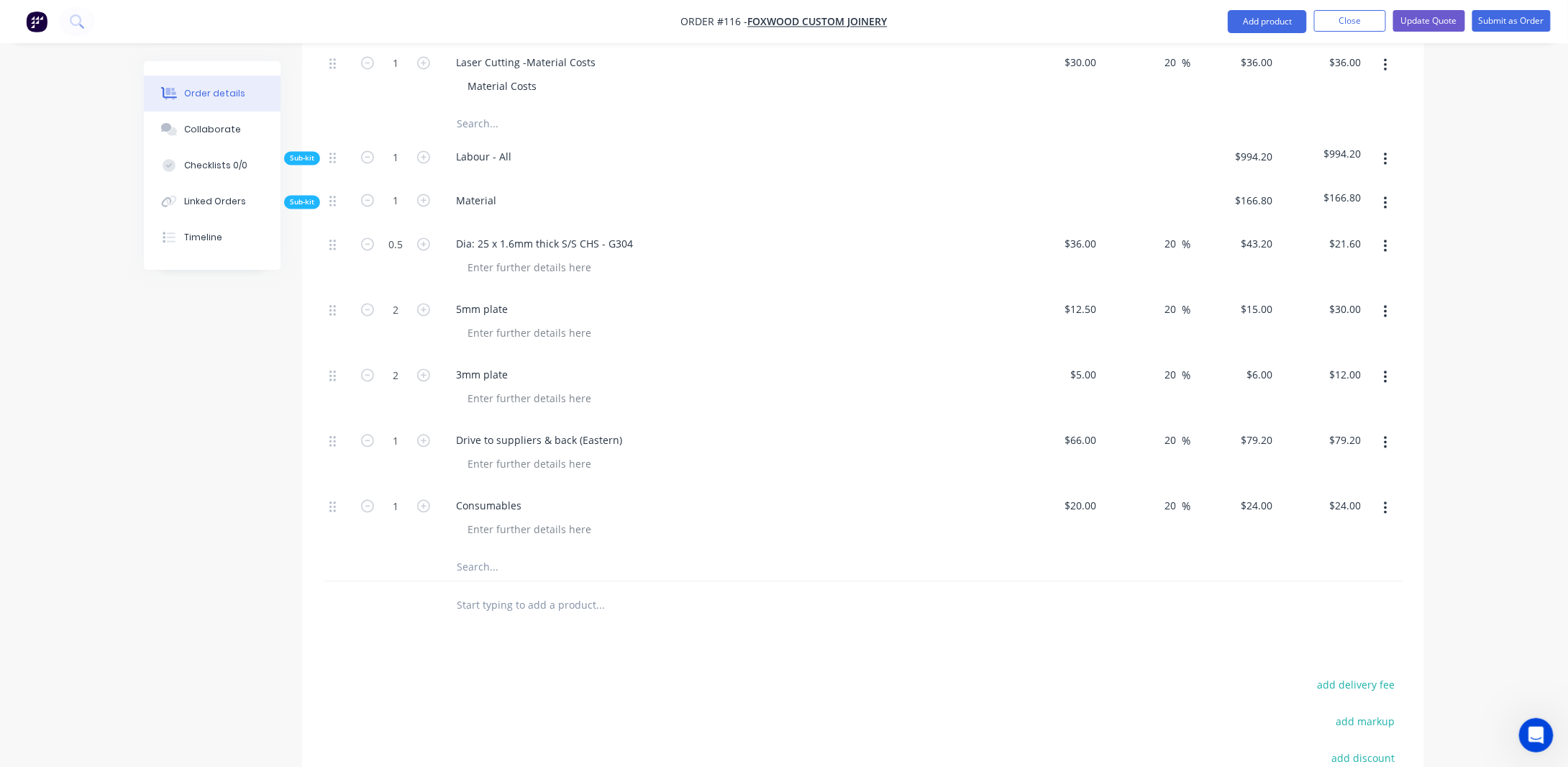
click at [1386, 435] on icon "button" at bounding box center [1386, 443] width 4 height 16
click at [1364, 528] on div "Delete" at bounding box center [1334, 538] width 111 height 21
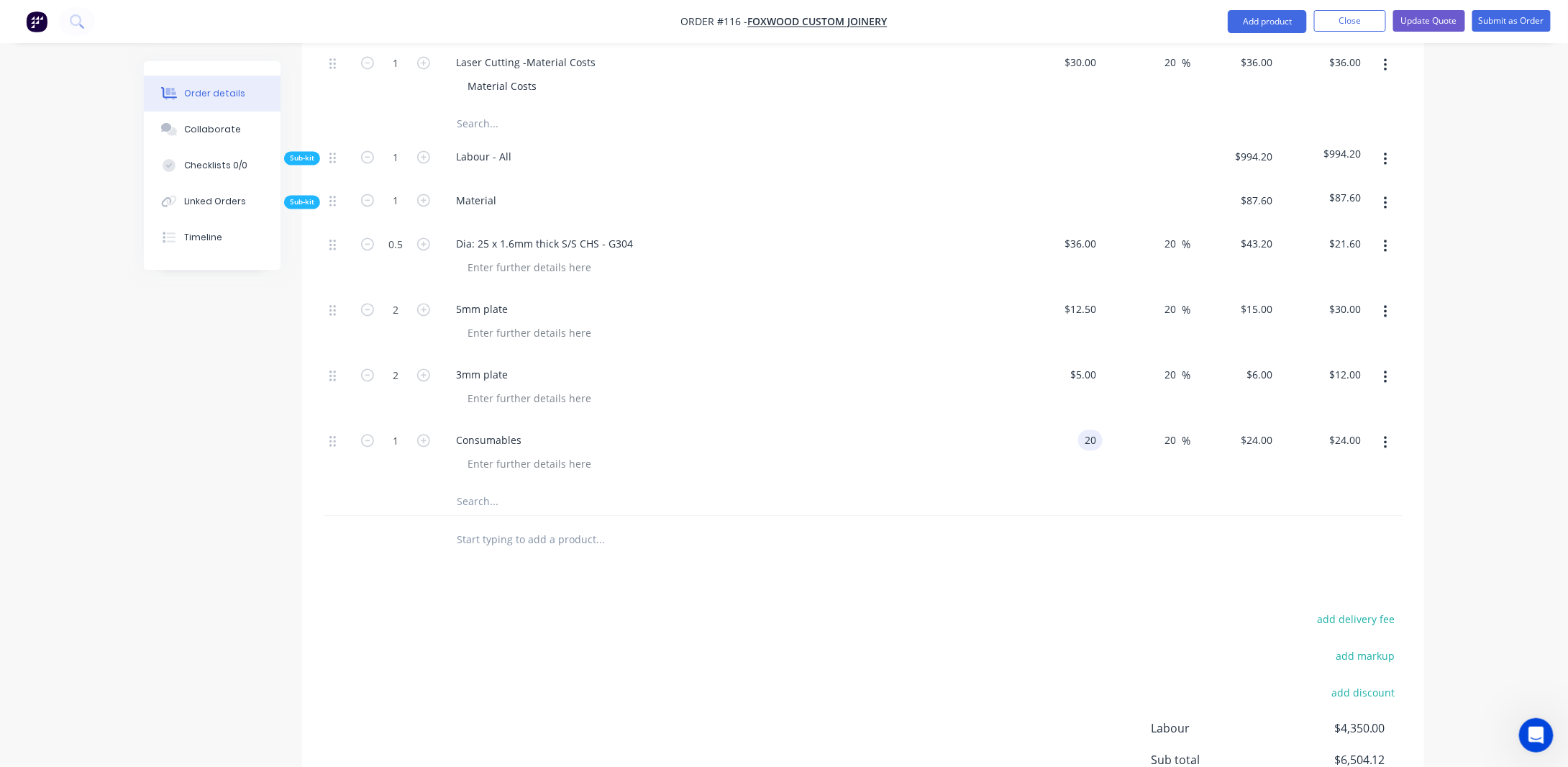
click at [1095, 430] on input "20" at bounding box center [1094, 440] width 19 height 21
click at [1172, 234] on input "20" at bounding box center [1173, 244] width 19 height 21
click at [1178, 299] on input "20" at bounding box center [1173, 309] width 19 height 21
click at [1180, 365] on input "20" at bounding box center [1173, 375] width 19 height 21
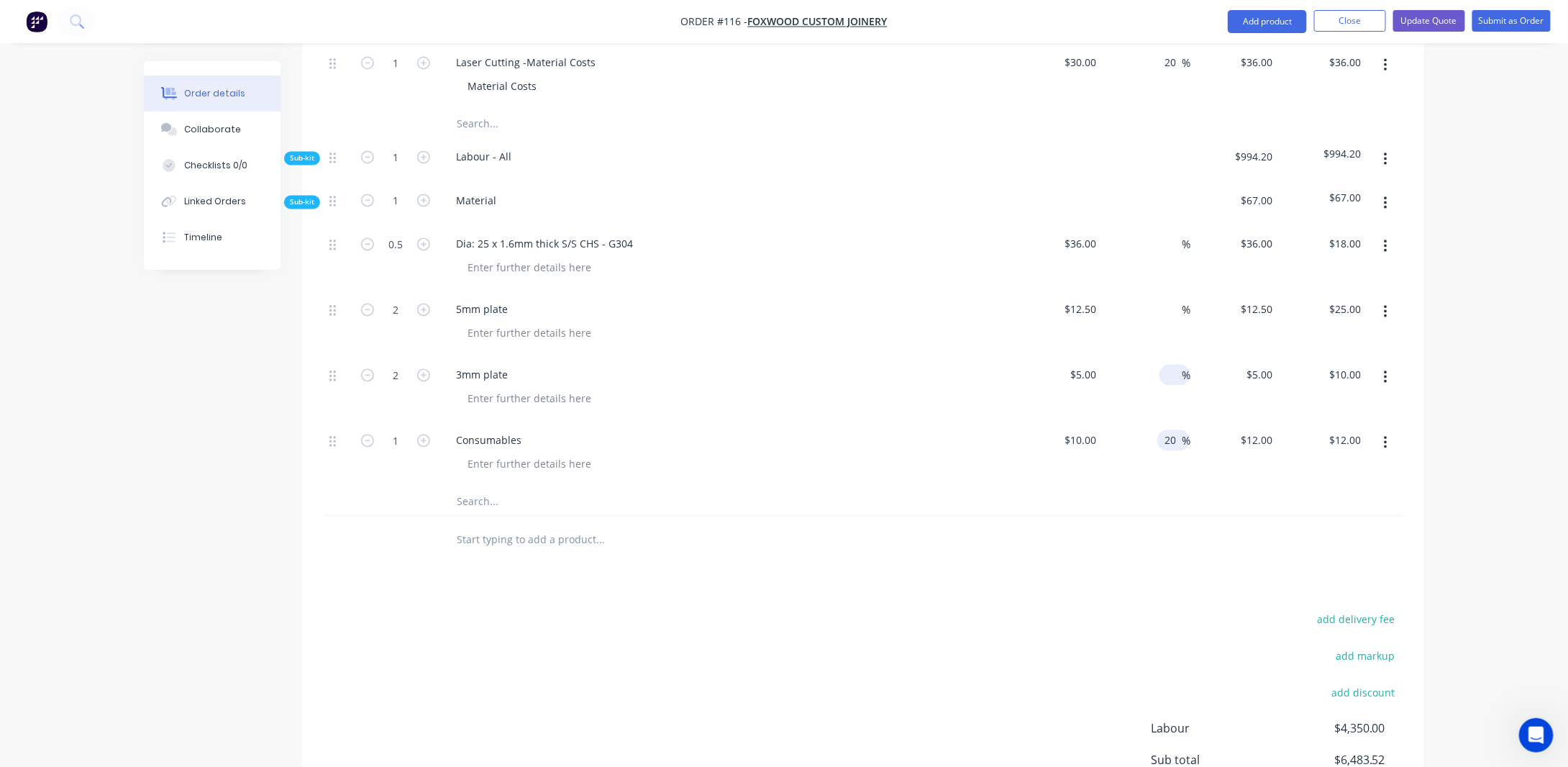
click at [1180, 430] on input "20" at bounding box center [1173, 440] width 19 height 21
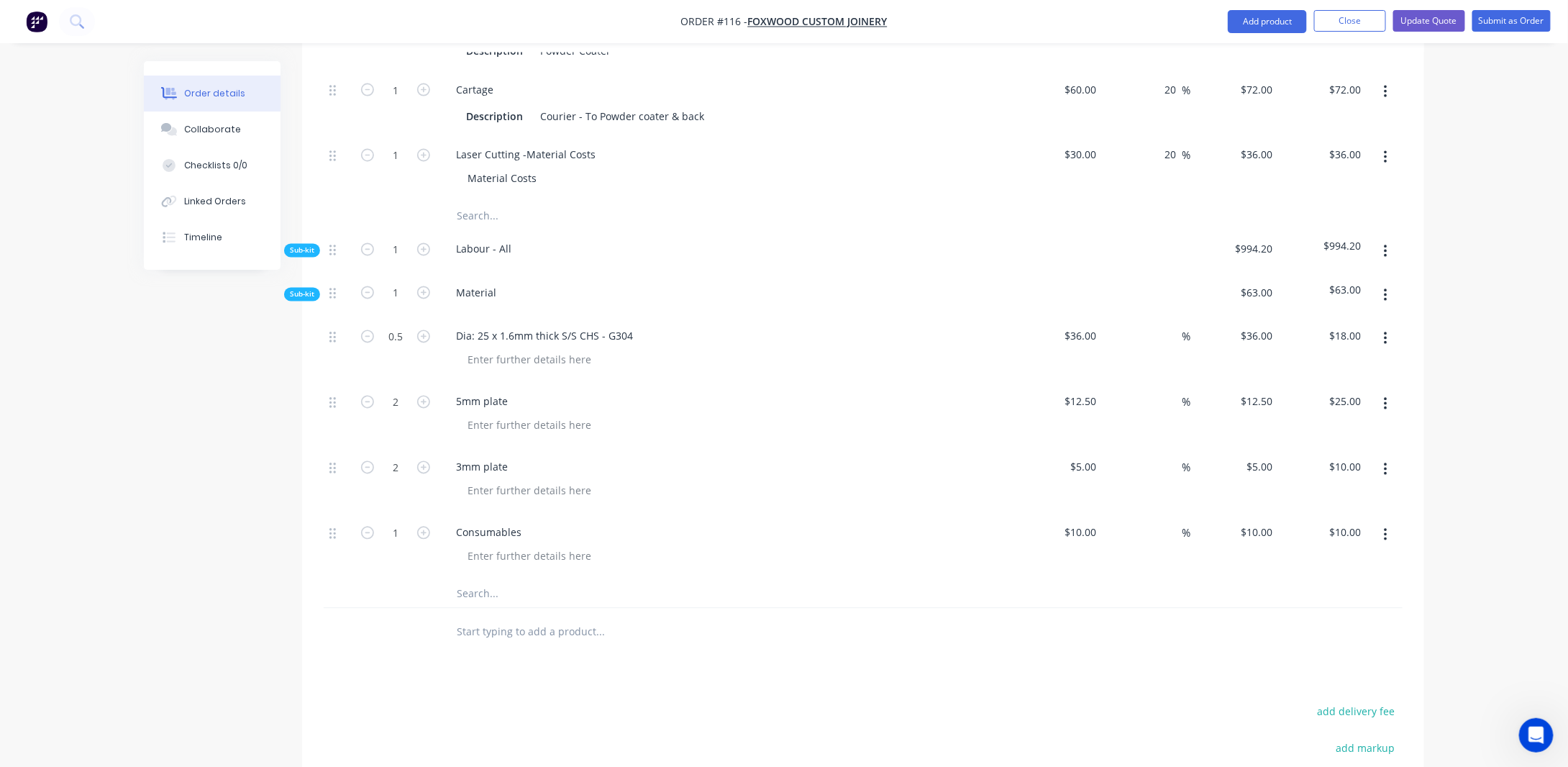
scroll to position [1187, 0]
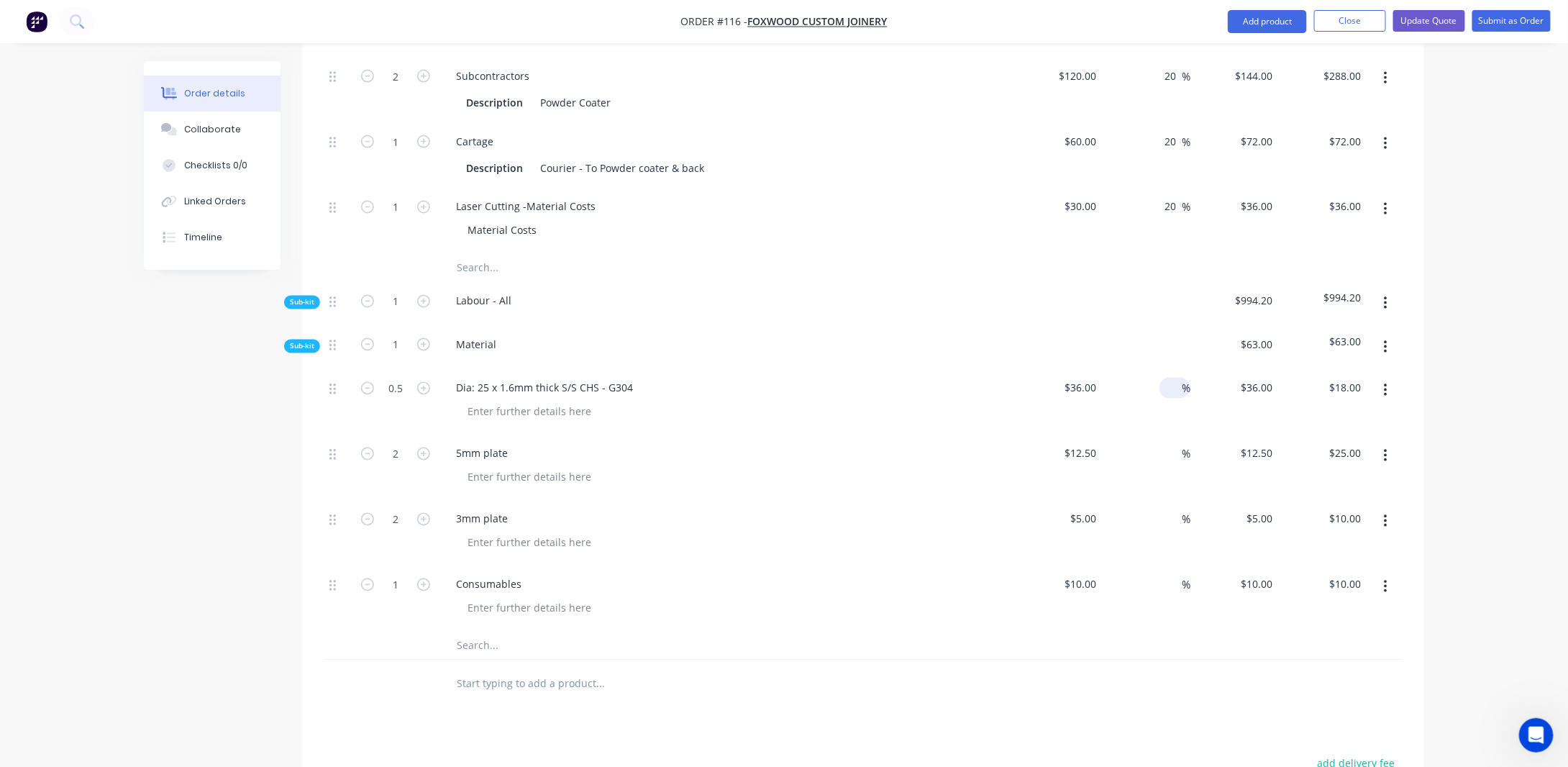
click at [1162, 377] on div "%" at bounding box center [1175, 388] width 31 height 21
click at [1175, 443] on input at bounding box center [1174, 453] width 17 height 21
click at [1175, 509] on input at bounding box center [1174, 519] width 17 height 21
click at [1181, 574] on input at bounding box center [1174, 584] width 17 height 21
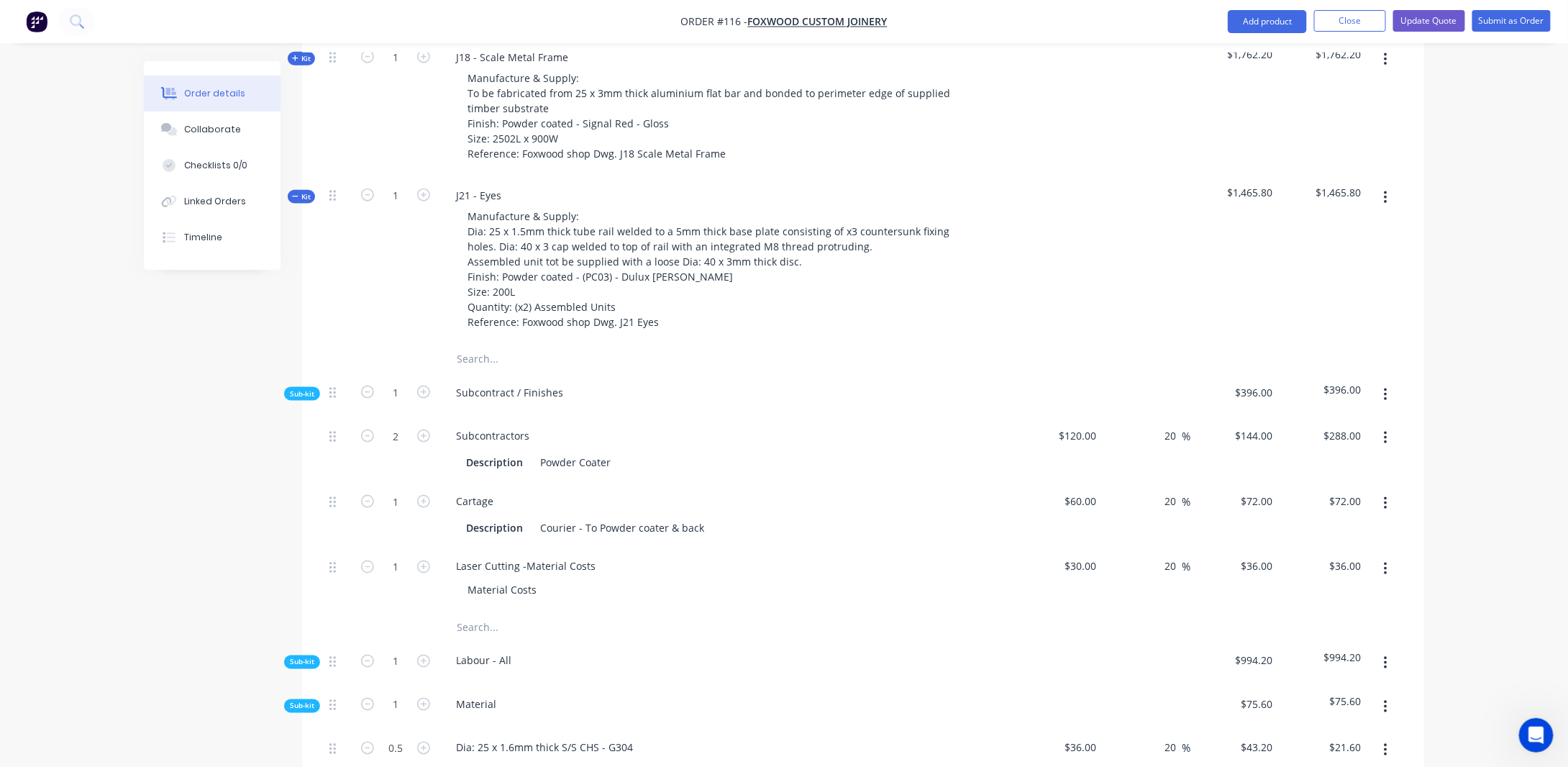
scroll to position [755, 0]
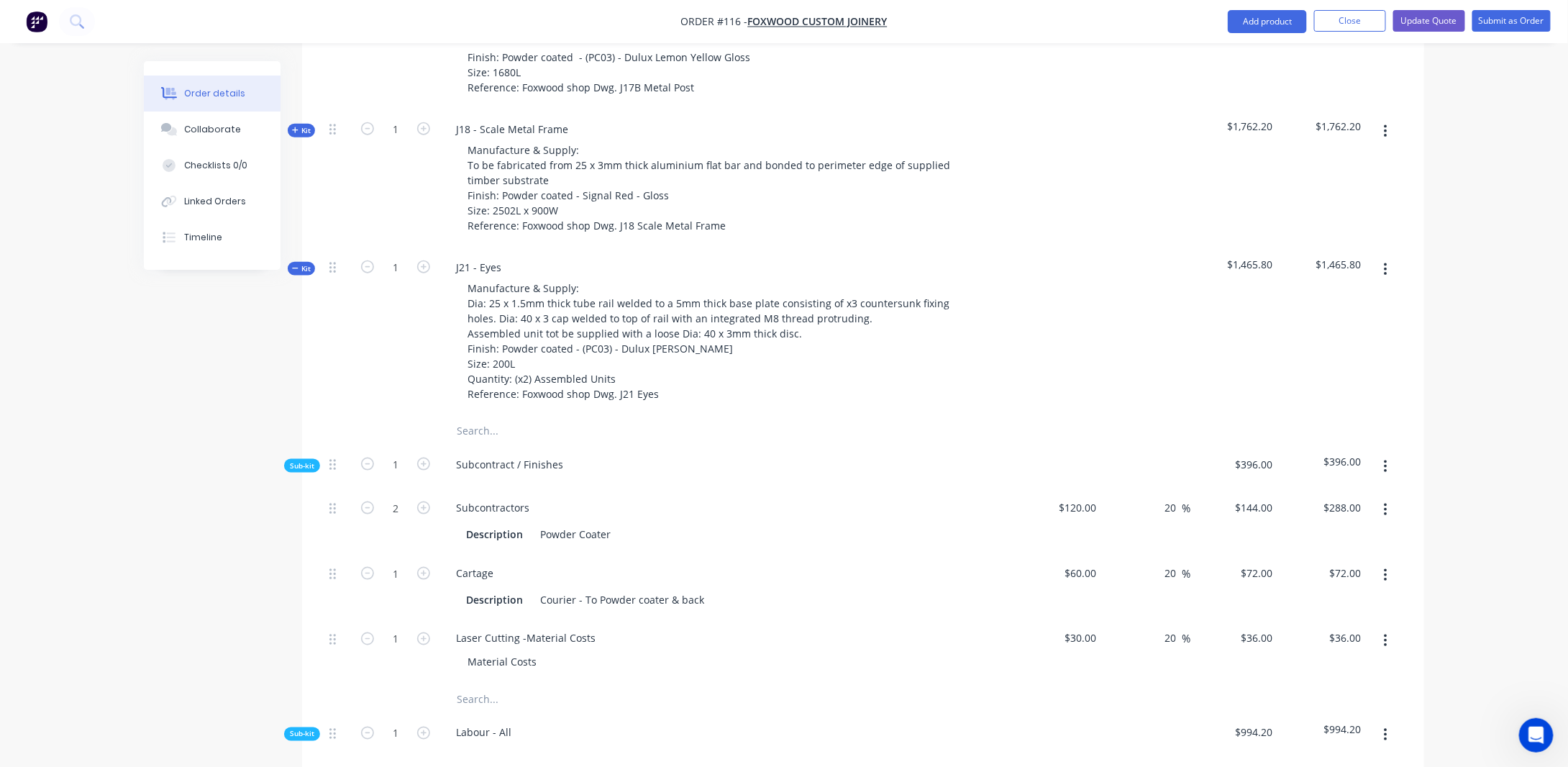
click at [1487, 328] on div "Order details Collaborate Checklists 0/0 Linked Orders Timeline Order details C…" at bounding box center [784, 374] width 1568 height 2260
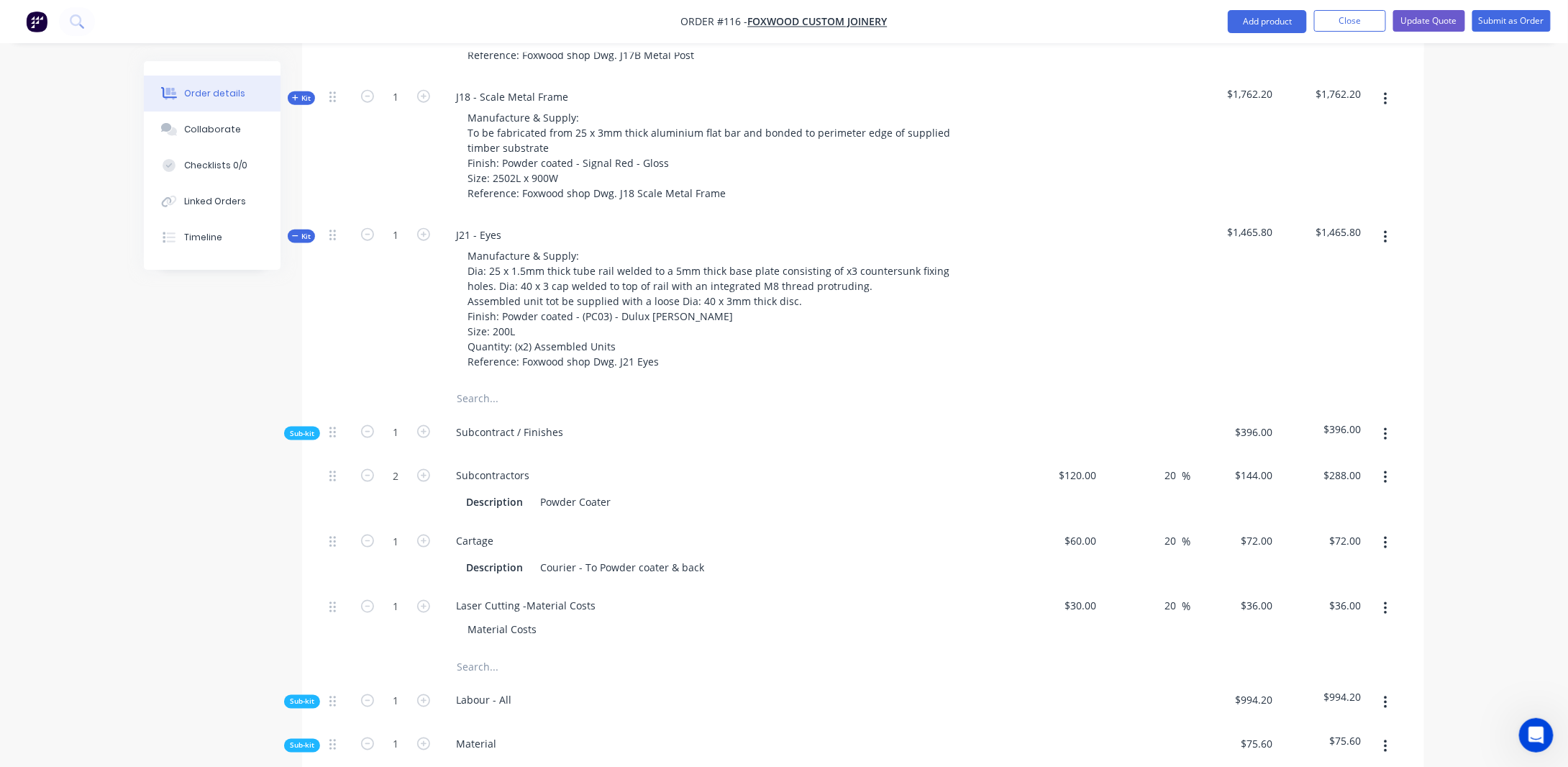
scroll to position [827, 0]
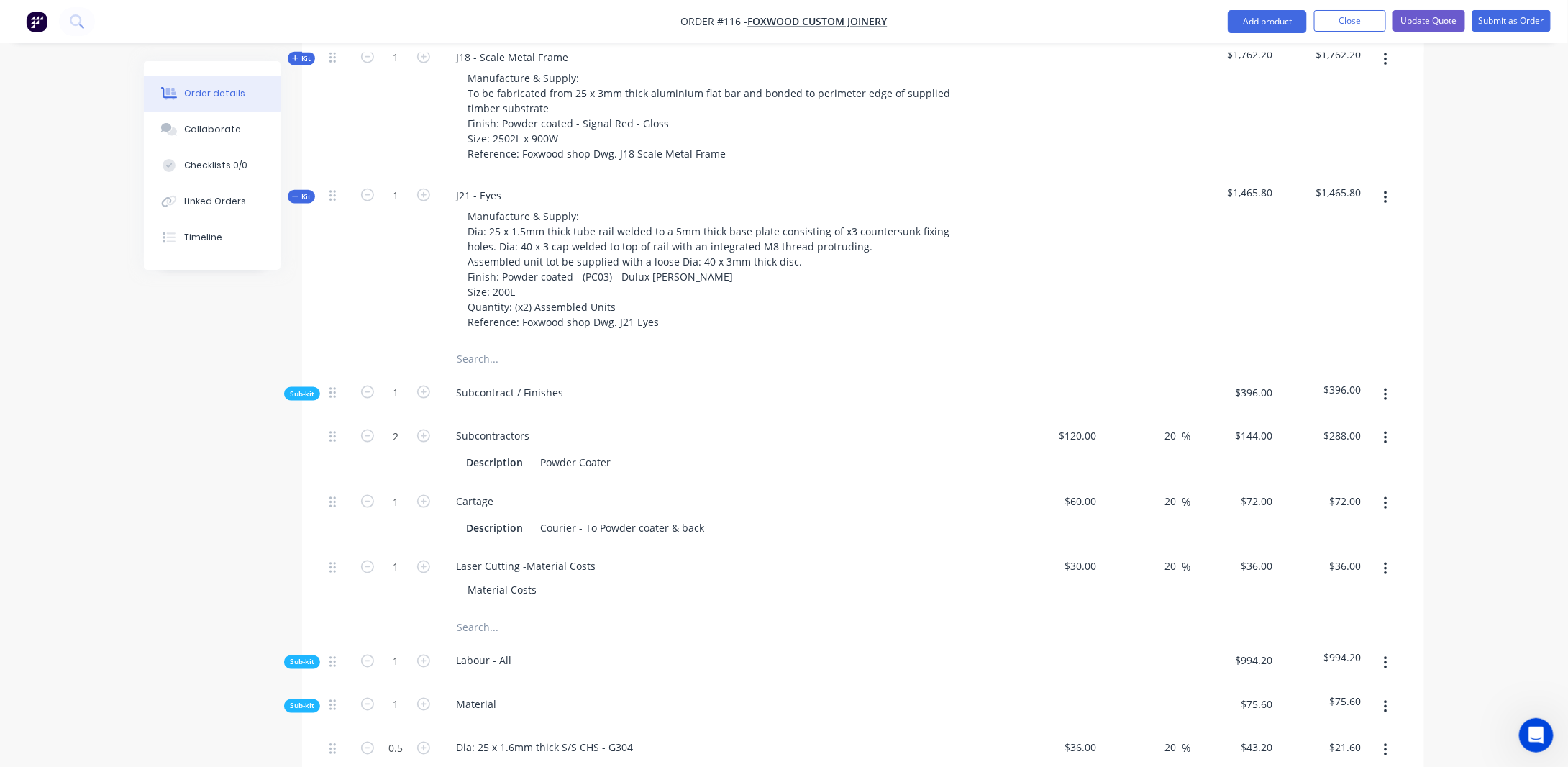
click at [314, 388] on span "Sub-kit" at bounding box center [302, 393] width 25 height 11
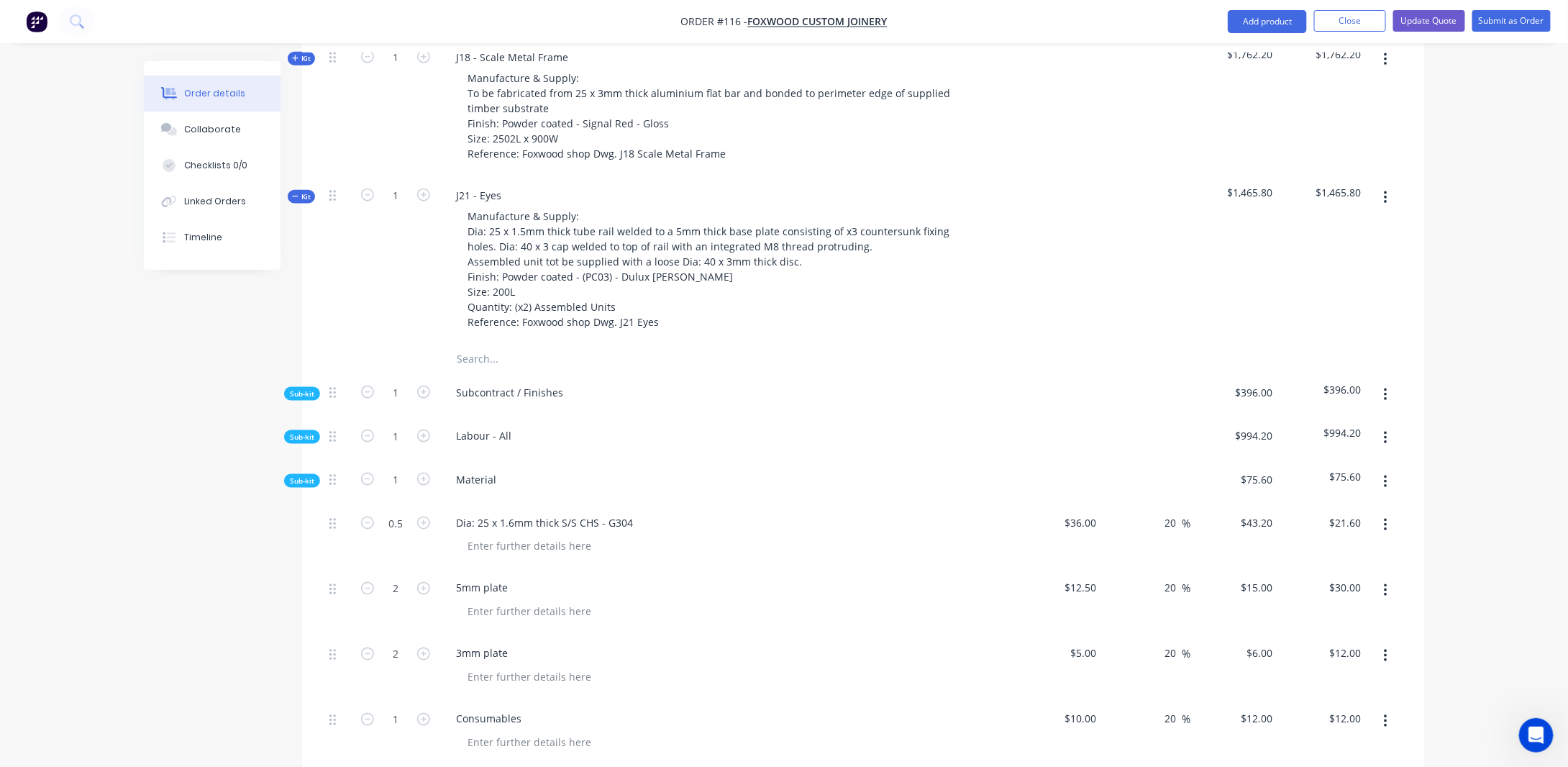
click at [299, 191] on span "Kit" at bounding box center [301, 196] width 19 height 11
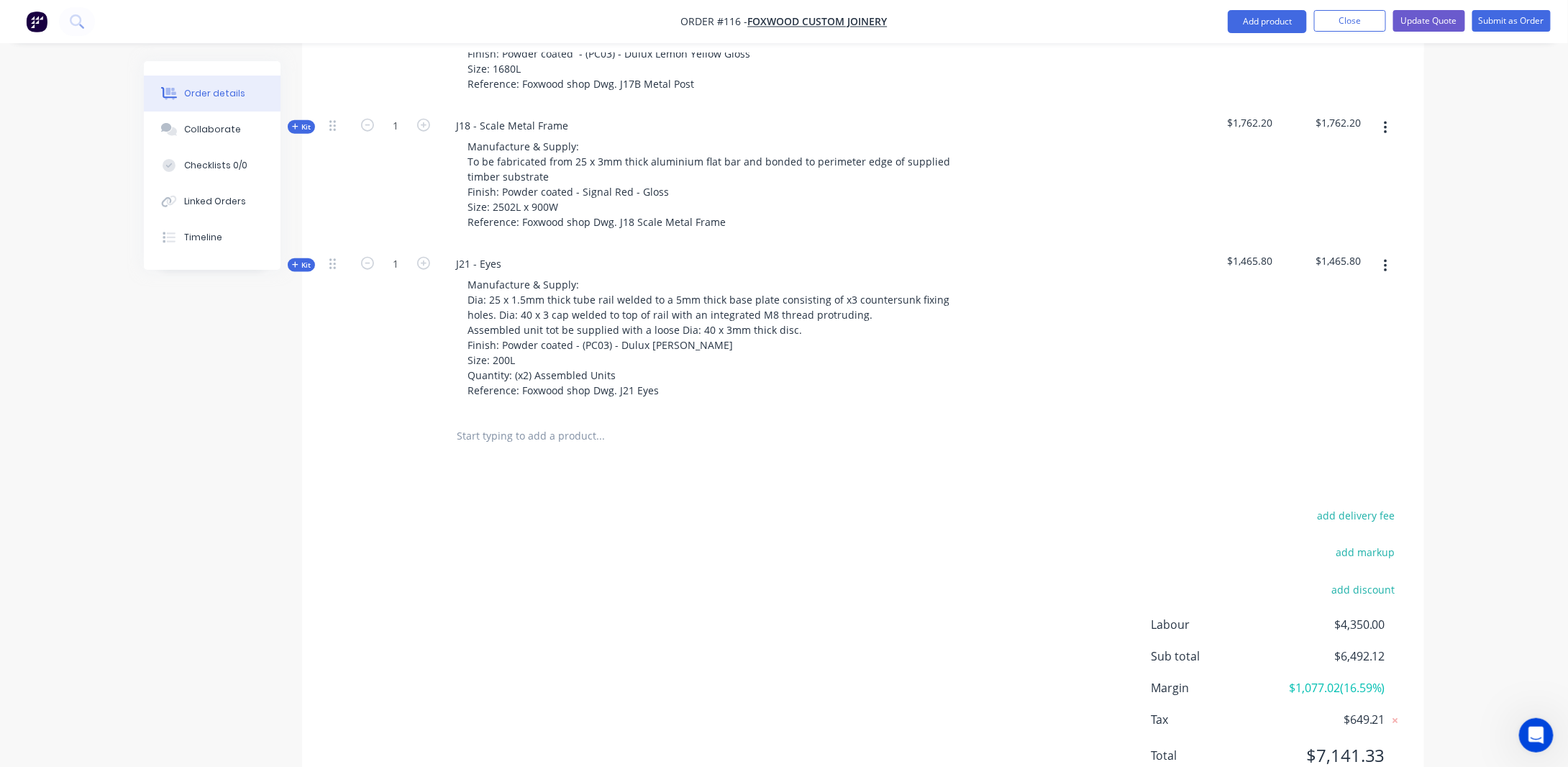
scroll to position [800, 0]
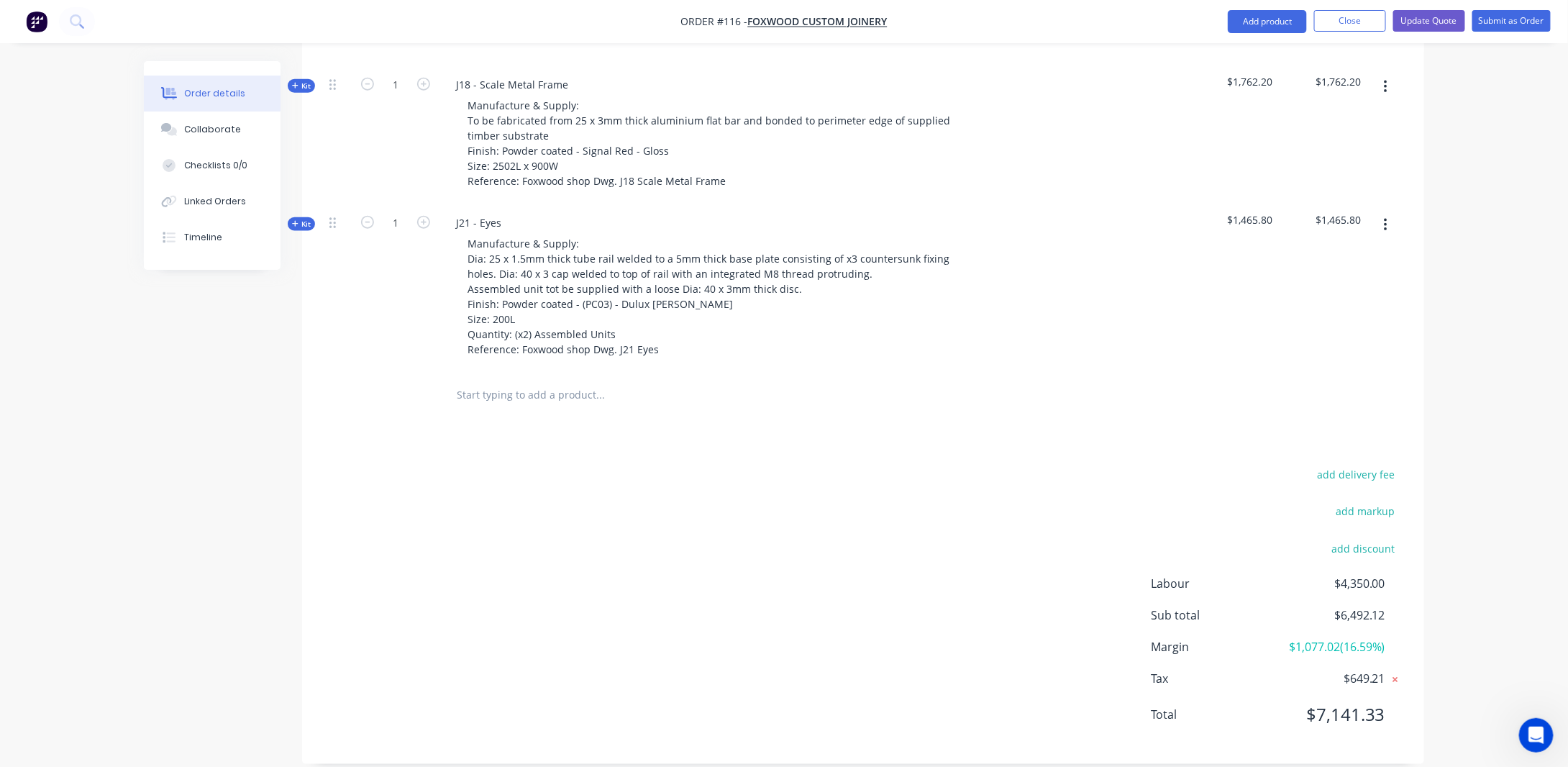
click at [1397, 677] on icon at bounding box center [1396, 679] width 5 height 5
click at [1397, 673] on icon at bounding box center [1396, 679] width 12 height 12
click at [1396, 672] on icon at bounding box center [1396, 679] width 15 height 15
click at [1394, 671] on icon at bounding box center [1397, 679] width 13 height 15
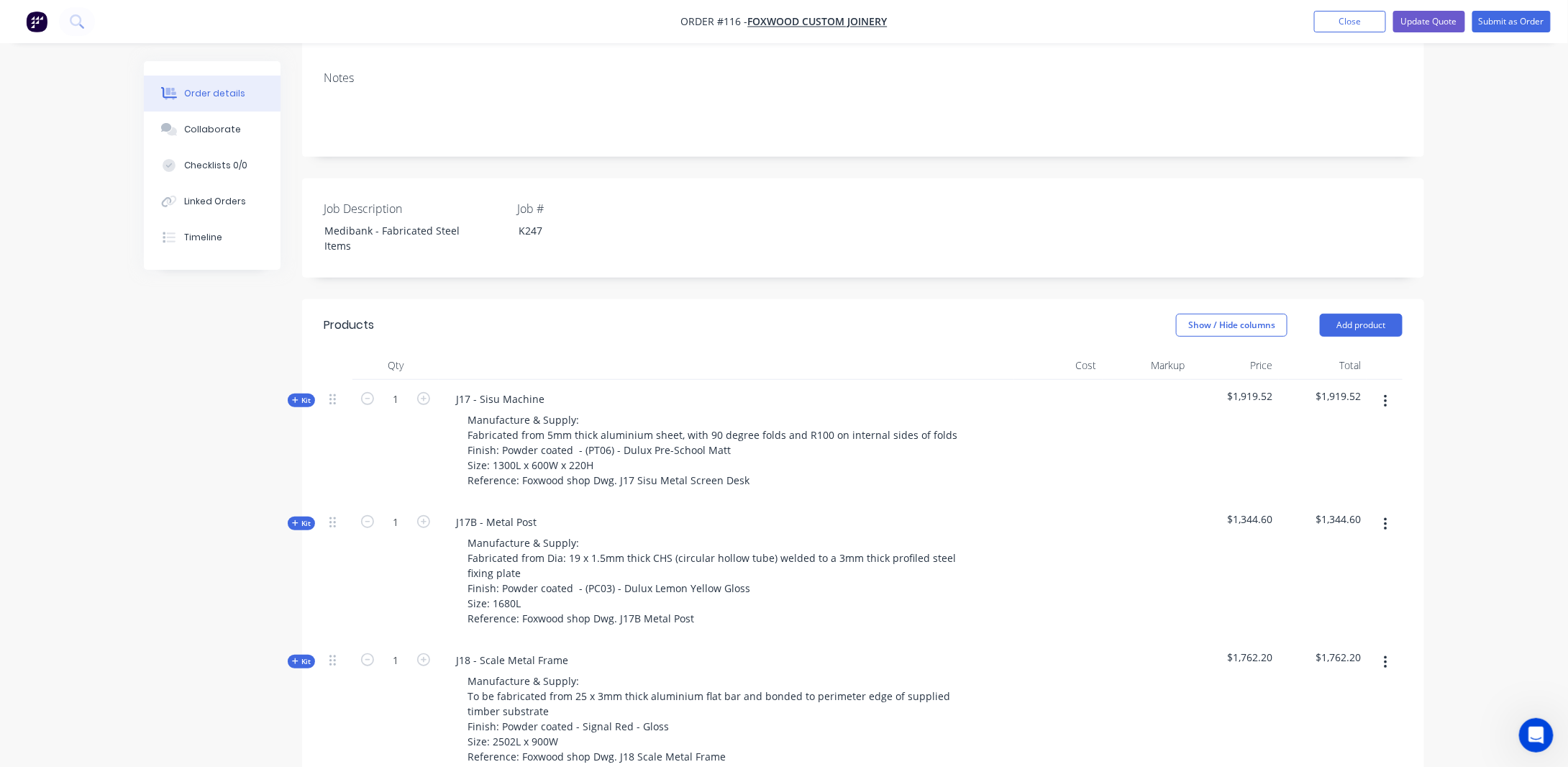
scroll to position [0, 0]
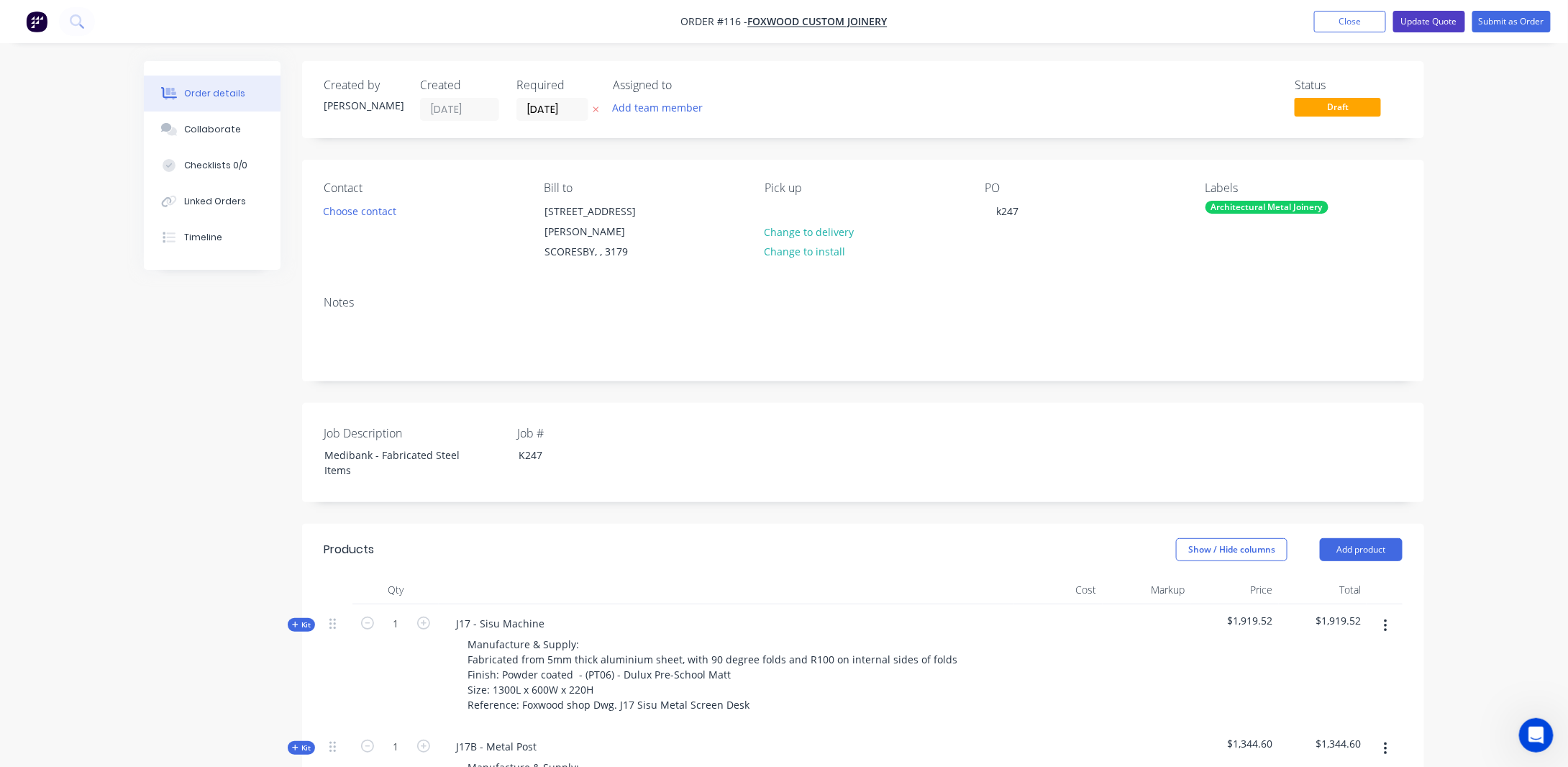
click at [1427, 20] on button "Update Quote" at bounding box center [1429, 22] width 72 height 22
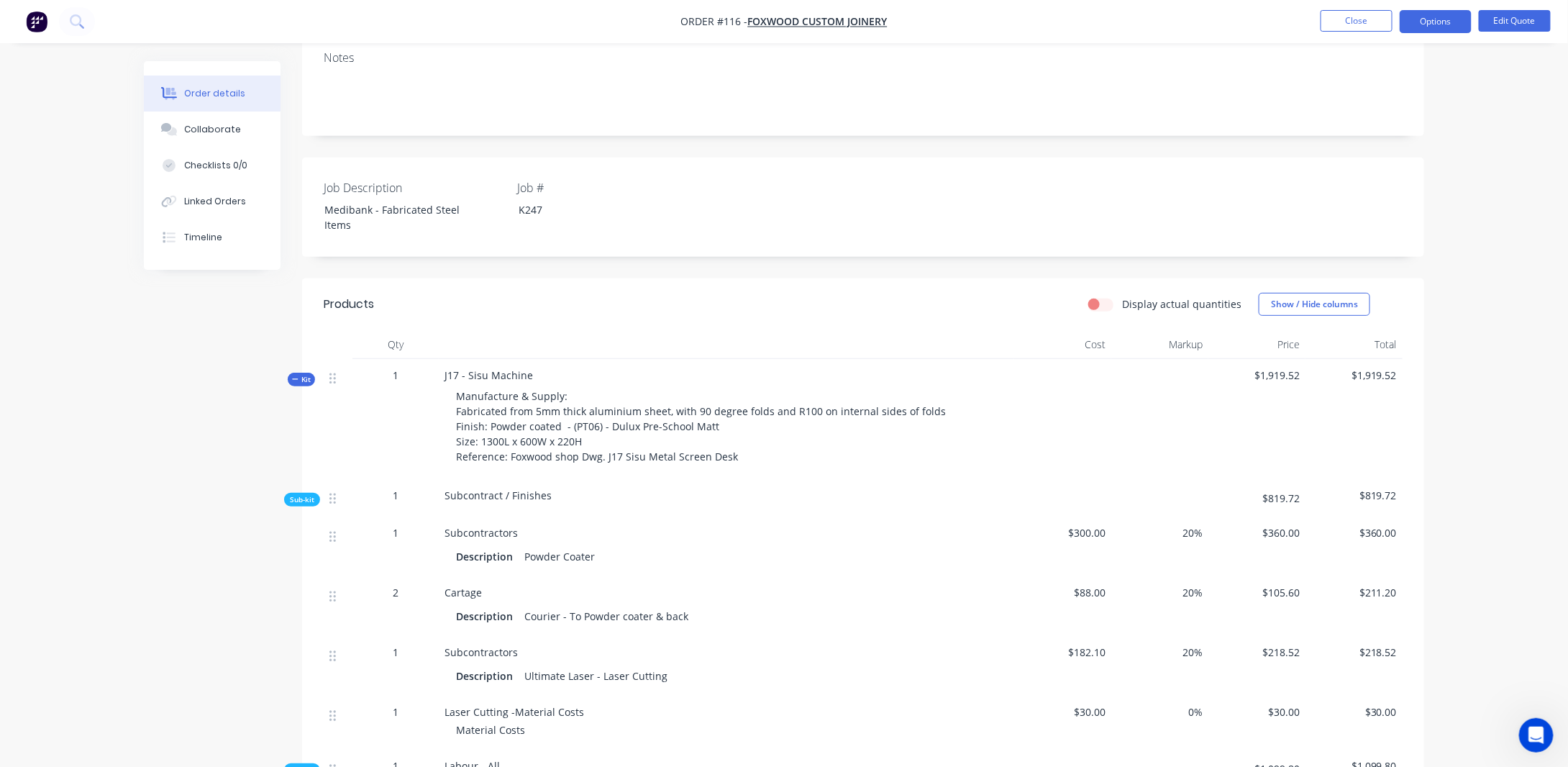
scroll to position [288, 0]
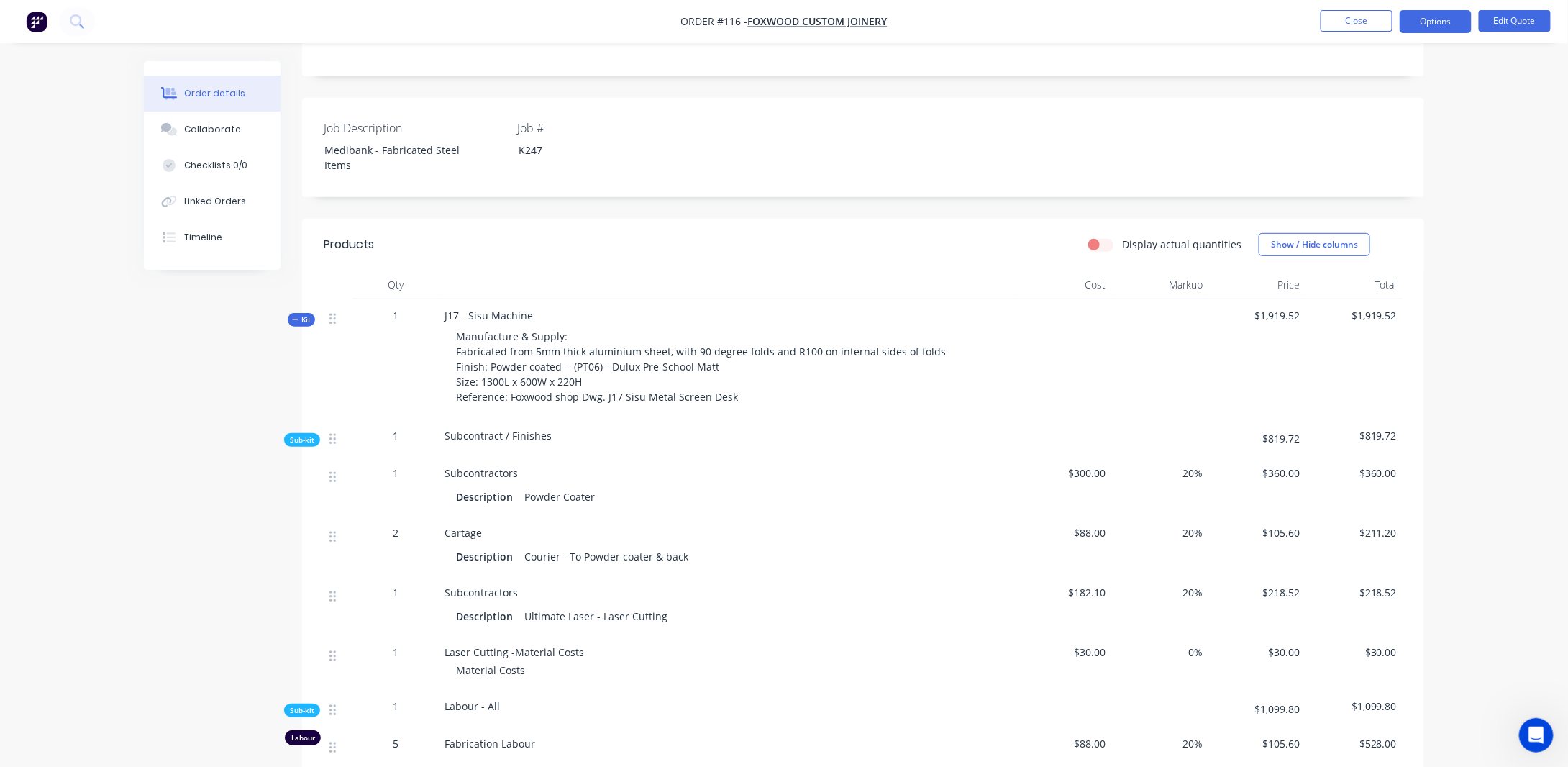
click at [1122, 247] on label "Display actual quantities" at bounding box center [1182, 244] width 120 height 15
click at [1100, 247] on input "Display actual quantities" at bounding box center [1094, 243] width 12 height 14
click at [1122, 247] on label "Display actual quantities" at bounding box center [1182, 244] width 120 height 15
click at [1100, 247] on input "Display actual quantities" at bounding box center [1094, 243] width 12 height 14
click at [1122, 247] on label "Display actual quantities" at bounding box center [1182, 244] width 120 height 15
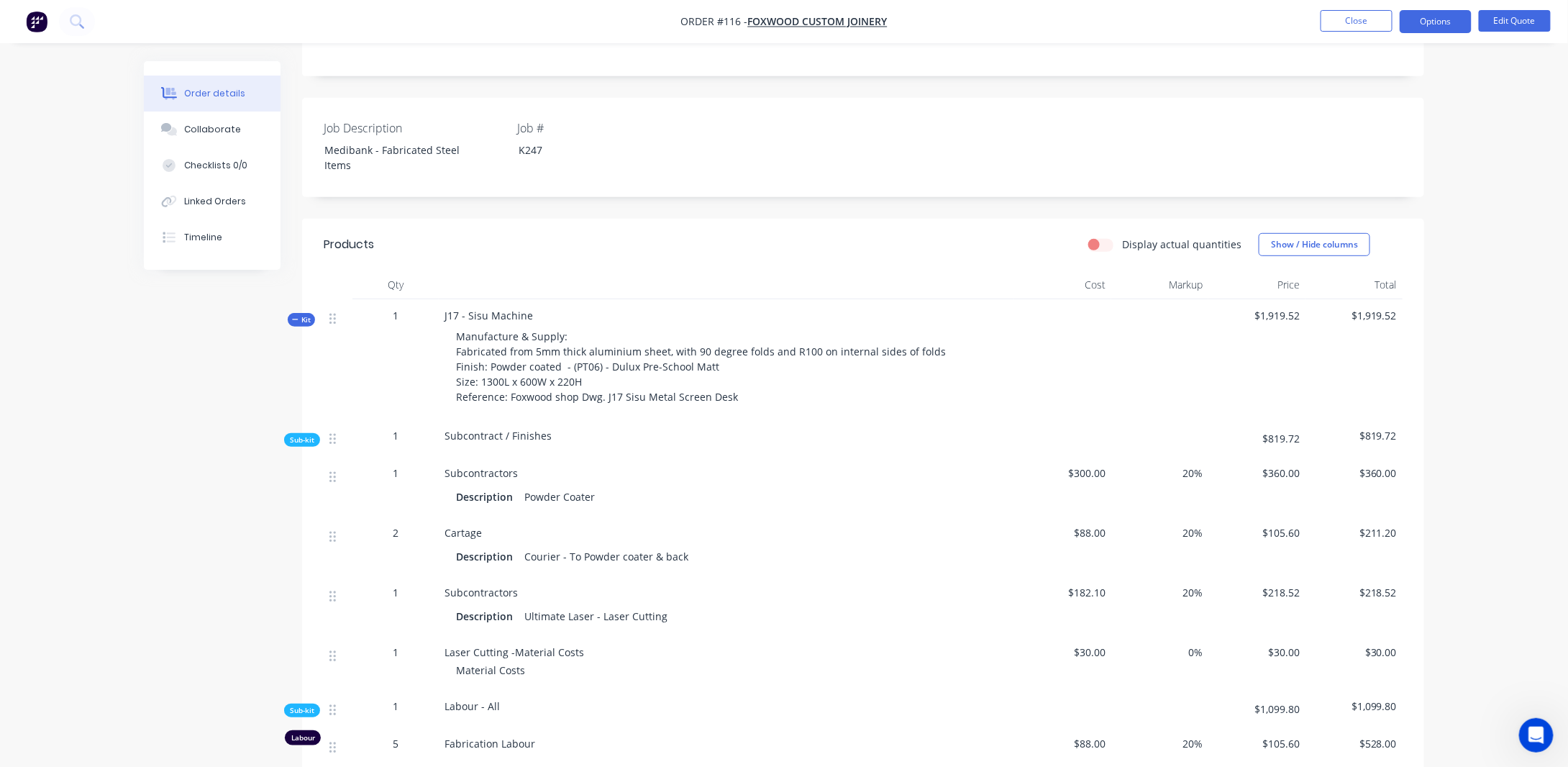
click at [1100, 247] on input "Display actual quantities" at bounding box center [1094, 243] width 12 height 14
click at [1122, 247] on label "Display actual quantities" at bounding box center [1182, 244] width 120 height 15
click at [1100, 247] on input "Display actual quantities" at bounding box center [1094, 243] width 12 height 14
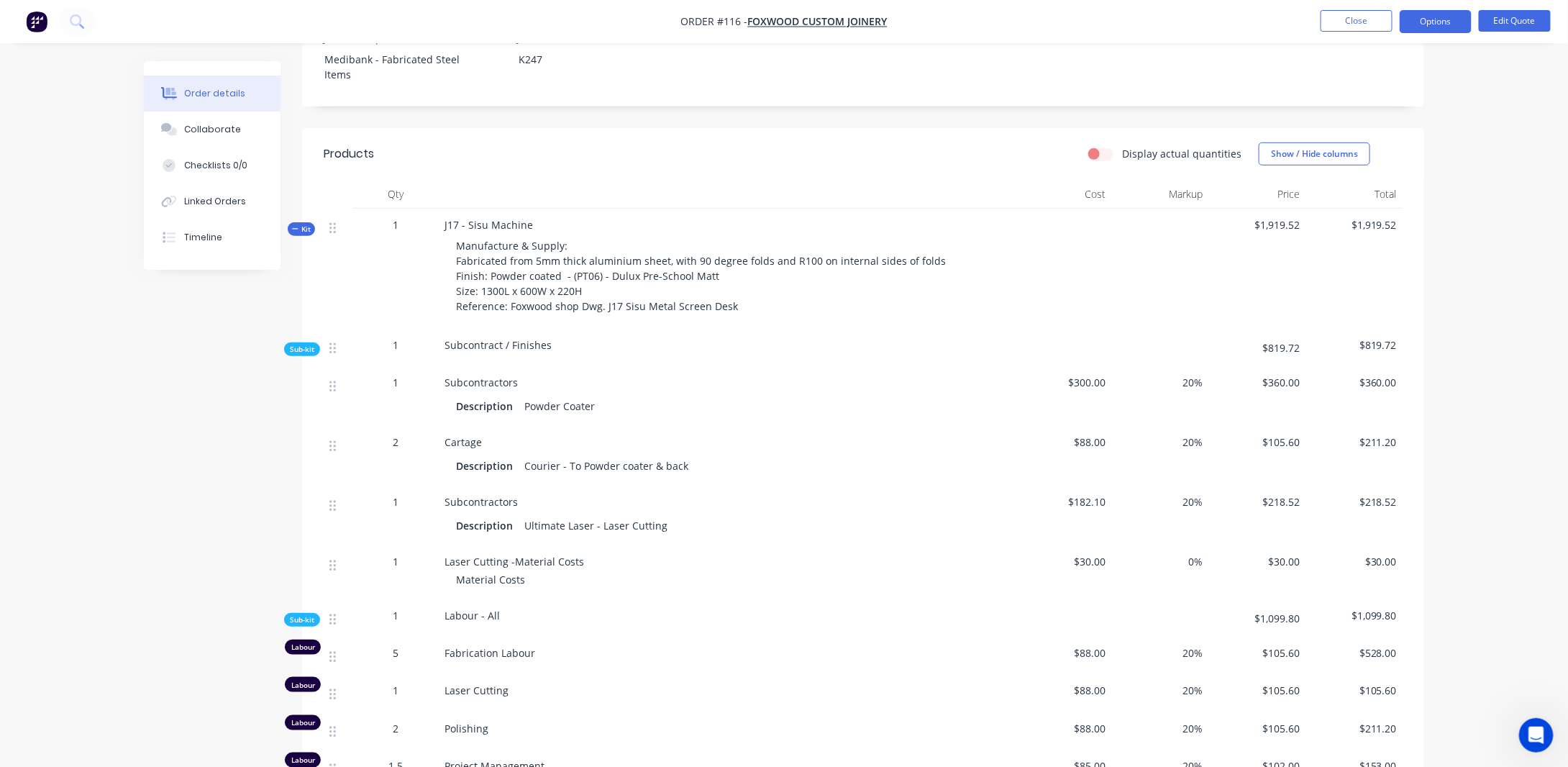
scroll to position [360, 0]
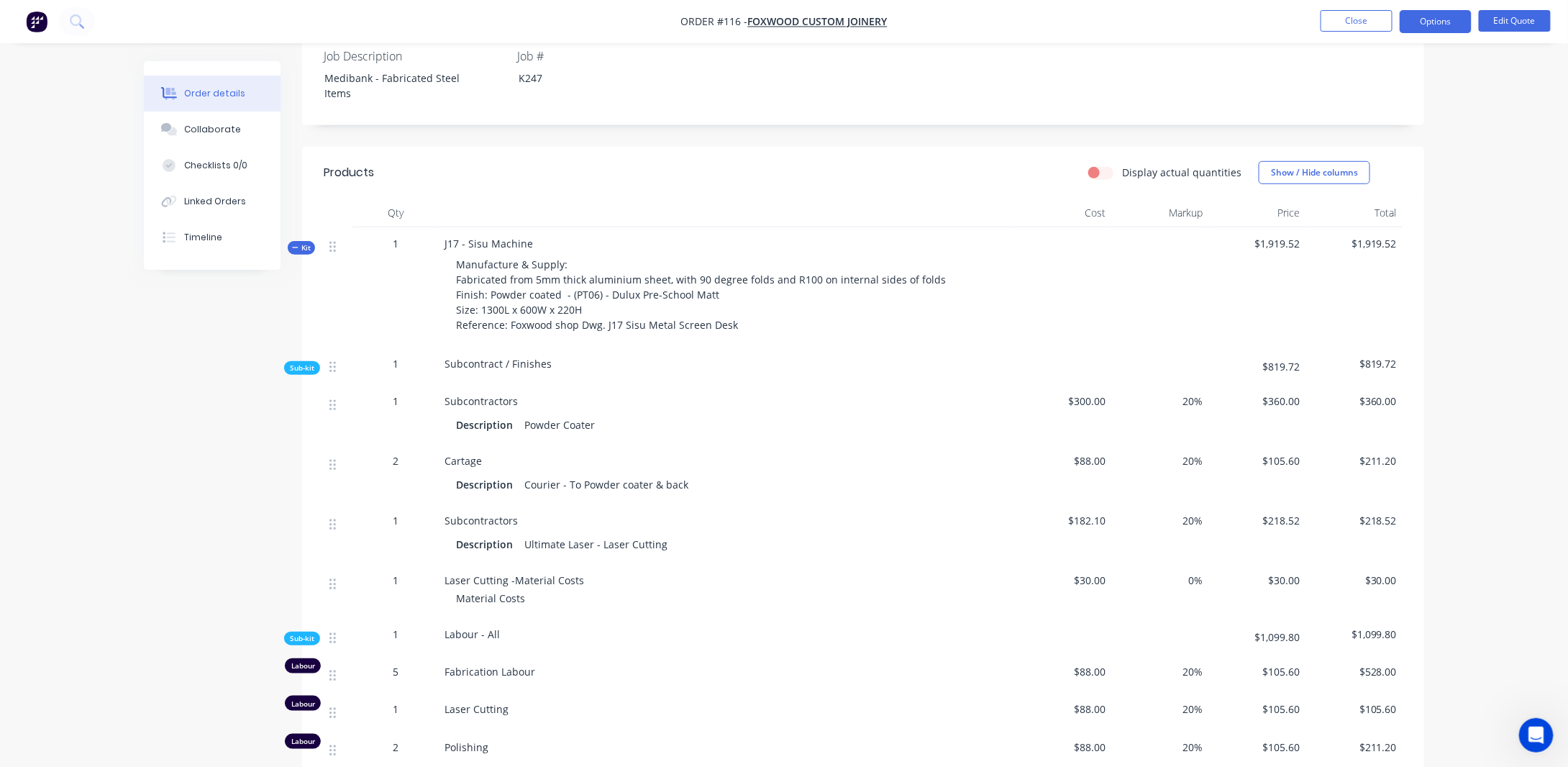
click at [304, 249] on span "Kit" at bounding box center [301, 247] width 19 height 11
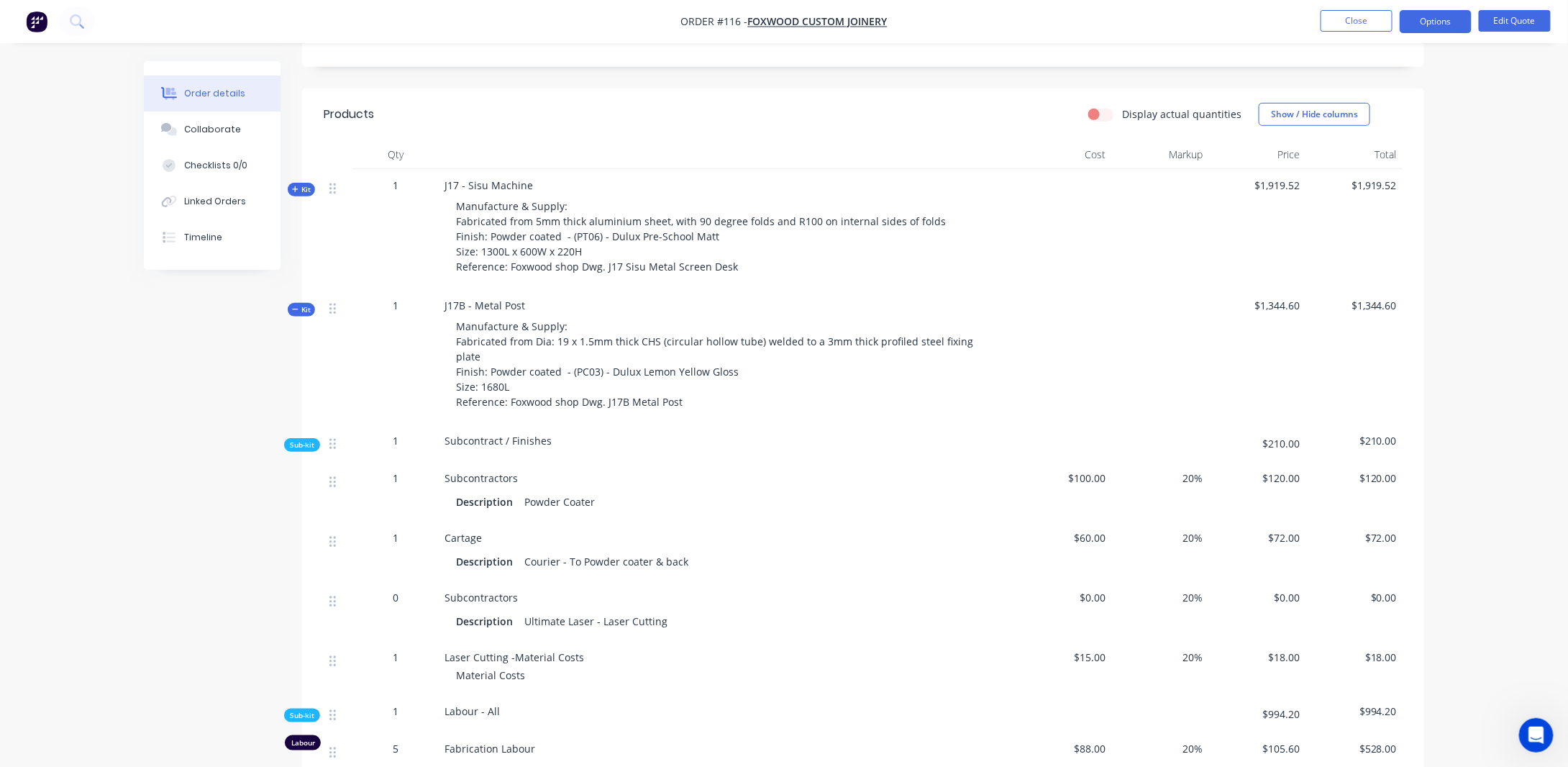
scroll to position [504, 0]
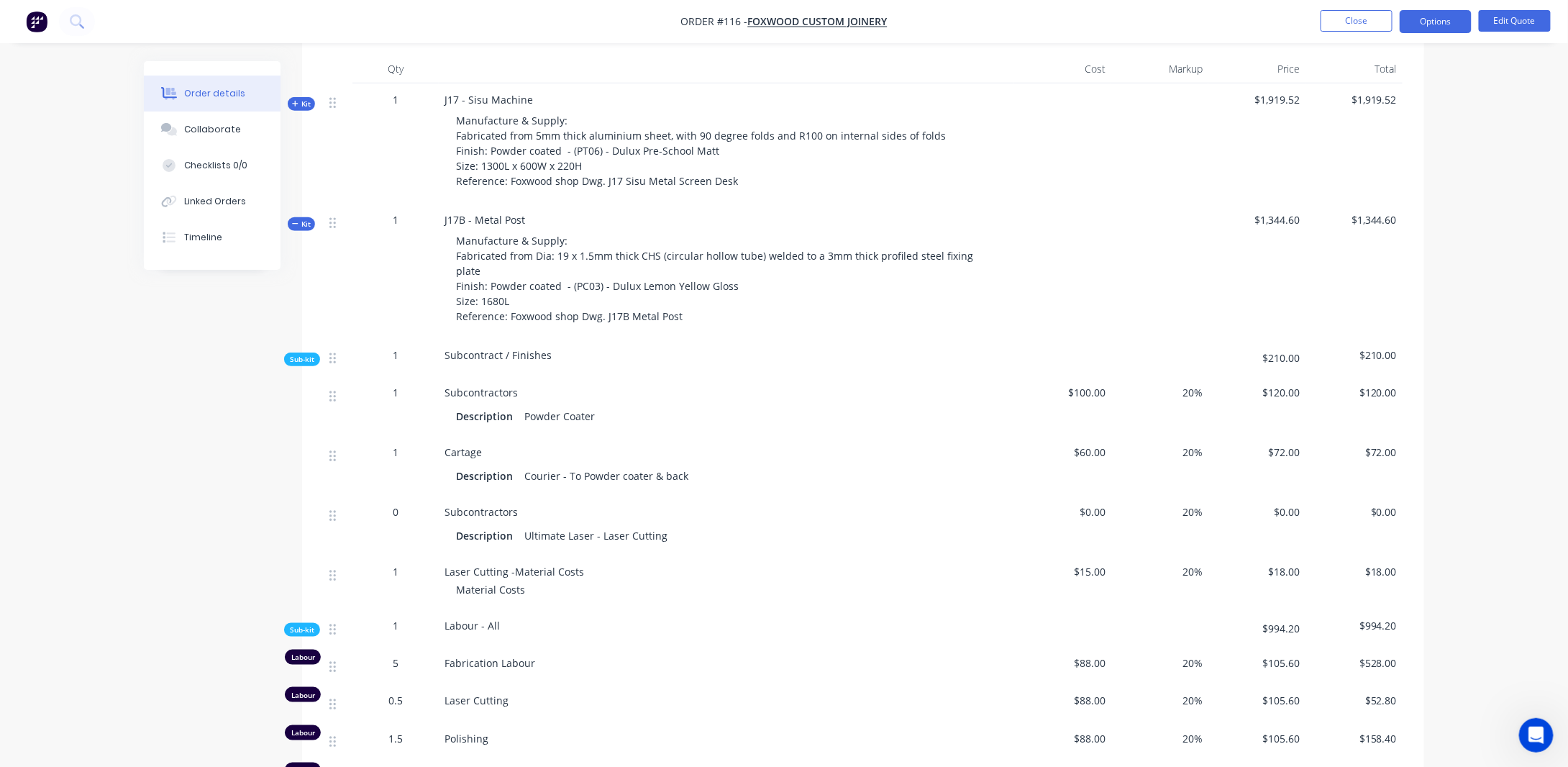
click at [300, 221] on span "Kit" at bounding box center [301, 224] width 19 height 11
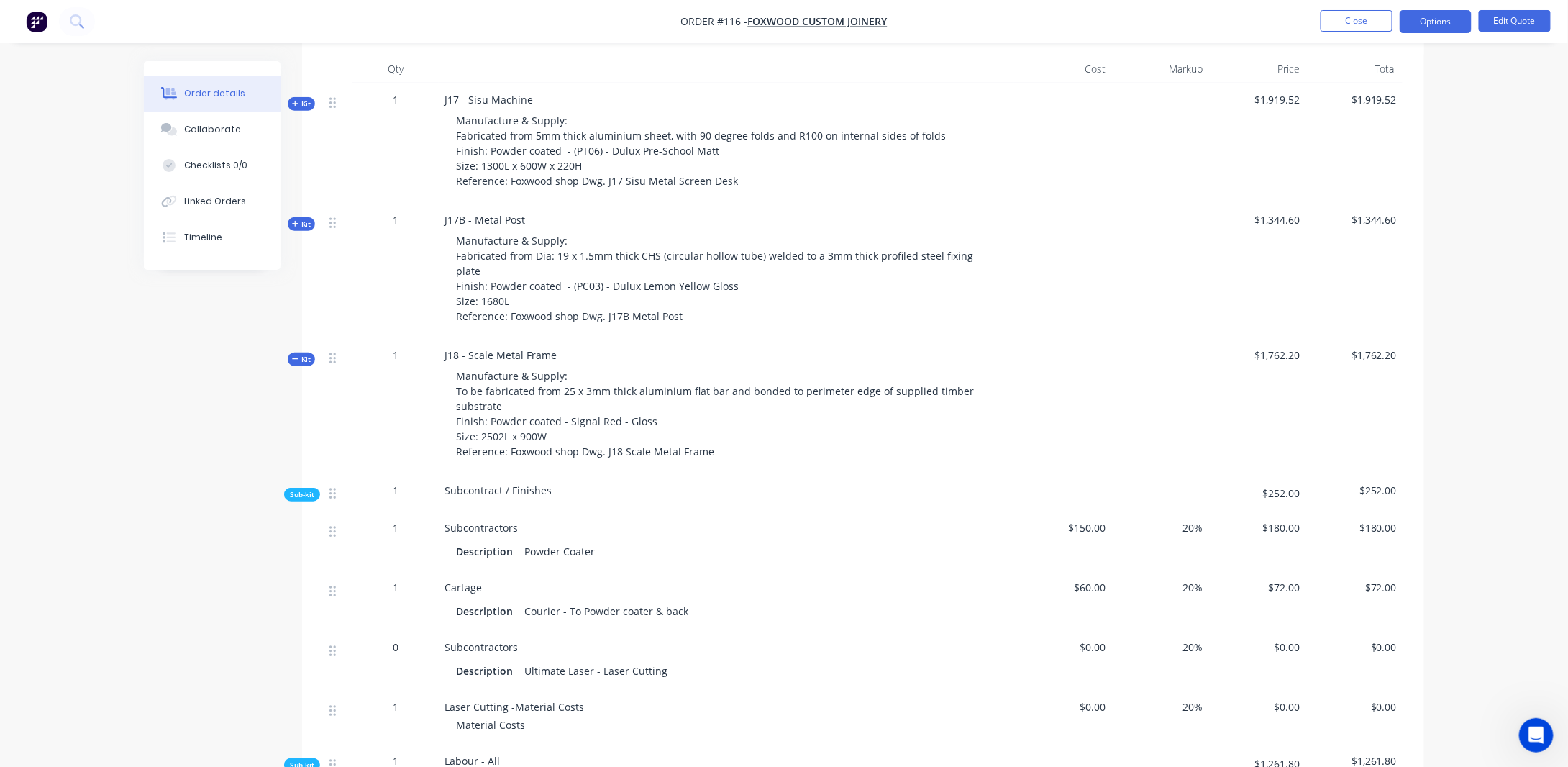
click at [304, 354] on span "Kit" at bounding box center [301, 359] width 19 height 11
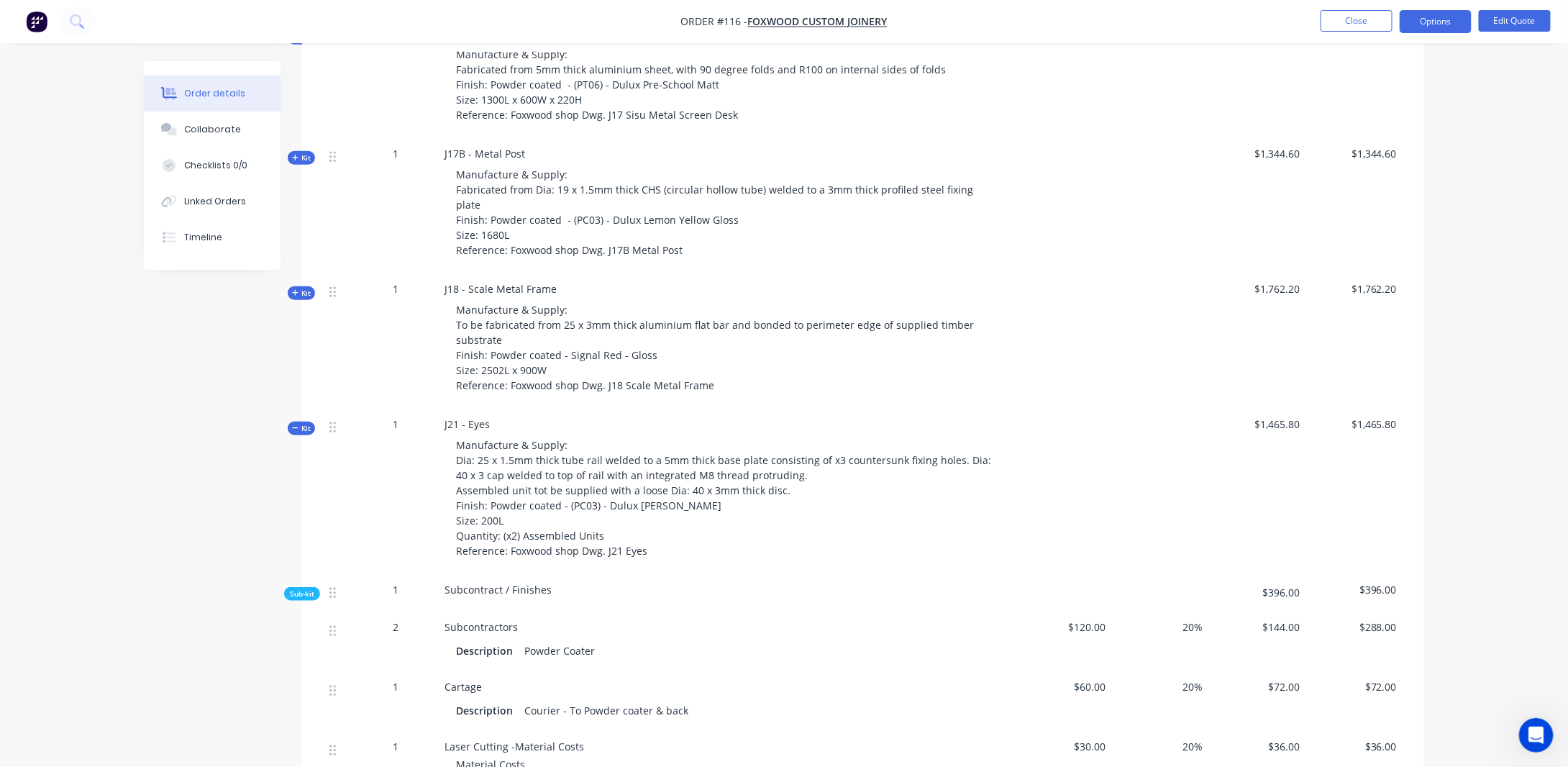
scroll to position [791, 0]
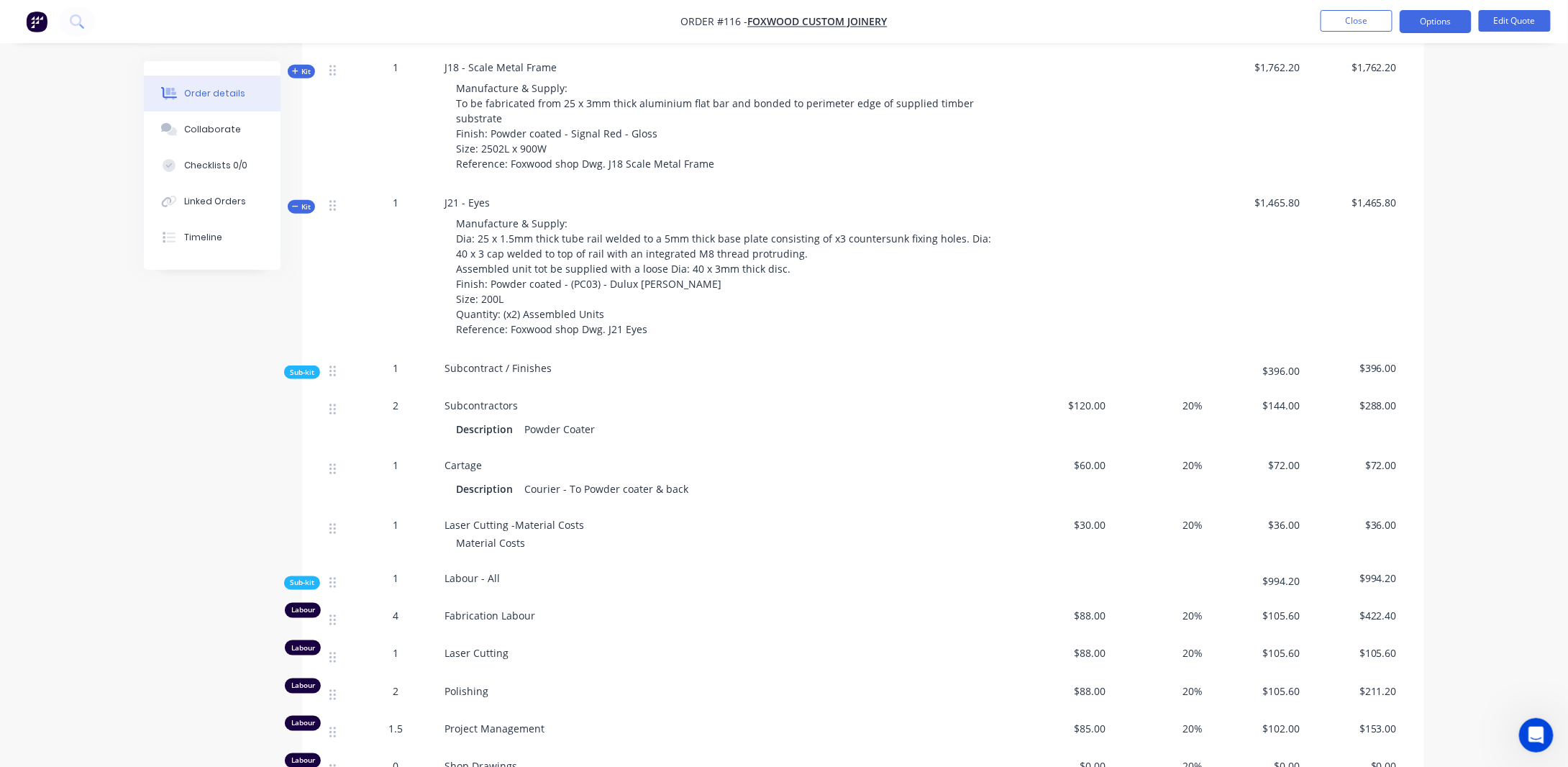
click at [300, 201] on span "Kit" at bounding box center [301, 207] width 19 height 11
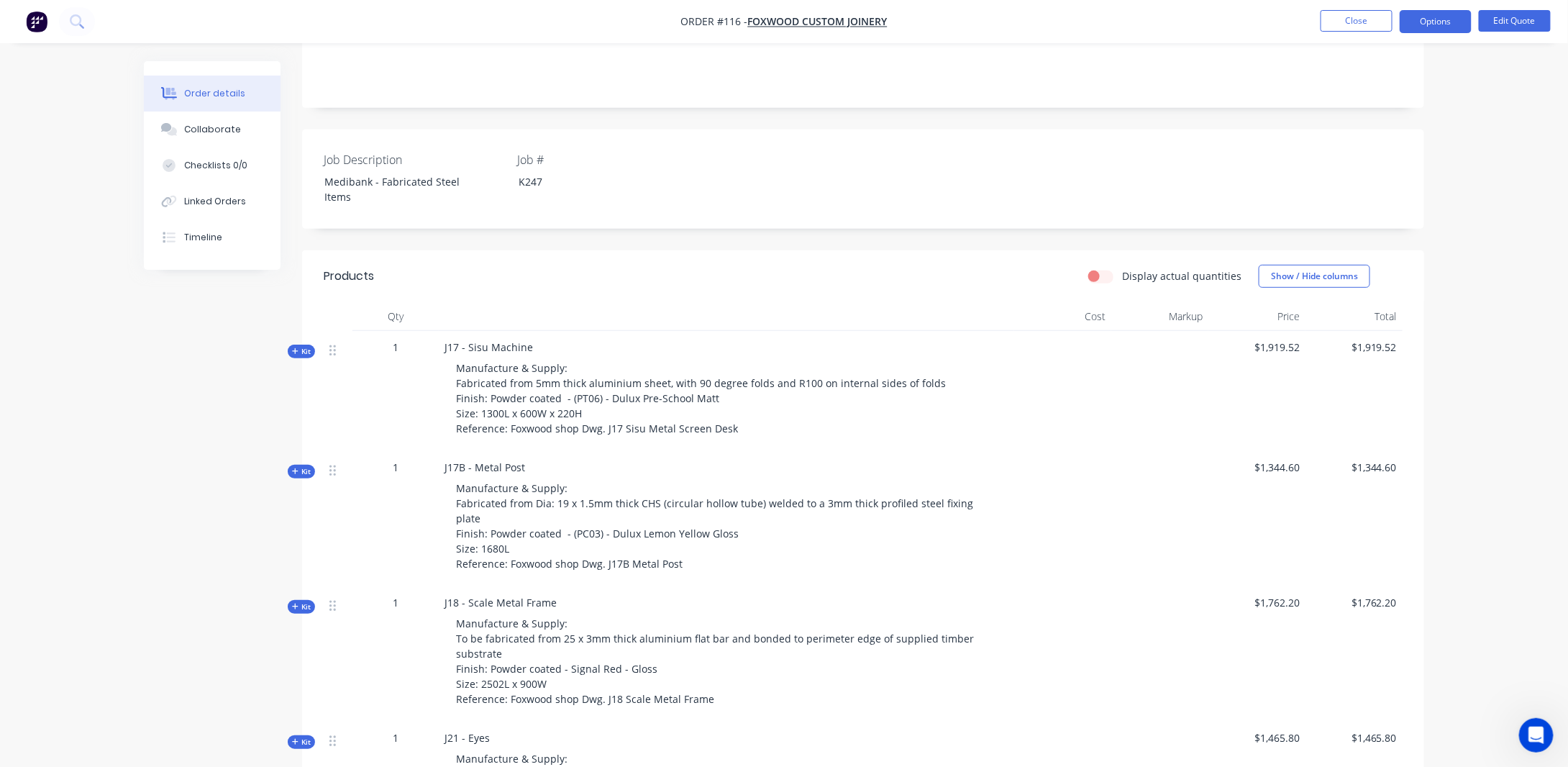
scroll to position [0, 0]
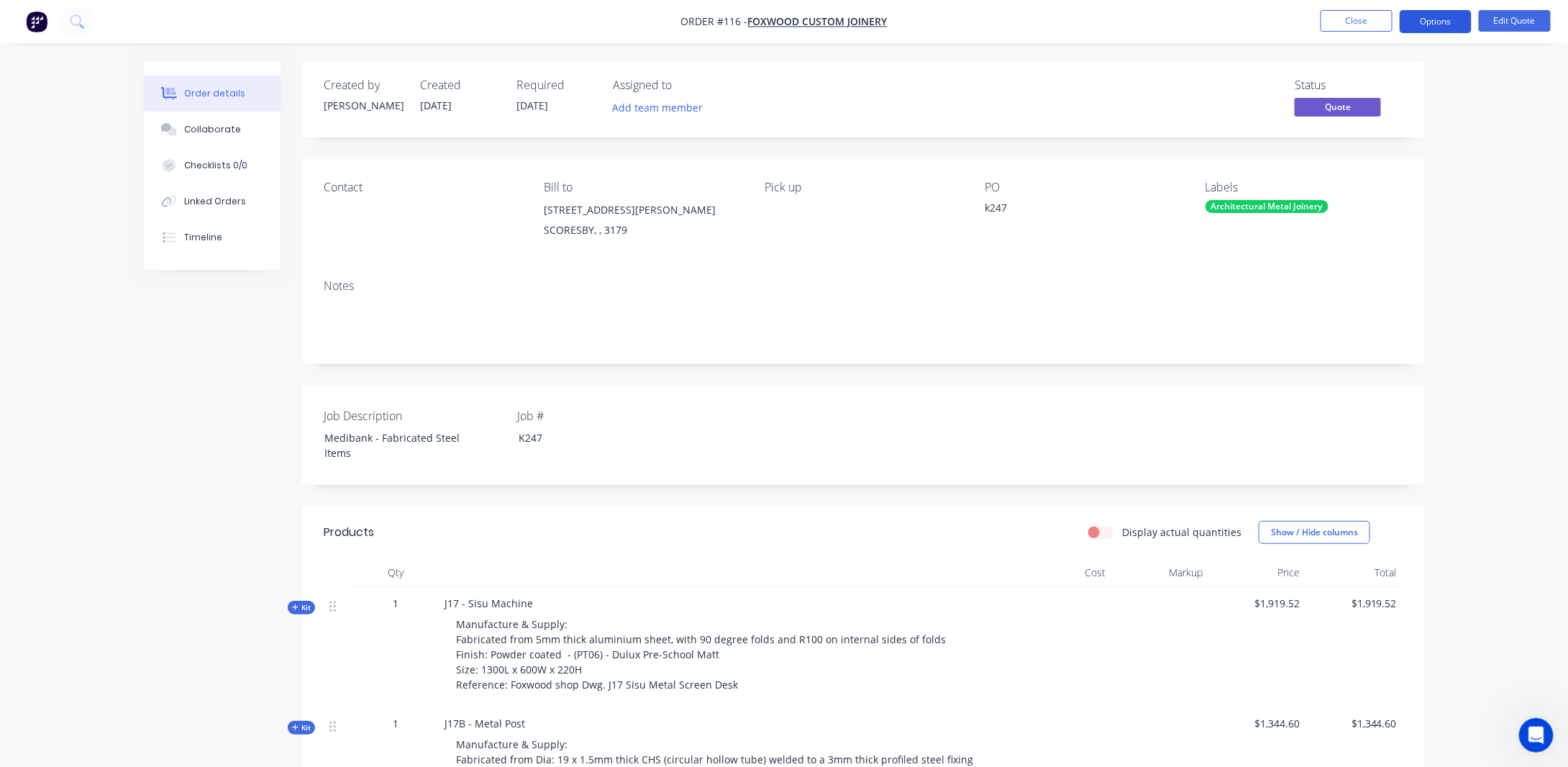
click at [1438, 26] on button "Options" at bounding box center [1436, 22] width 72 height 23
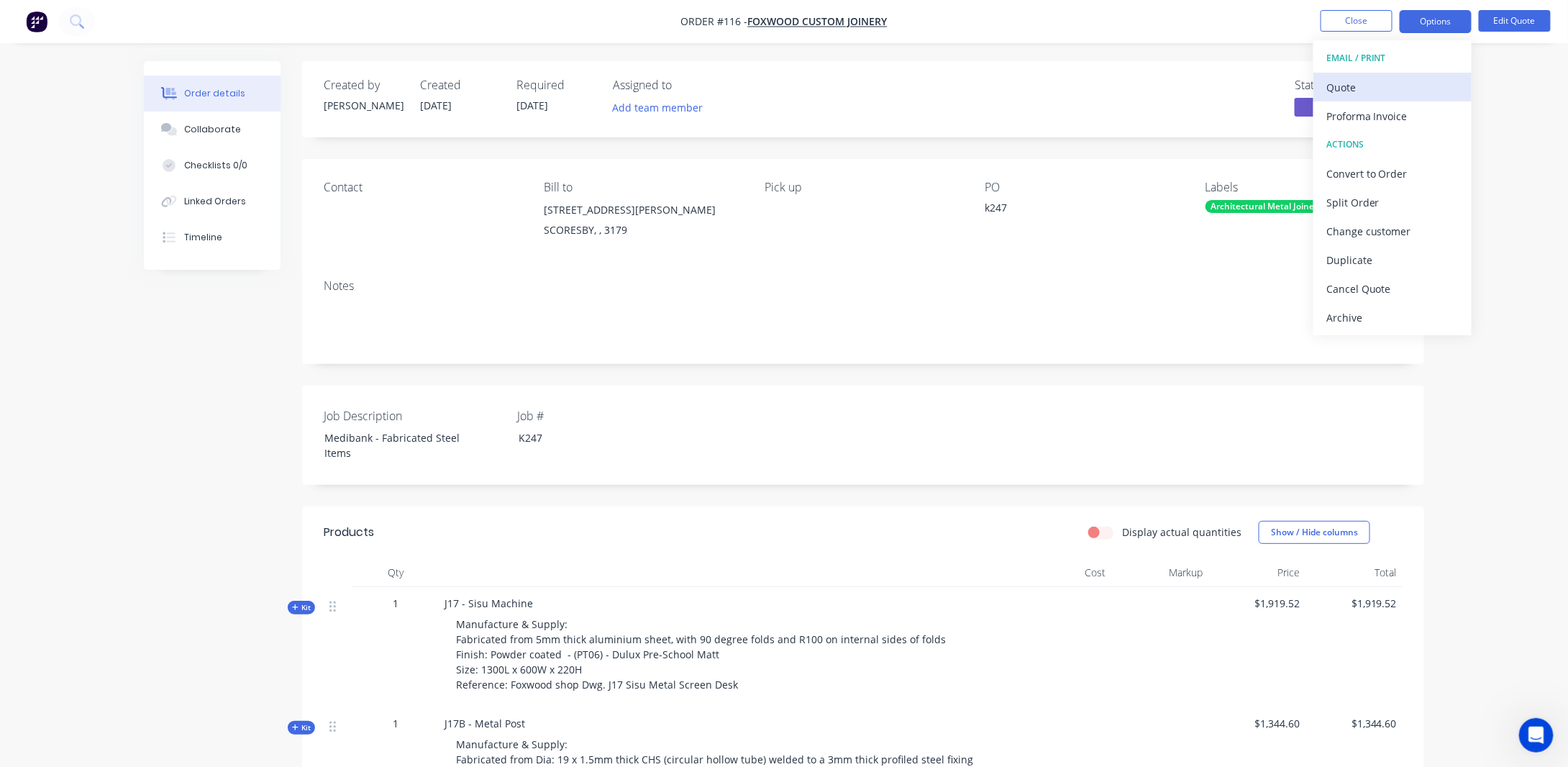
click at [1345, 88] on div "Quote" at bounding box center [1392, 87] width 132 height 21
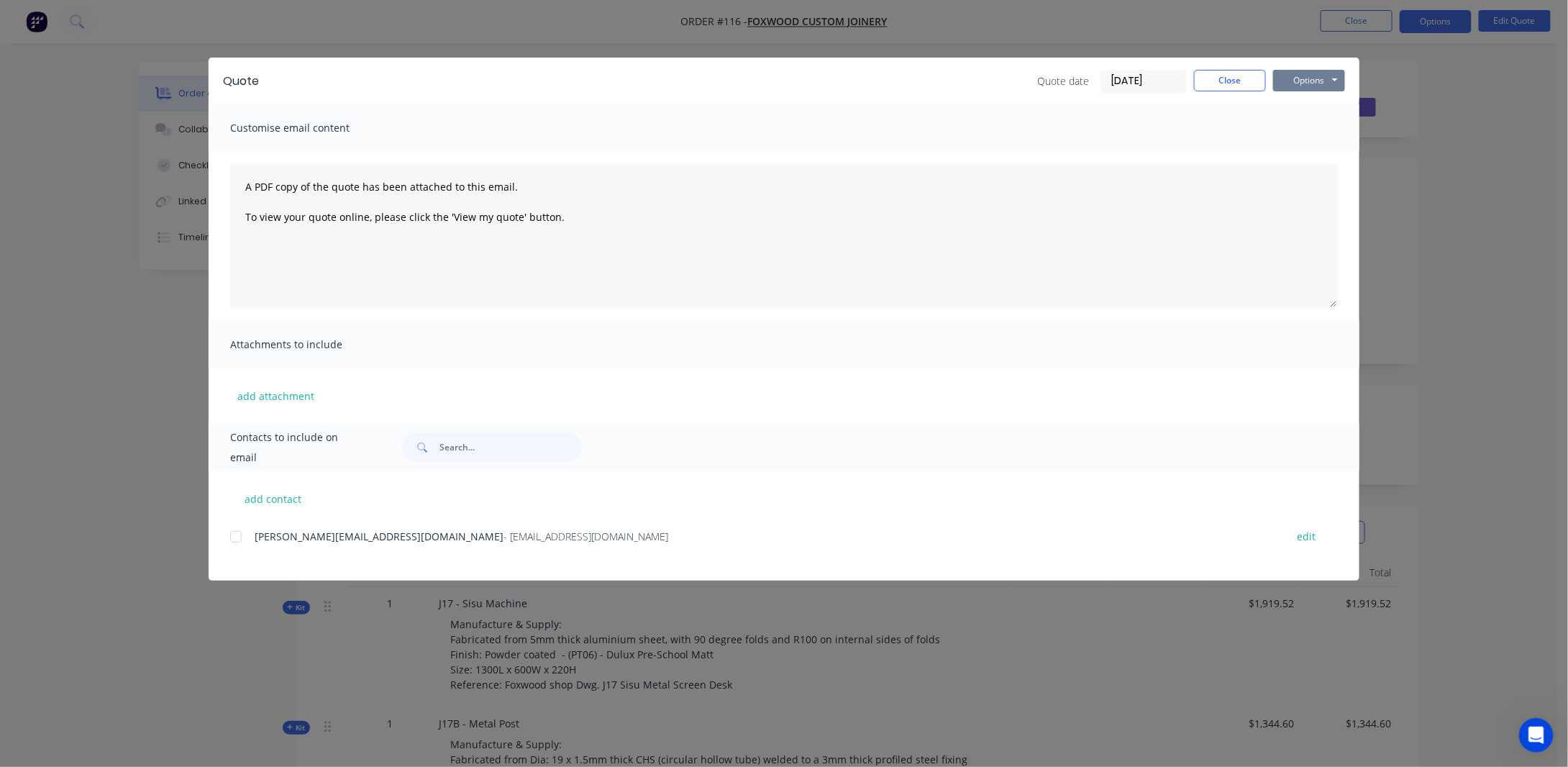
click at [1326, 81] on button "Options" at bounding box center [1309, 81] width 72 height 22
click at [1320, 104] on button "Preview" at bounding box center [1319, 106] width 92 height 24
click at [1311, 82] on button "Options" at bounding box center [1309, 81] width 72 height 22
click at [1315, 110] on button "Preview" at bounding box center [1319, 106] width 92 height 24
click at [1304, 84] on button "Options" at bounding box center [1309, 81] width 72 height 22
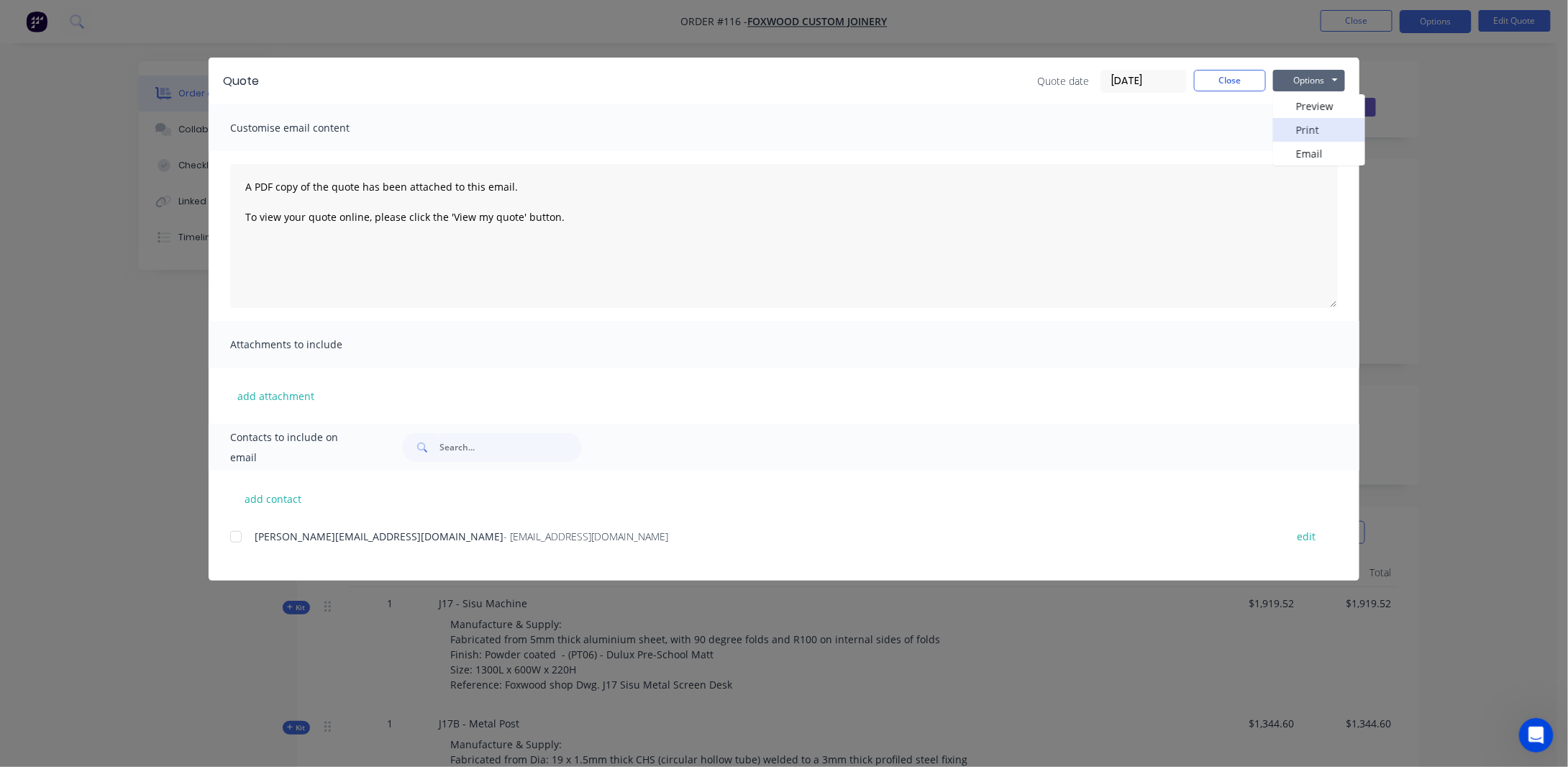
click at [1317, 131] on button "Print" at bounding box center [1319, 130] width 92 height 24
click at [1310, 88] on button "Options" at bounding box center [1309, 81] width 72 height 22
click at [1248, 85] on button "Close" at bounding box center [1230, 81] width 72 height 22
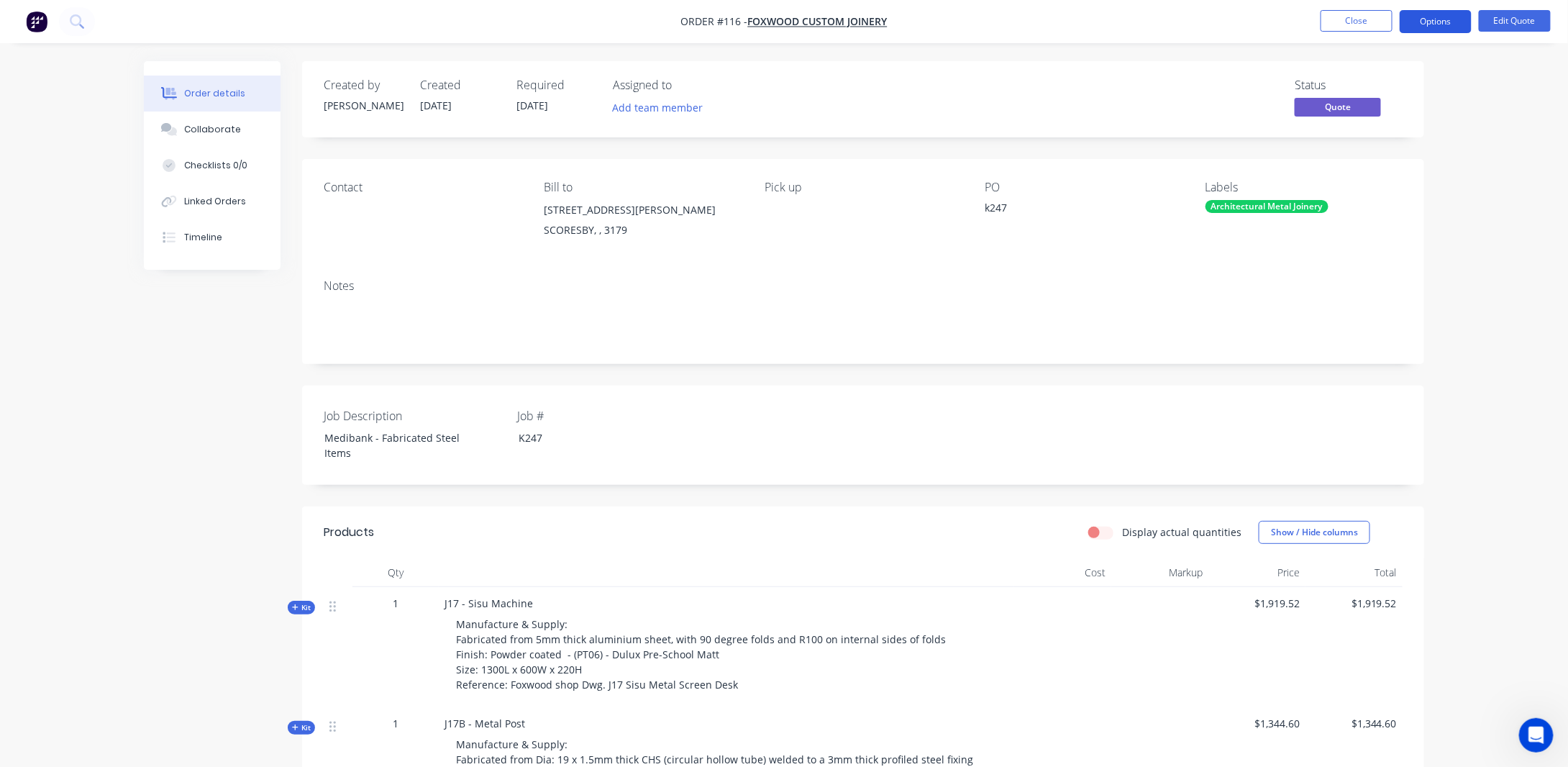
click at [1456, 22] on button "Options" at bounding box center [1436, 22] width 72 height 23
click at [1522, 115] on div "Order details Collaborate Checklists 0/0 Linked Orders Timeline Order details C…" at bounding box center [784, 699] width 1568 height 1399
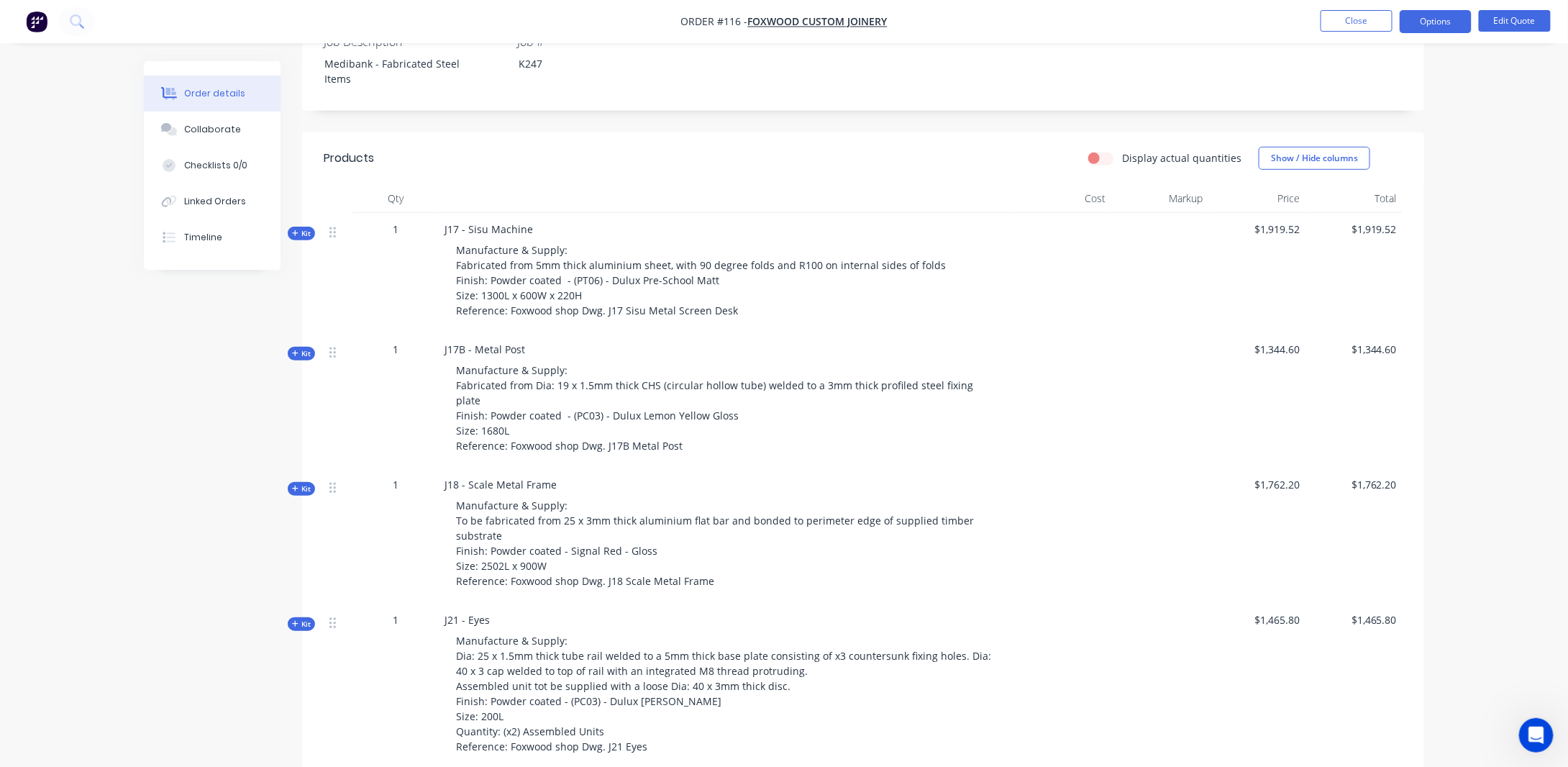
scroll to position [431, 0]
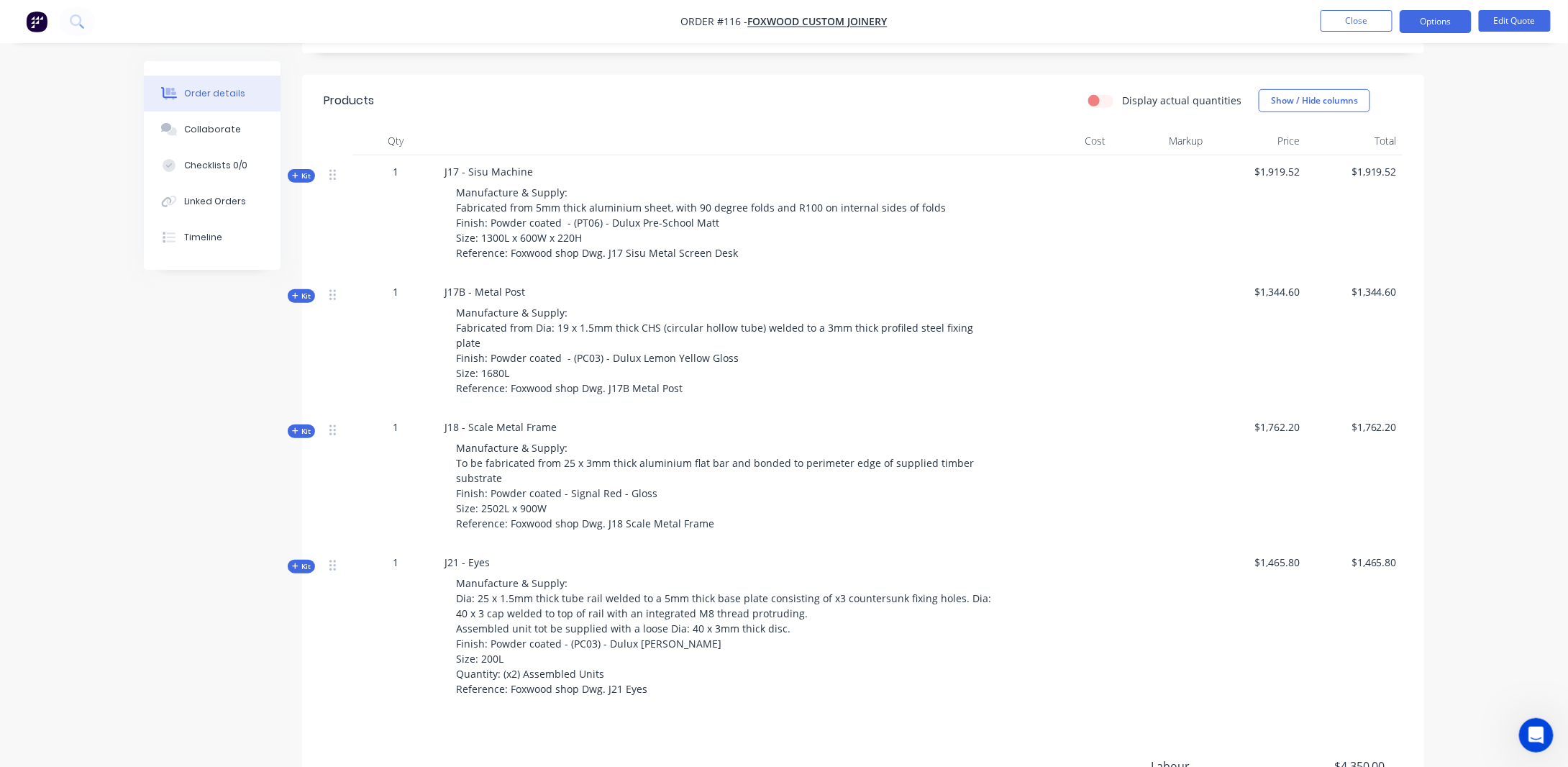
click at [1122, 103] on label "Display actual quantities" at bounding box center [1182, 100] width 120 height 15
click at [1100, 103] on input "Display actual quantities" at bounding box center [1094, 99] width 12 height 14
click at [1122, 101] on label "Display actual quantities" at bounding box center [1182, 100] width 120 height 15
click at [1100, 101] on input "Display actual quantities" at bounding box center [1094, 99] width 12 height 14
click at [1122, 101] on label "Display actual quantities" at bounding box center [1182, 100] width 120 height 15
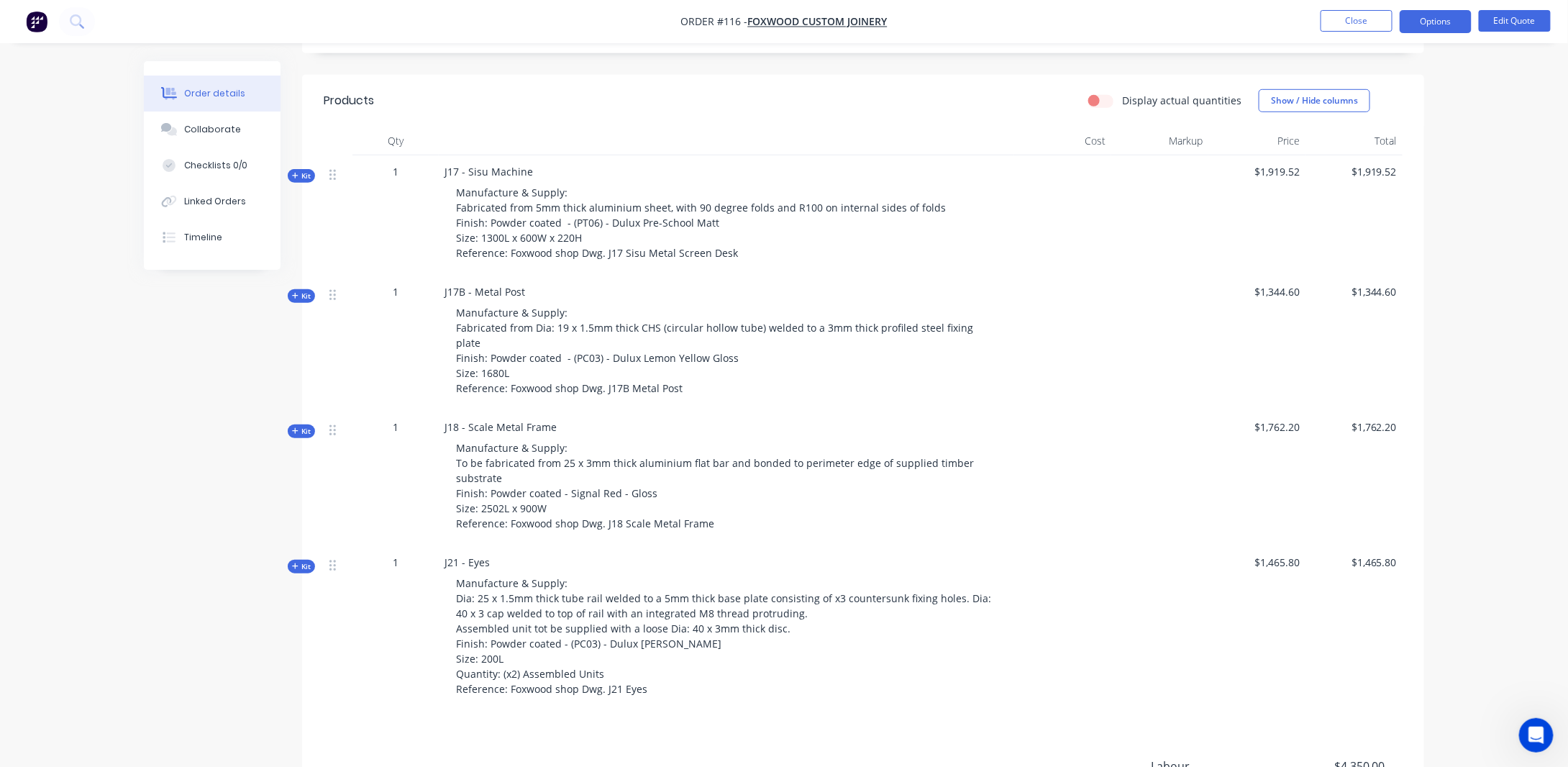
click at [1100, 101] on input "Display actual quantities" at bounding box center [1094, 99] width 12 height 14
click at [1122, 101] on label "Display actual quantities" at bounding box center [1182, 100] width 120 height 15
click at [1100, 101] on input "Display actual quantities" at bounding box center [1094, 99] width 12 height 14
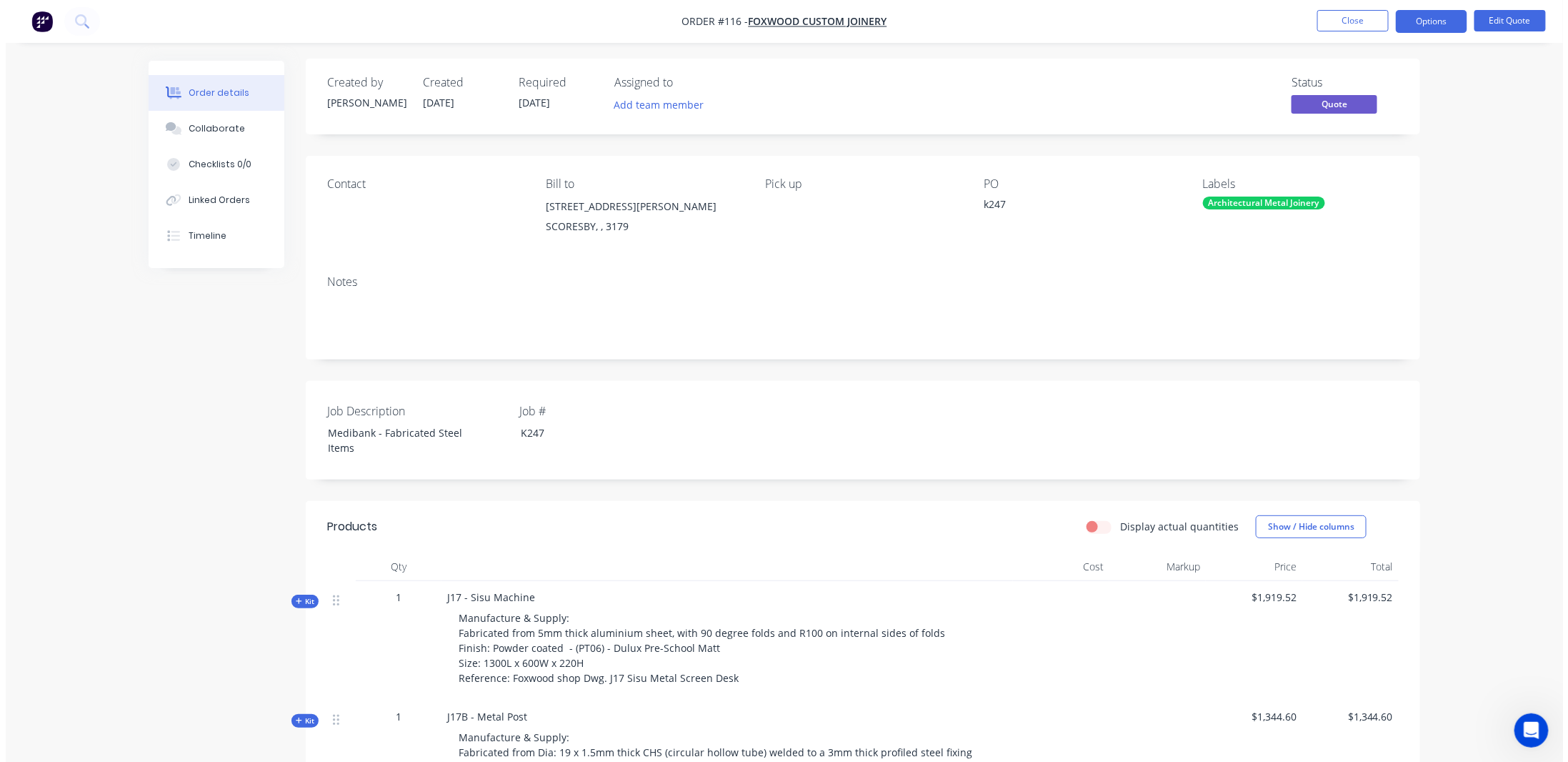
scroll to position [0, 0]
click at [1421, 23] on button "Options" at bounding box center [1426, 22] width 72 height 23
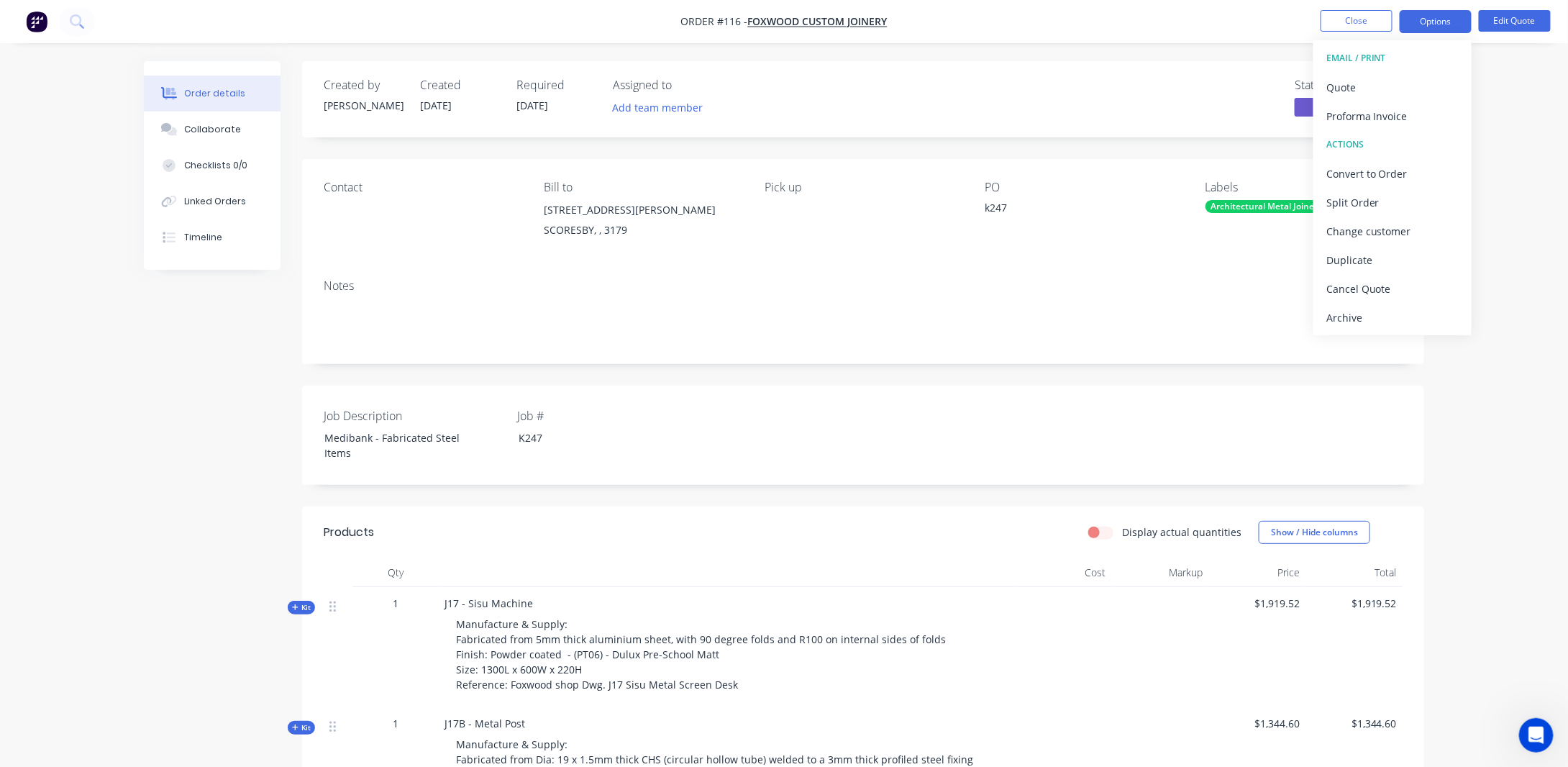
click at [1488, 361] on div "Order details Collaborate Checklists 0/0 Linked Orders Timeline Order details C…" at bounding box center [784, 699] width 1568 height 1399
click at [38, 21] on img "button" at bounding box center [36, 22] width 22 height 22
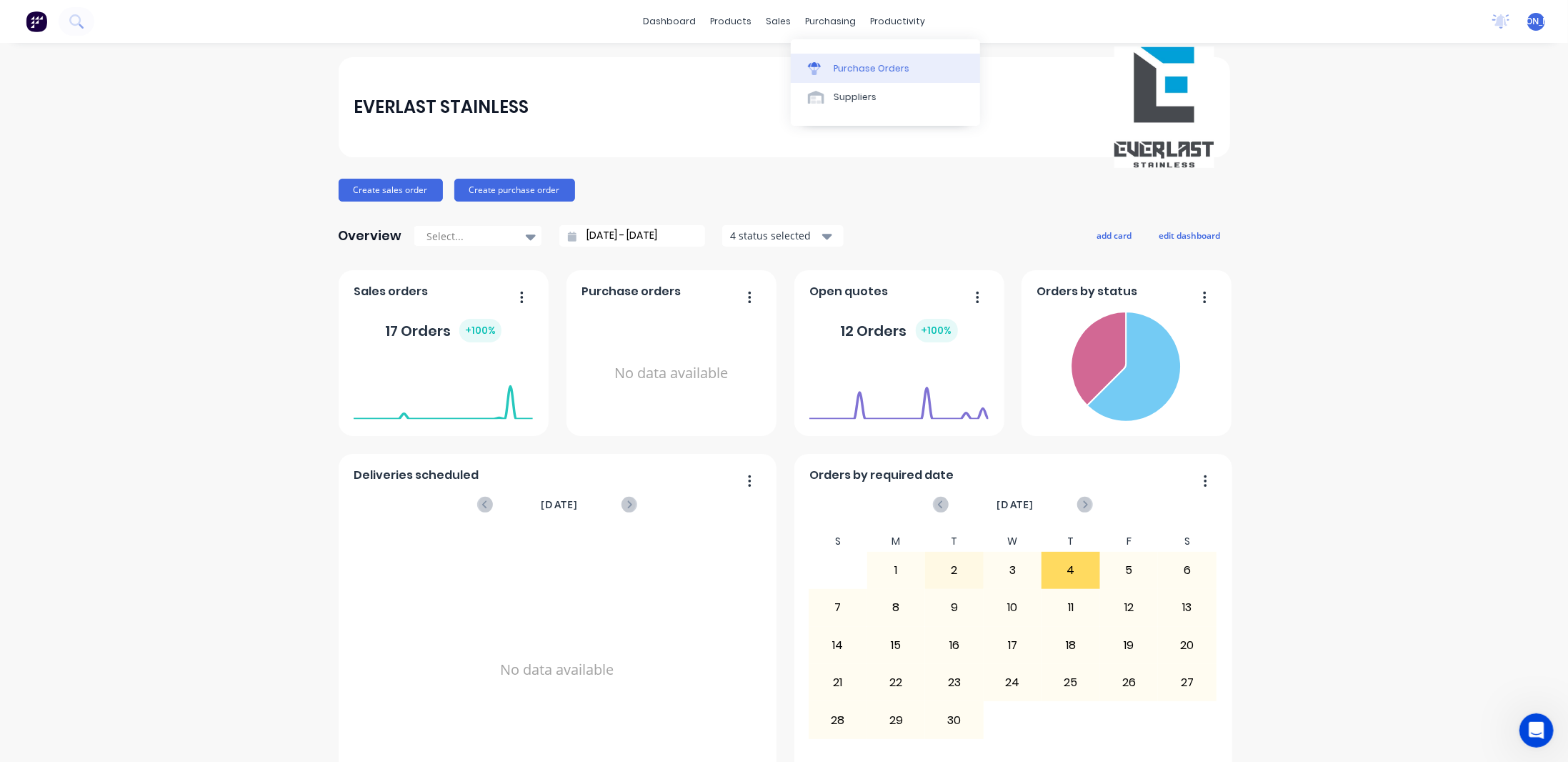
click at [850, 62] on div "Purchase Orders" at bounding box center [871, 69] width 75 height 13
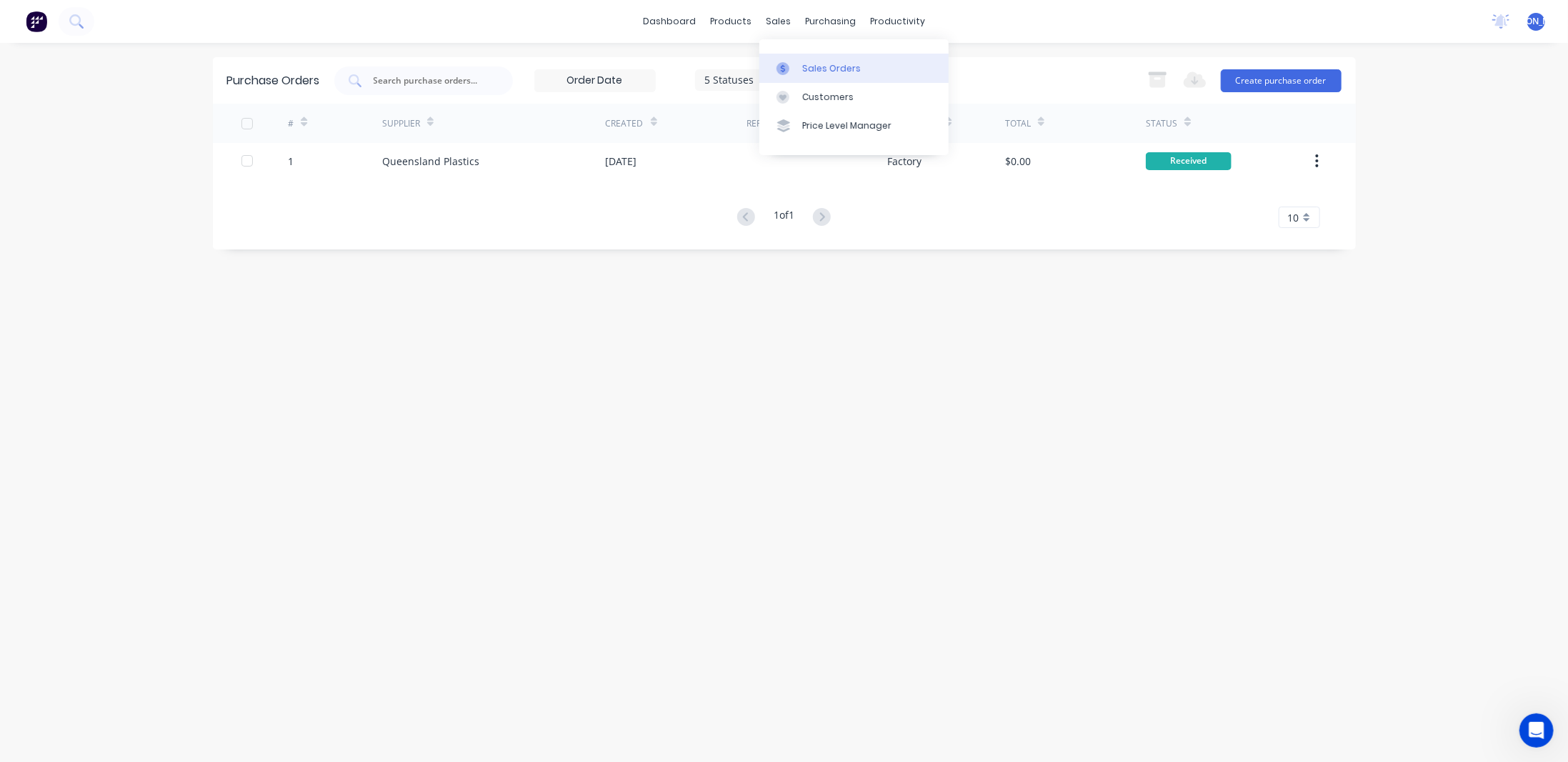
drag, startPoint x: 844, startPoint y: 65, endPoint x: 858, endPoint y: 69, distance: 14.6
click at [844, 65] on div "Sales Orders" at bounding box center [831, 69] width 59 height 13
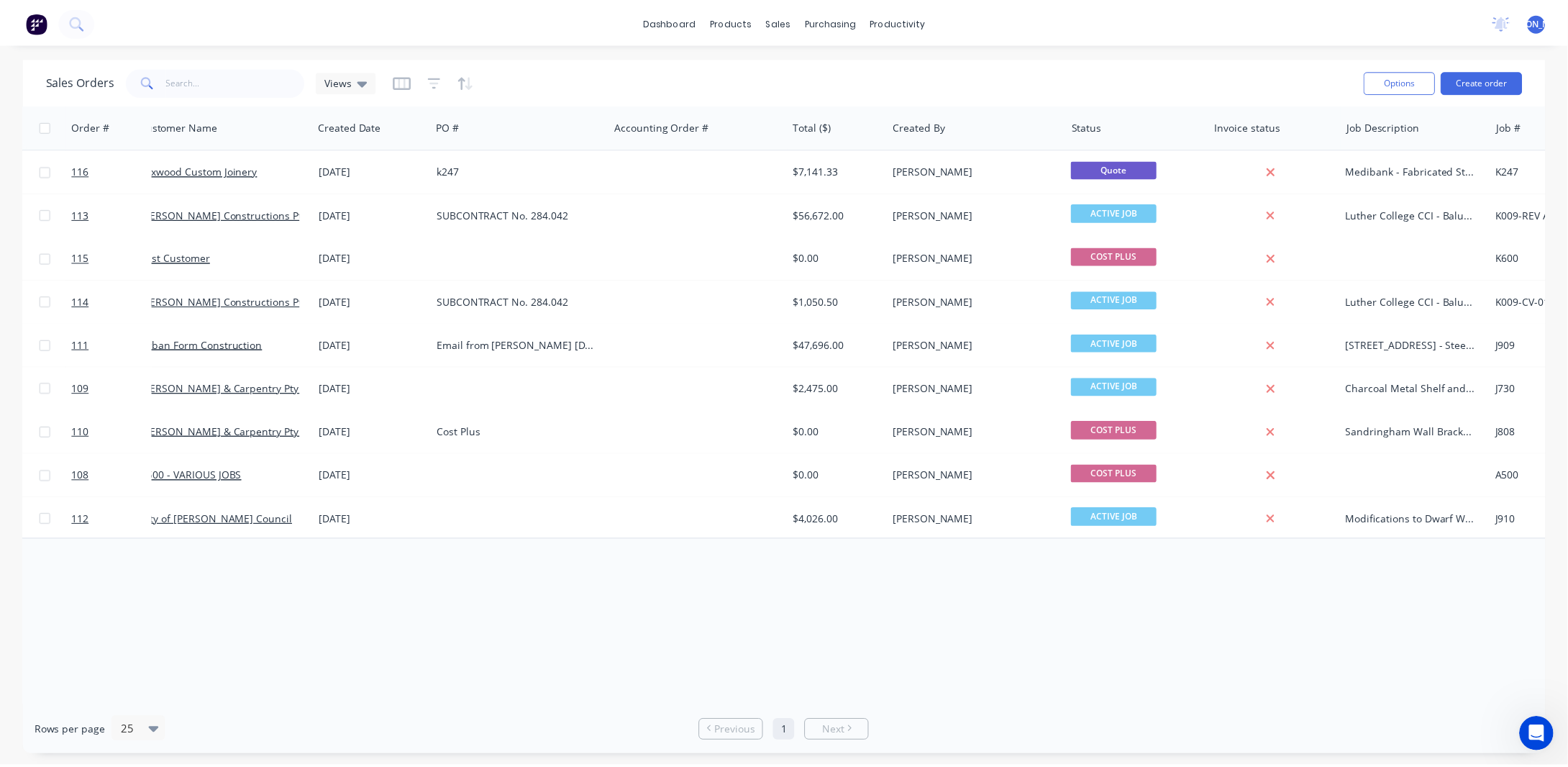
scroll to position [0, 37]
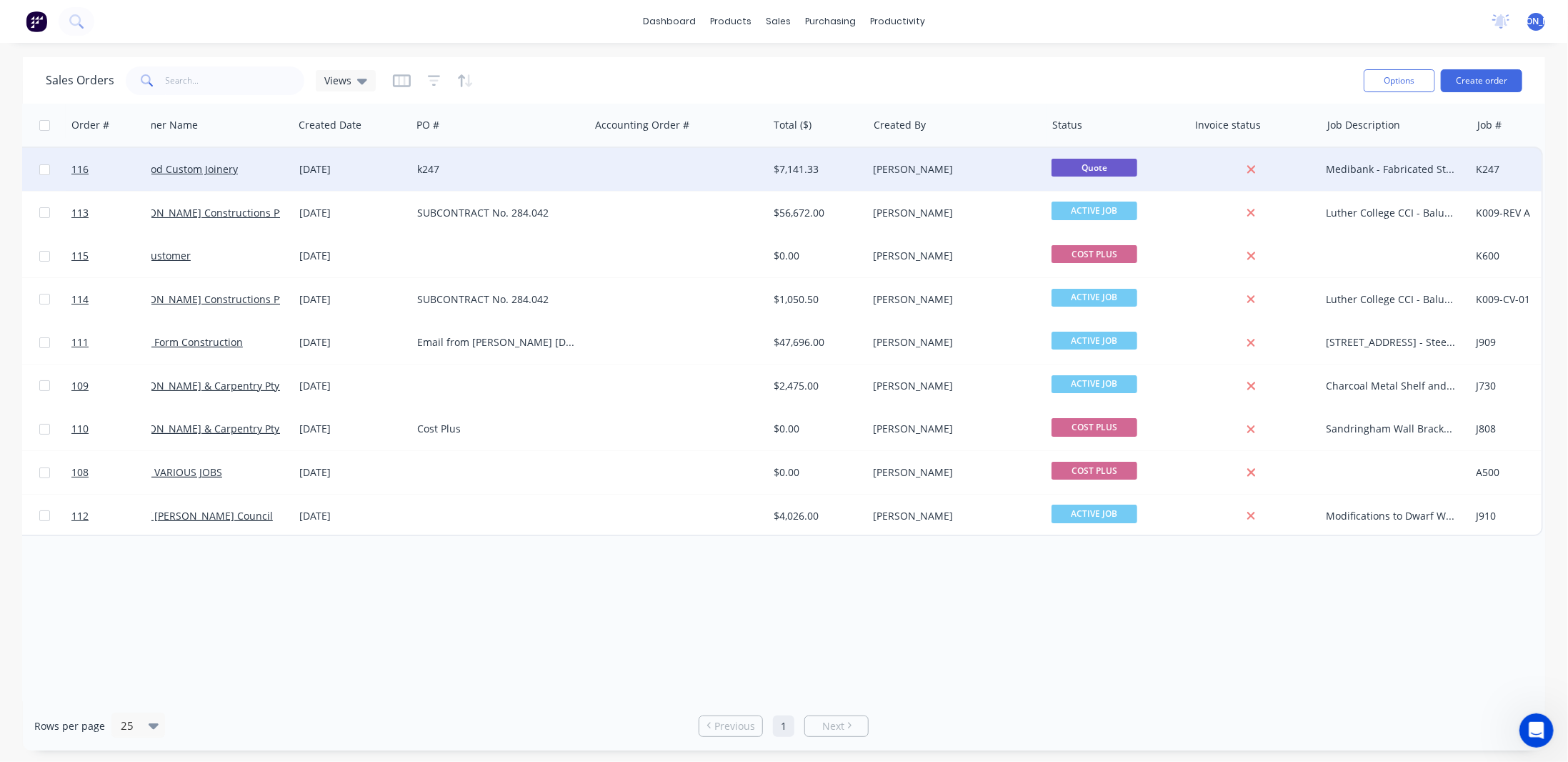
click at [1107, 164] on span "Quote" at bounding box center [1095, 167] width 86 height 18
click at [839, 167] on div "$7,141.33" at bounding box center [816, 170] width 84 height 15
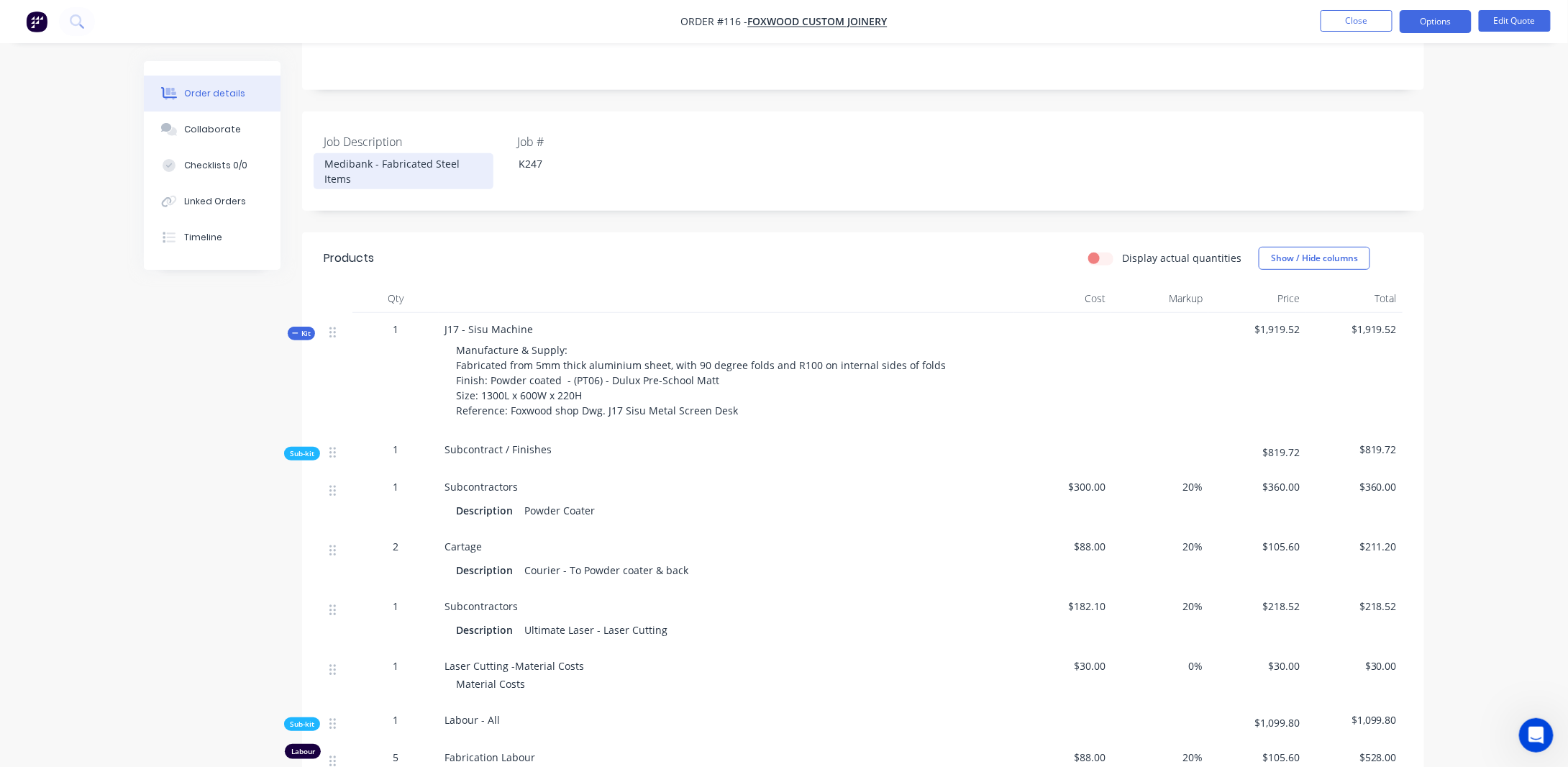
scroll to position [216, 0]
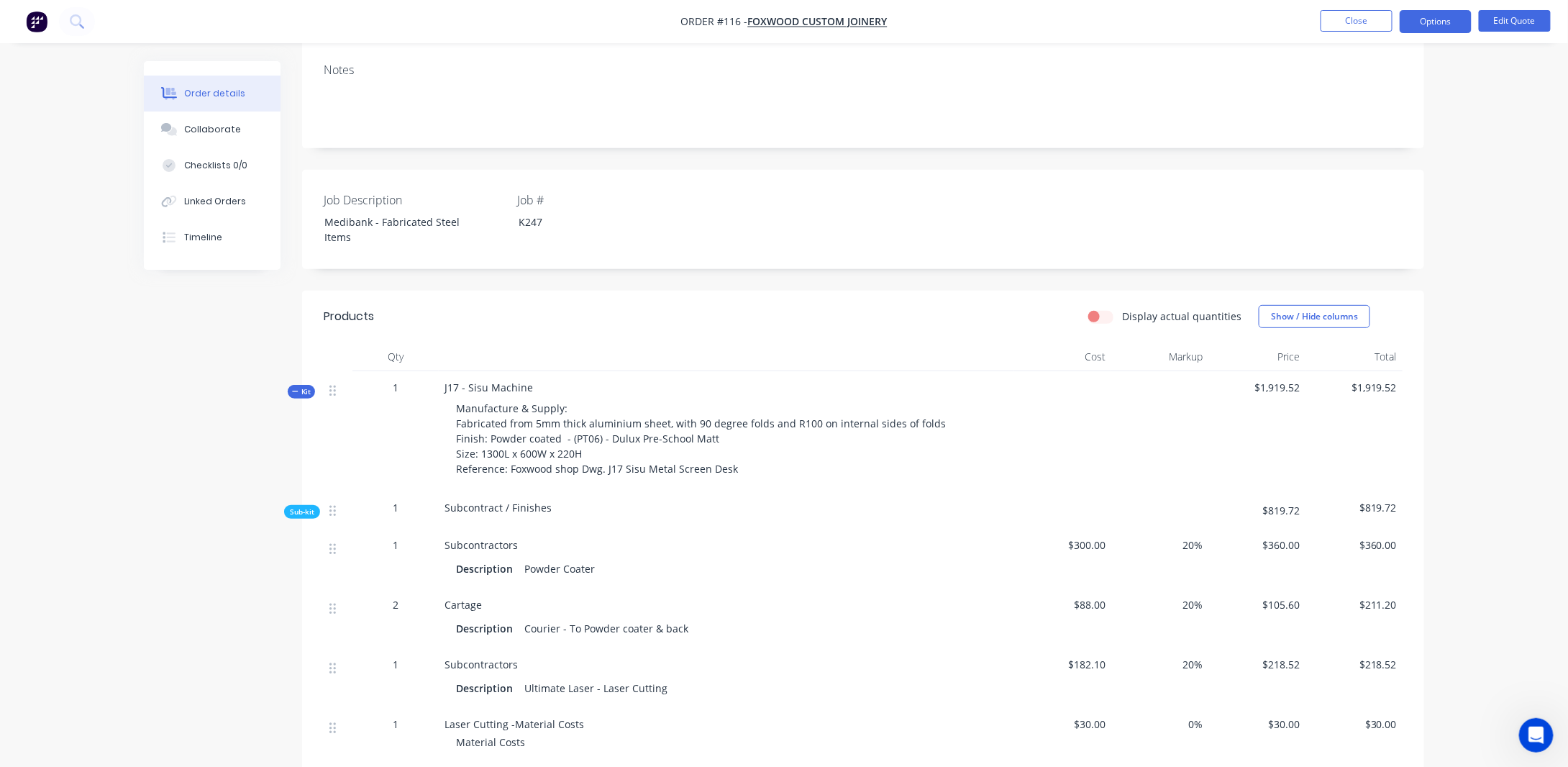
click at [299, 392] on span "Kit" at bounding box center [301, 391] width 19 height 11
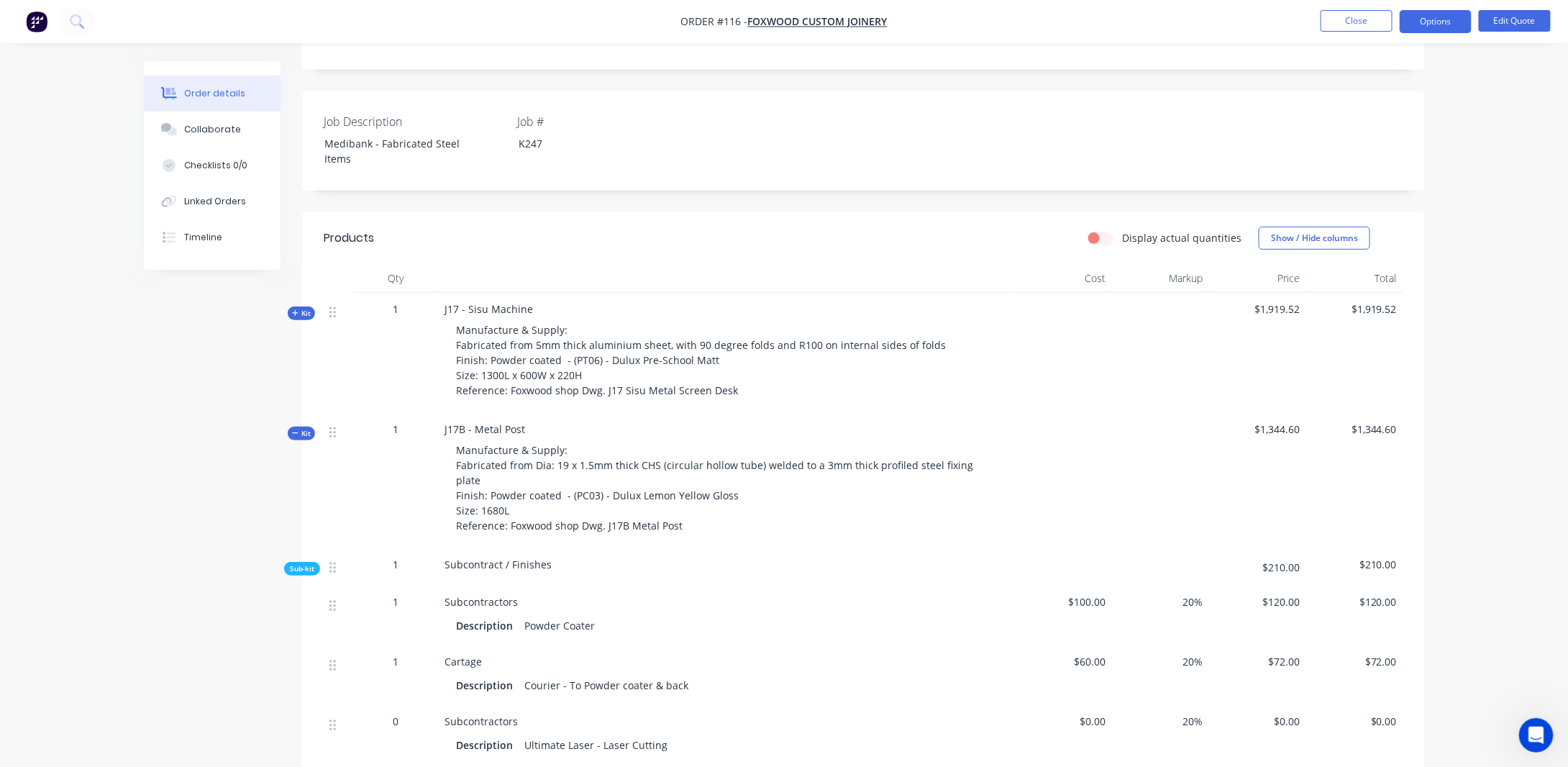
scroll to position [431, 0]
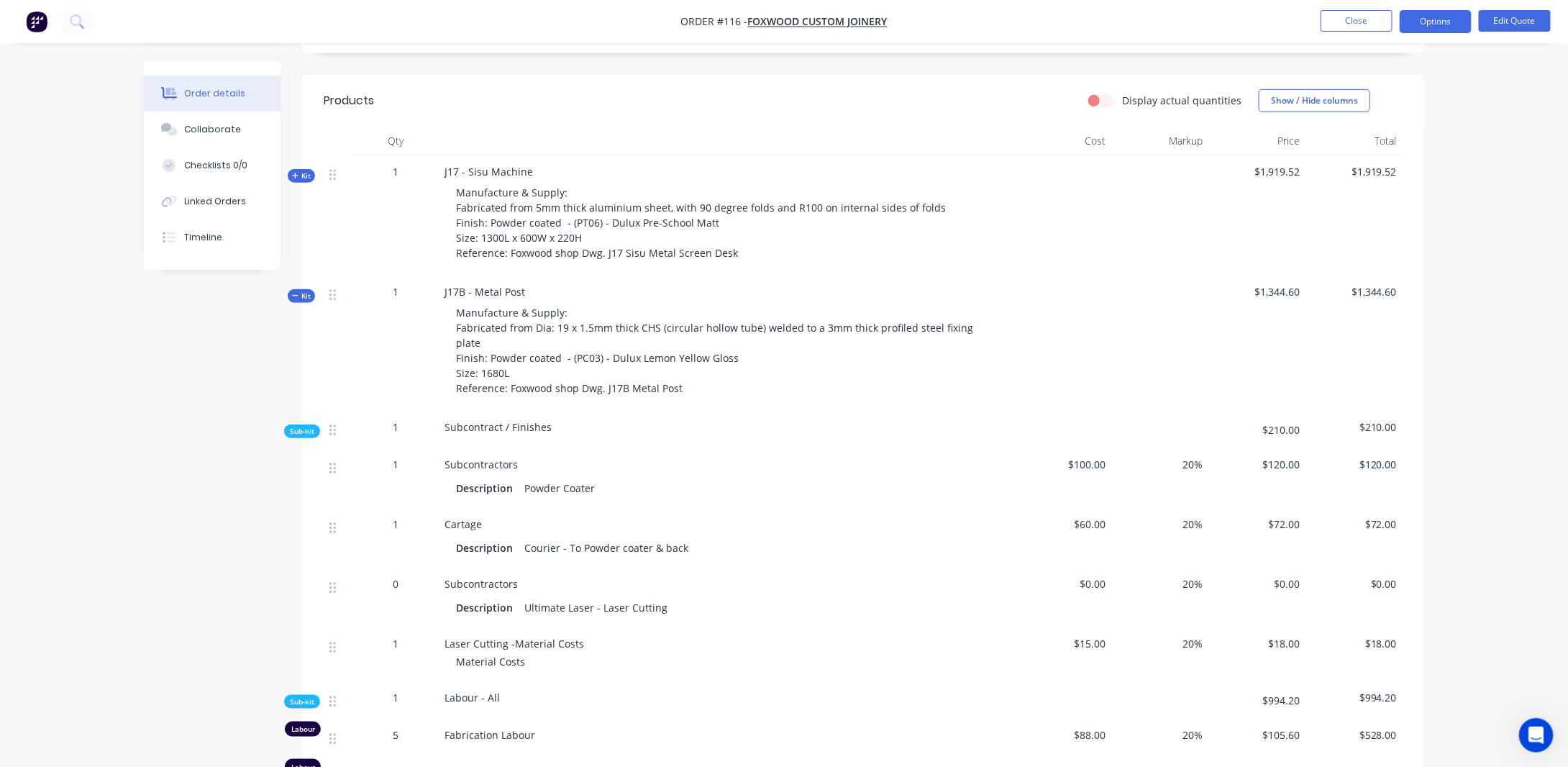
click at [308, 293] on span "Kit" at bounding box center [301, 296] width 19 height 11
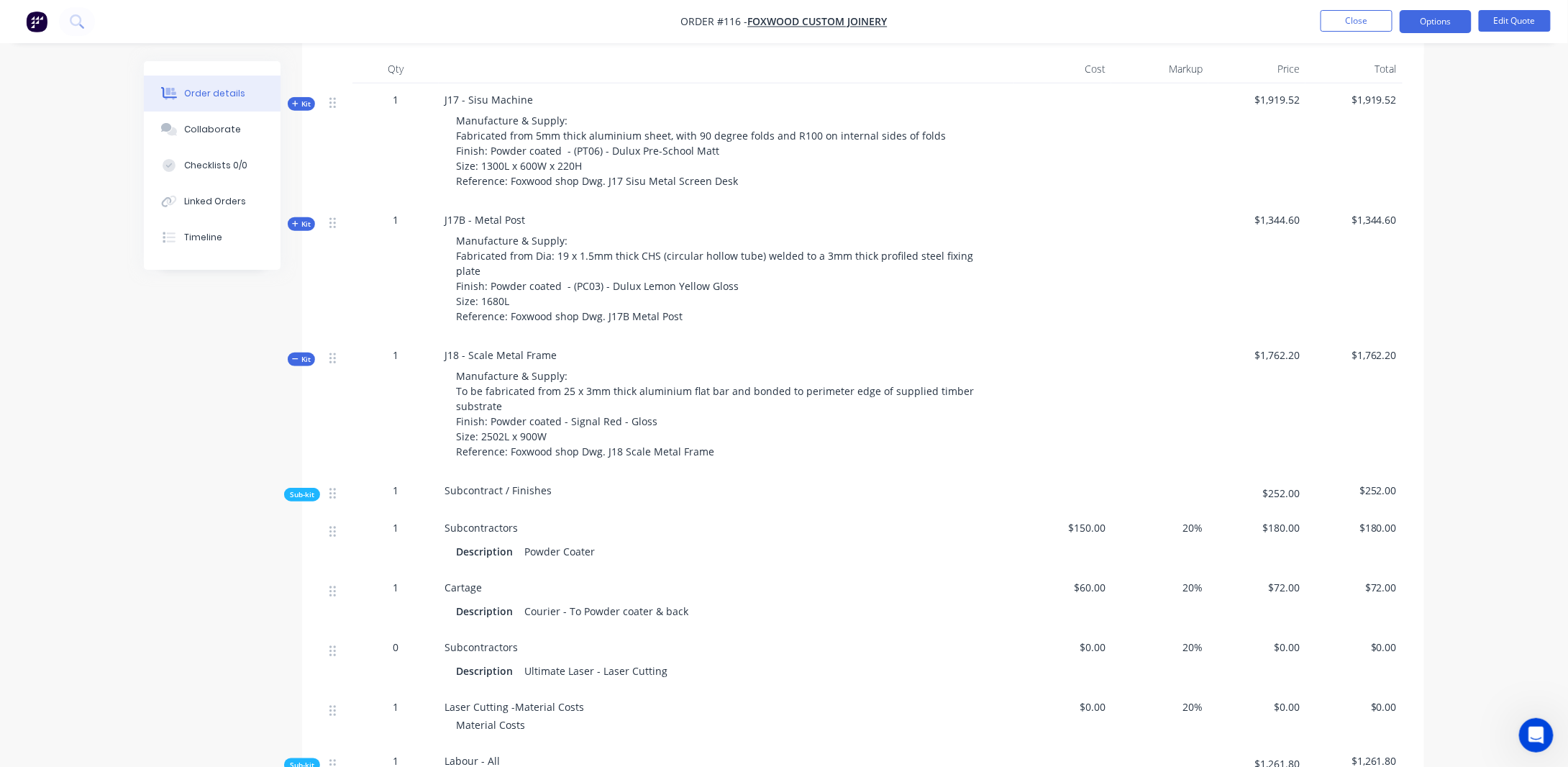
click at [301, 354] on span "Kit" at bounding box center [301, 359] width 19 height 11
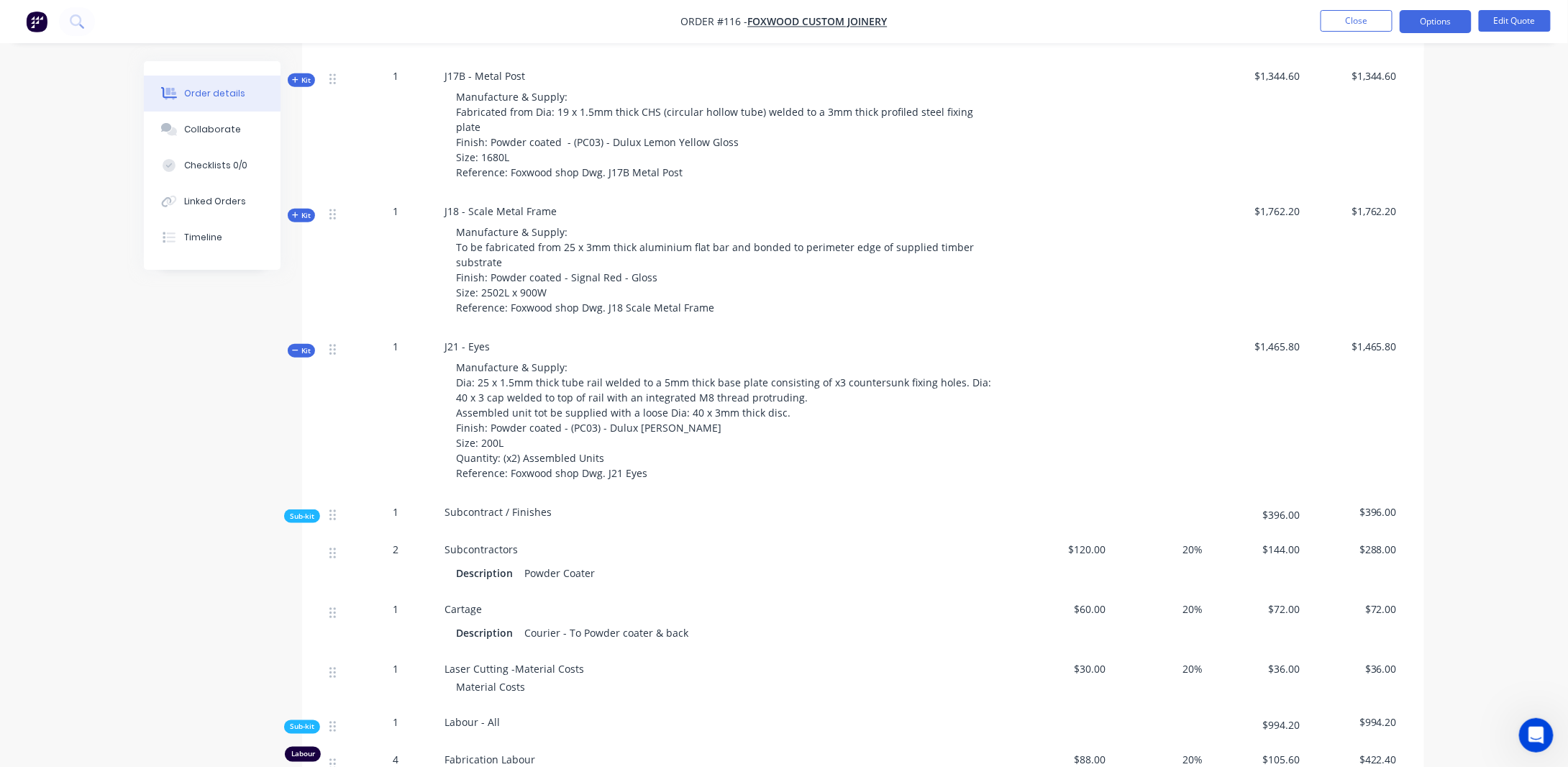
click at [301, 345] on span "Kit" at bounding box center [301, 350] width 19 height 11
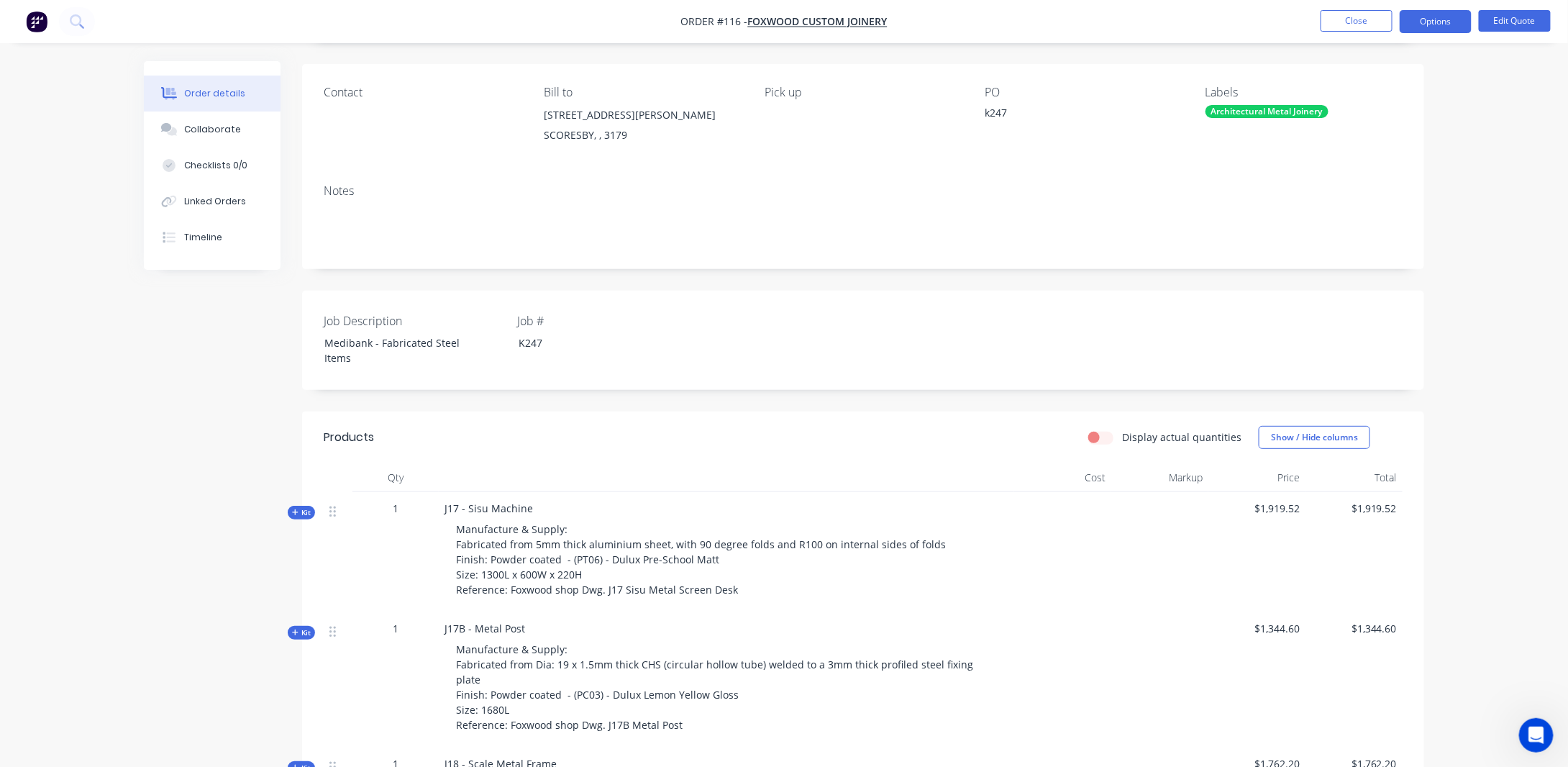
scroll to position [0, 0]
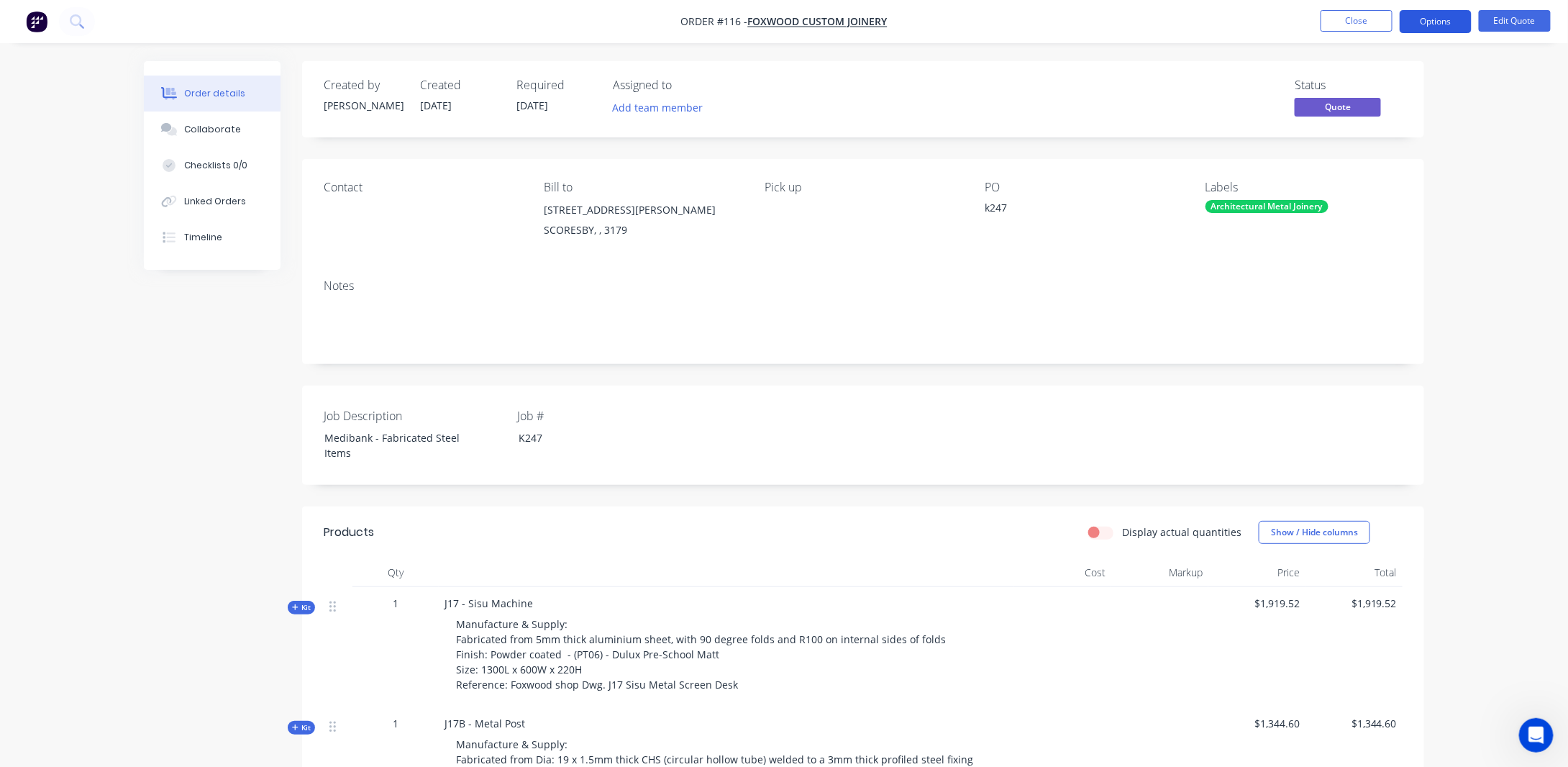
click at [1449, 26] on button "Options" at bounding box center [1436, 22] width 72 height 23
click at [1481, 342] on div "Order details Collaborate Checklists 0/0 Linked Orders Timeline Order details C…" at bounding box center [784, 699] width 1568 height 1399
drag, startPoint x: 1134, startPoint y: 5, endPoint x: 1477, endPoint y: 393, distance: 517.9
click at [1477, 393] on div "Order details Collaborate Checklists 0/0 Linked Orders Timeline Order details C…" at bounding box center [784, 699] width 1568 height 1399
drag, startPoint x: 212, startPoint y: 120, endPoint x: 208, endPoint y: 90, distance: 30.3
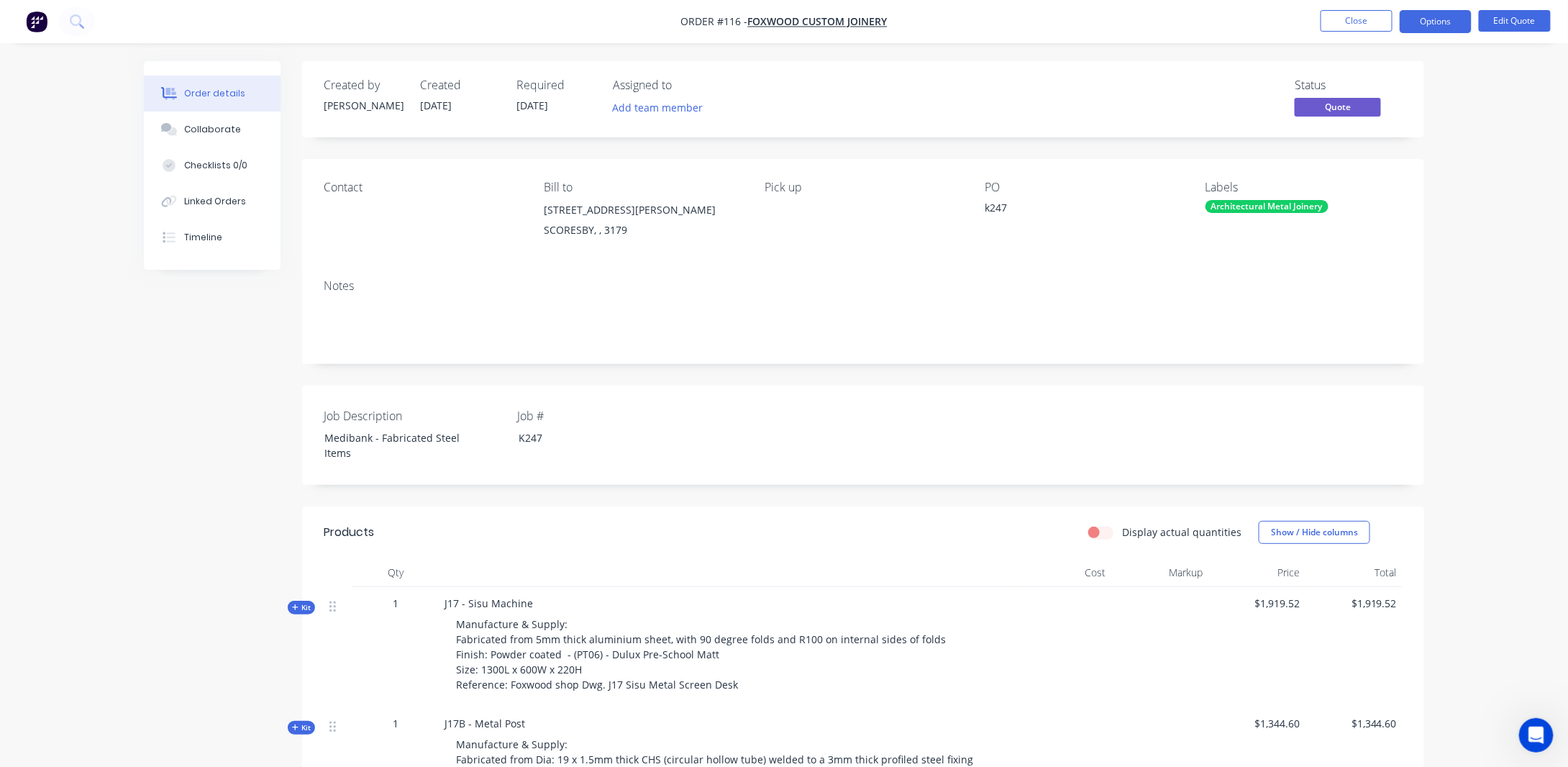
drag, startPoint x: 208, startPoint y: 90, endPoint x: 76, endPoint y: 417, distance: 352.6
click at [76, 417] on div "Order details Collaborate Checklists 0/0 Linked Orders Timeline Order details C…" at bounding box center [784, 699] width 1568 height 1399
click at [1428, 17] on button "Options" at bounding box center [1436, 22] width 72 height 23
click at [1358, 88] on div "Quote" at bounding box center [1392, 87] width 132 height 21
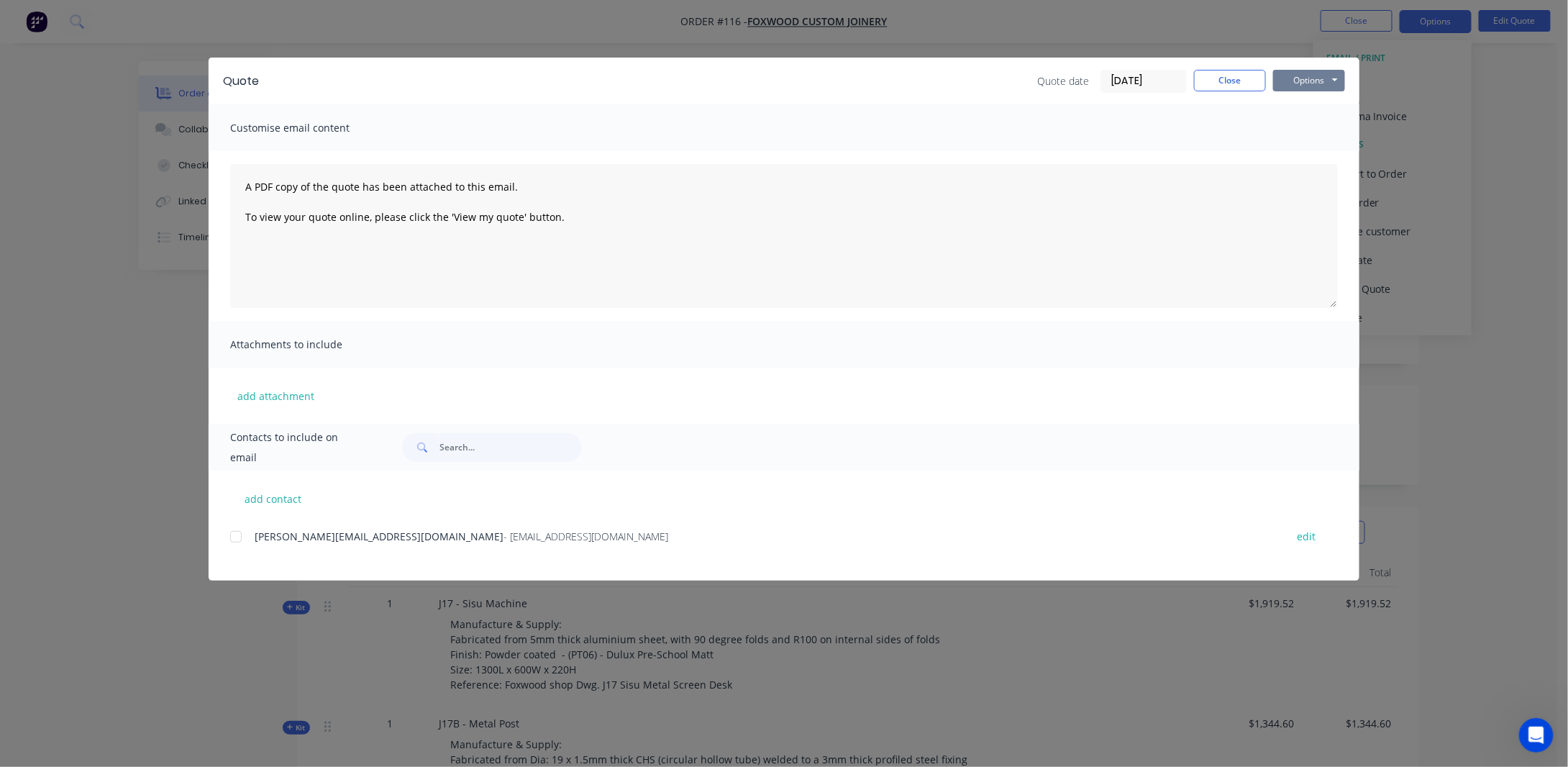
click at [1307, 80] on button "Options" at bounding box center [1309, 81] width 72 height 22
click at [825, 223] on textarea "A PDF copy of the quote has been attached to this email. To view your quote onl…" at bounding box center [784, 236] width 1108 height 144
drag, startPoint x: 523, startPoint y: 215, endPoint x: 611, endPoint y: 226, distance: 88.7
click at [387, 217] on textarea "A PDF copy of the quote has been attached to this email. To view your quote onl…" at bounding box center [784, 236] width 1108 height 144
click at [833, 223] on textarea "A PDF copy of the quote has been attached to this email. To view your quote onl…" at bounding box center [784, 236] width 1108 height 144
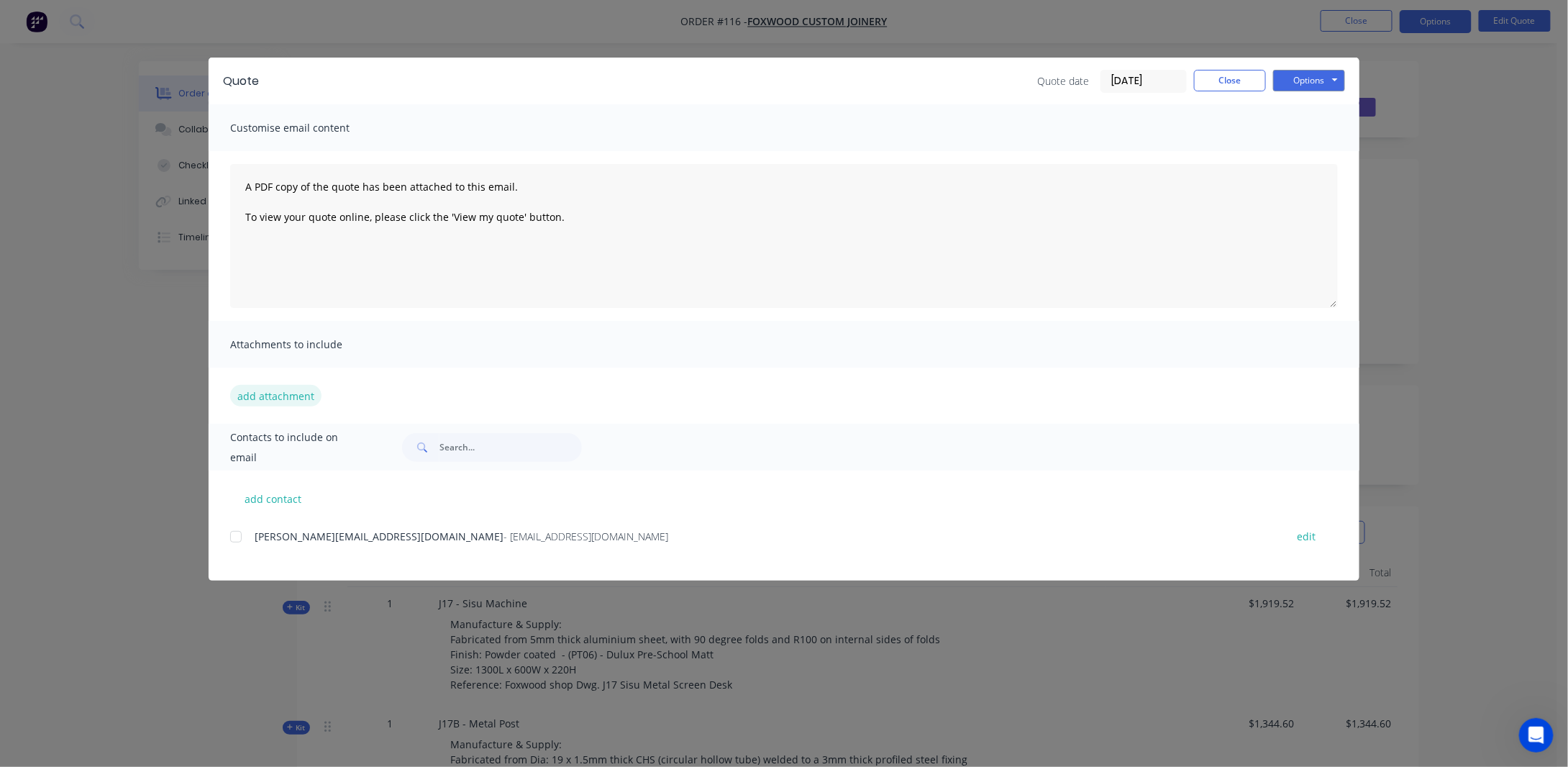
click at [277, 398] on button "add attachment" at bounding box center [275, 396] width 91 height 22
click at [291, 395] on button "add attachment" at bounding box center [275, 396] width 91 height 22
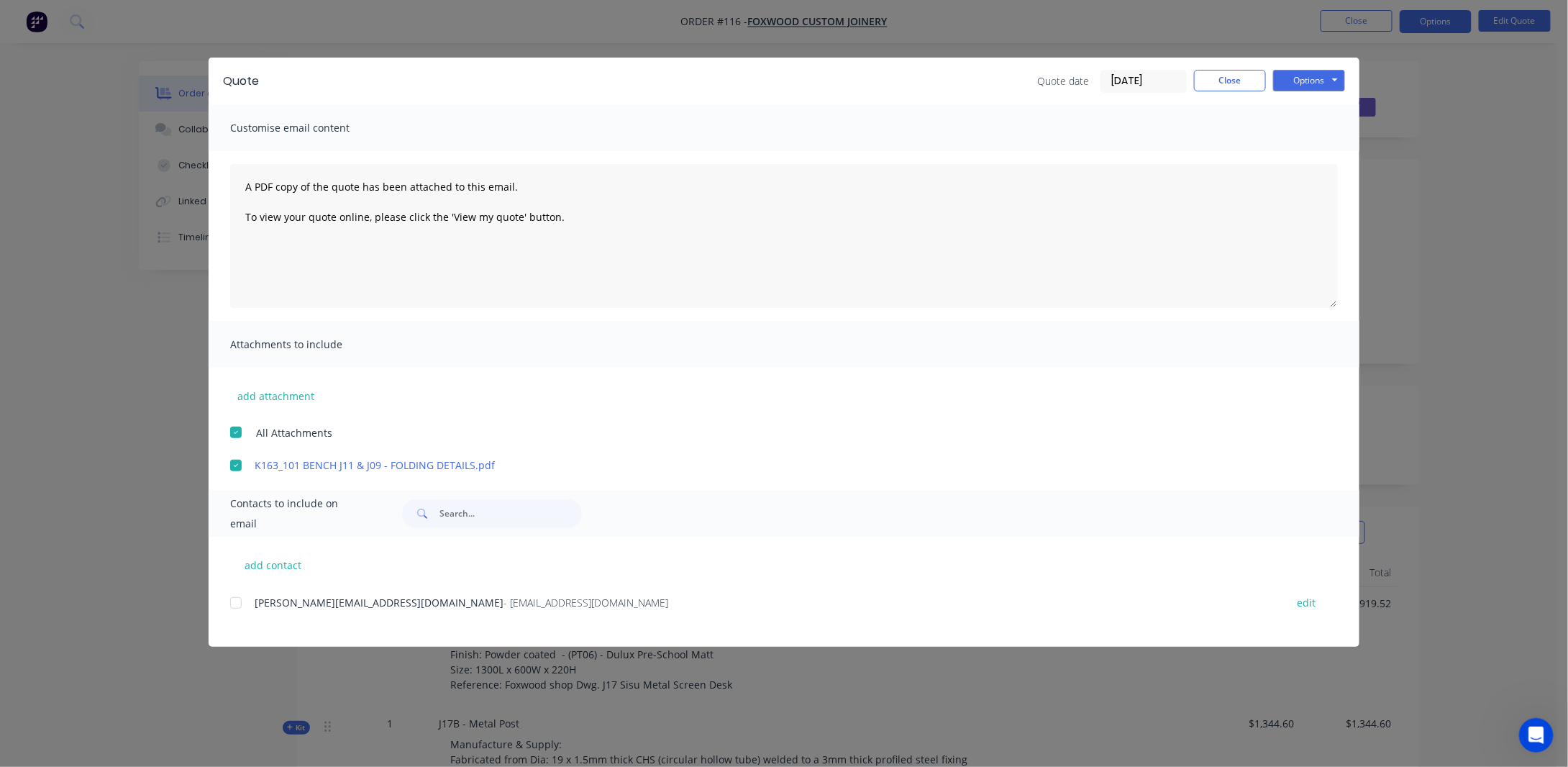
click at [237, 463] on div at bounding box center [236, 465] width 28 height 28
drag, startPoint x: 289, startPoint y: 466, endPoint x: 530, endPoint y: 431, distance: 243.5
click at [831, 434] on div "All Attachments" at bounding box center [794, 431] width 1129 height 17
drag, startPoint x: 482, startPoint y: 465, endPoint x: 846, endPoint y: 436, distance: 365.2
click at [846, 436] on div "All Attachments" at bounding box center [794, 431] width 1129 height 17
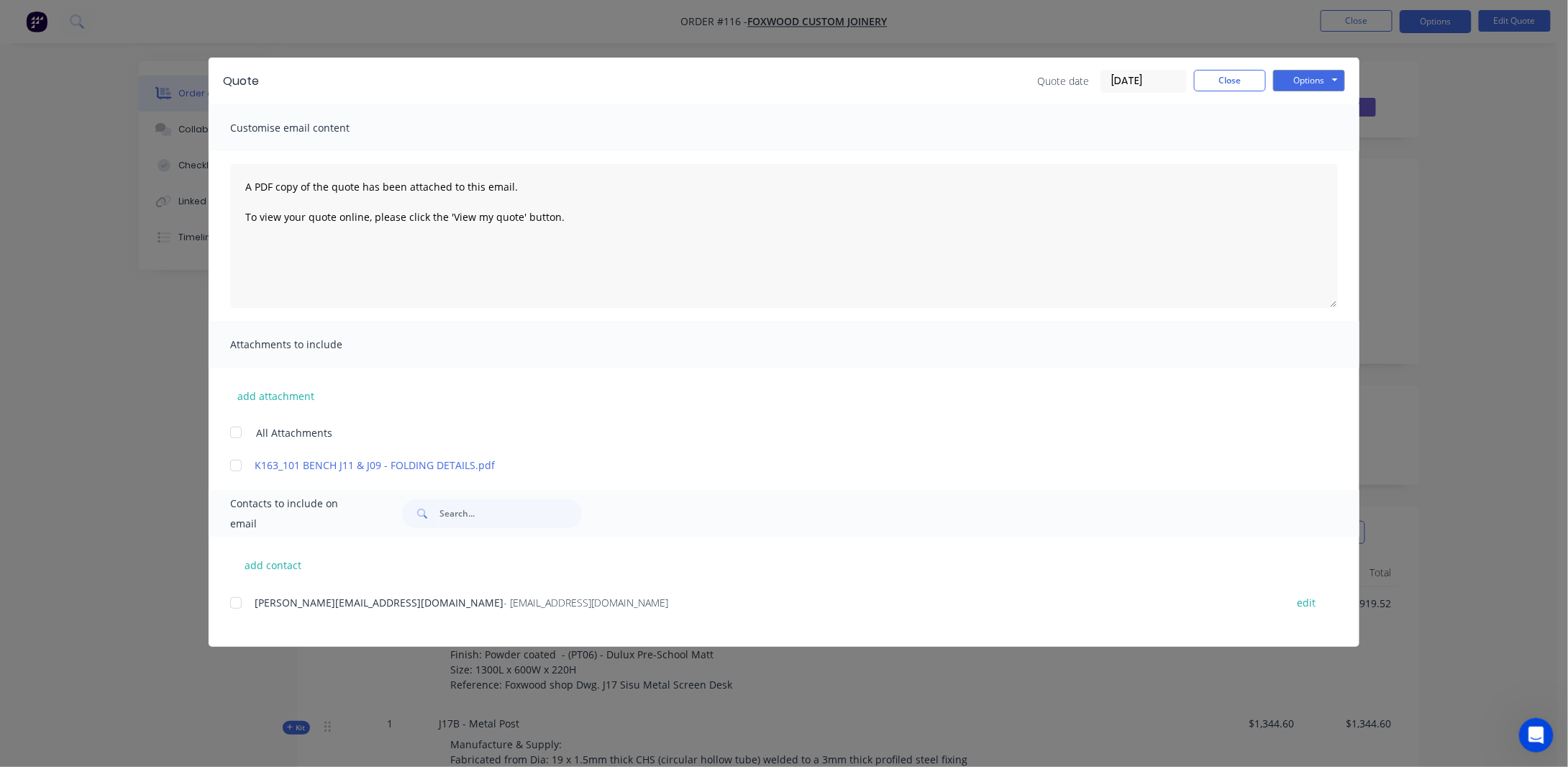
click at [237, 466] on div at bounding box center [236, 465] width 28 height 28
drag, startPoint x: 237, startPoint y: 466, endPoint x: 804, endPoint y: 411, distance: 569.7
click at [820, 412] on div "add attachment All Attachments K163_101 BENCH J11 & J09 - FOLDING DETAILS.pdf" at bounding box center [784, 420] width 1151 height 105
click at [236, 431] on div at bounding box center [236, 432] width 28 height 28
click at [1292, 80] on button "Options" at bounding box center [1309, 81] width 72 height 22
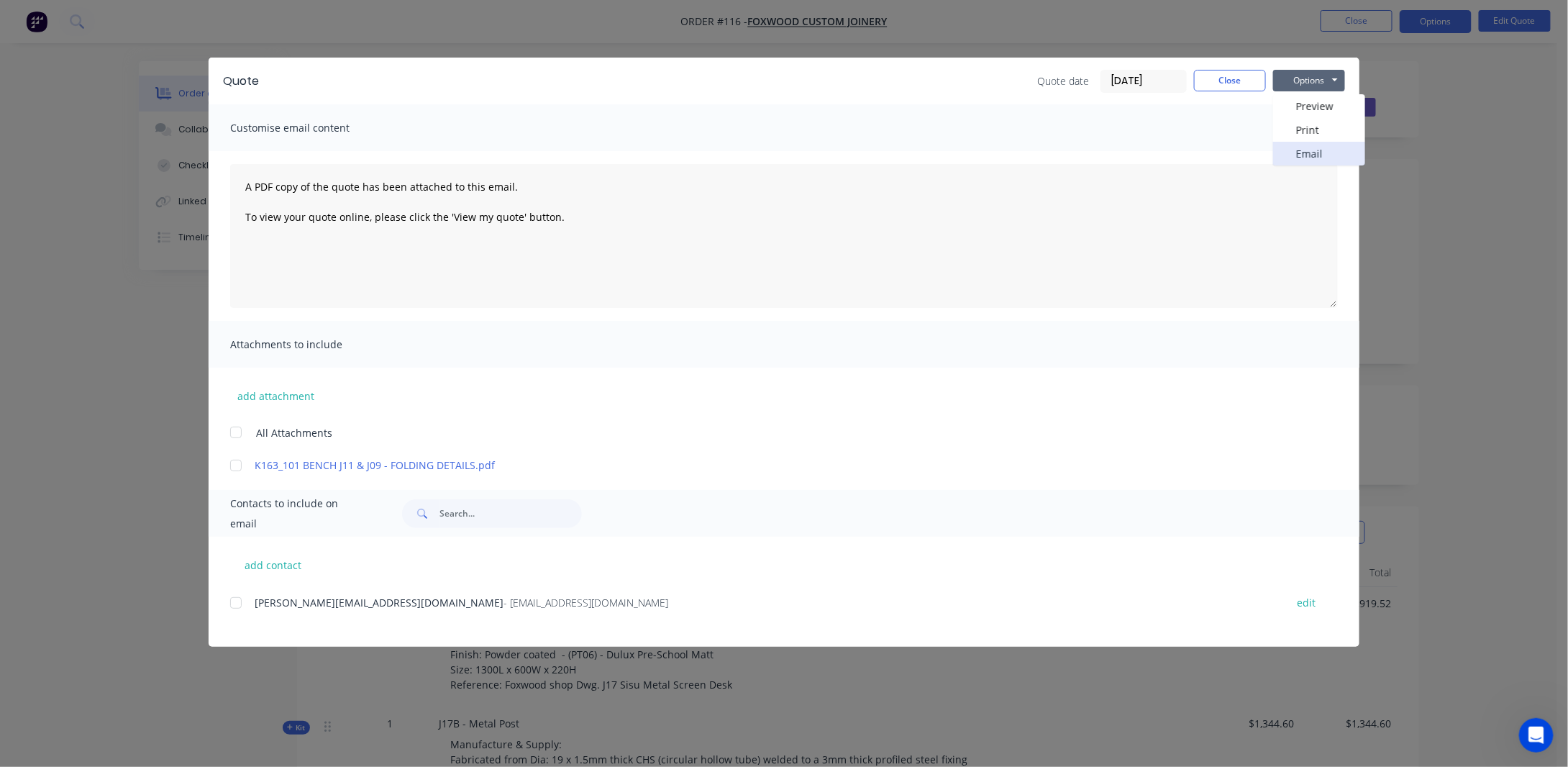
click at [1322, 155] on button "Email" at bounding box center [1319, 153] width 92 height 24
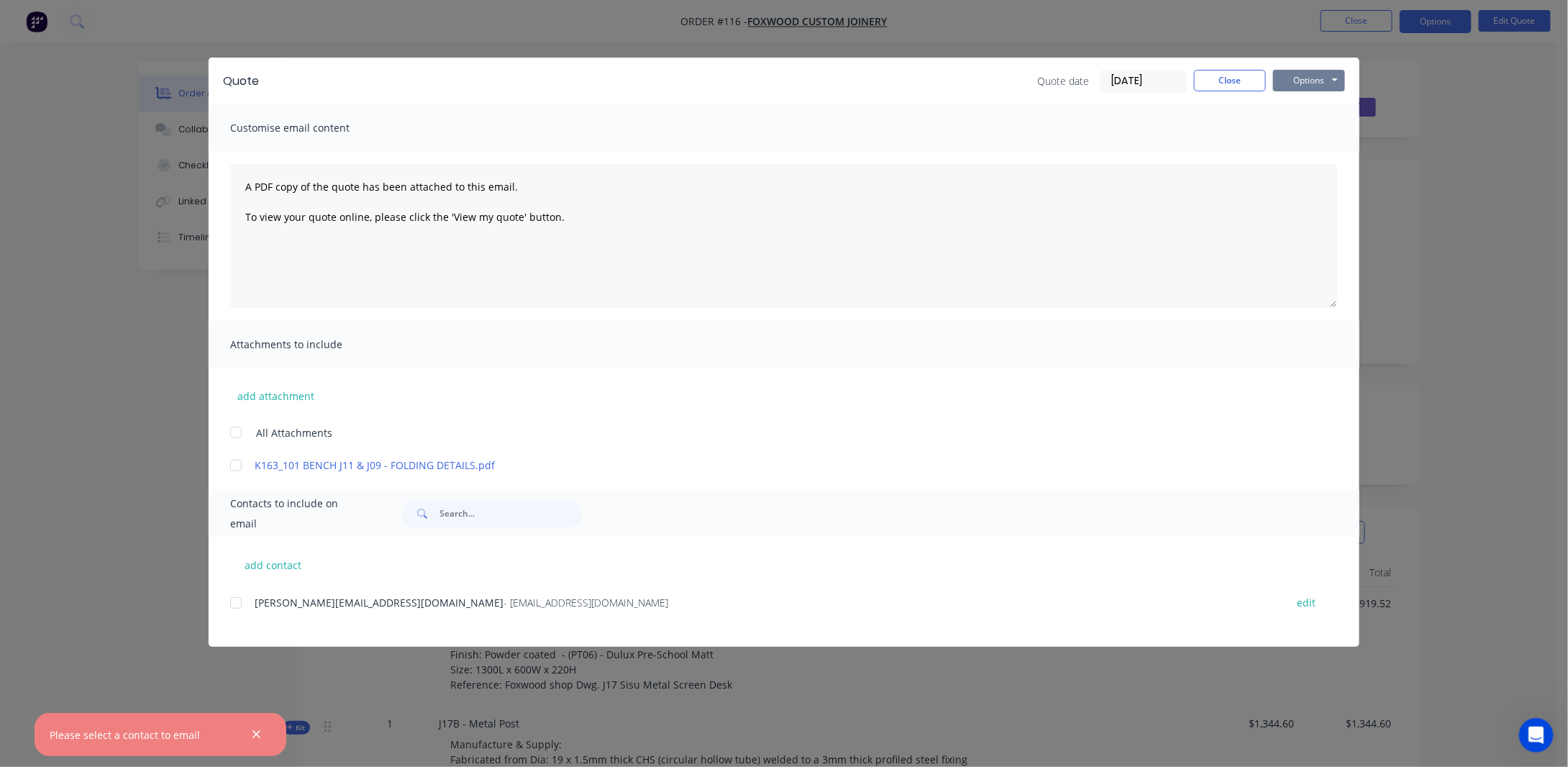
click at [1332, 74] on button "Options" at bounding box center [1309, 81] width 72 height 22
click at [1444, 84] on div "Quote Quote date [DATE] Close Options Preview Print Email Customise email conte…" at bounding box center [784, 383] width 1568 height 767
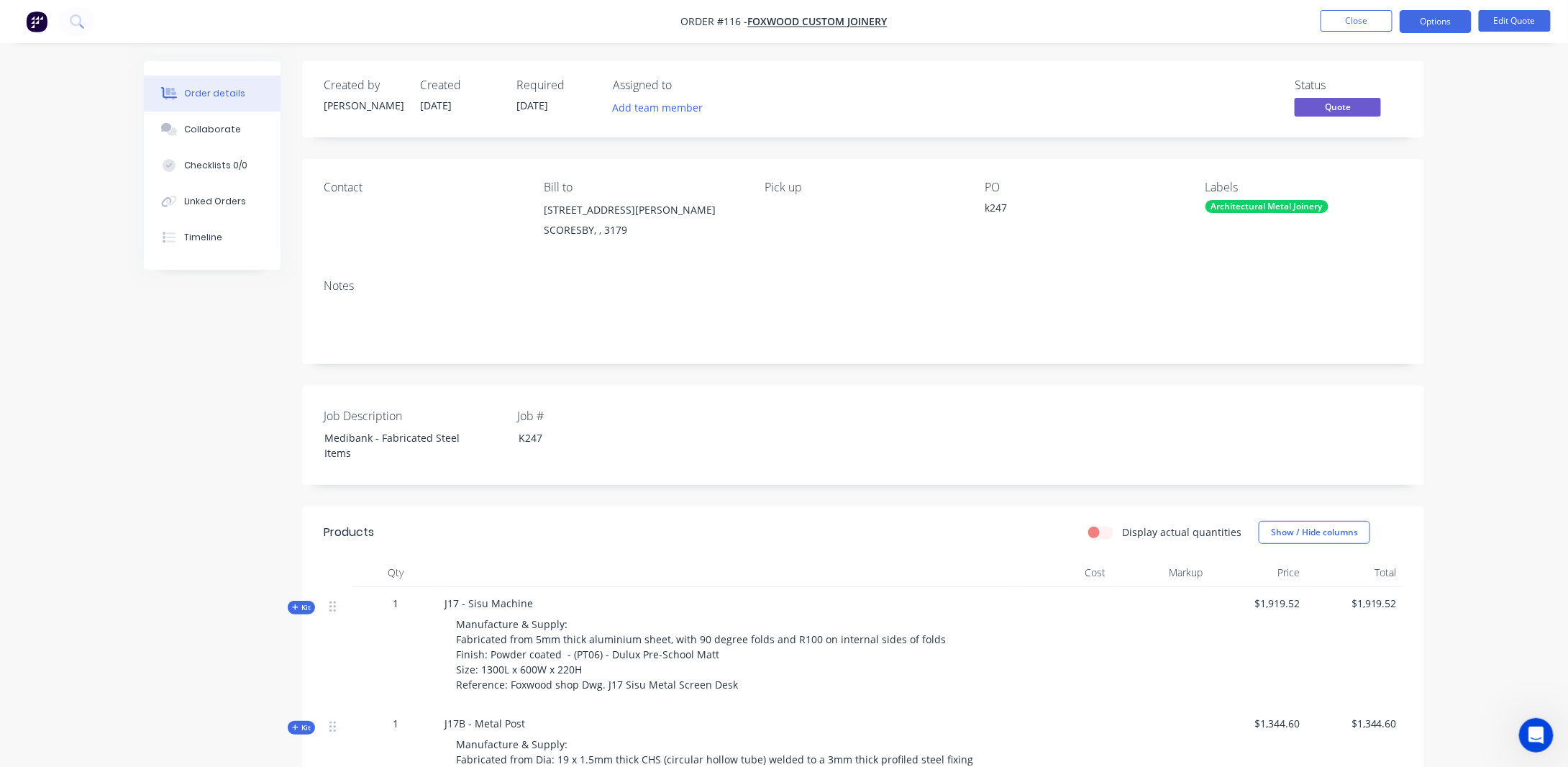
click at [1448, 216] on div "Order details Collaborate Checklists 0/0 Linked Orders Timeline Order details C…" at bounding box center [784, 699] width 1568 height 1399
